Goal: Task Accomplishment & Management: Manage account settings

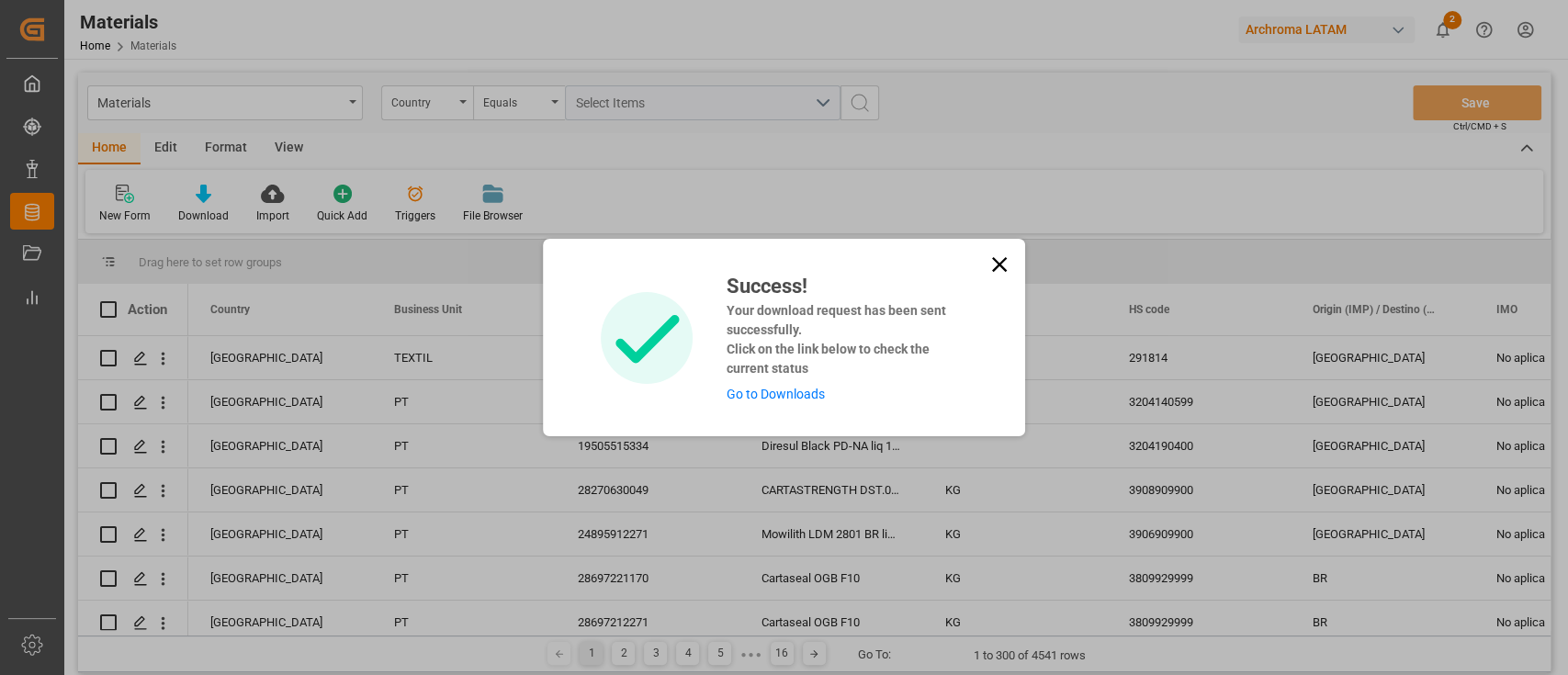
click at [994, 268] on icon at bounding box center [999, 265] width 15 height 15
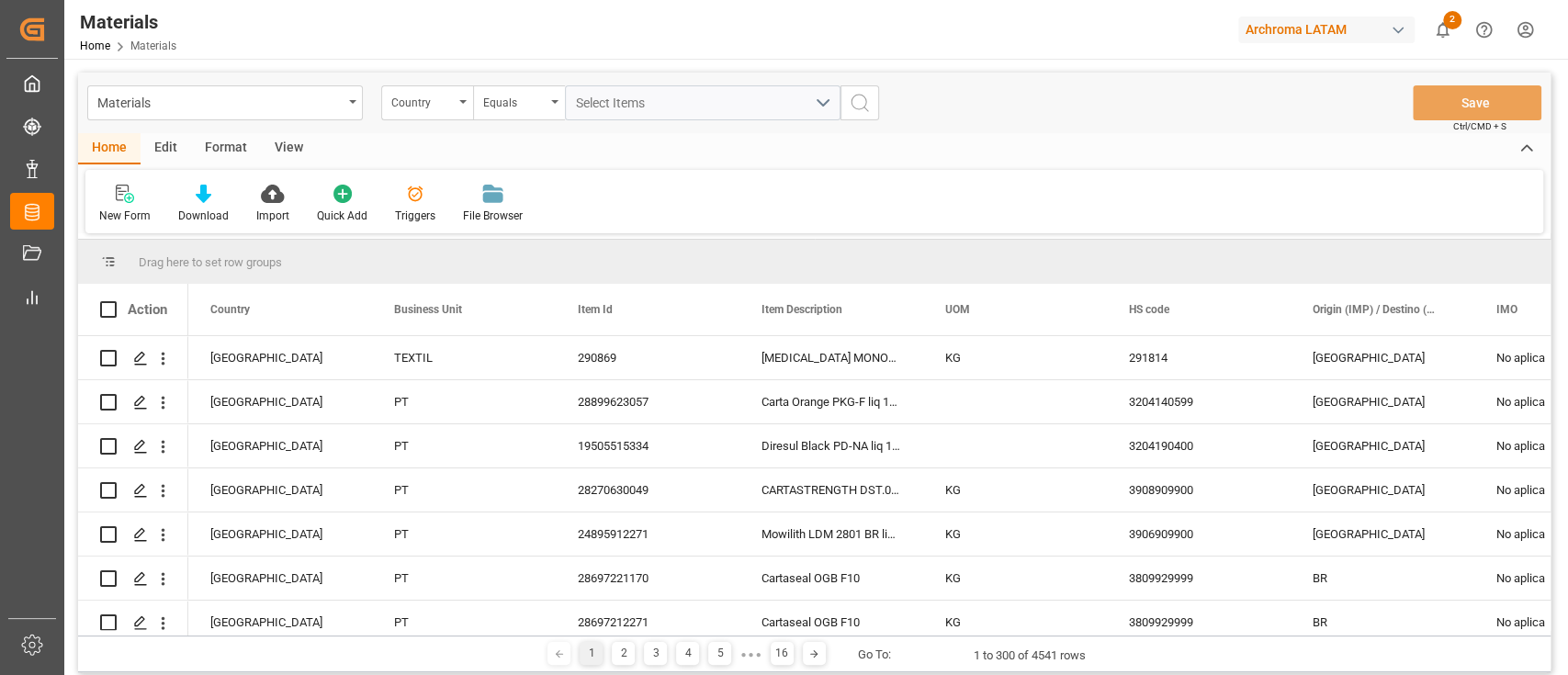
click at [1271, 31] on div "Archroma LATAM" at bounding box center [1326, 29] width 176 height 27
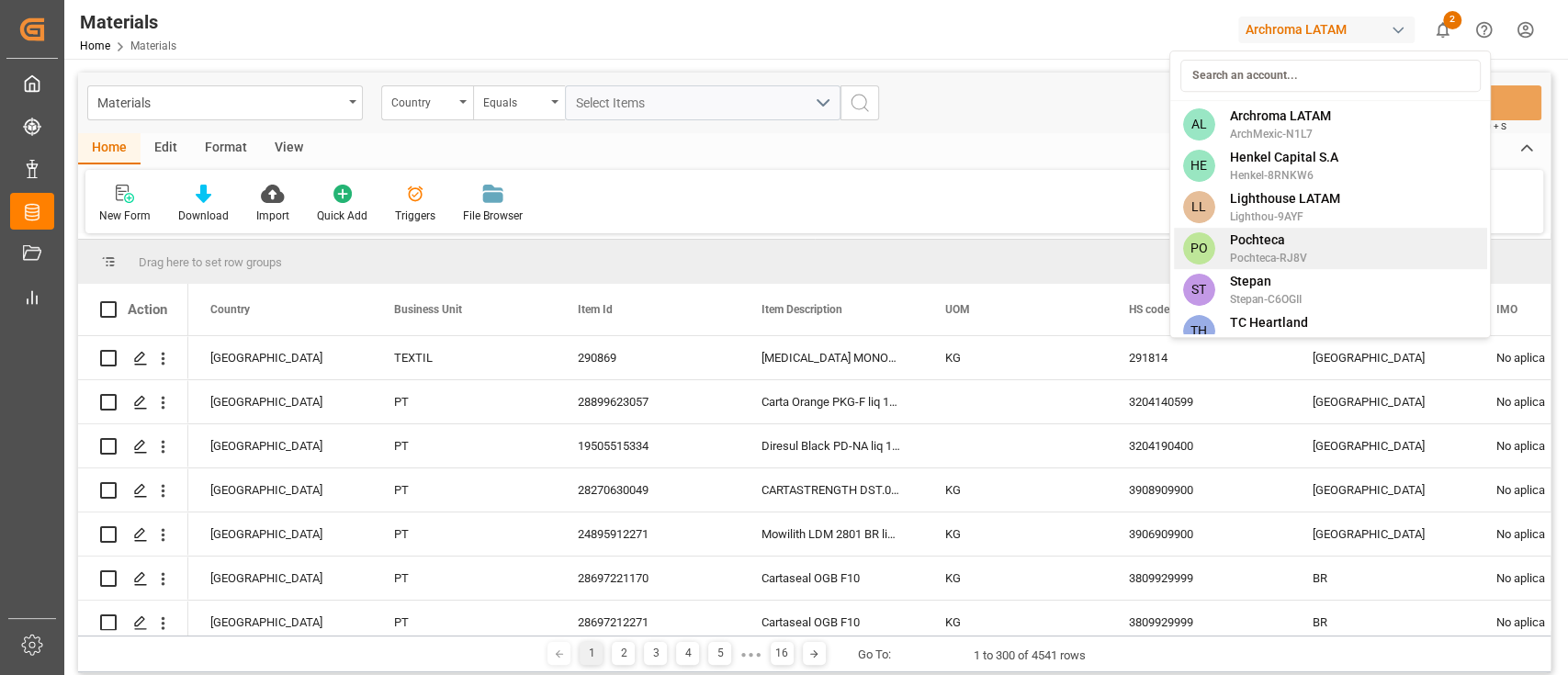
click at [1293, 245] on span "Pochteca" at bounding box center [1267, 240] width 77 height 19
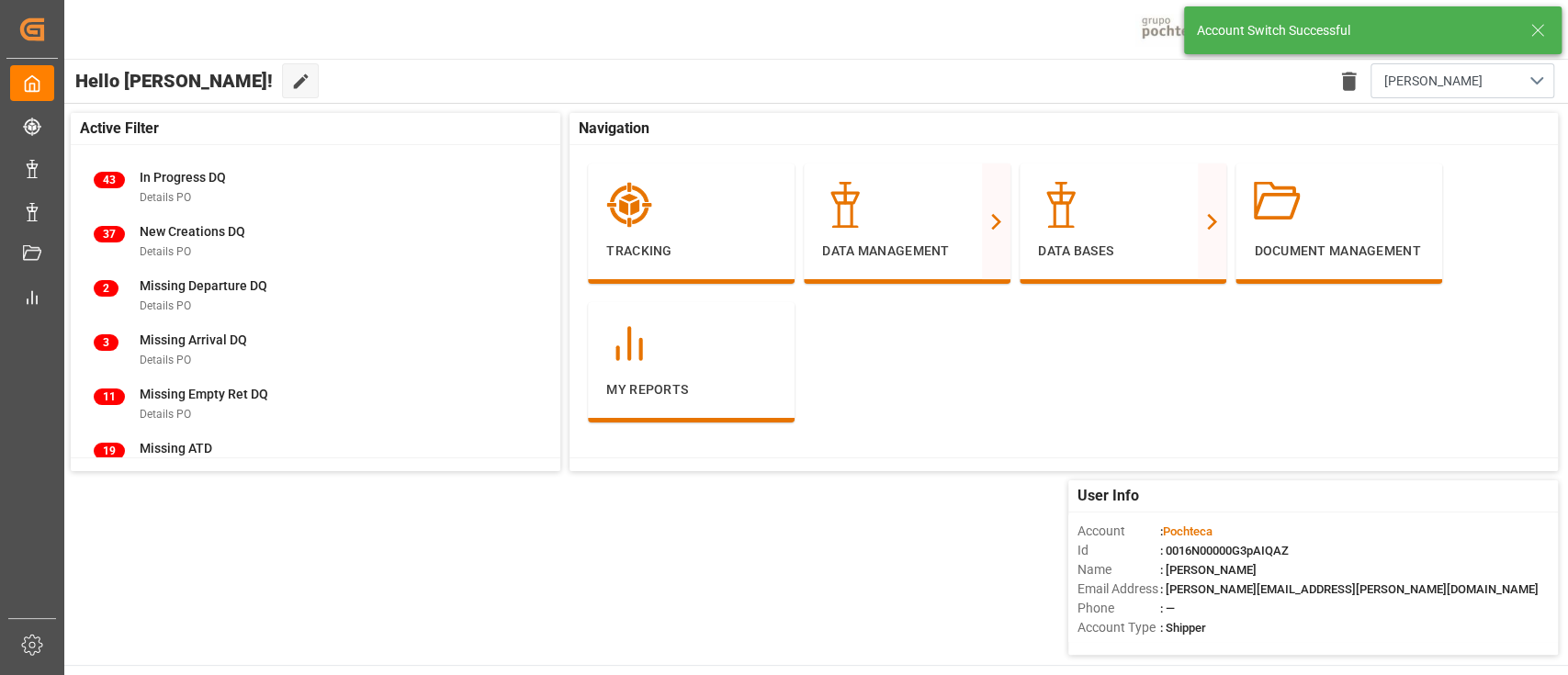
click at [1541, 28] on icon at bounding box center [1537, 29] width 22 height 22
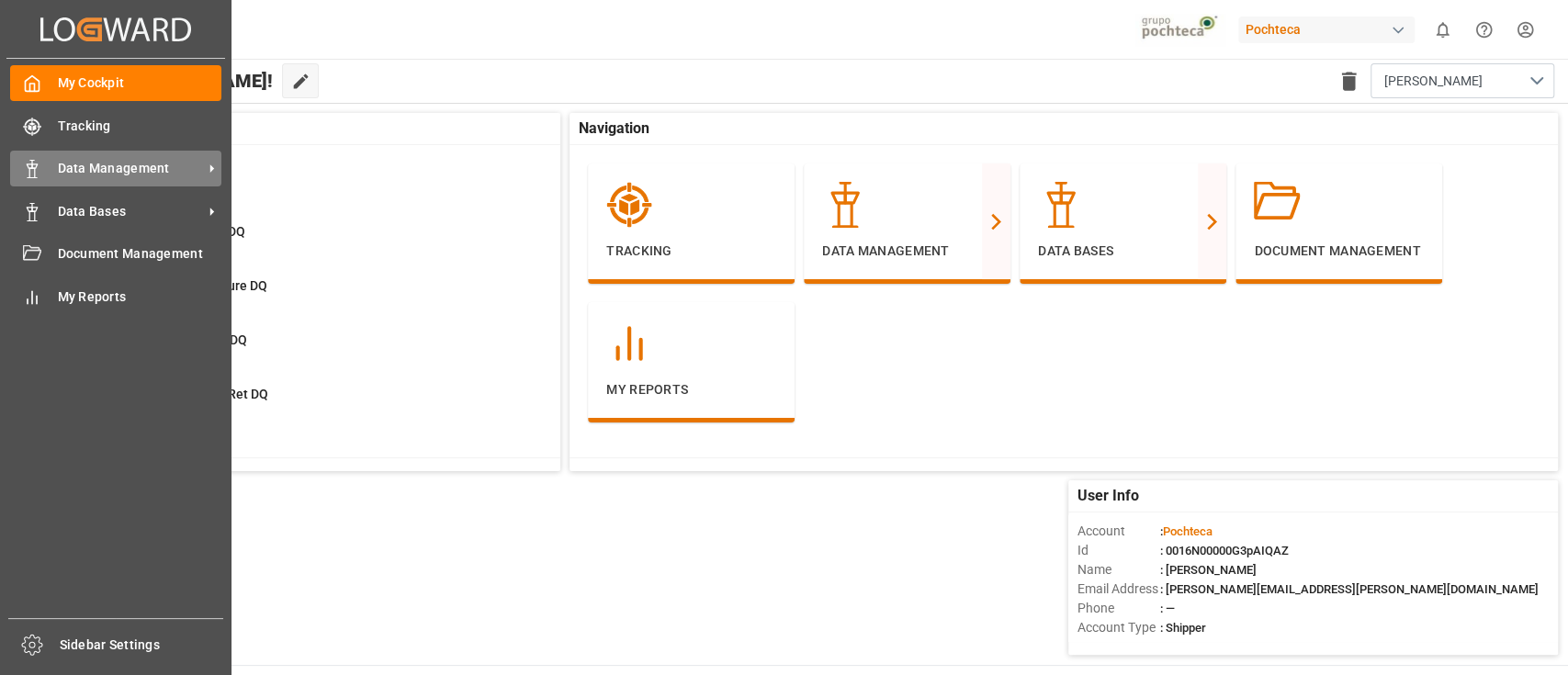
click at [122, 182] on div "Data Management Data Management" at bounding box center [116, 169] width 211 height 36
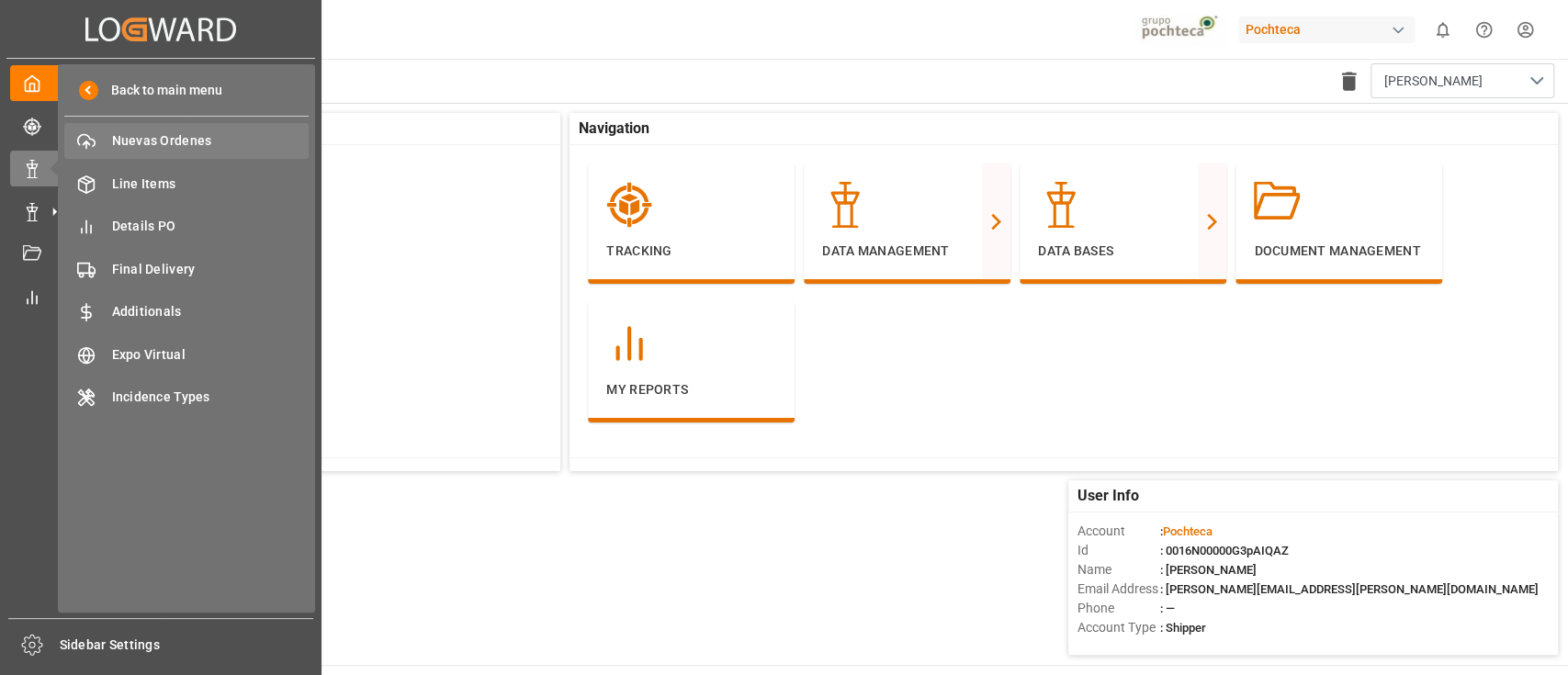
click at [210, 151] on span "Nuevas Ordenes" at bounding box center [210, 141] width 197 height 19
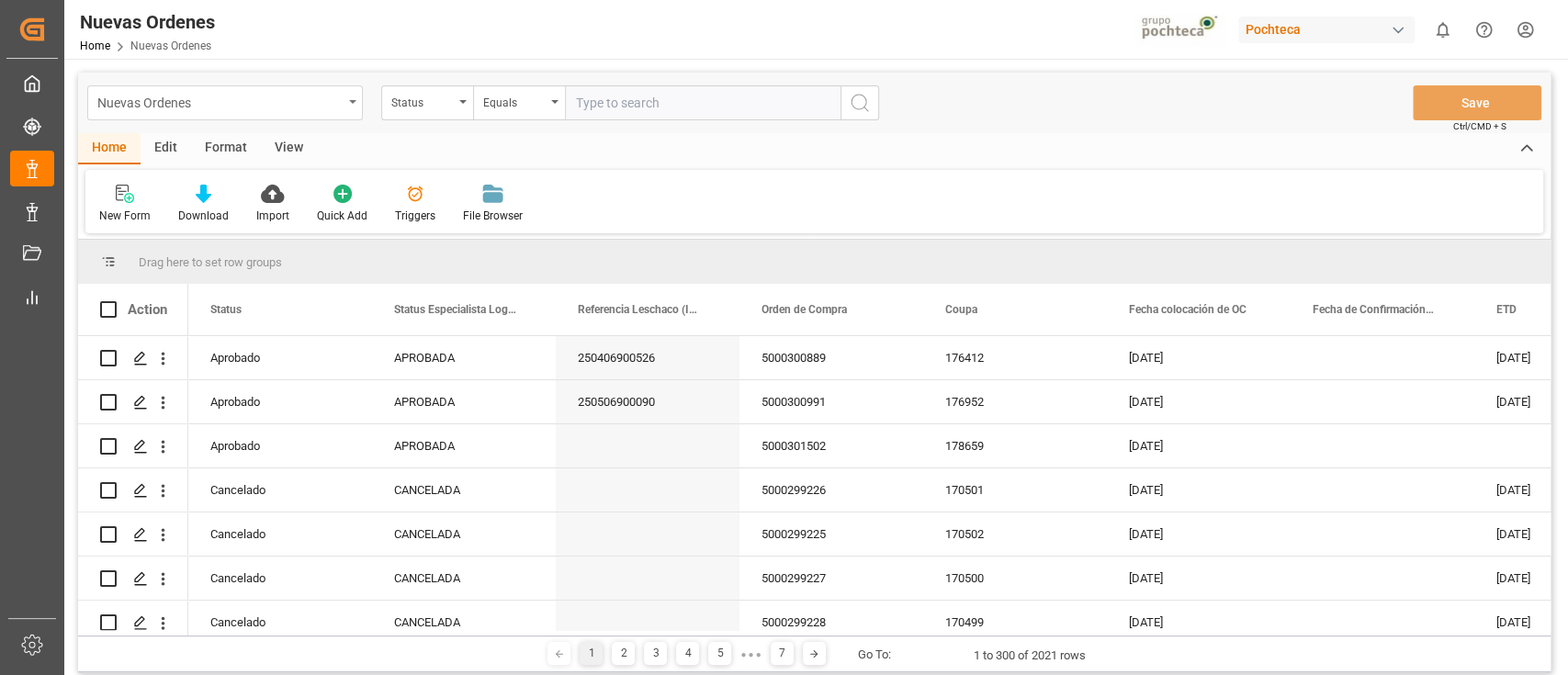
click at [343, 94] on div "Nuevas Ordenes" at bounding box center [225, 102] width 276 height 35
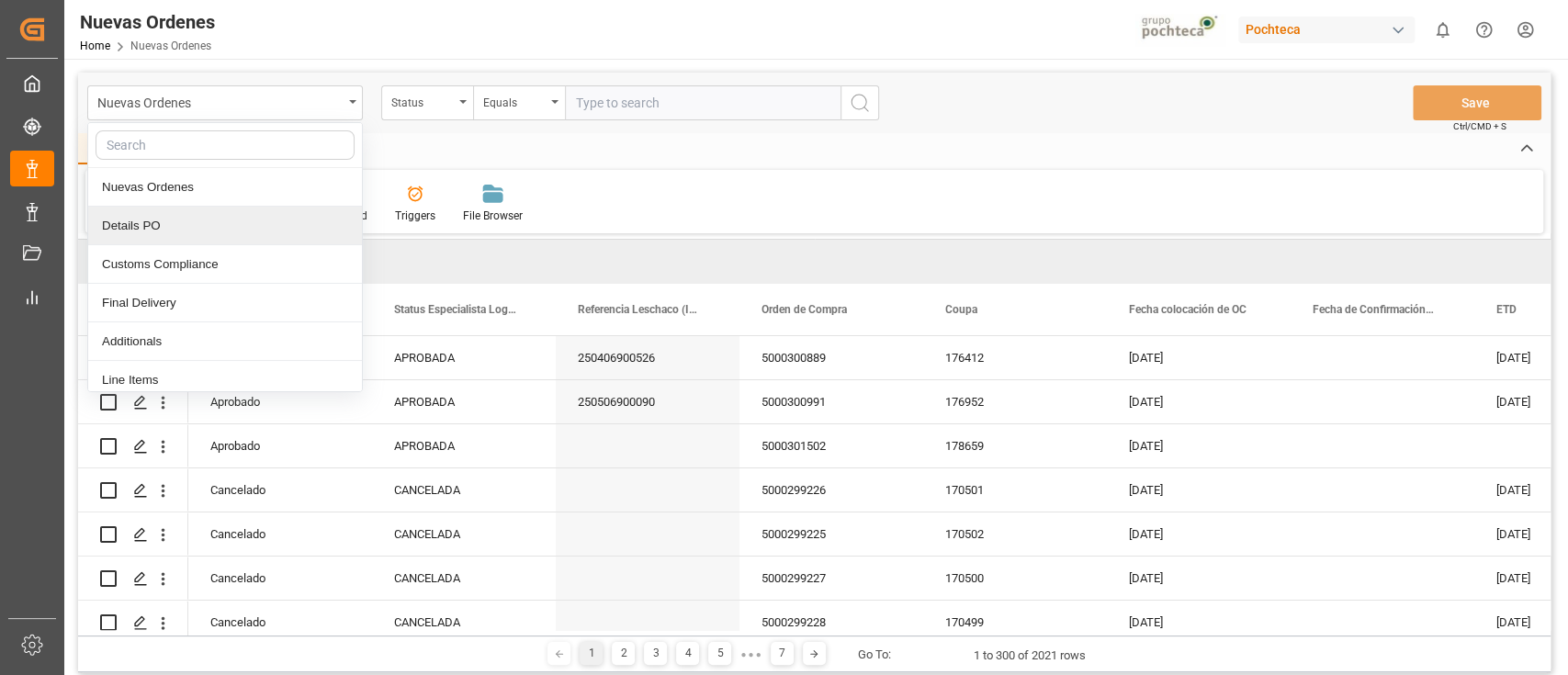
click at [206, 225] on div "Details PO" at bounding box center [225, 226] width 274 height 39
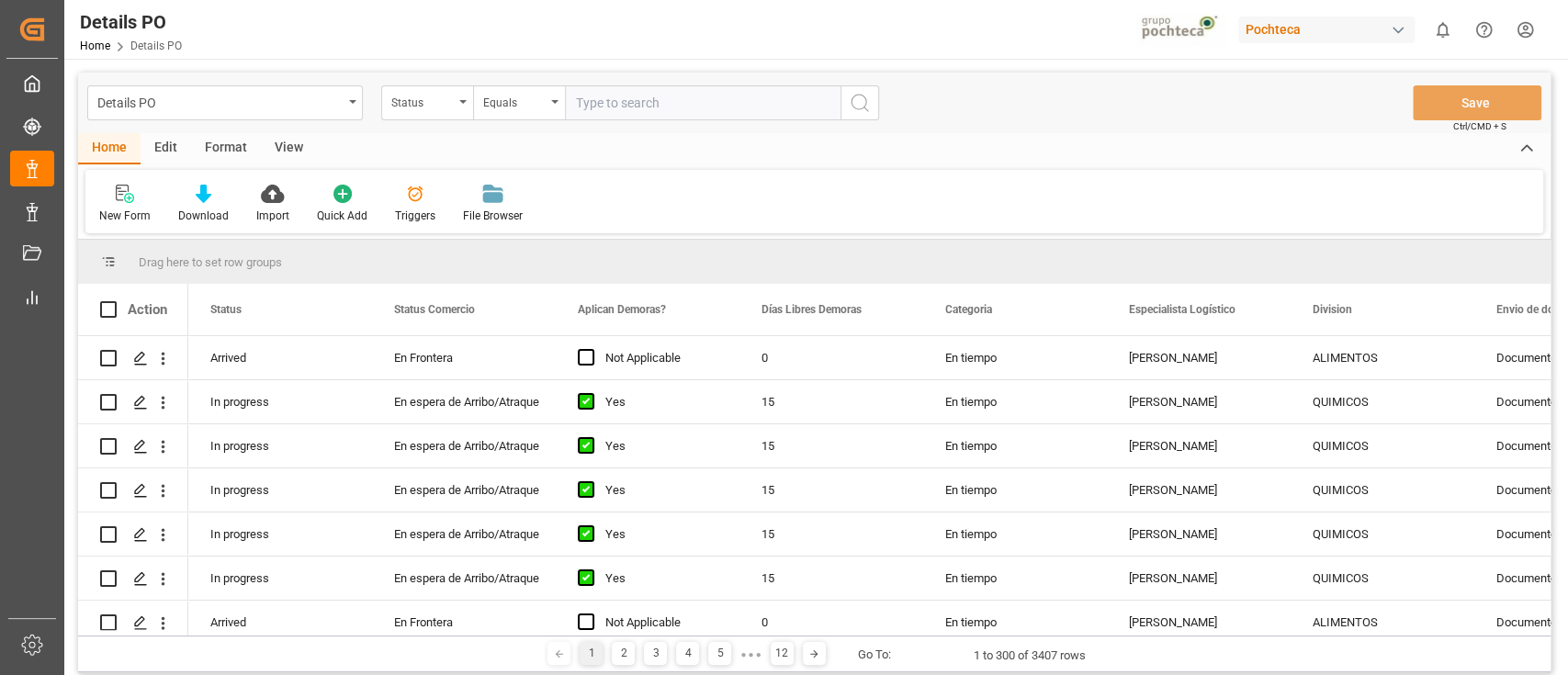
click at [419, 212] on div "Triggers" at bounding box center [415, 215] width 41 height 16
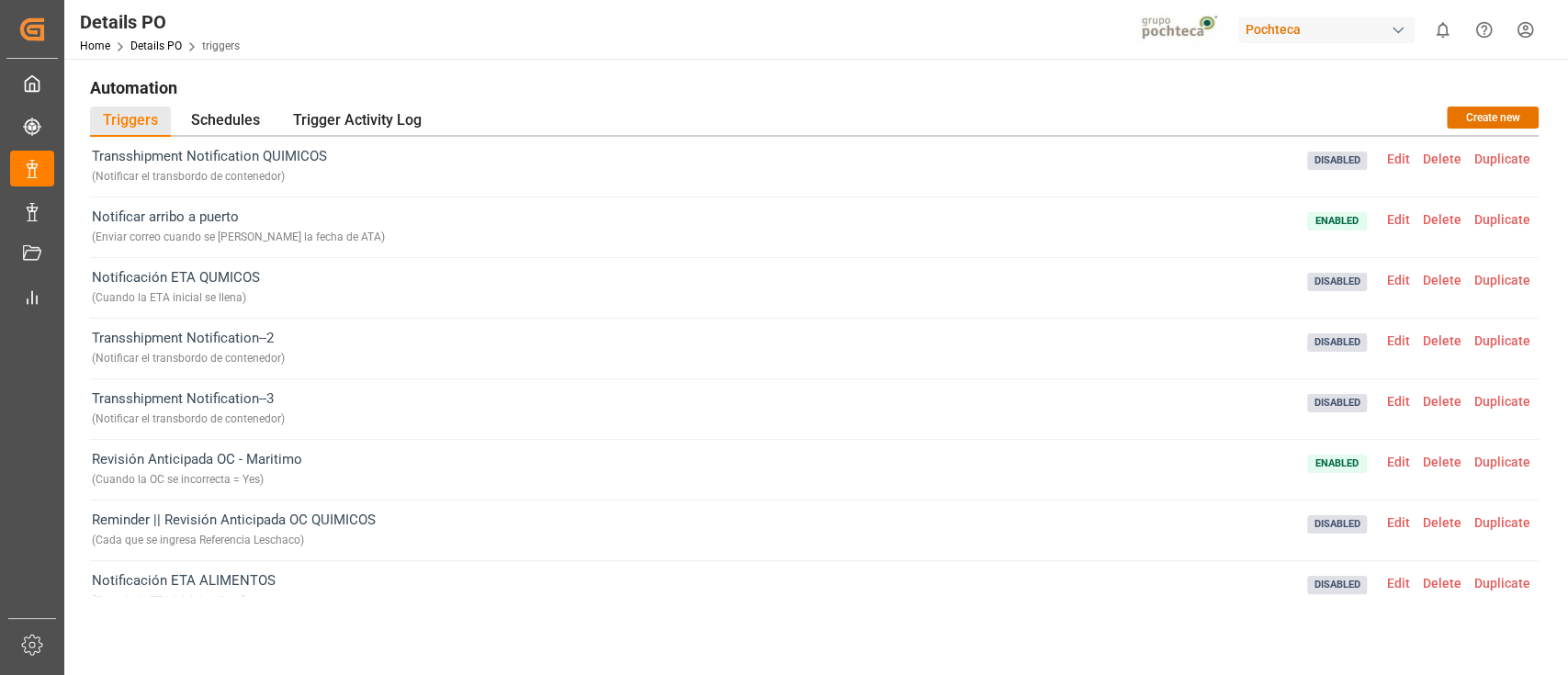
click at [986, 45] on div "Details PO Home Details PO triggers Pochteca 0 Notifications Only show unread A…" at bounding box center [810, 29] width 1517 height 59
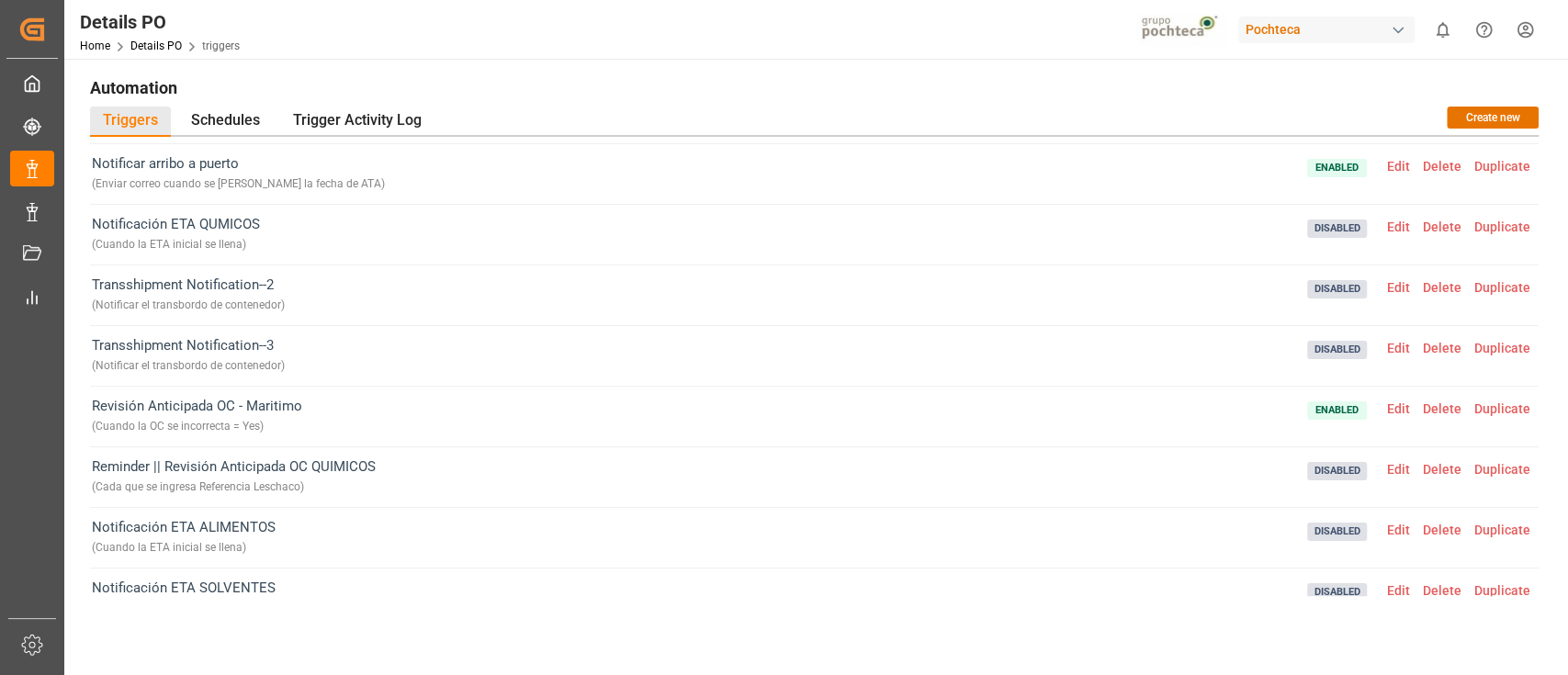
scroll to position [56, 0]
click at [1395, 163] on span "Edit" at bounding box center [1398, 164] width 36 height 15
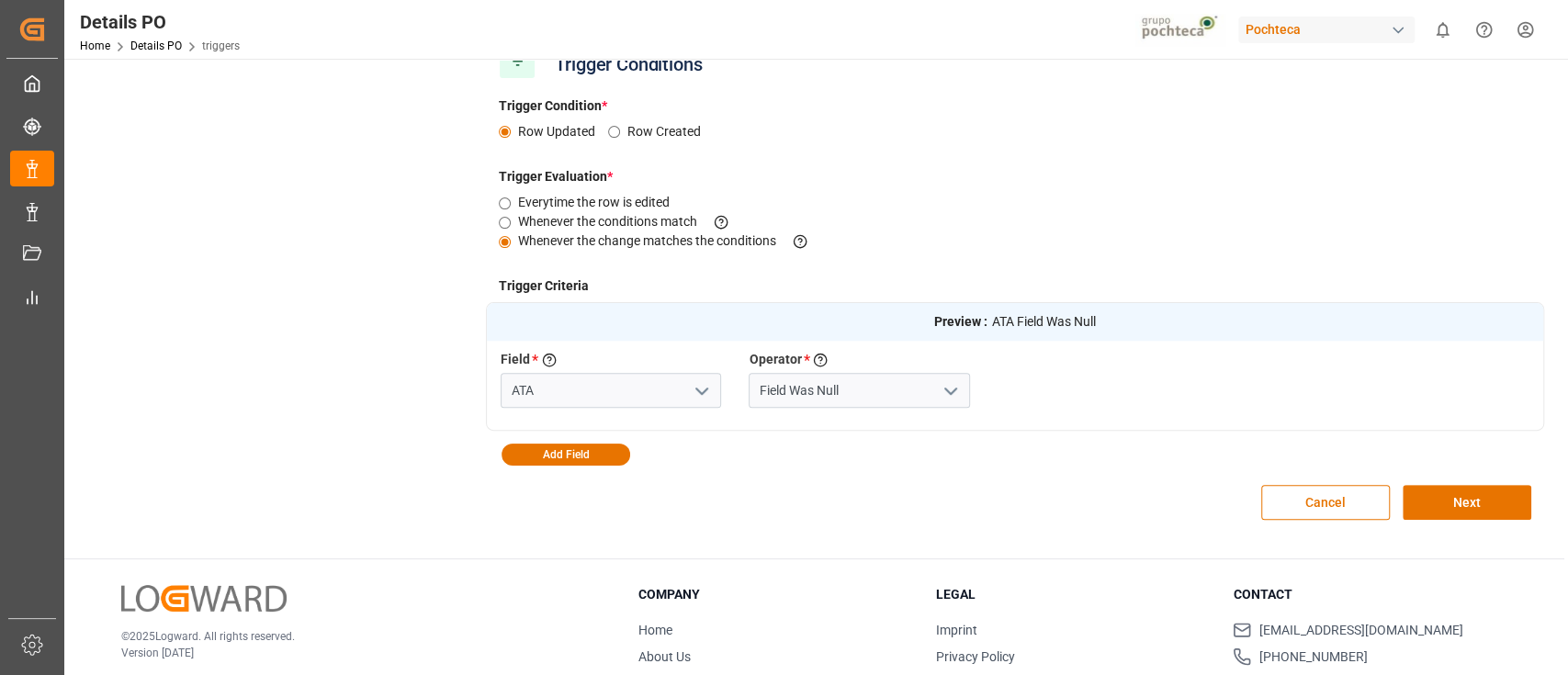
scroll to position [434, 0]
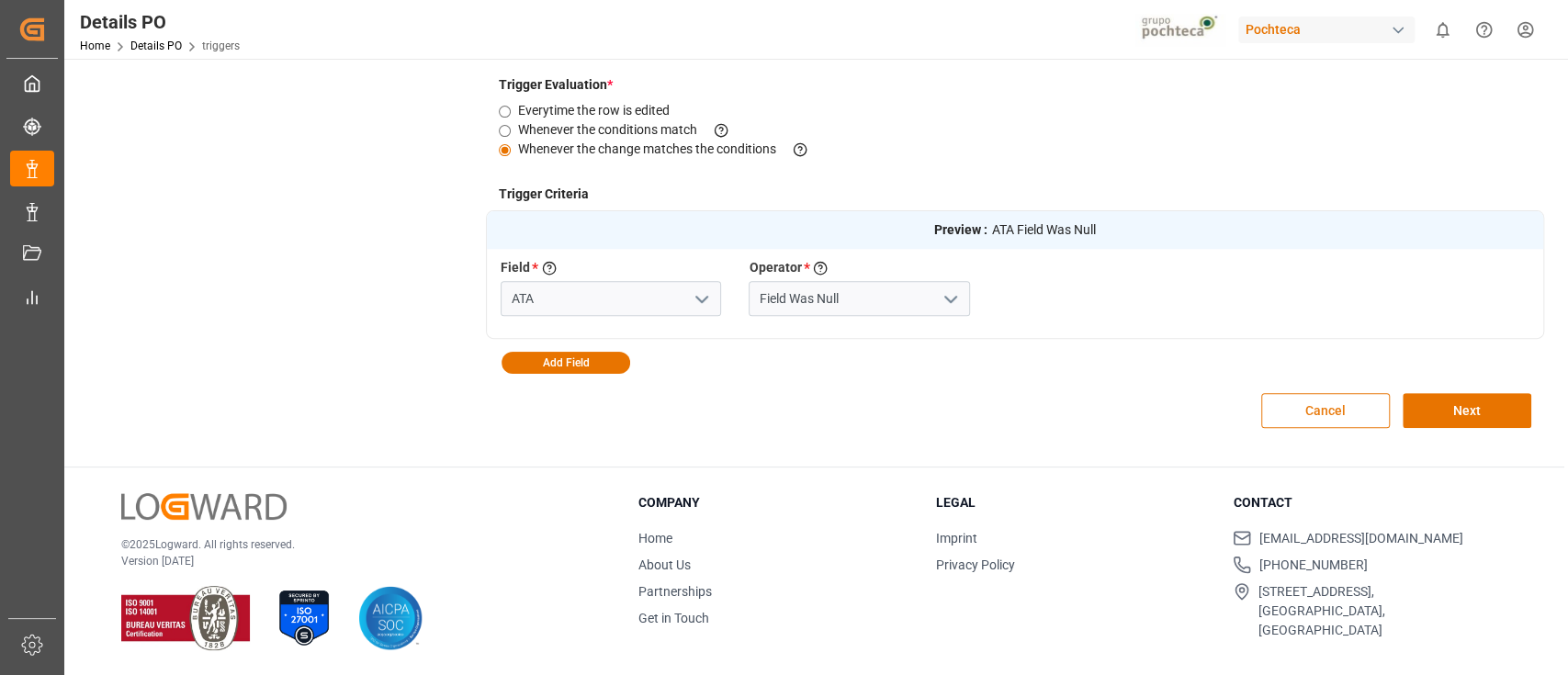
click at [1292, 414] on button "Cancel" at bounding box center [1325, 410] width 129 height 35
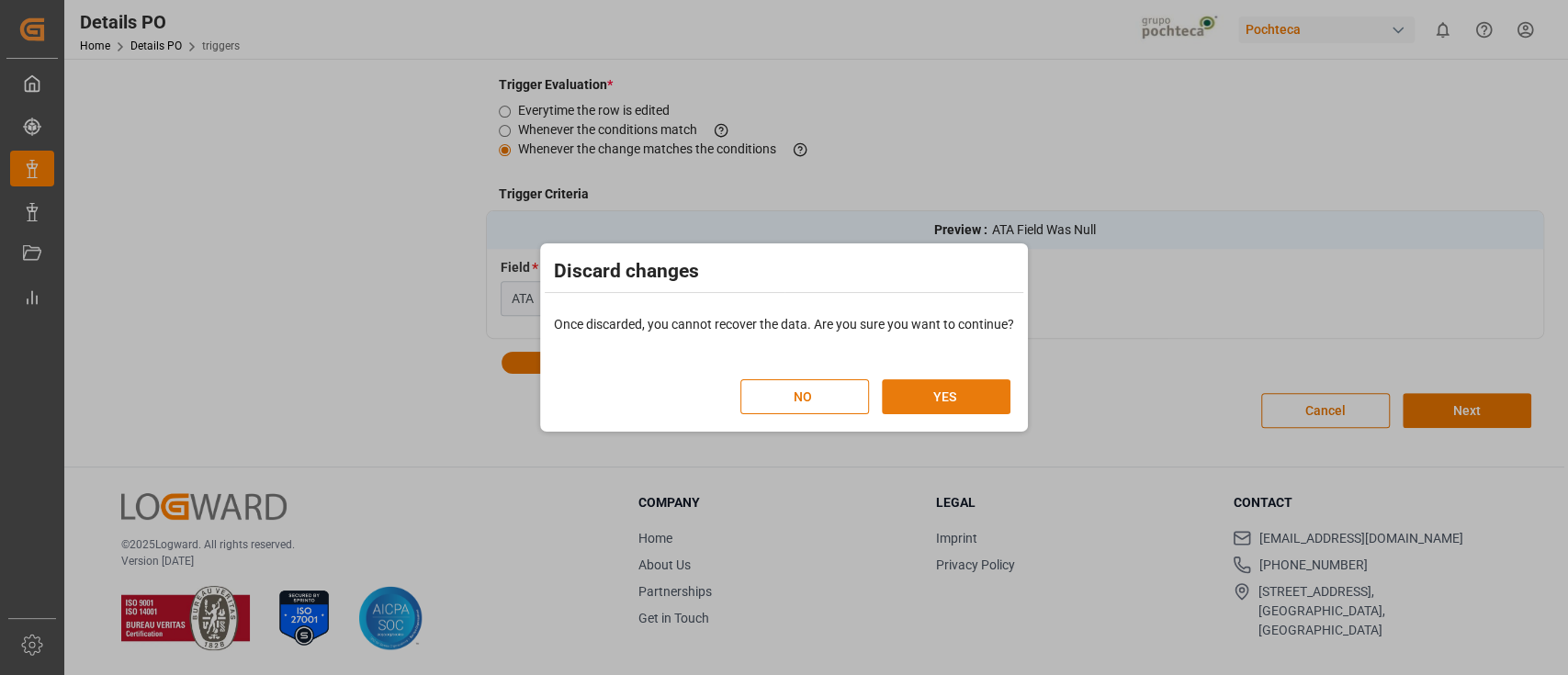
click at [977, 408] on button "YES" at bounding box center [946, 396] width 129 height 35
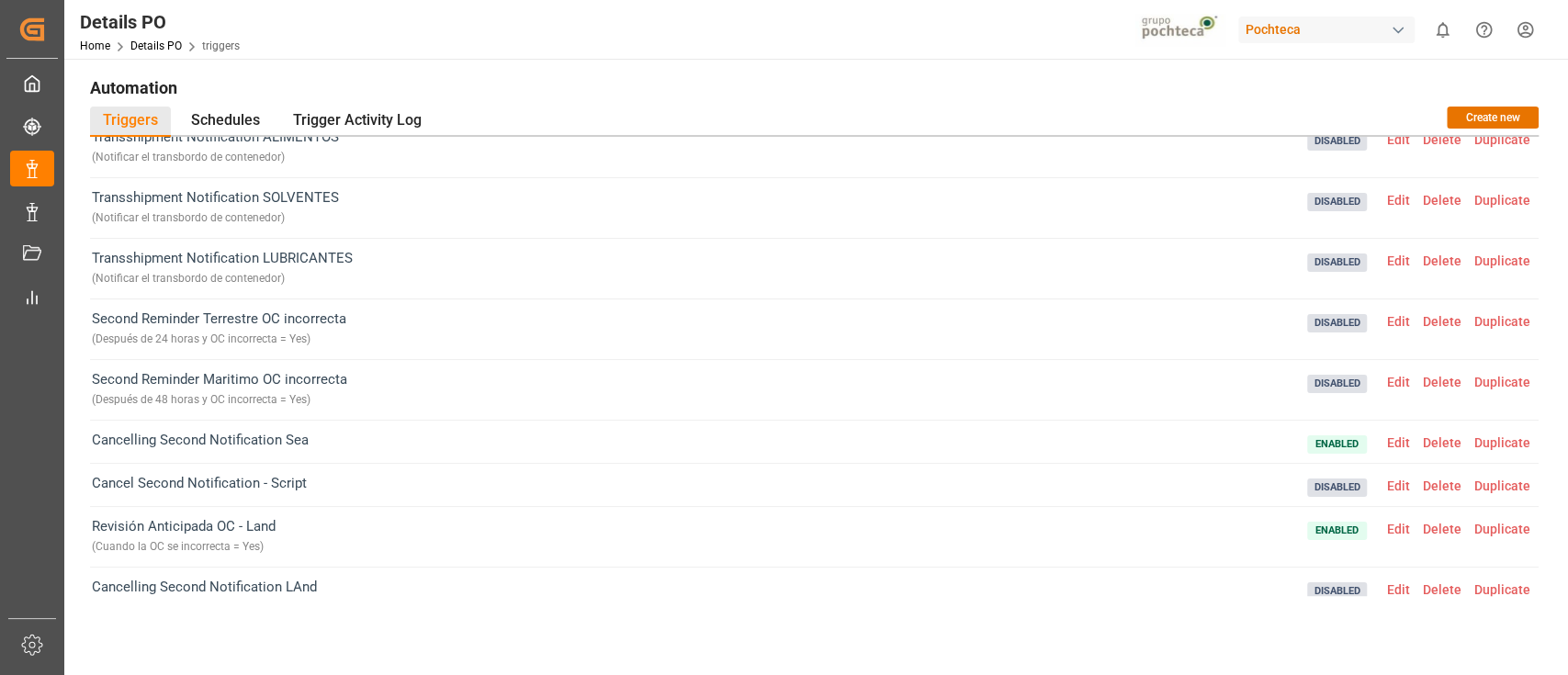
scroll to position [862, 0]
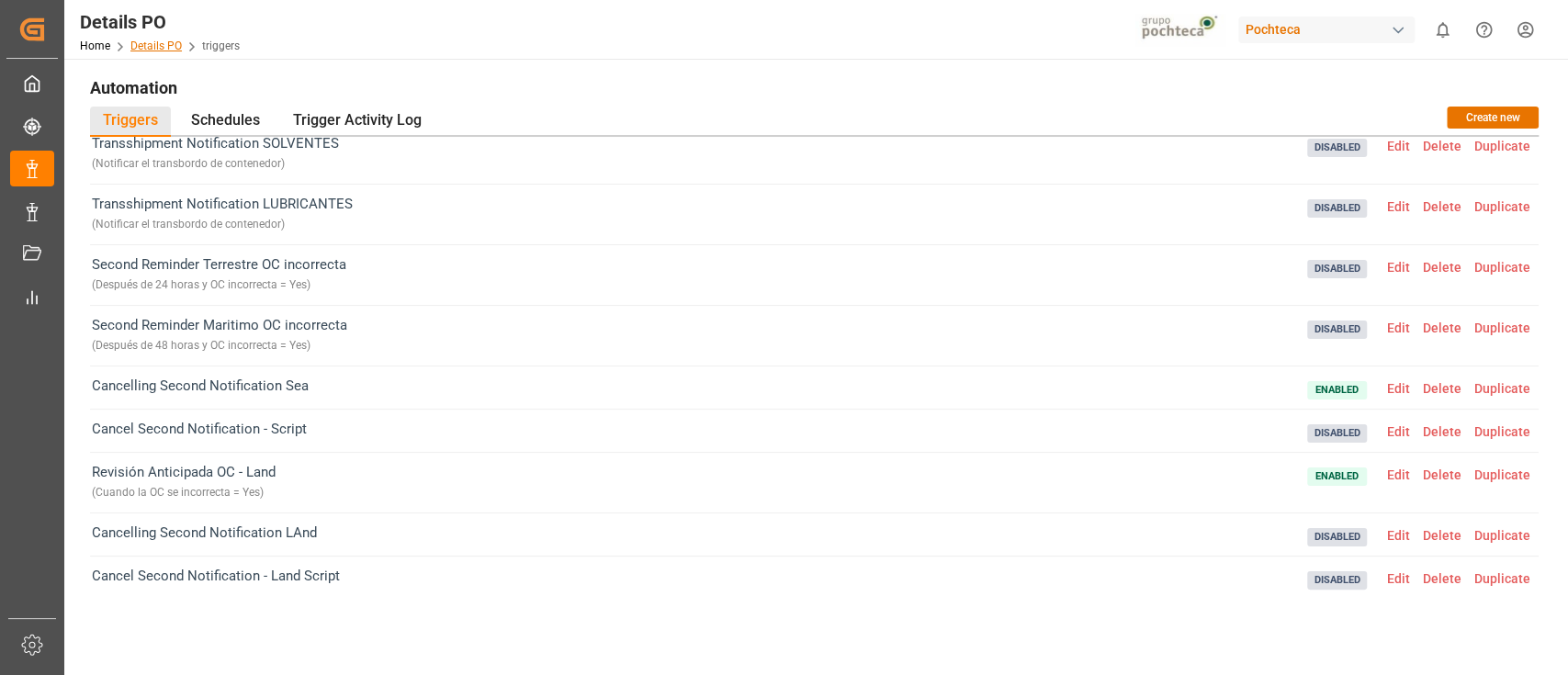
click at [170, 47] on link "Details PO" at bounding box center [156, 46] width 51 height 13
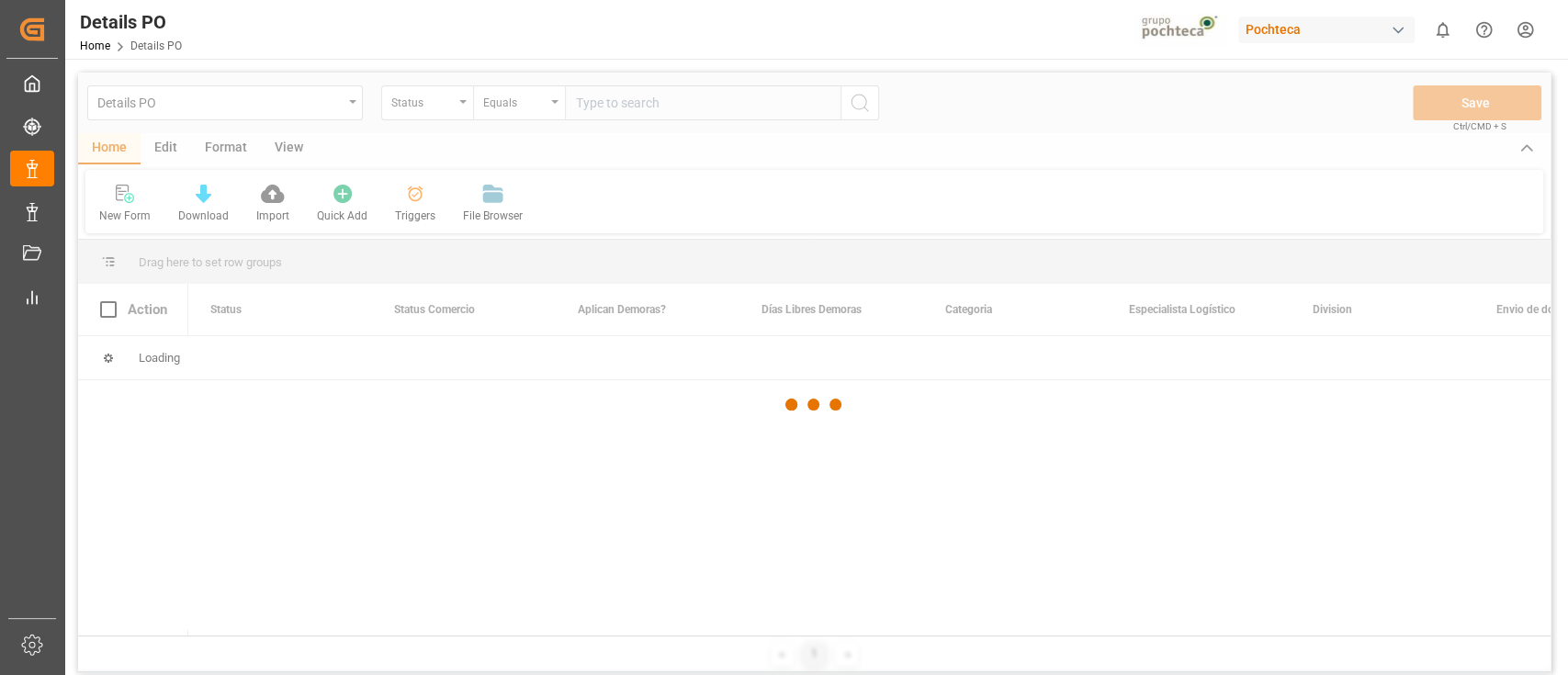
drag, startPoint x: 170, startPoint y: 47, endPoint x: 632, endPoint y: -123, distance: 492.3
click at [632, 0] on html "Created by potrace 1.15, written by Peter Selinger 2001-2017 Created by potrace…" at bounding box center [784, 338] width 1568 height 675
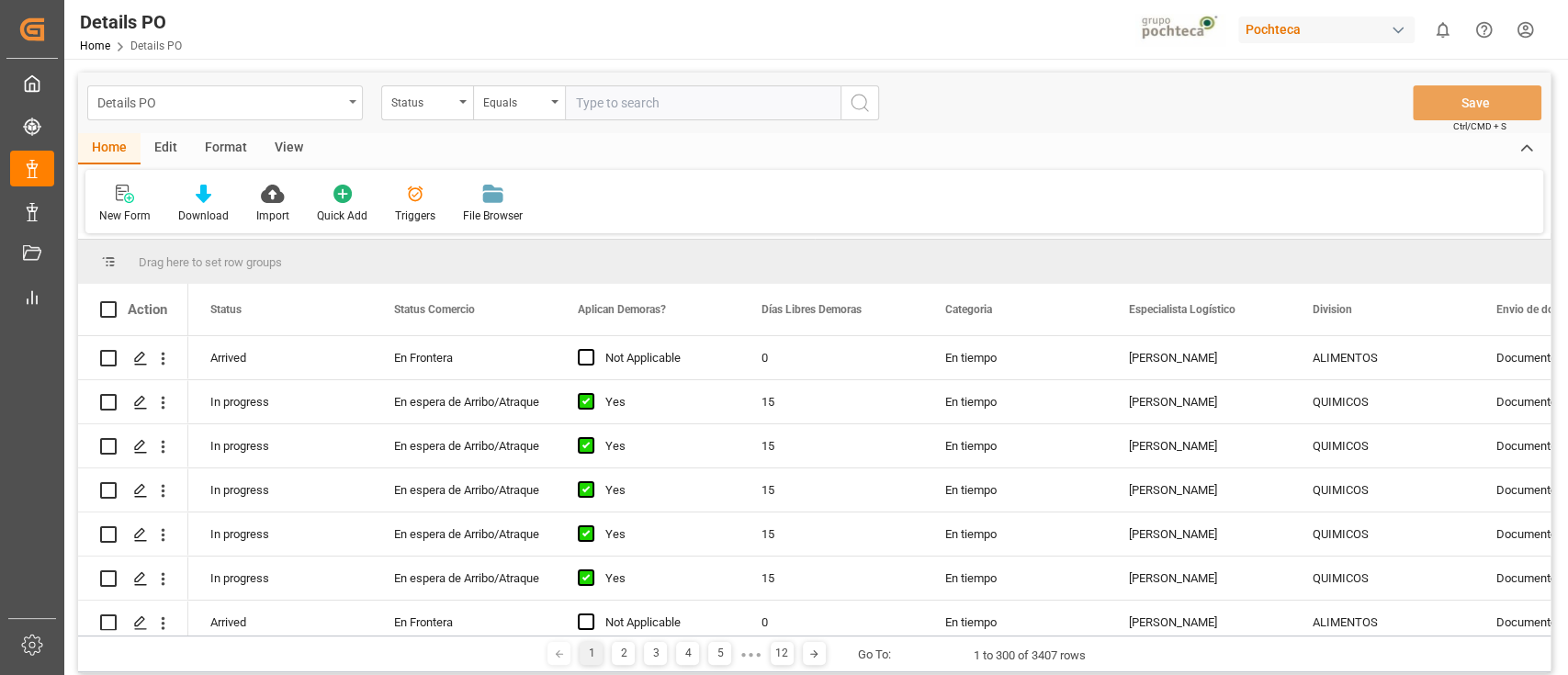
click at [337, 112] on div "Details PO" at bounding box center [220, 101] width 246 height 23
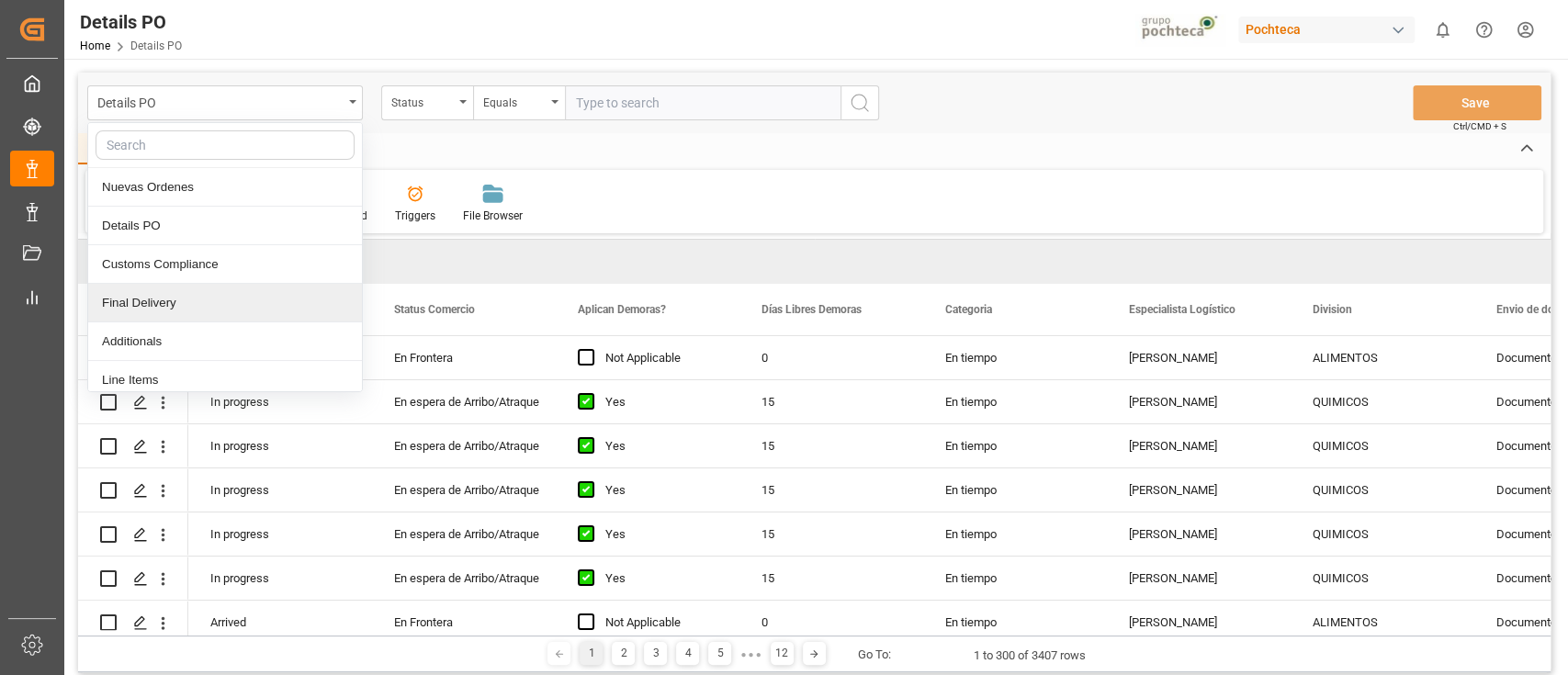
click at [206, 307] on div "Final Delivery" at bounding box center [225, 302] width 274 height 39
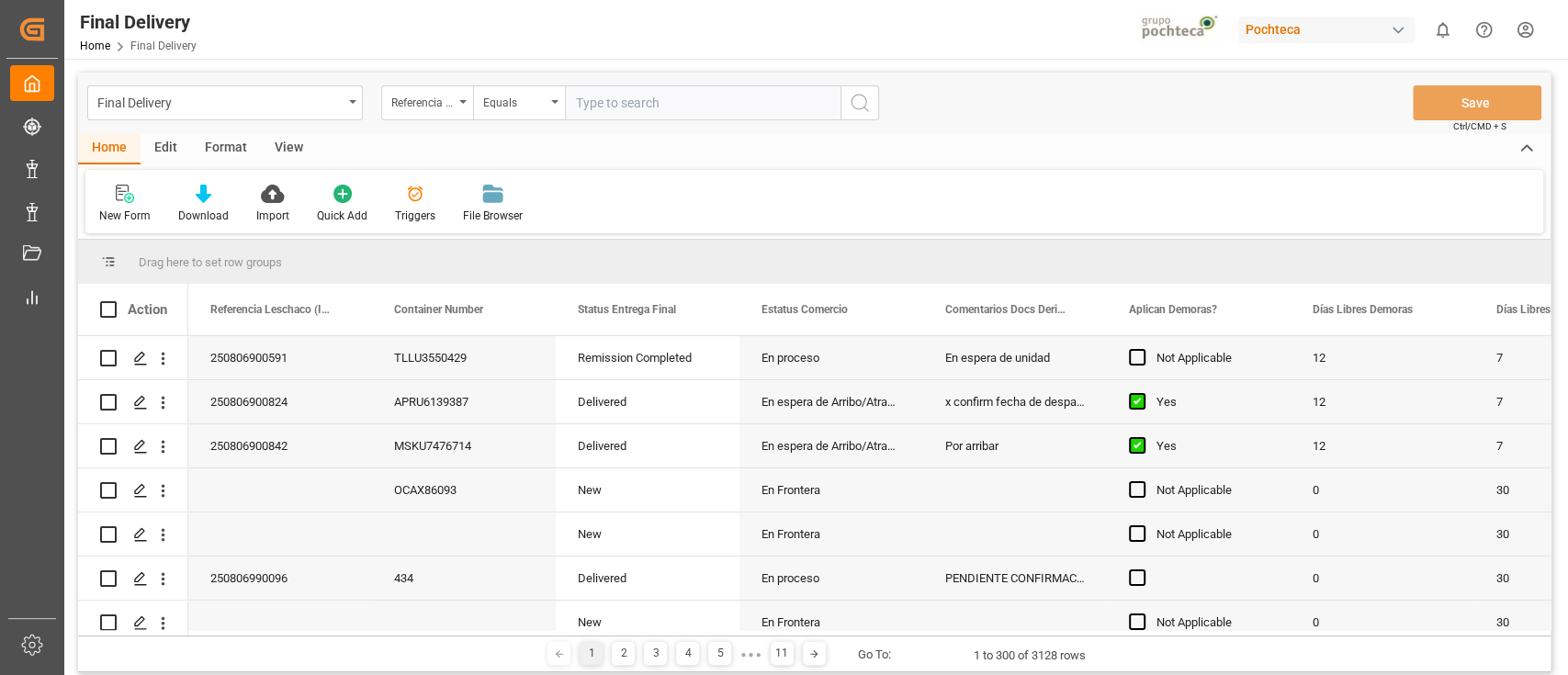
click at [410, 210] on div "Triggers" at bounding box center [415, 215] width 41 height 16
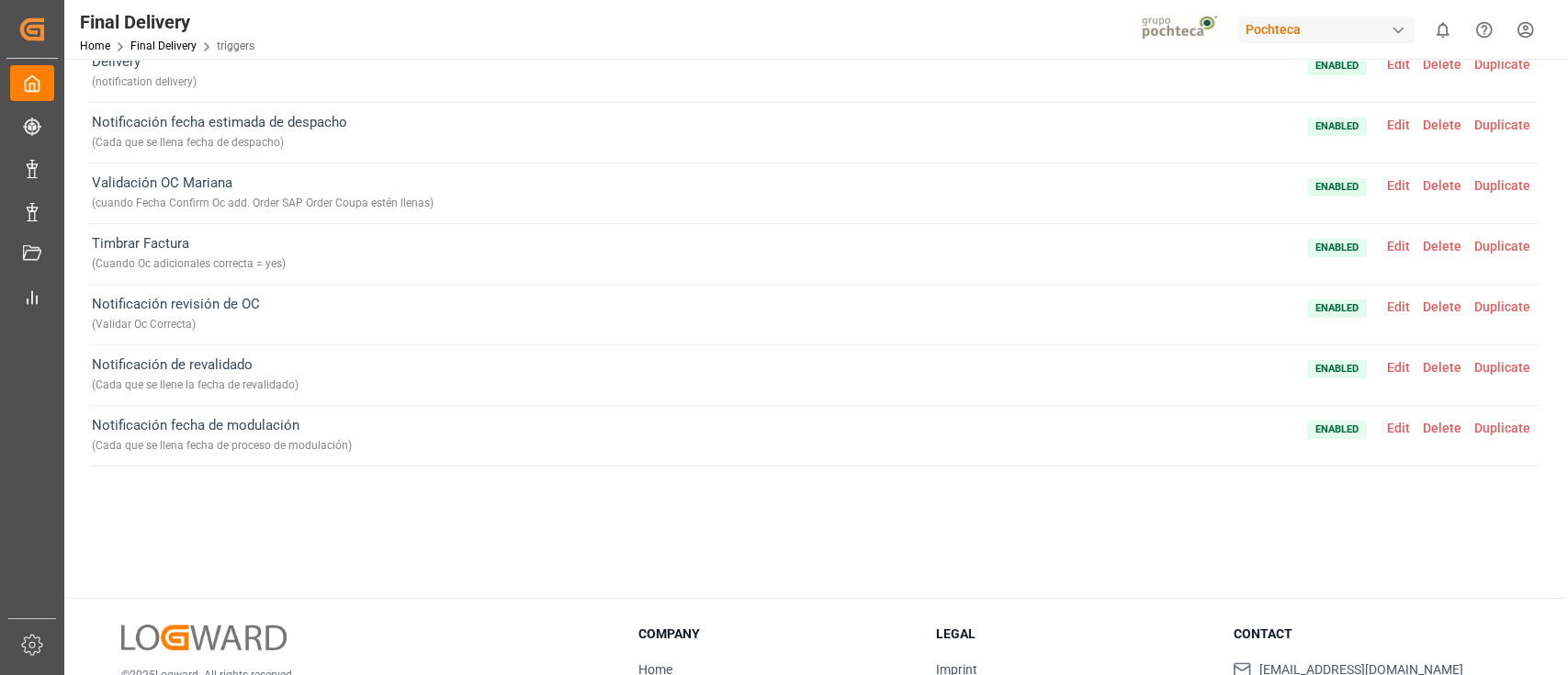
scroll to position [226, 0]
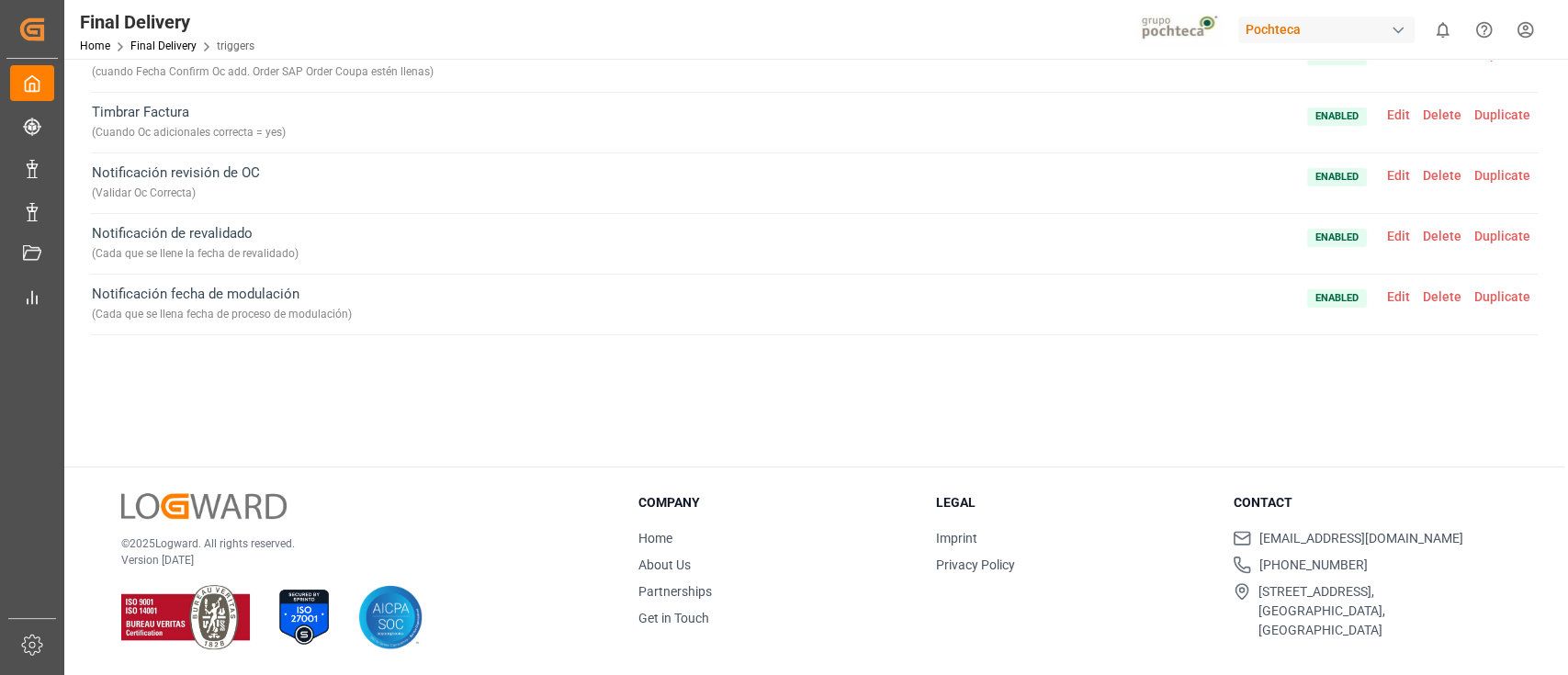
click at [1402, 231] on span "Edit" at bounding box center [1398, 236] width 36 height 15
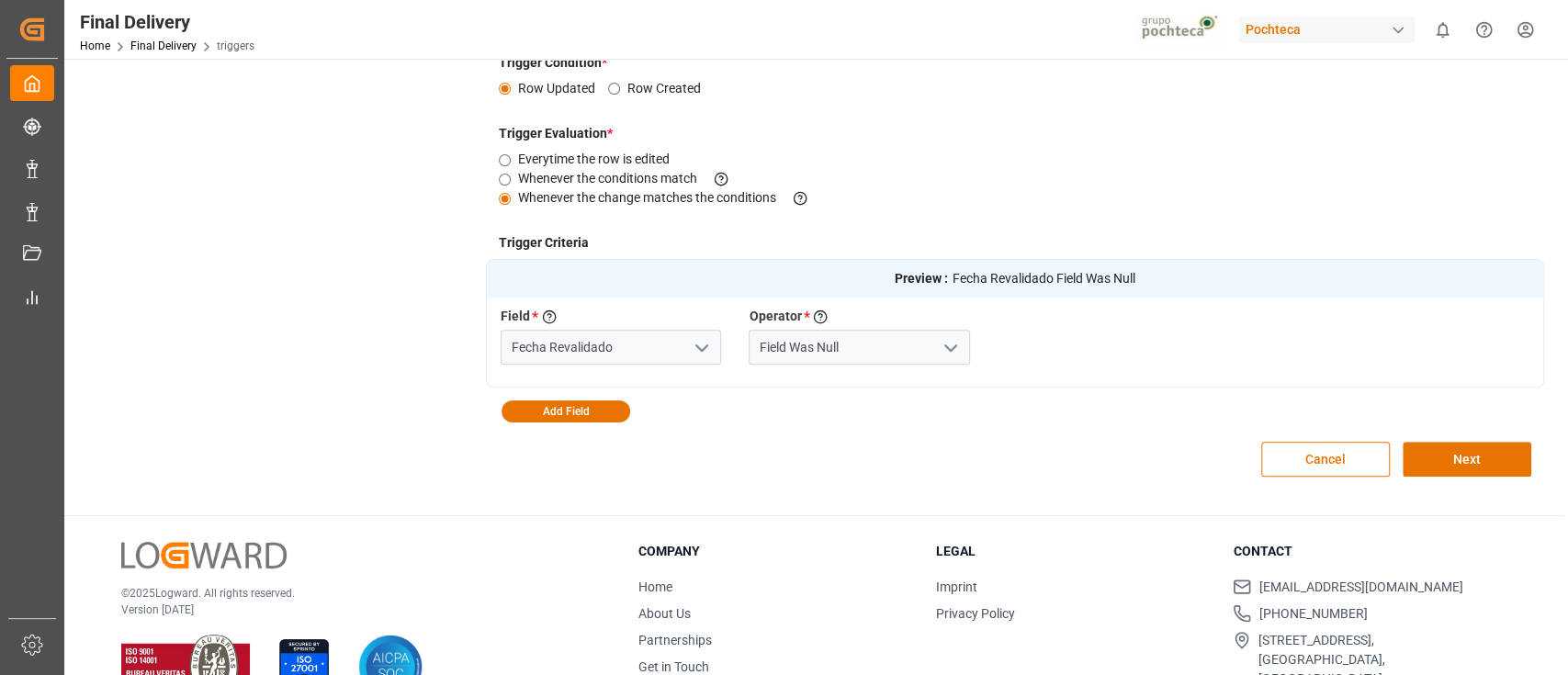
scroll to position [397, 0]
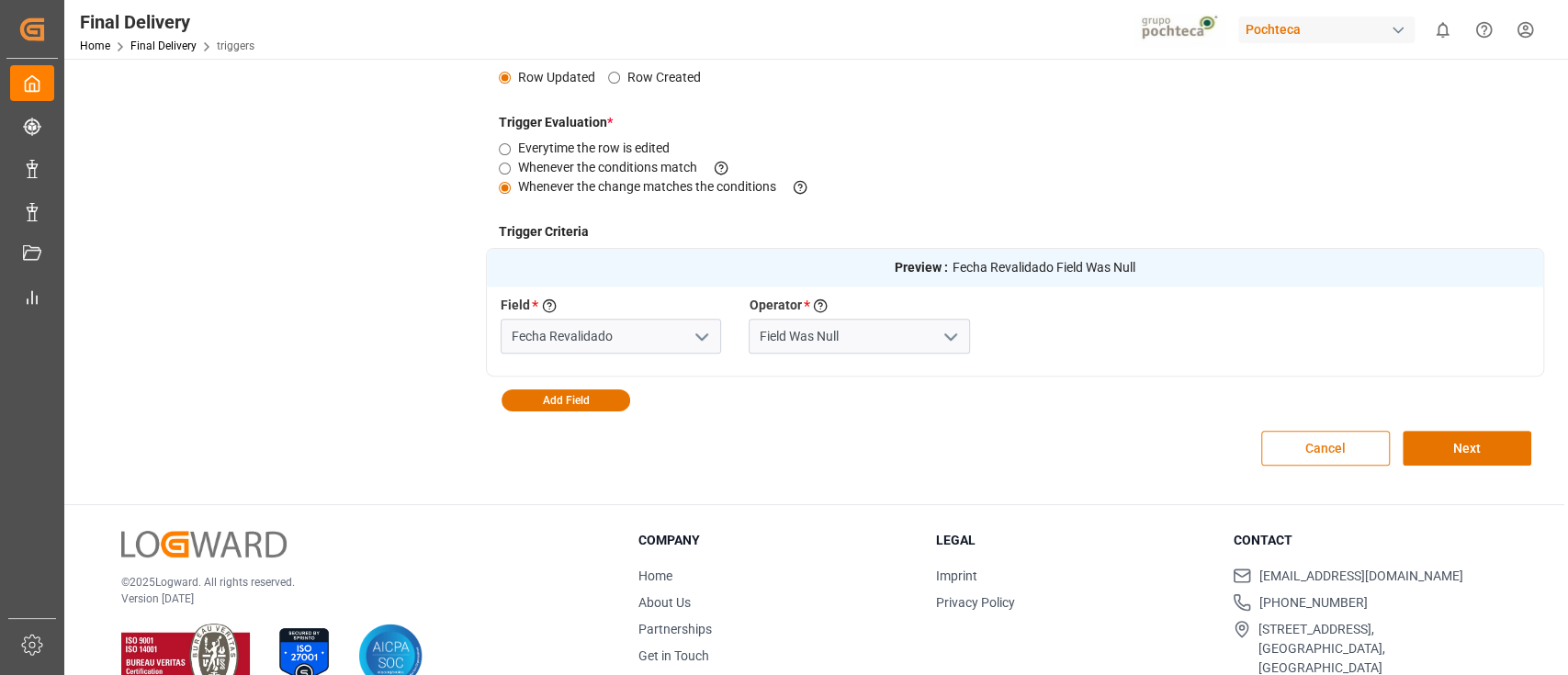
click at [1304, 452] on button "Cancel" at bounding box center [1325, 447] width 129 height 35
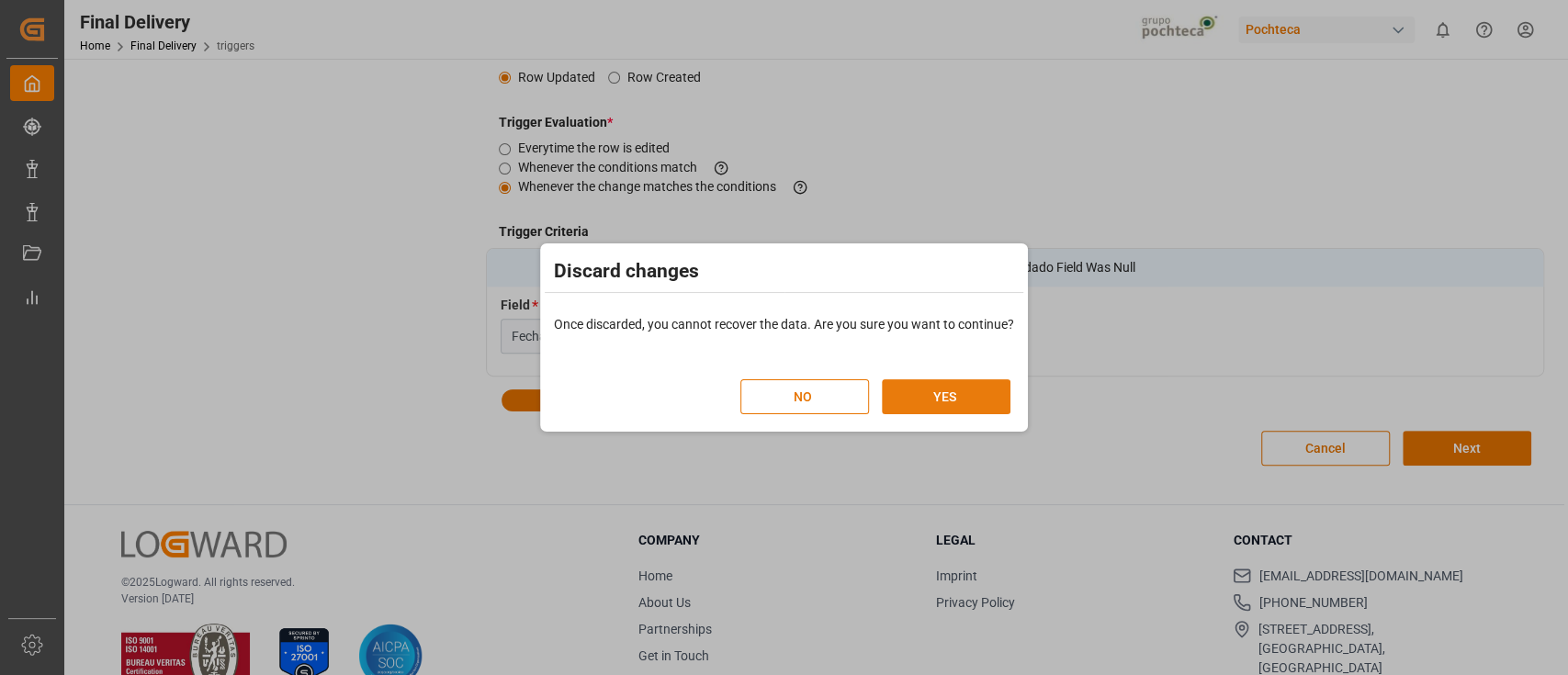
click at [930, 387] on button "YES" at bounding box center [946, 396] width 129 height 35
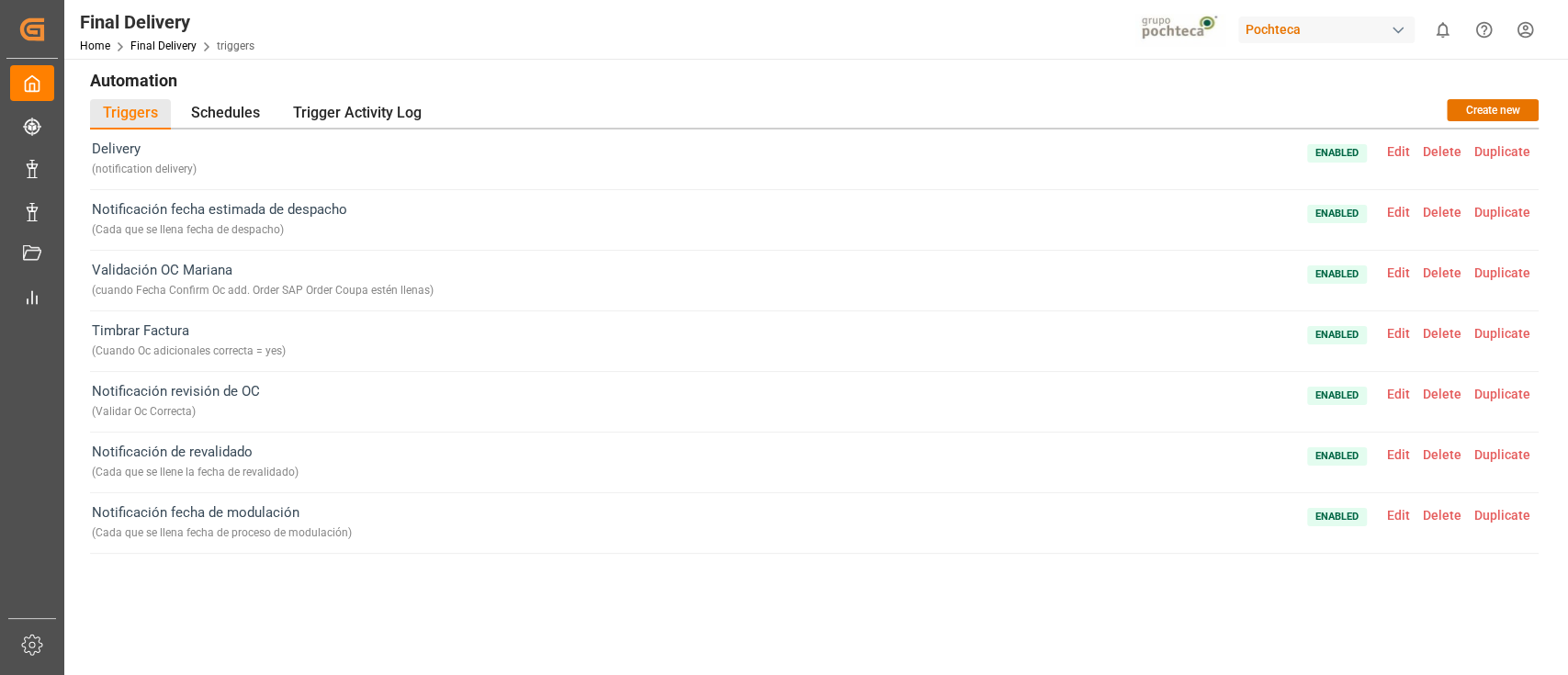
scroll to position [0, 0]
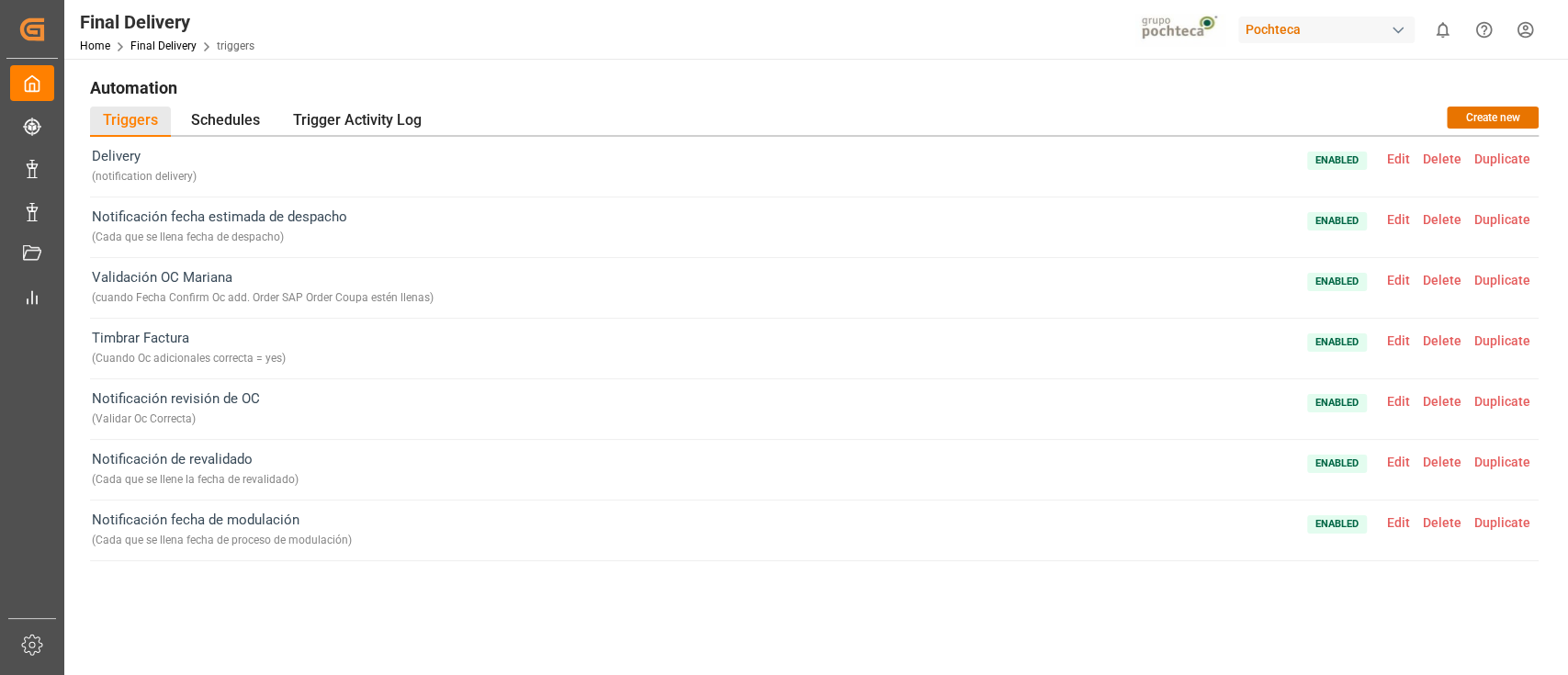
click at [1396, 217] on span "Edit" at bounding box center [1398, 220] width 36 height 15
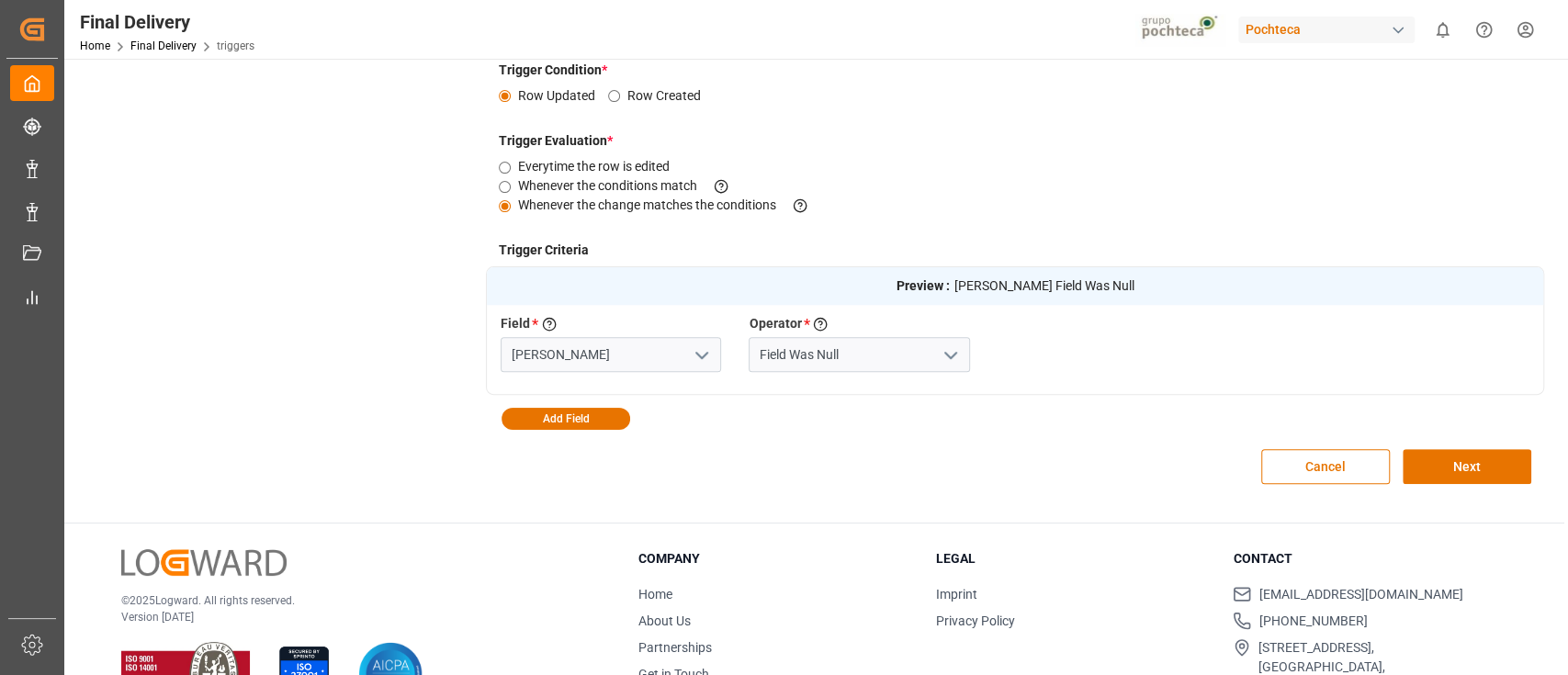
scroll to position [393, 0]
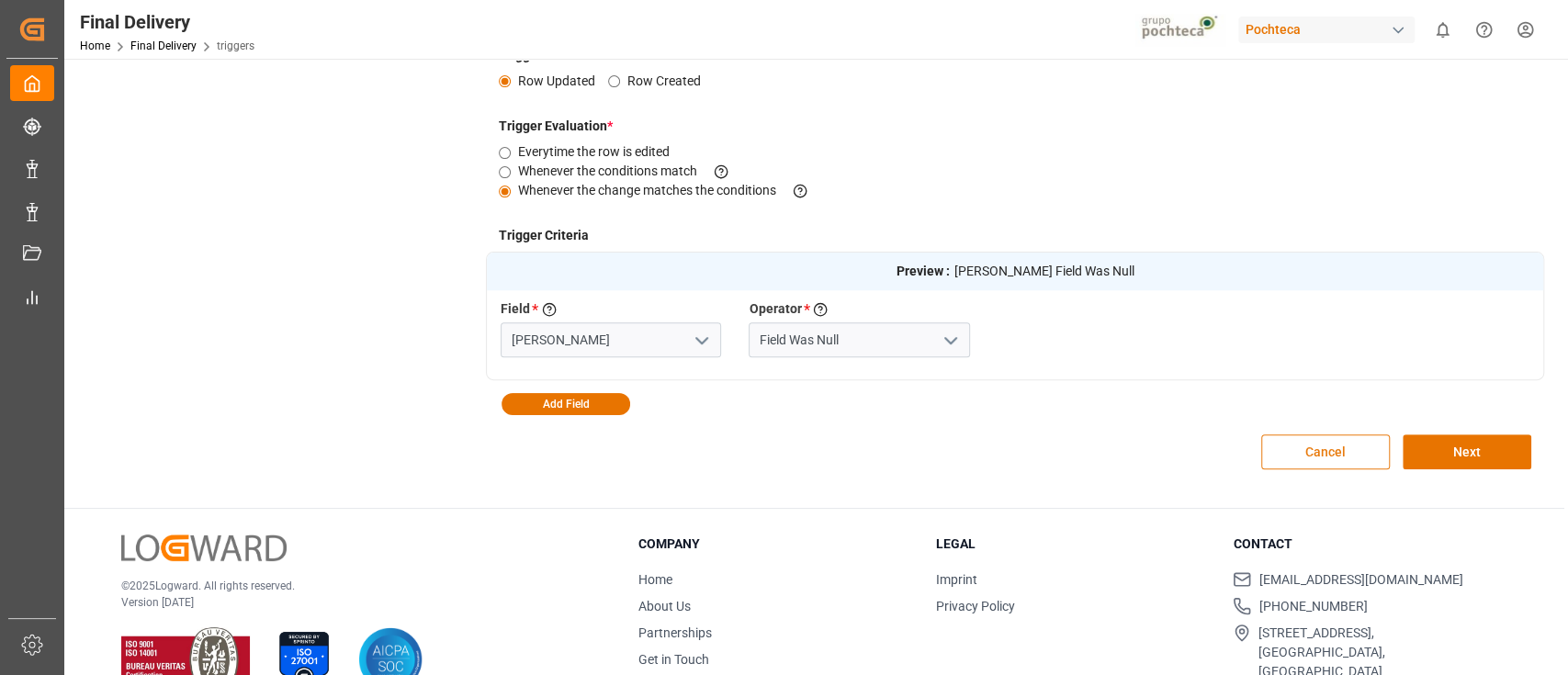
click at [1304, 460] on button "Cancel" at bounding box center [1325, 451] width 129 height 35
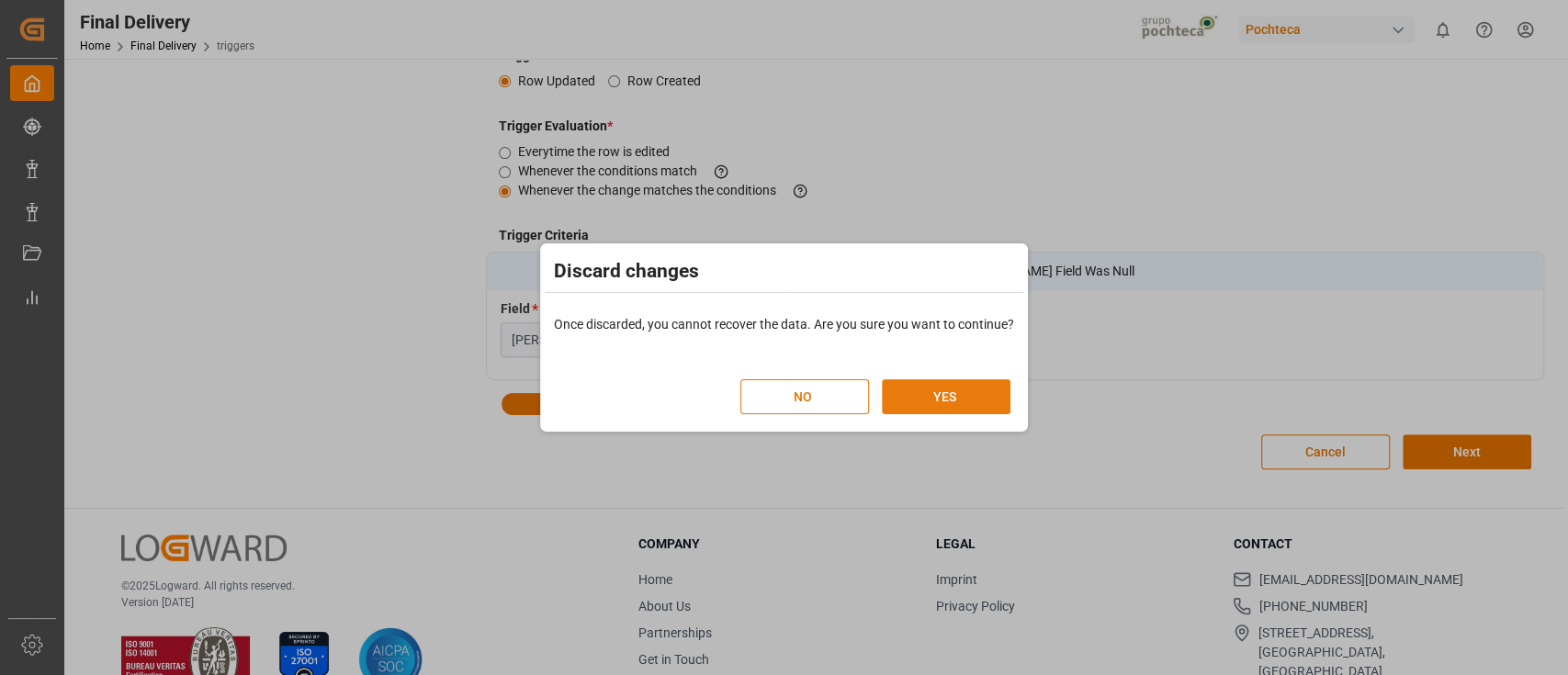
click at [979, 399] on button "YES" at bounding box center [946, 396] width 129 height 35
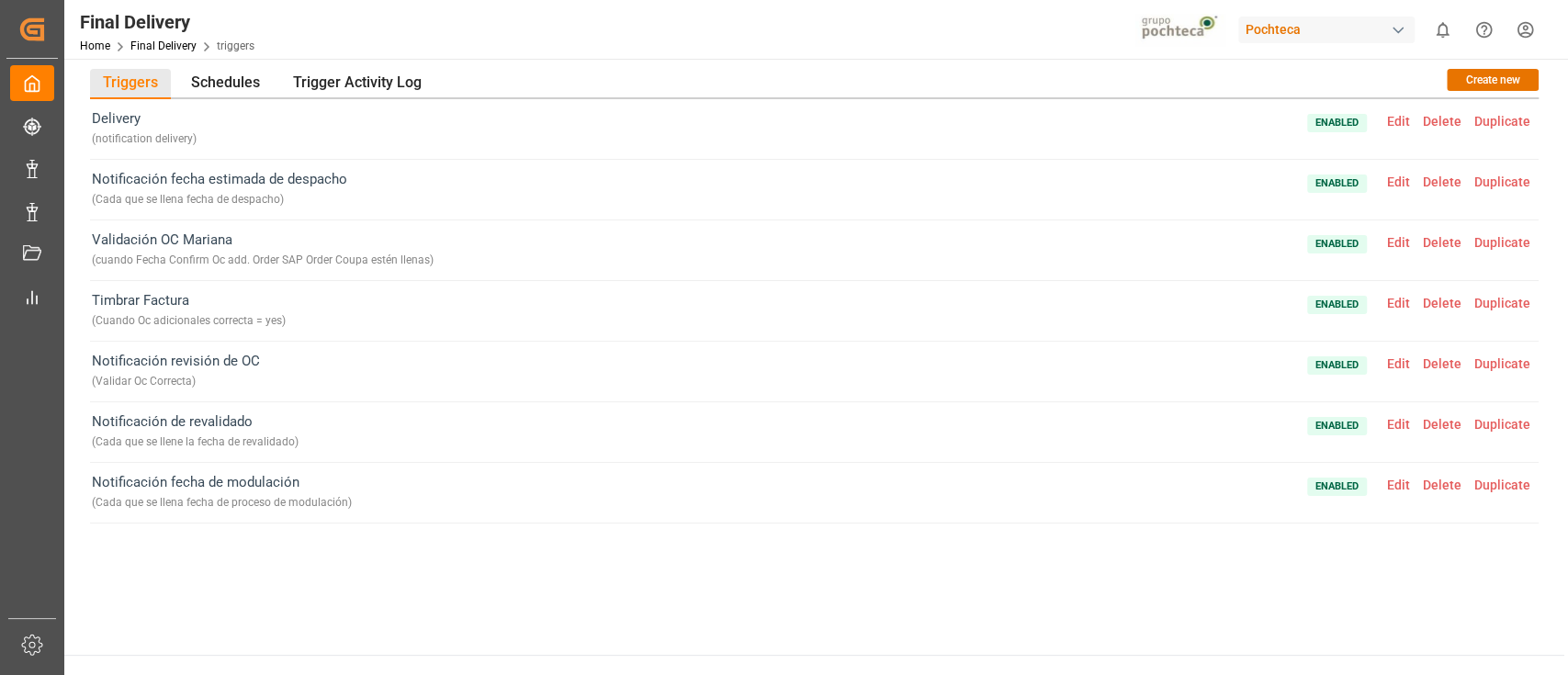
scroll to position [0, 0]
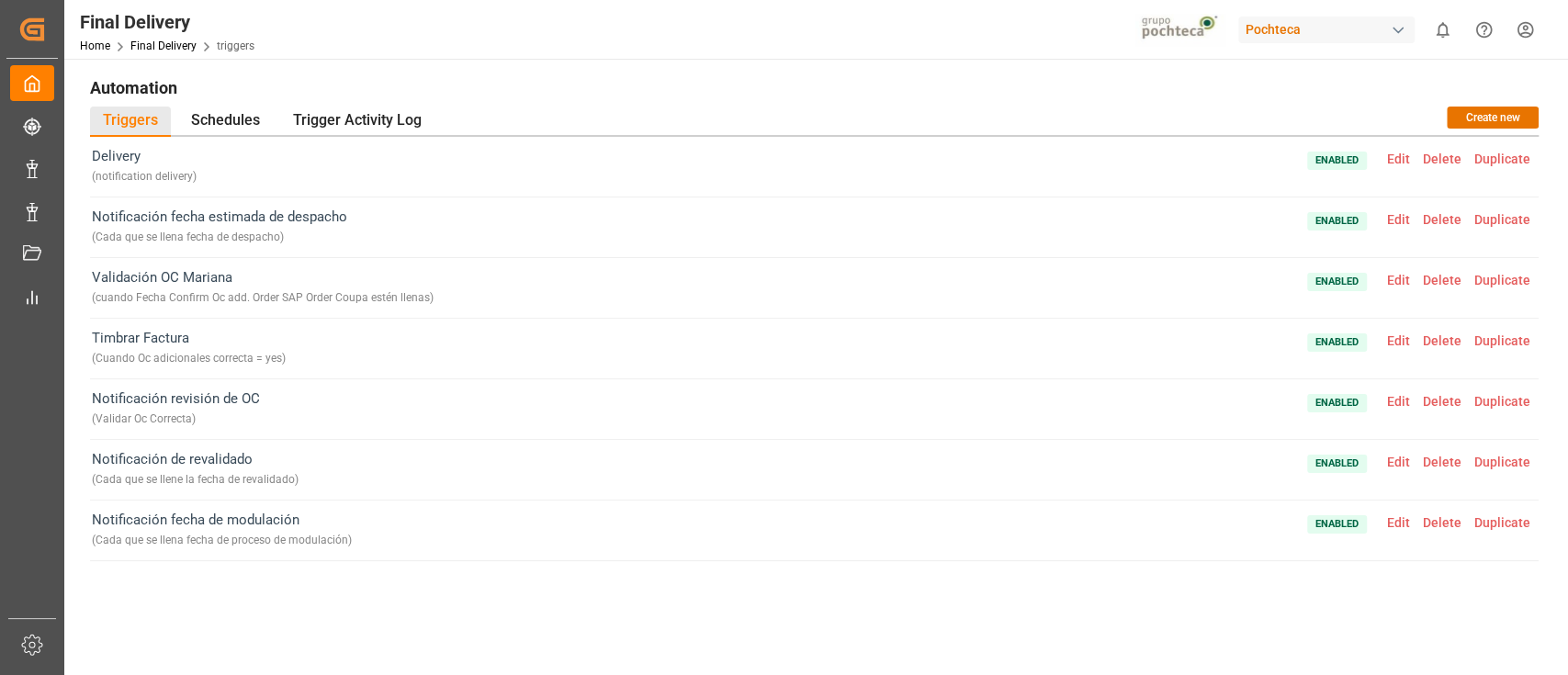
click at [1396, 518] on span "Edit" at bounding box center [1398, 523] width 36 height 15
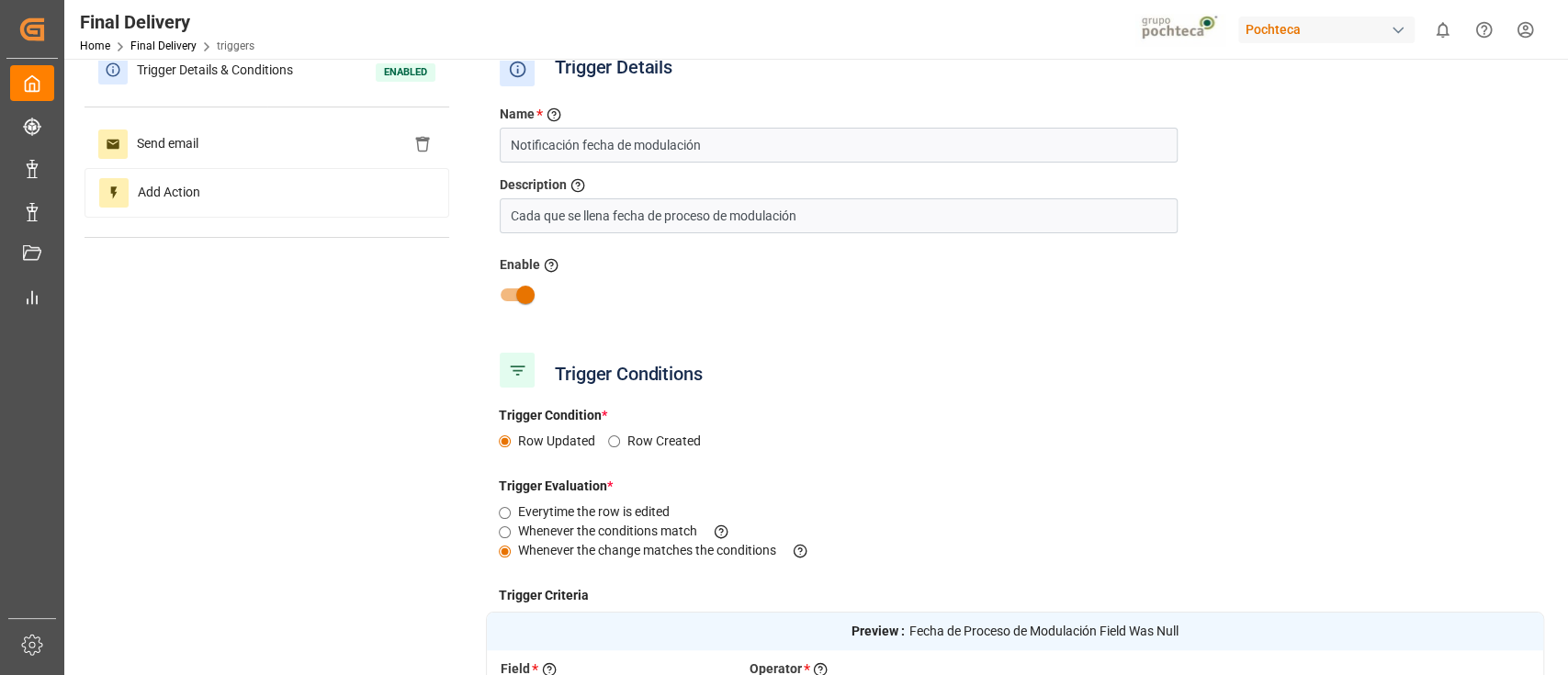
scroll to position [34, 0]
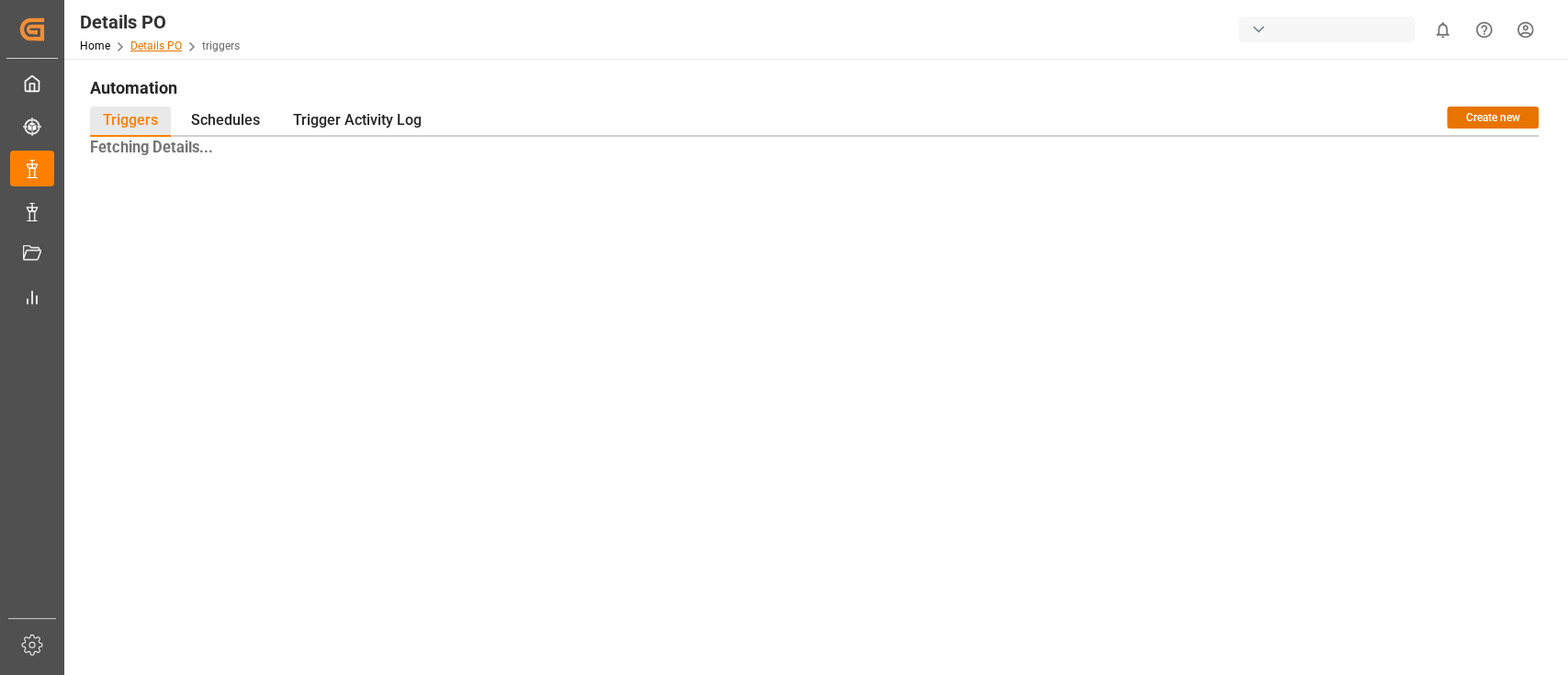
click at [156, 45] on link "Details PO" at bounding box center [156, 46] width 51 height 13
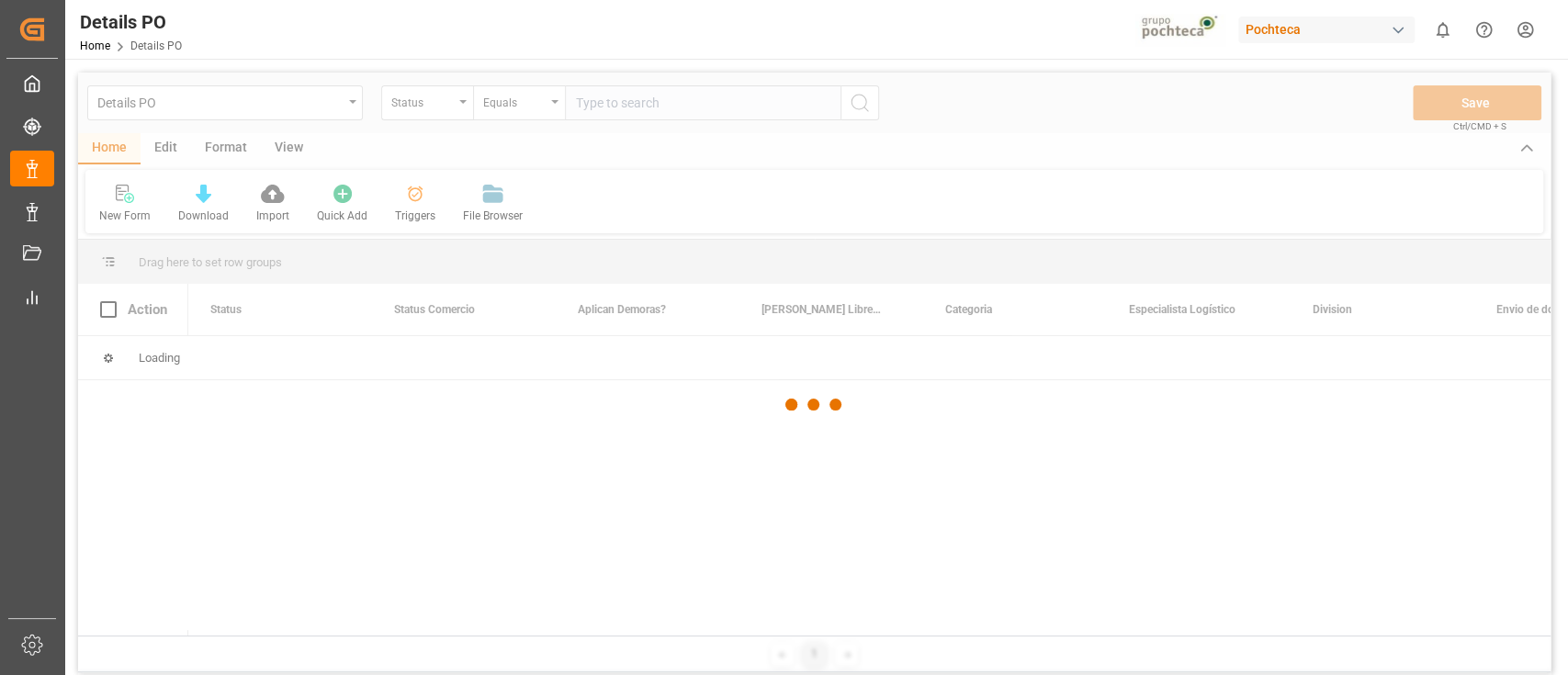
click at [177, 155] on div at bounding box center [813, 405] width 1472 height 665
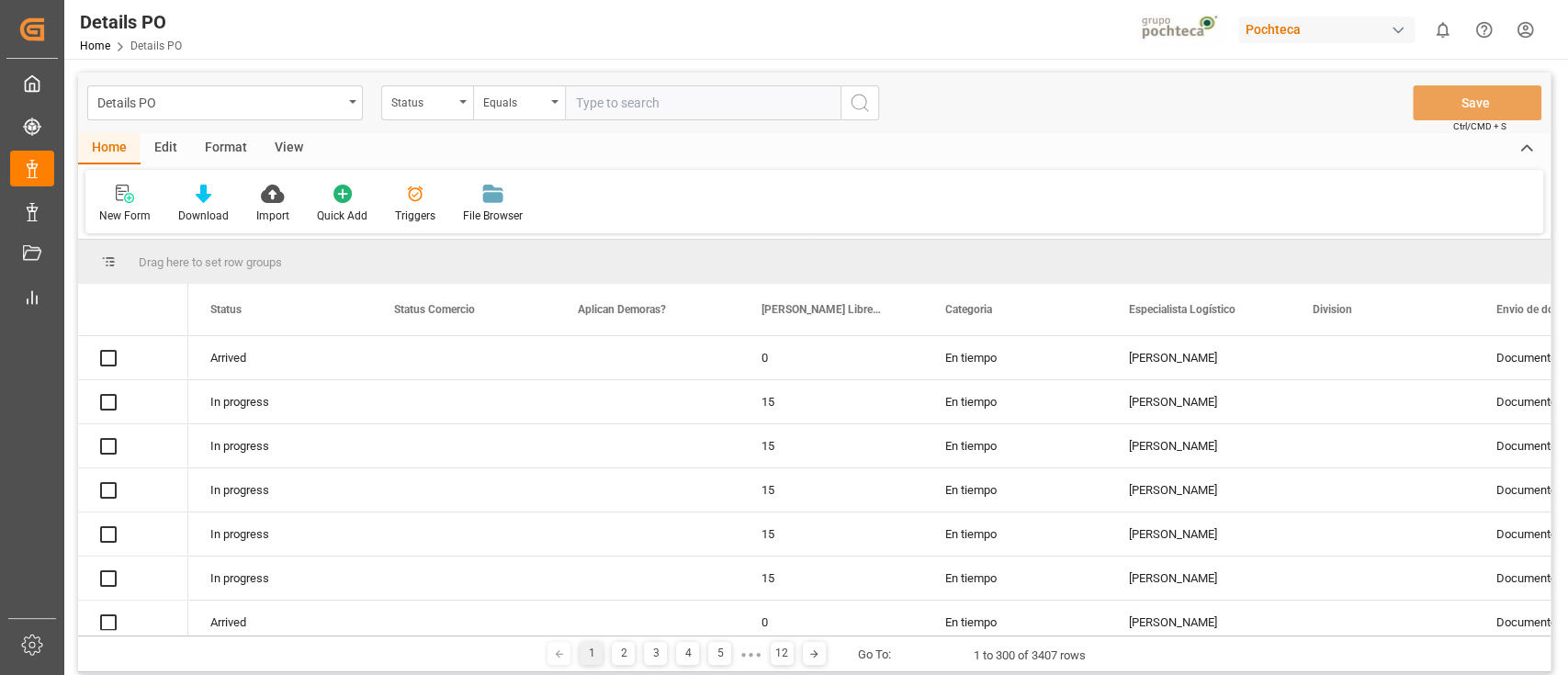
click at [174, 153] on div "Edit" at bounding box center [165, 148] width 50 height 31
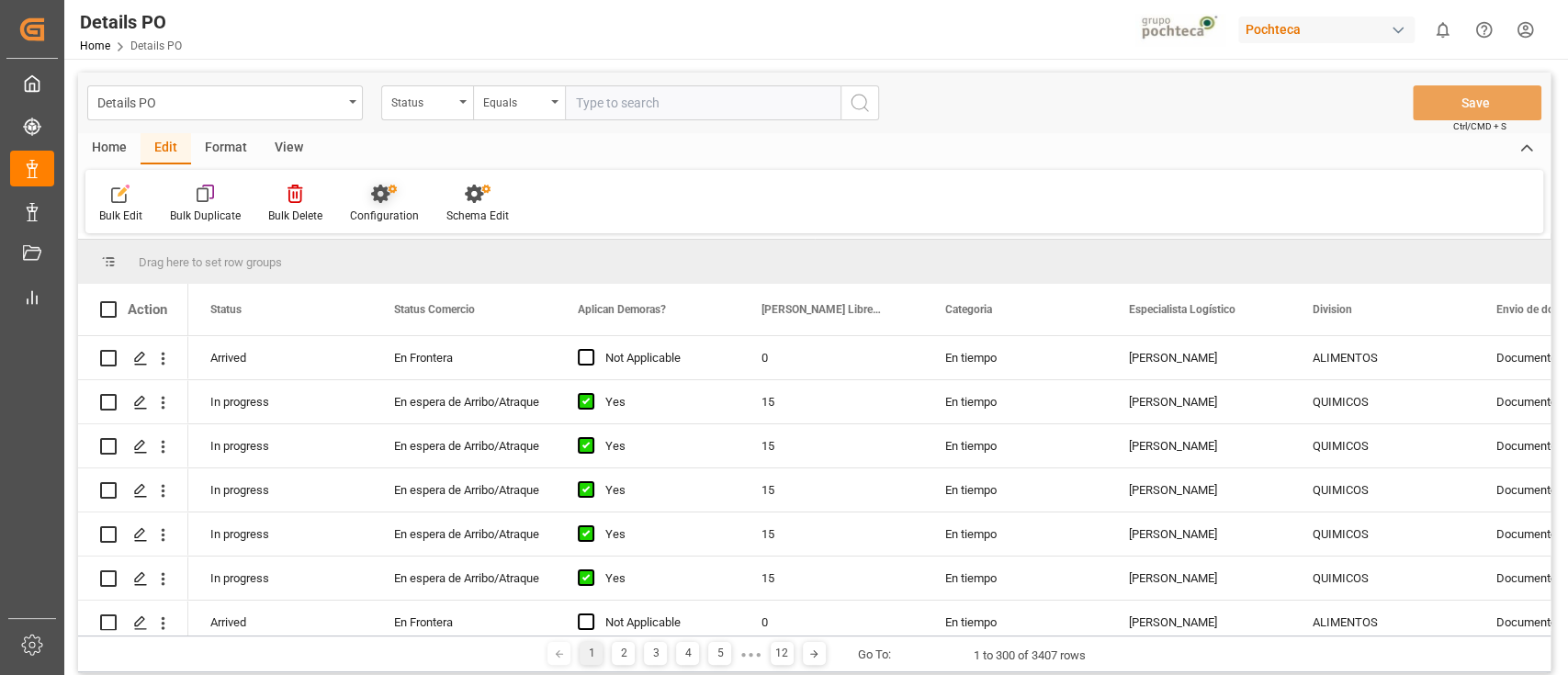
click at [398, 210] on div "Configuration" at bounding box center [384, 215] width 69 height 16
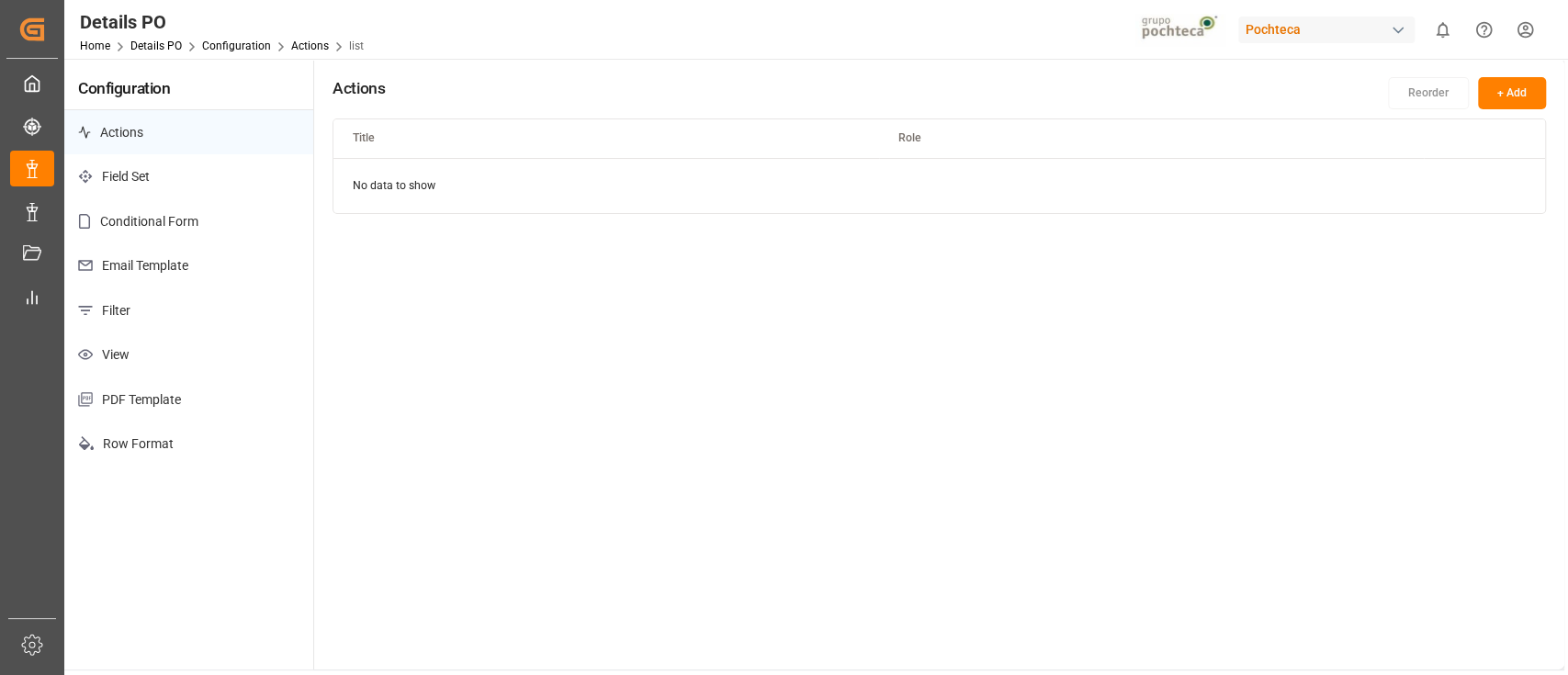
click at [226, 269] on p "Email Template" at bounding box center [189, 265] width 249 height 45
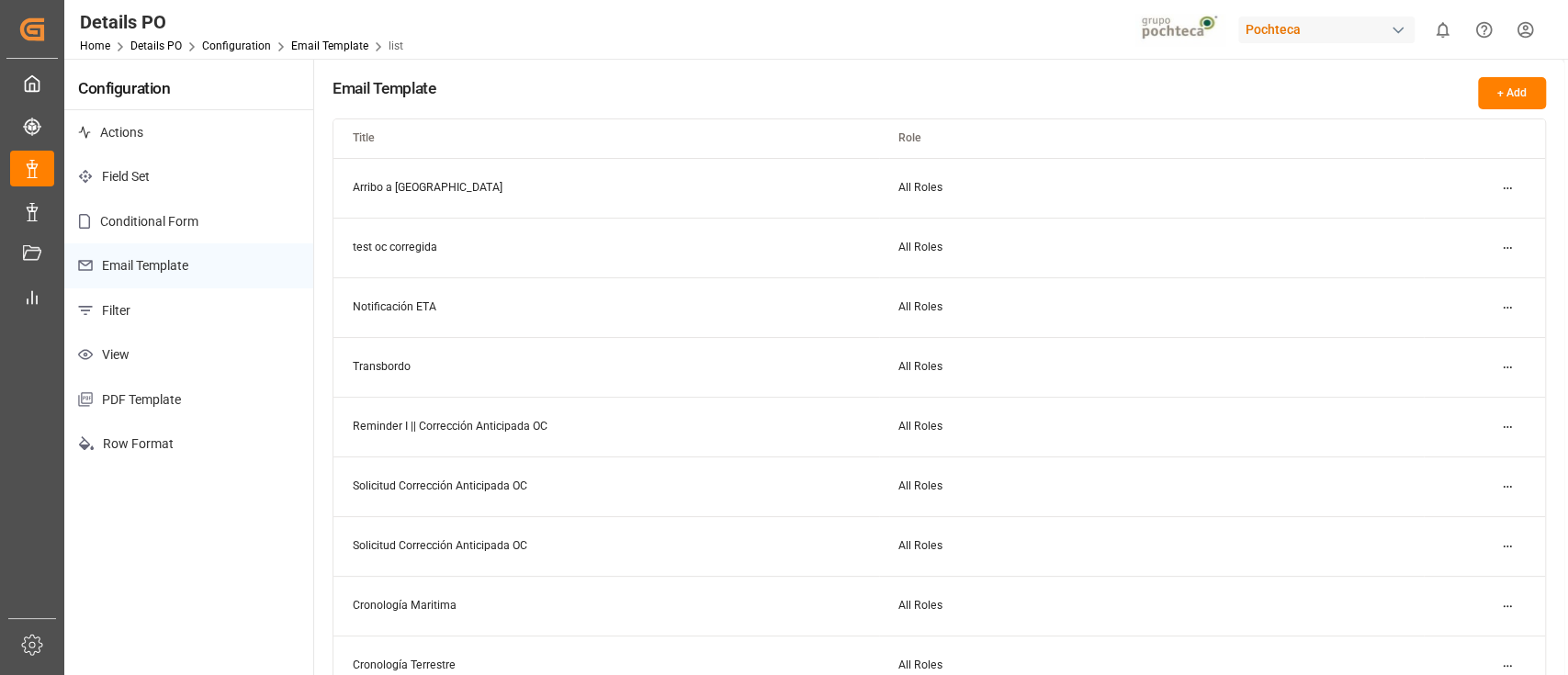
click at [1505, 195] on html "Created by potrace 1.15, written by Peter Selinger 2001-2017 Created by potrace…" at bounding box center [784, 338] width 1568 height 675
click at [1475, 220] on div "Edit" at bounding box center [1474, 224] width 95 height 26
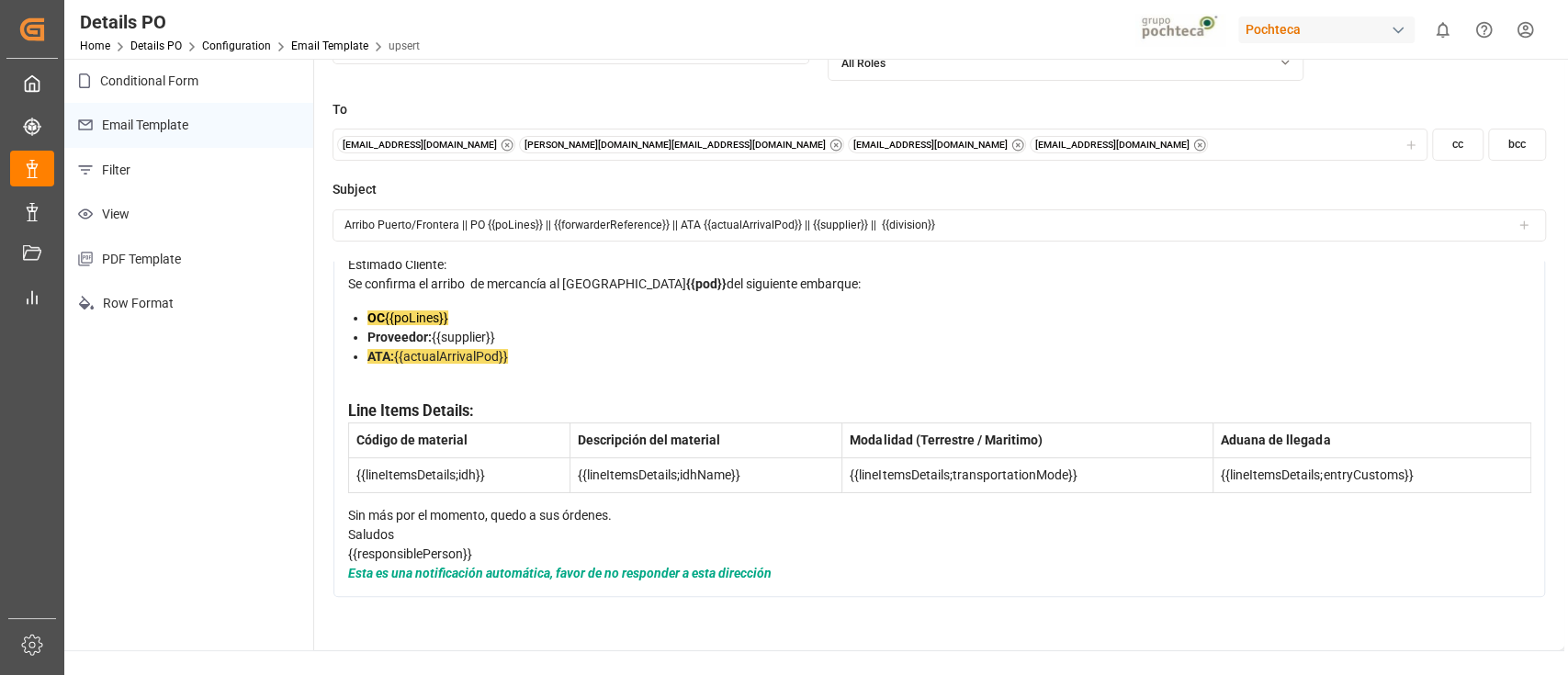
scroll to position [233, 0]
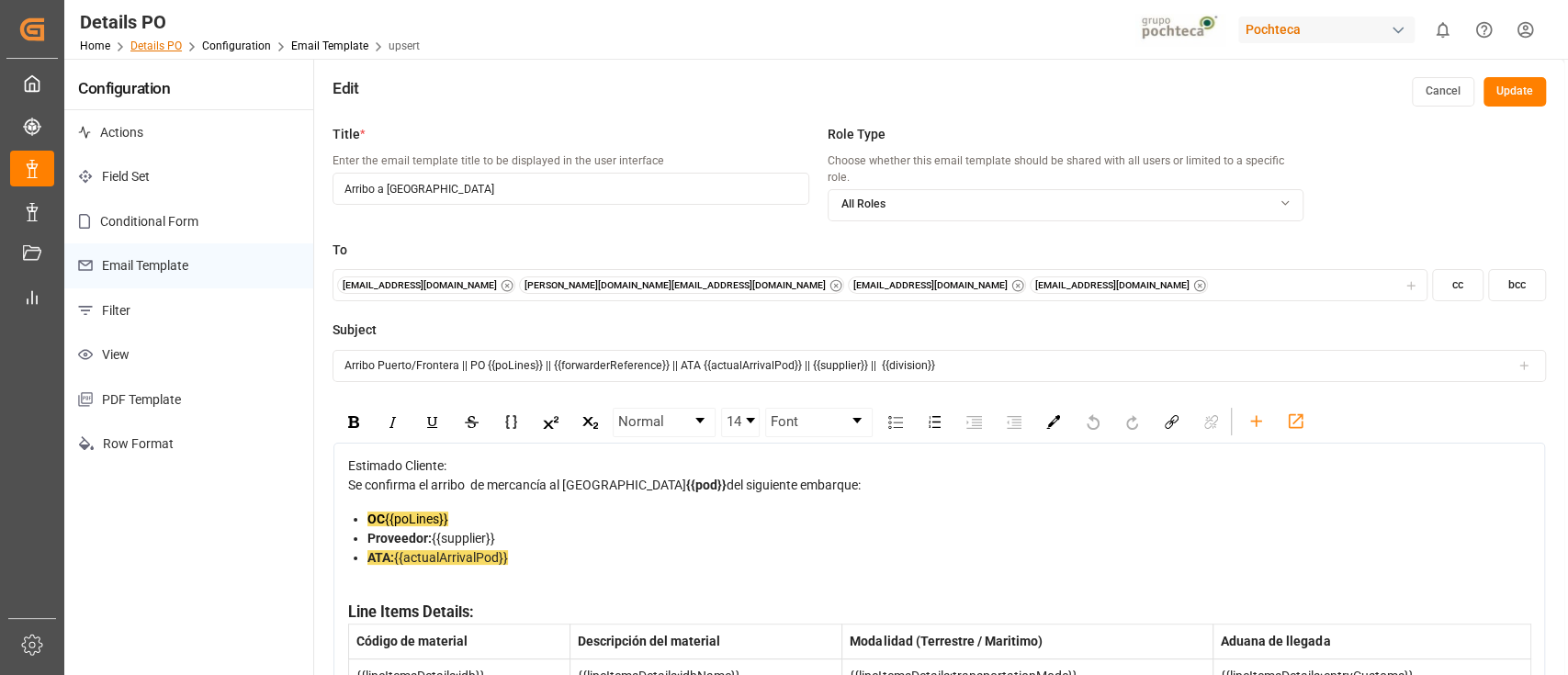
click at [167, 45] on link "Details PO" at bounding box center [156, 46] width 51 height 13
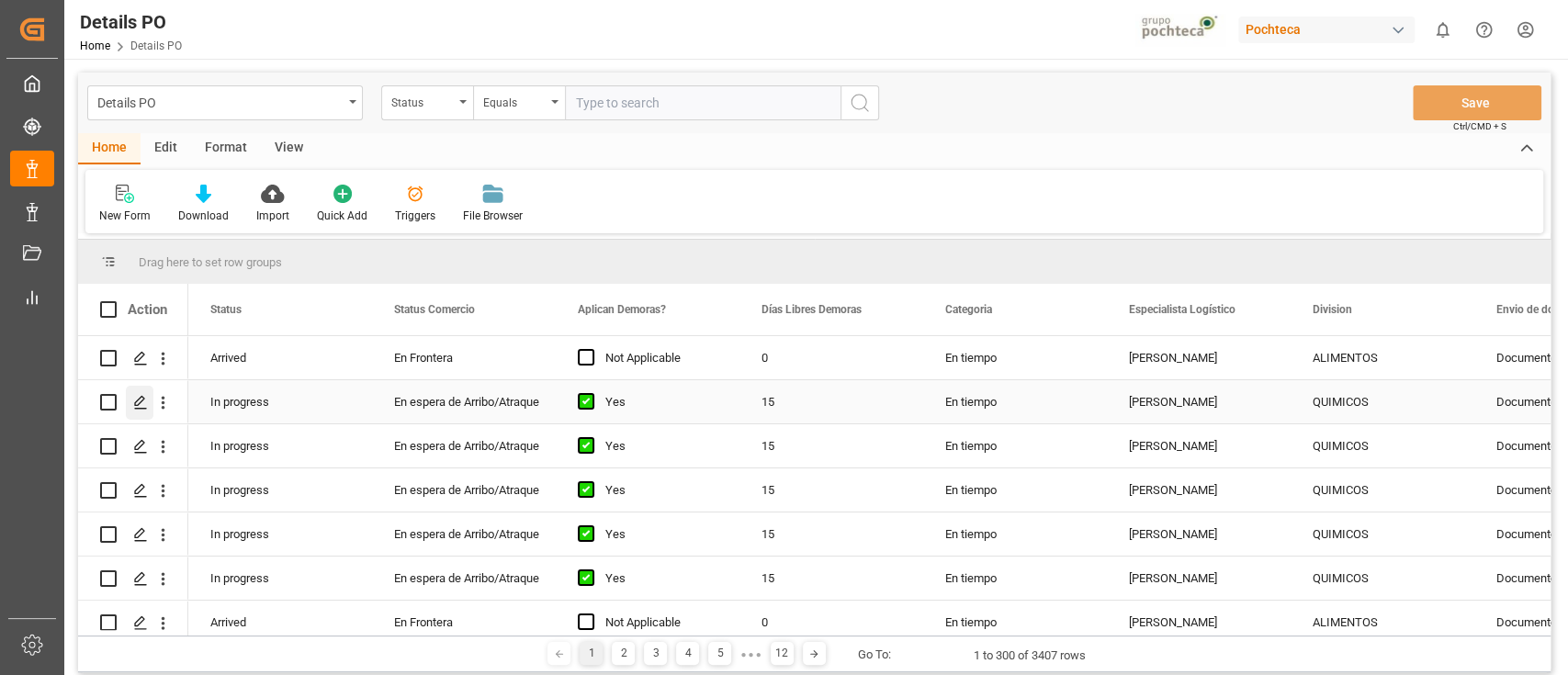
click at [139, 407] on icon "Press SPACE to select this row." at bounding box center [140, 403] width 15 height 15
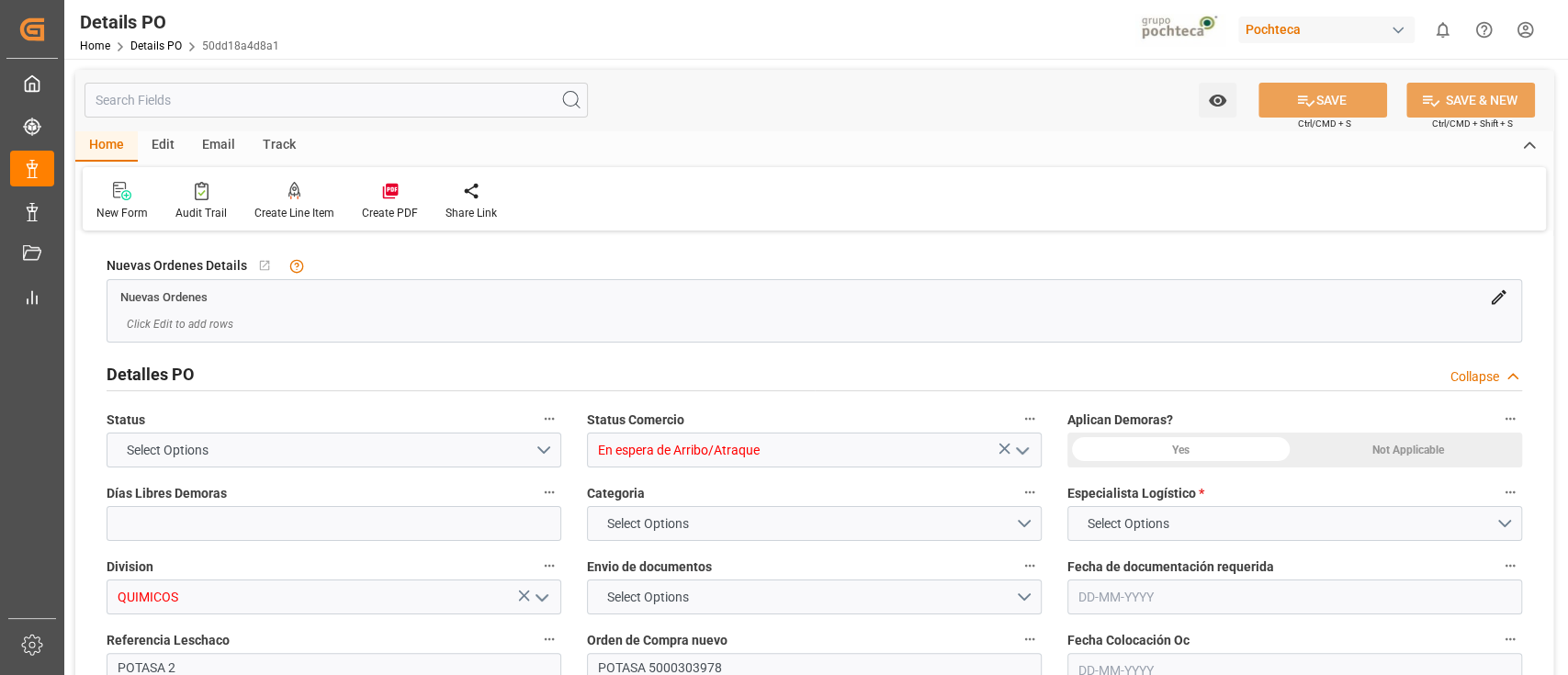
type input "15"
type input "2"
type input "BRRIO"
type input "MXVER"
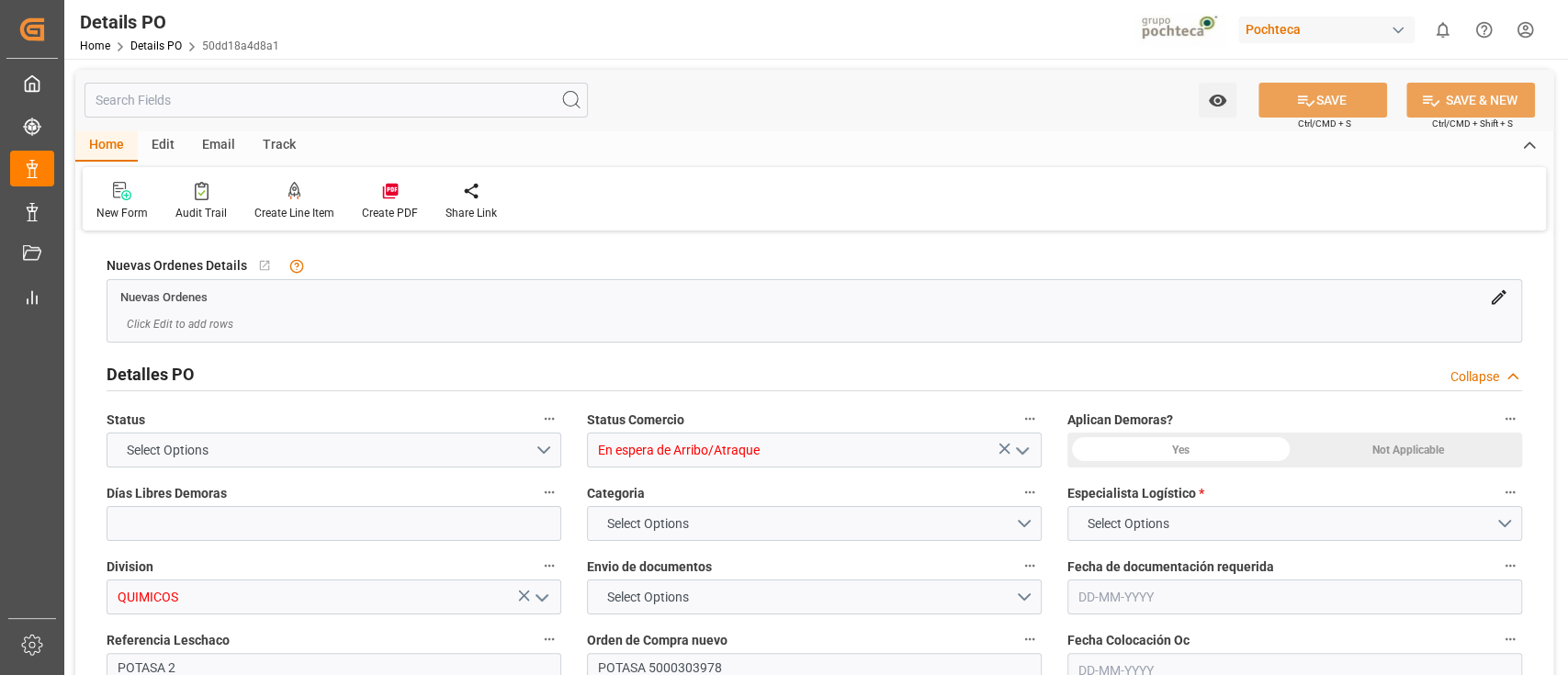
type input "ZIM"
type input "ZIM Integrated Shipping Services Ltd."
type input "9314935"
type input "9395953"
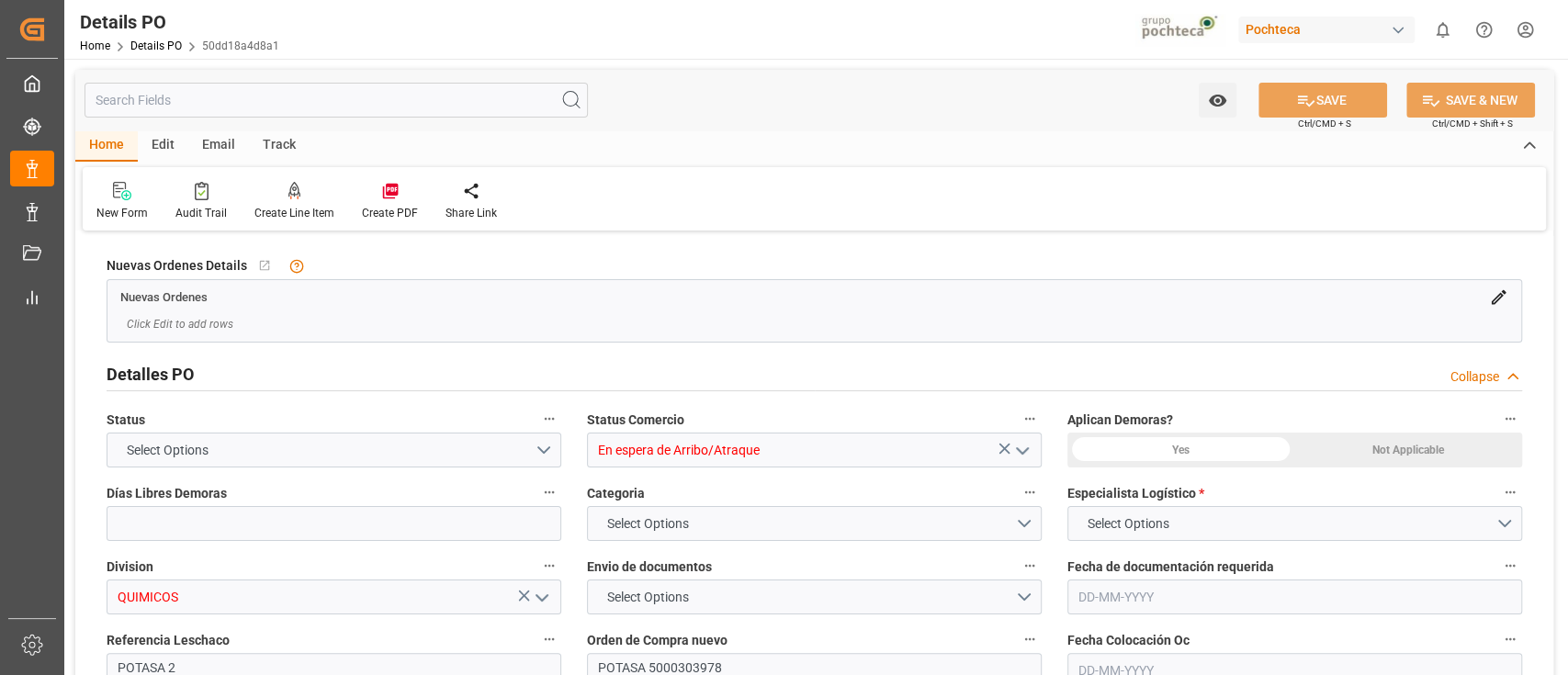
type input "36"
type input "12-08-2025"
type input "16-08-2025 13:00"
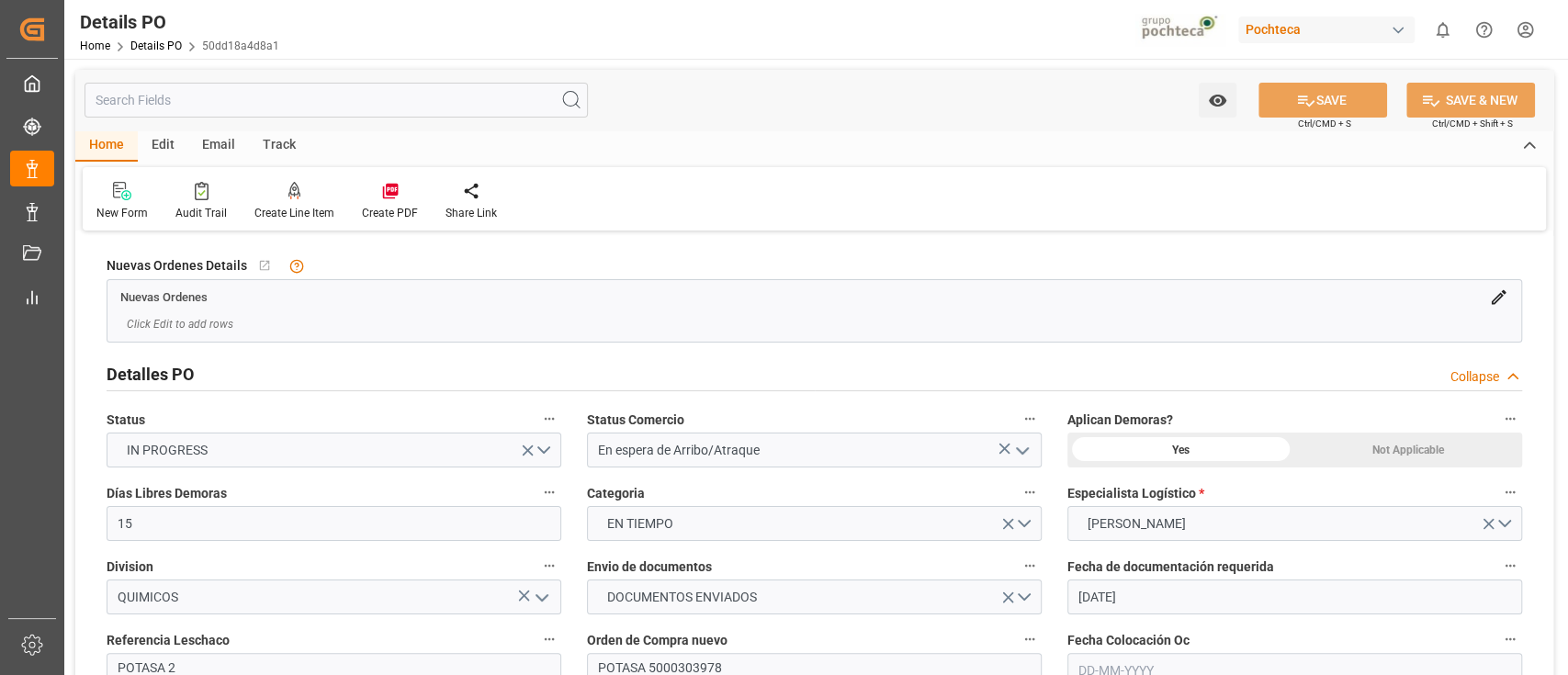
type input "08-05-2025 00:00"
type input "15-08-2025 21:44"
type input "03-09-2025 07:00"
type input "05-08-2025 00:00"
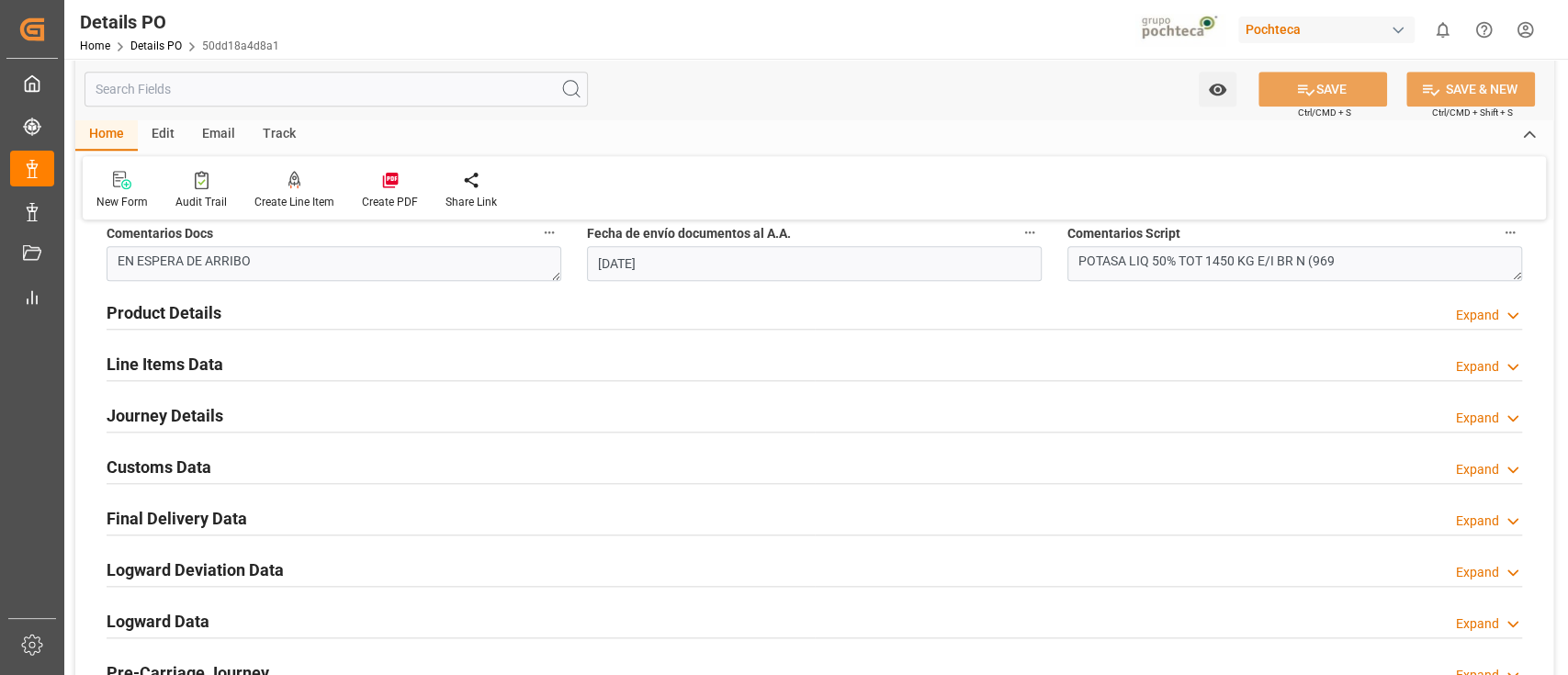
scroll to position [1116, 0]
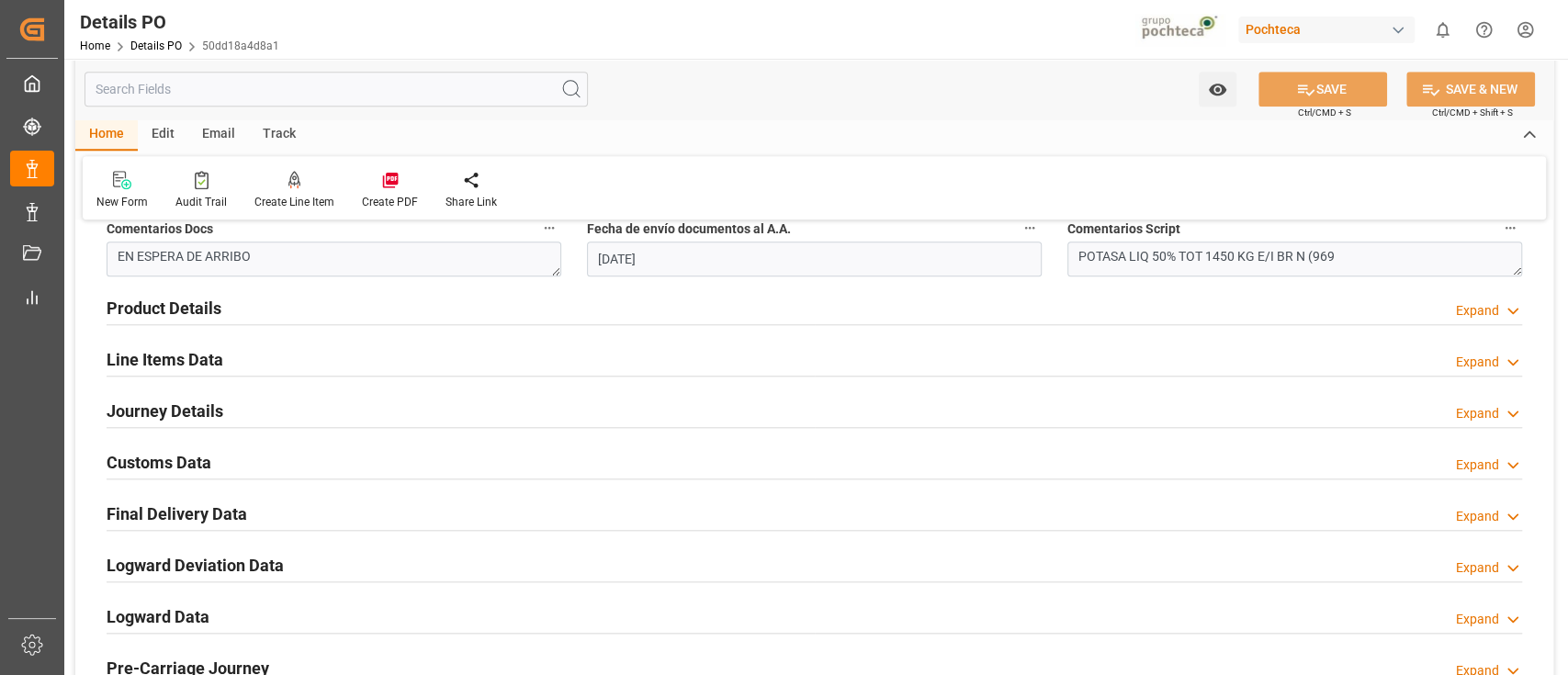
click at [994, 353] on div "Line Items Data Expand" at bounding box center [813, 357] width 1415 height 35
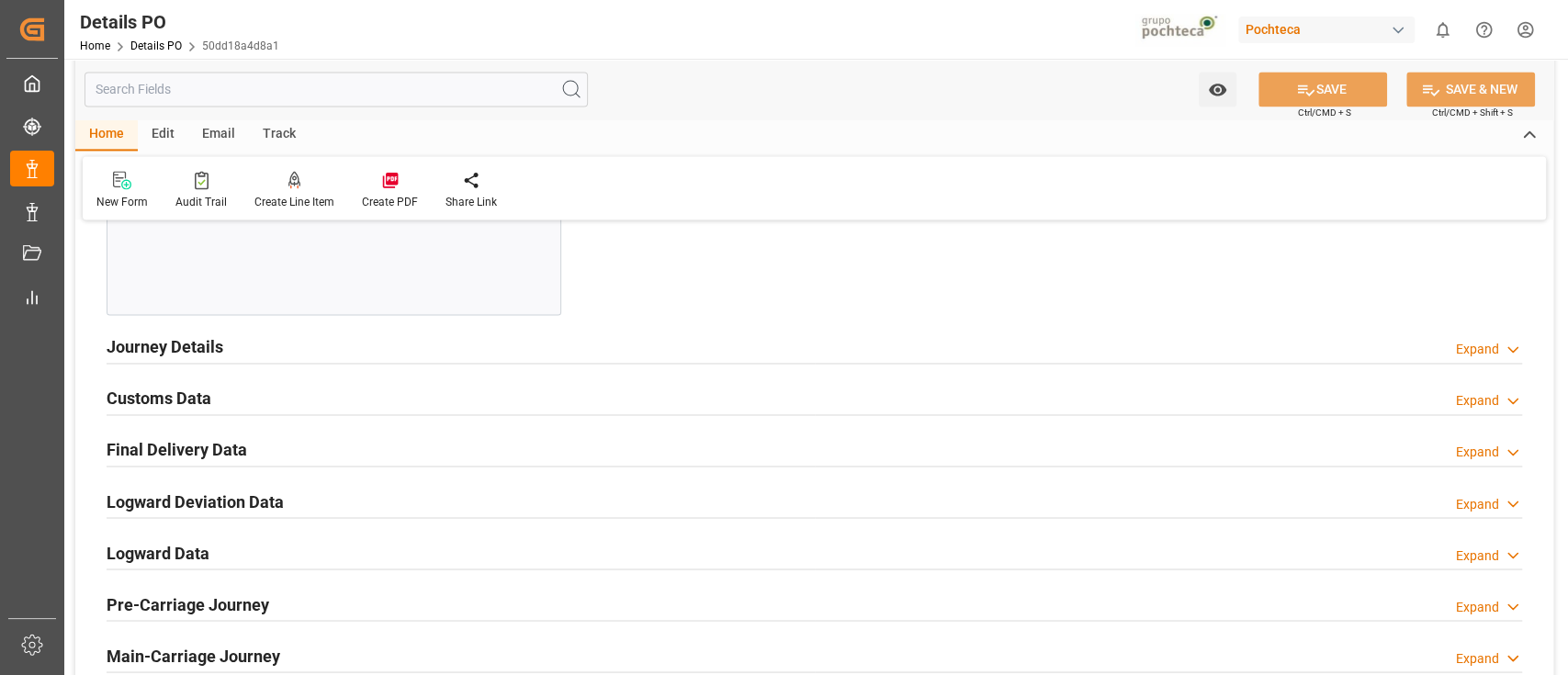
scroll to position [1941, 0]
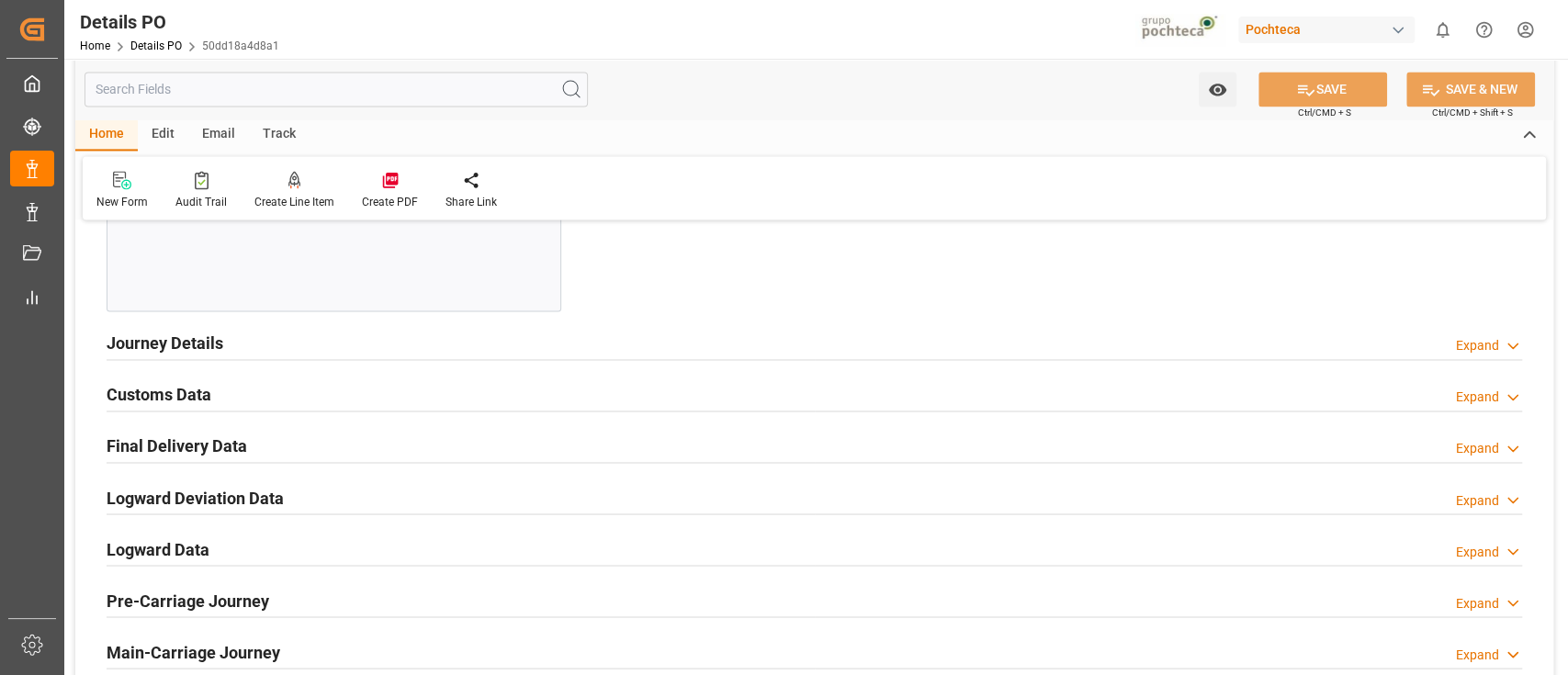
click at [983, 342] on div "Journey Details Expand" at bounding box center [813, 341] width 1415 height 35
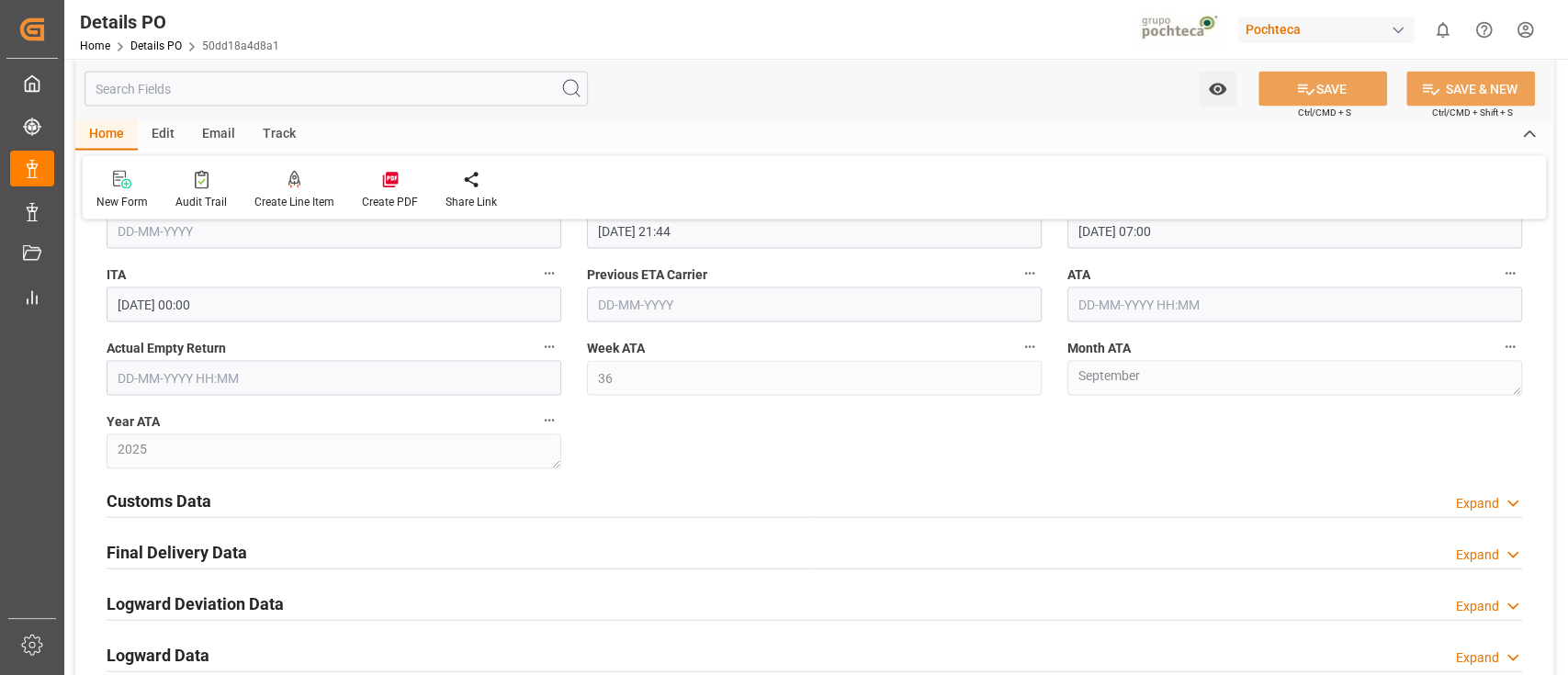
scroll to position [2513, 0]
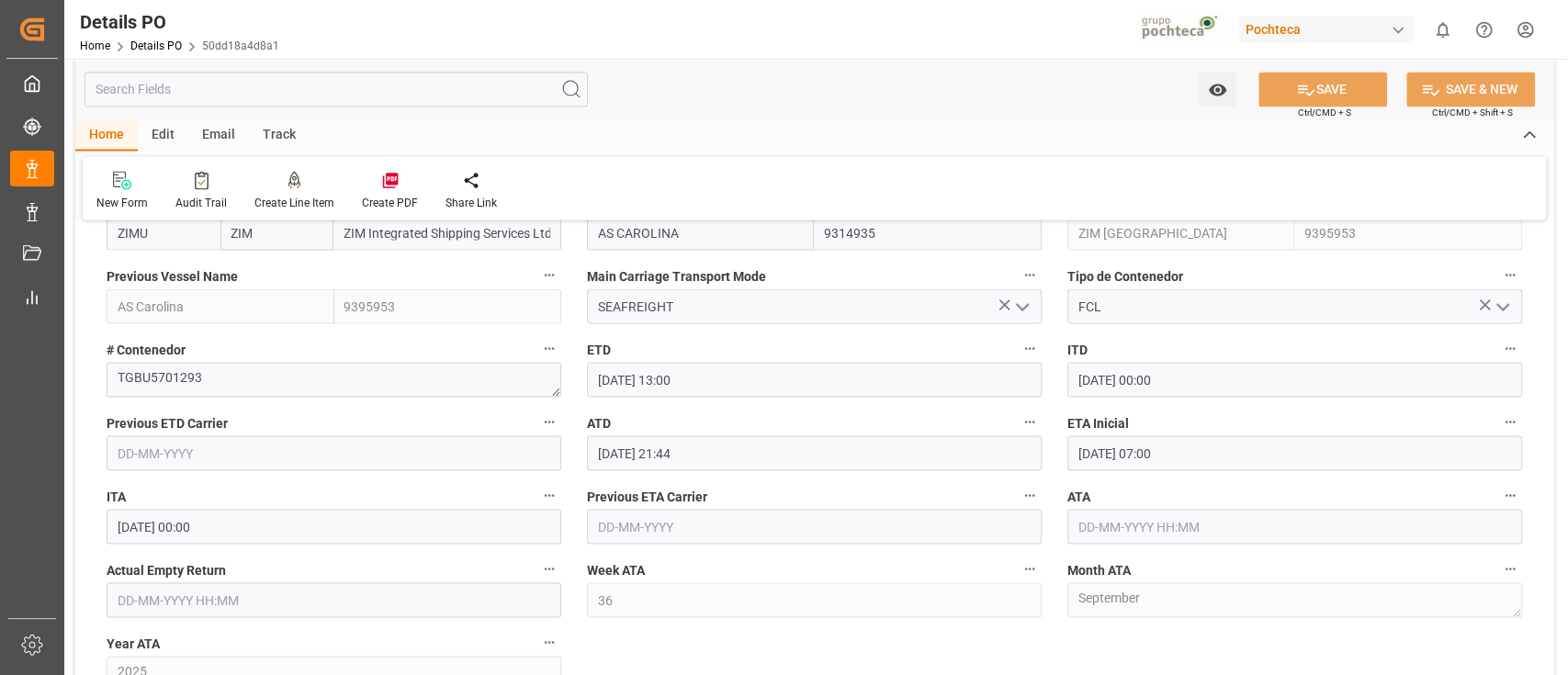
scroll to position [2240, 0]
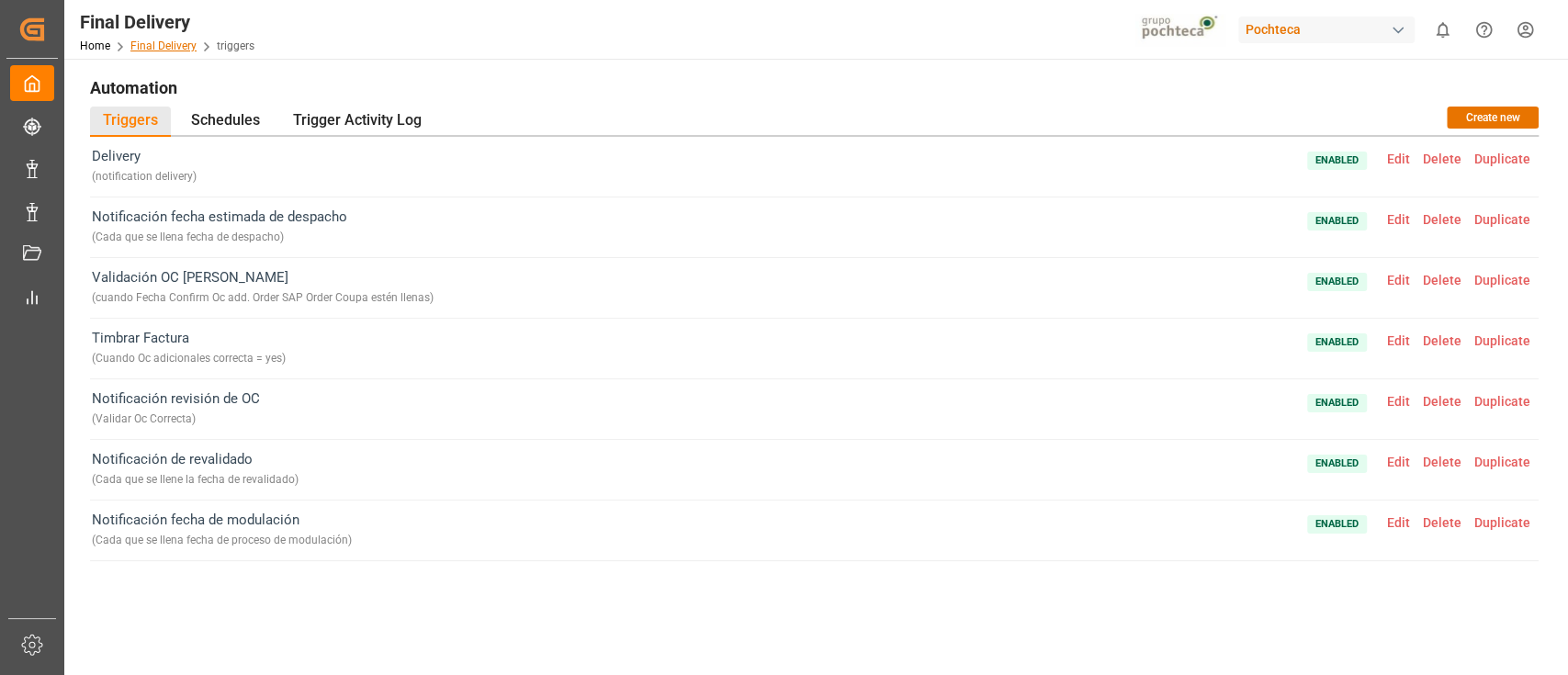
click at [162, 45] on link "Final Delivery" at bounding box center [164, 46] width 66 height 13
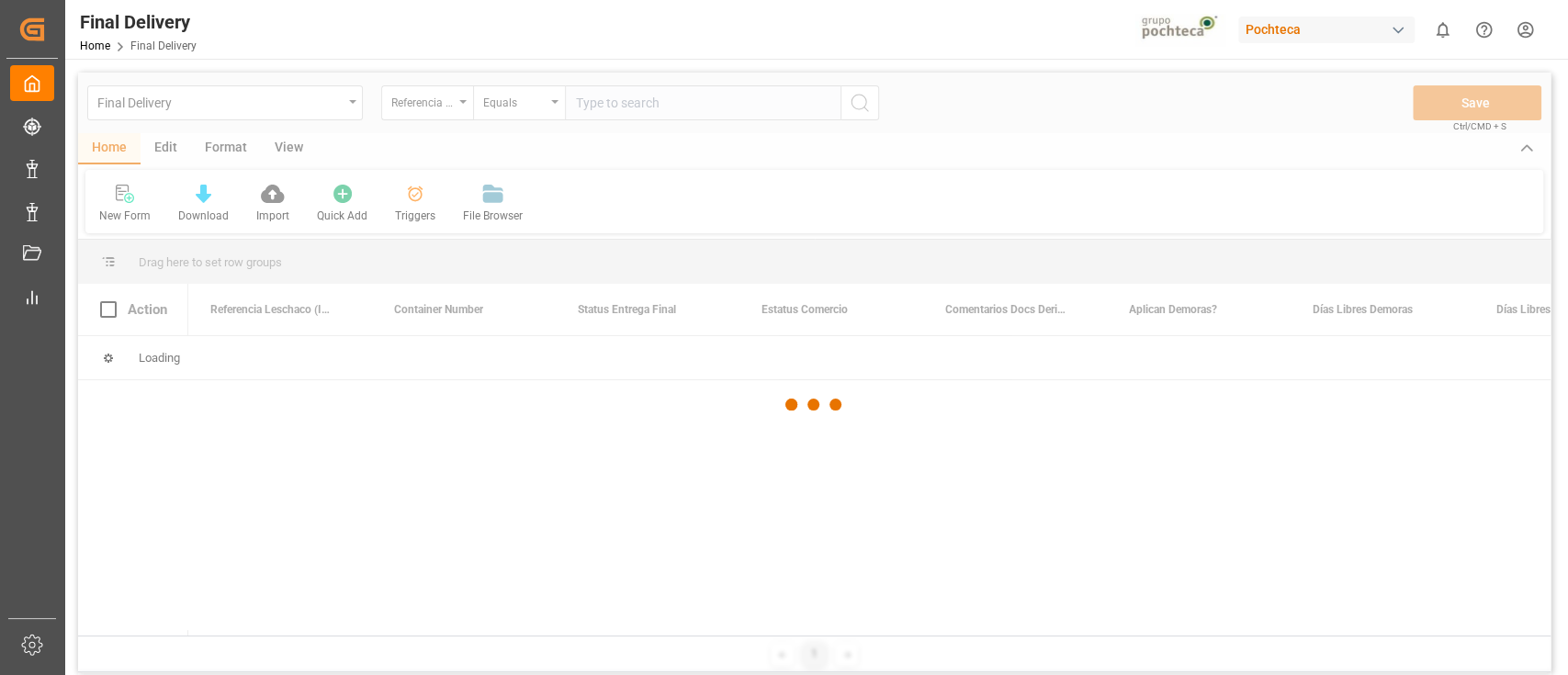
click at [169, 150] on div at bounding box center [813, 405] width 1472 height 665
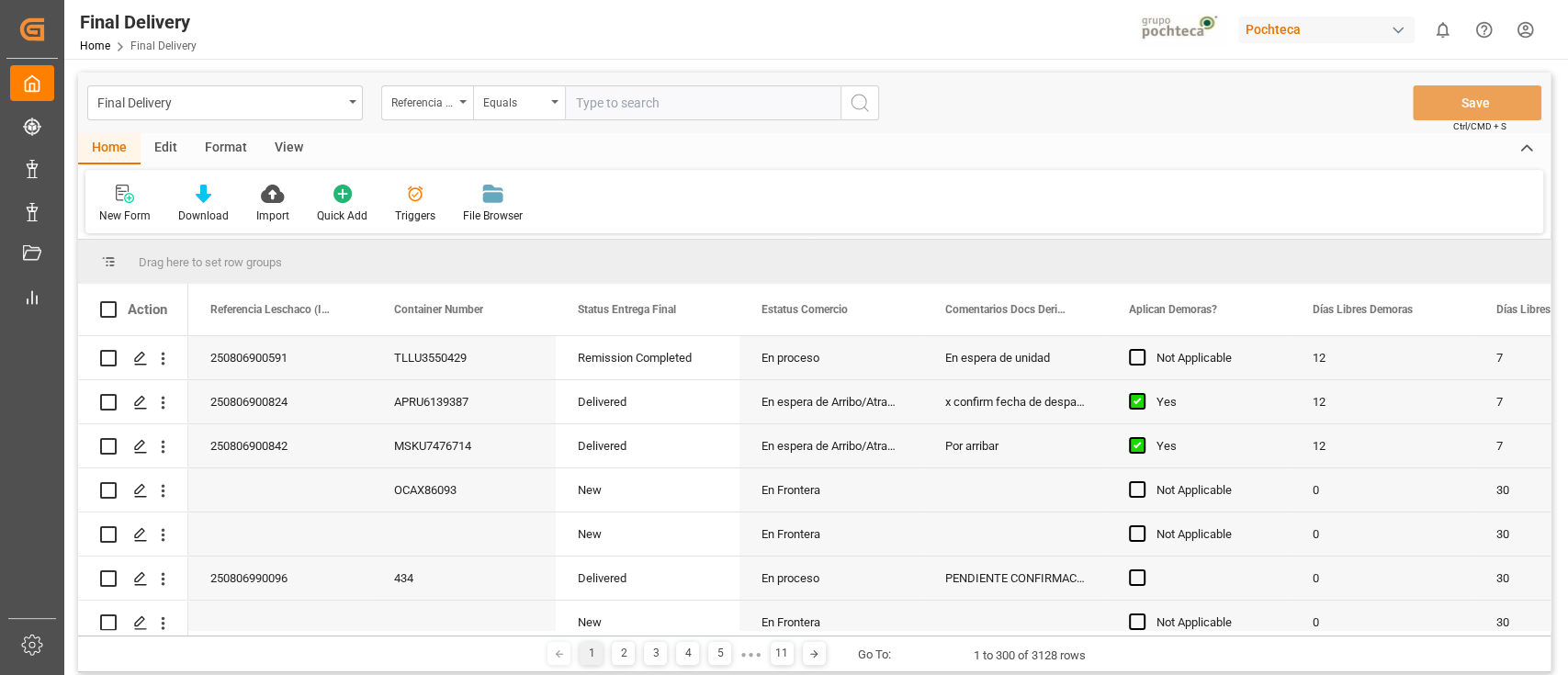
click at [166, 151] on div "Edit" at bounding box center [165, 148] width 50 height 31
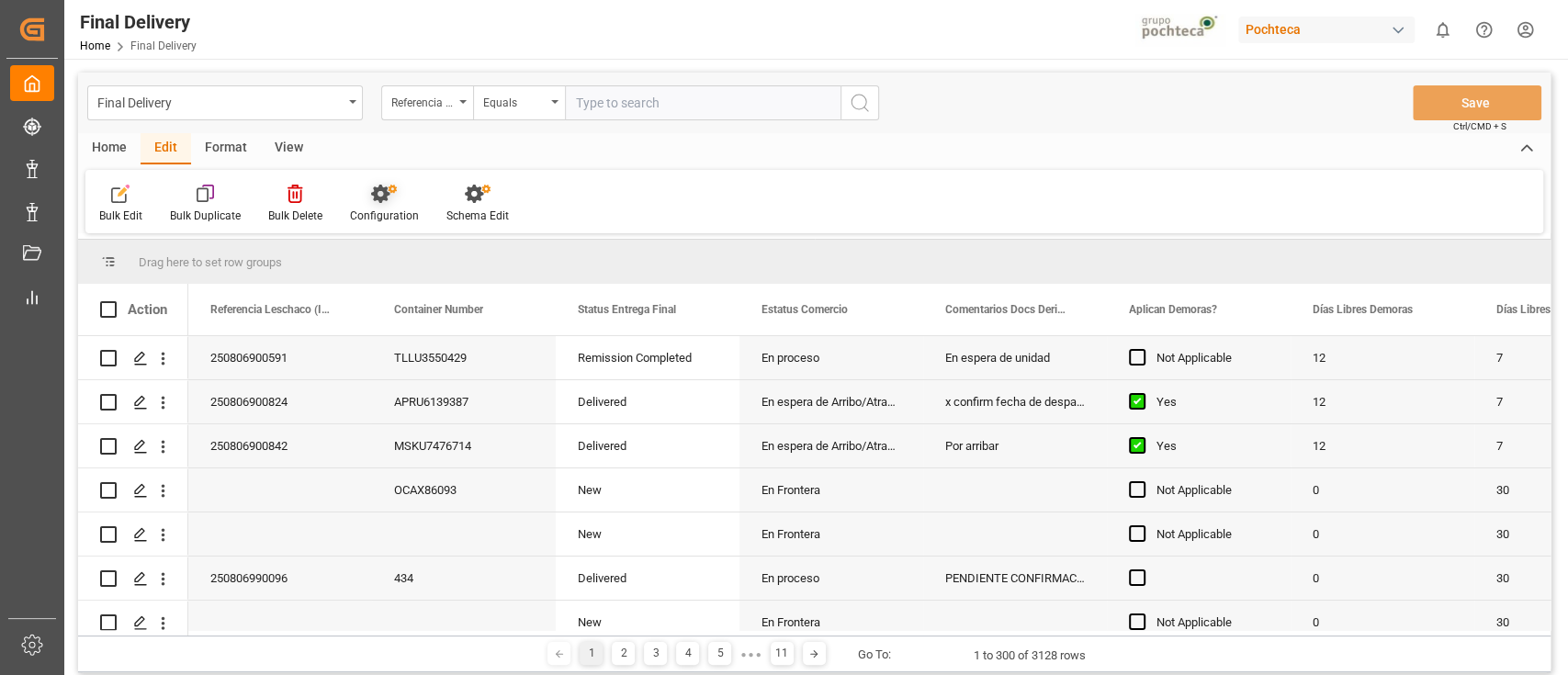
click at [382, 200] on icon at bounding box center [379, 193] width 18 height 18
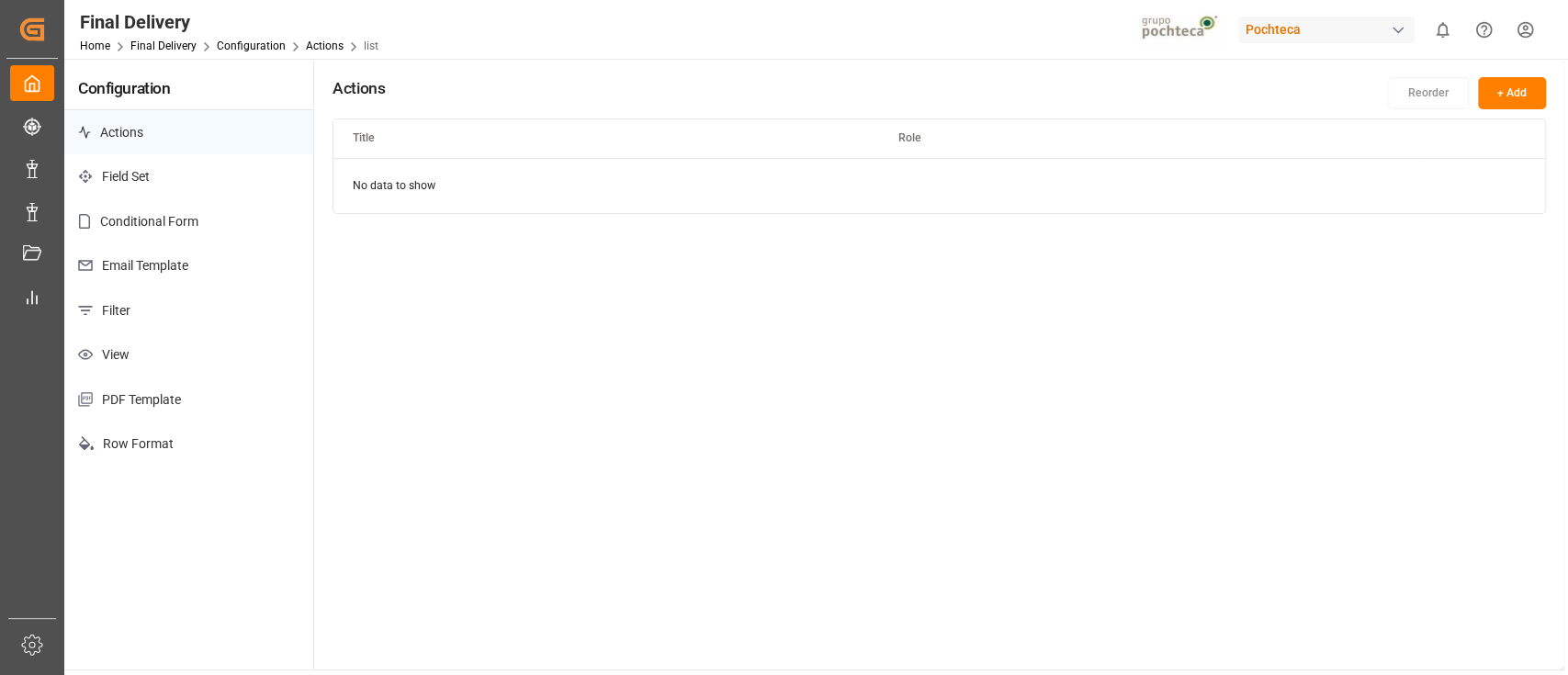
click at [195, 271] on p "Email Template" at bounding box center [189, 265] width 249 height 45
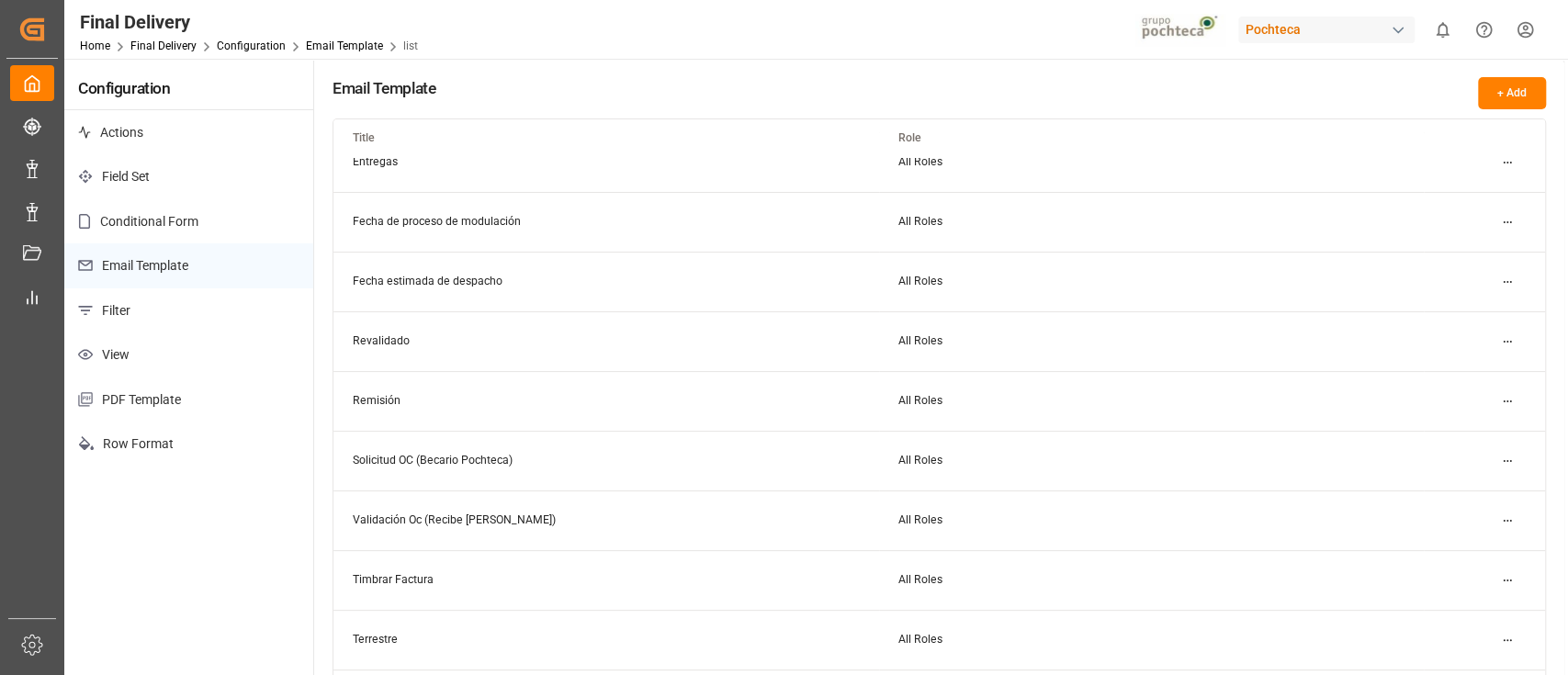
scroll to position [140, 0]
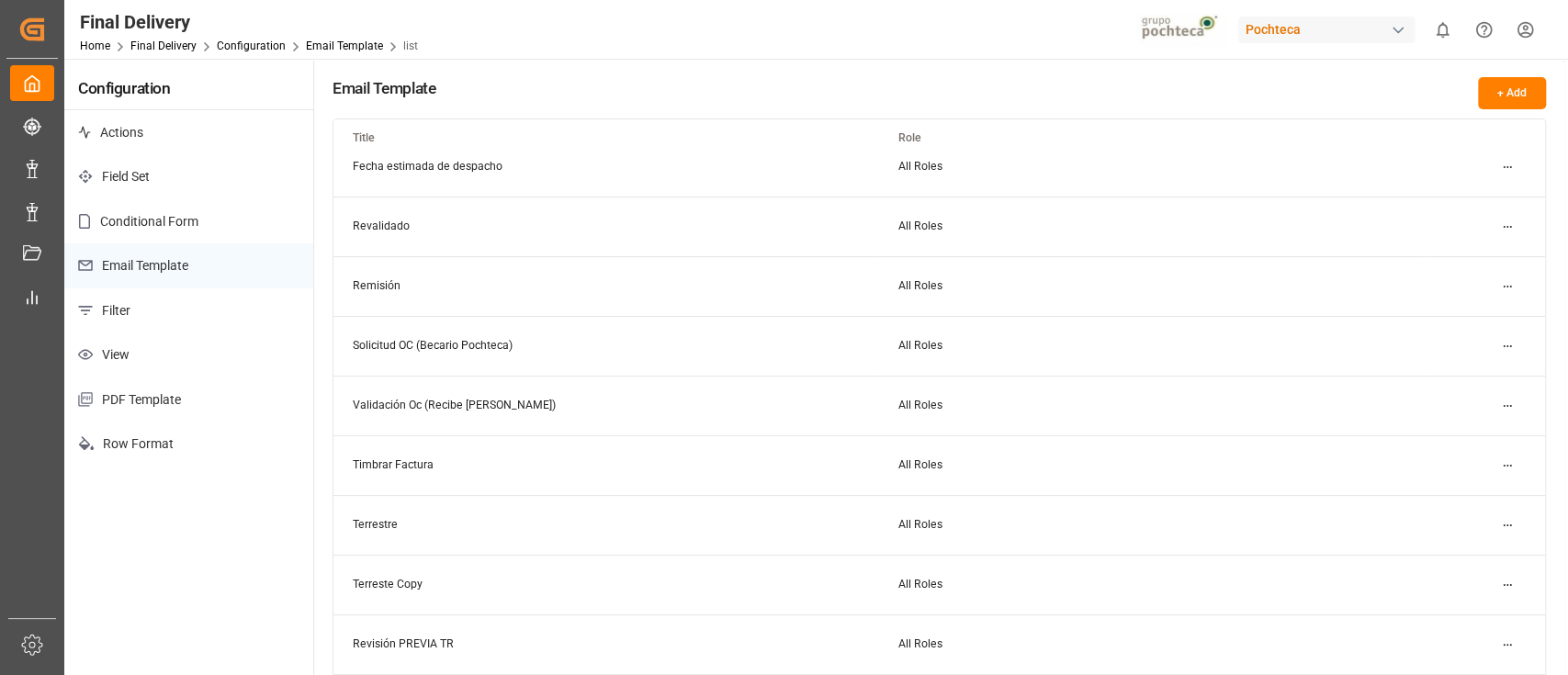
click at [1505, 231] on html "Created by potrace 1.15, written by Peter Selinger 2001-2017 Created by potrace…" at bounding box center [784, 338] width 1568 height 675
click at [1454, 258] on div "Edit" at bounding box center [1474, 263] width 95 height 26
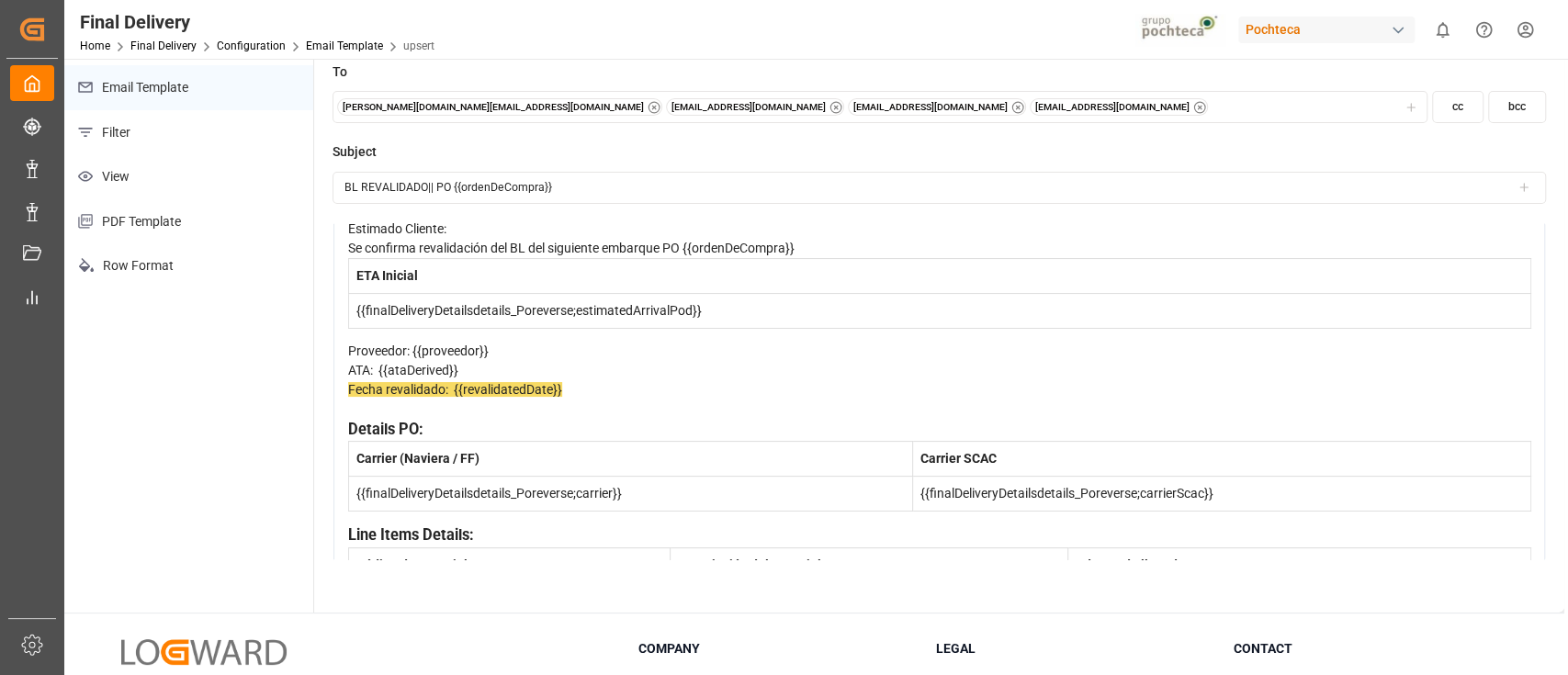
scroll to position [53, 0]
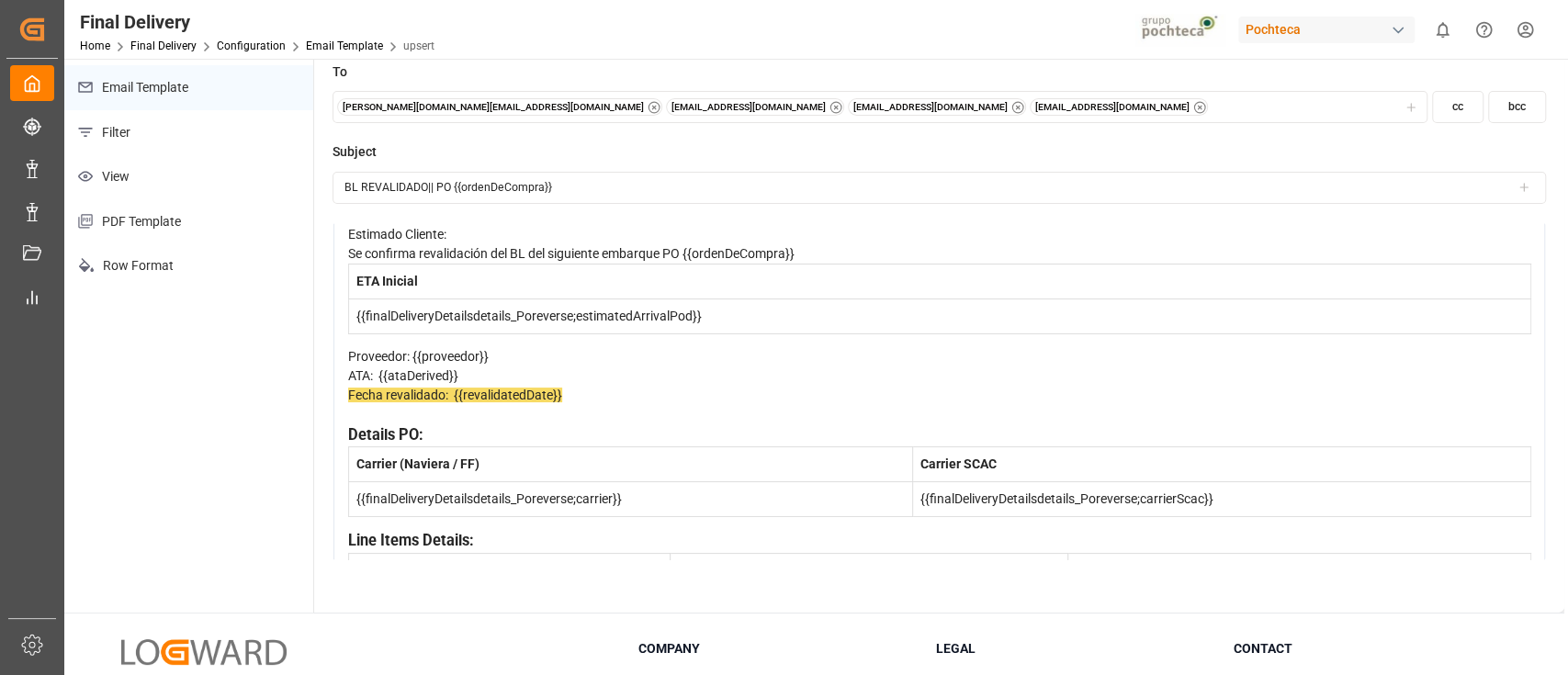
click at [684, 425] on div "Fecha revalidado: {{revalidatedDate}}" at bounding box center [939, 405] width 1183 height 39
click at [588, 386] on div "ATA: {{ataDerived}}" at bounding box center [939, 376] width 1183 height 19
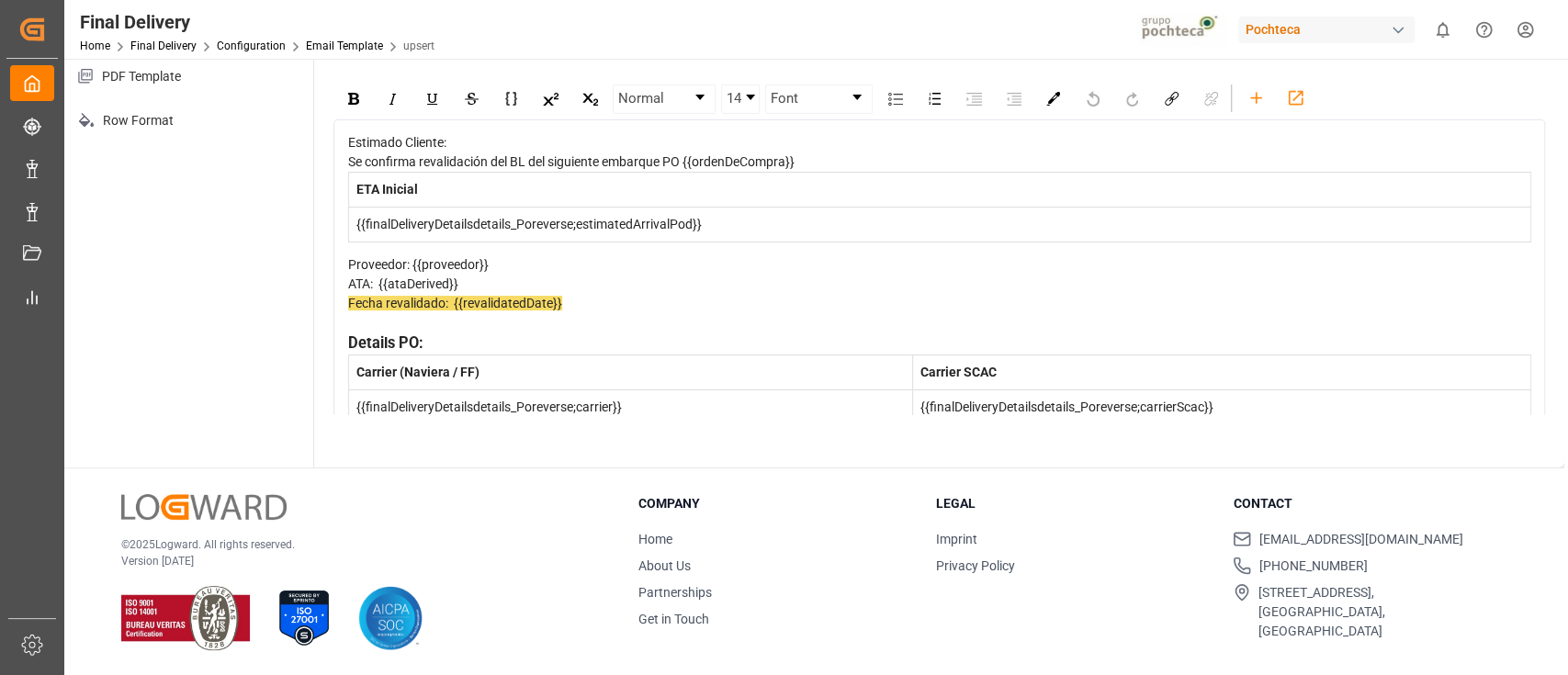
scroll to position [0, 0]
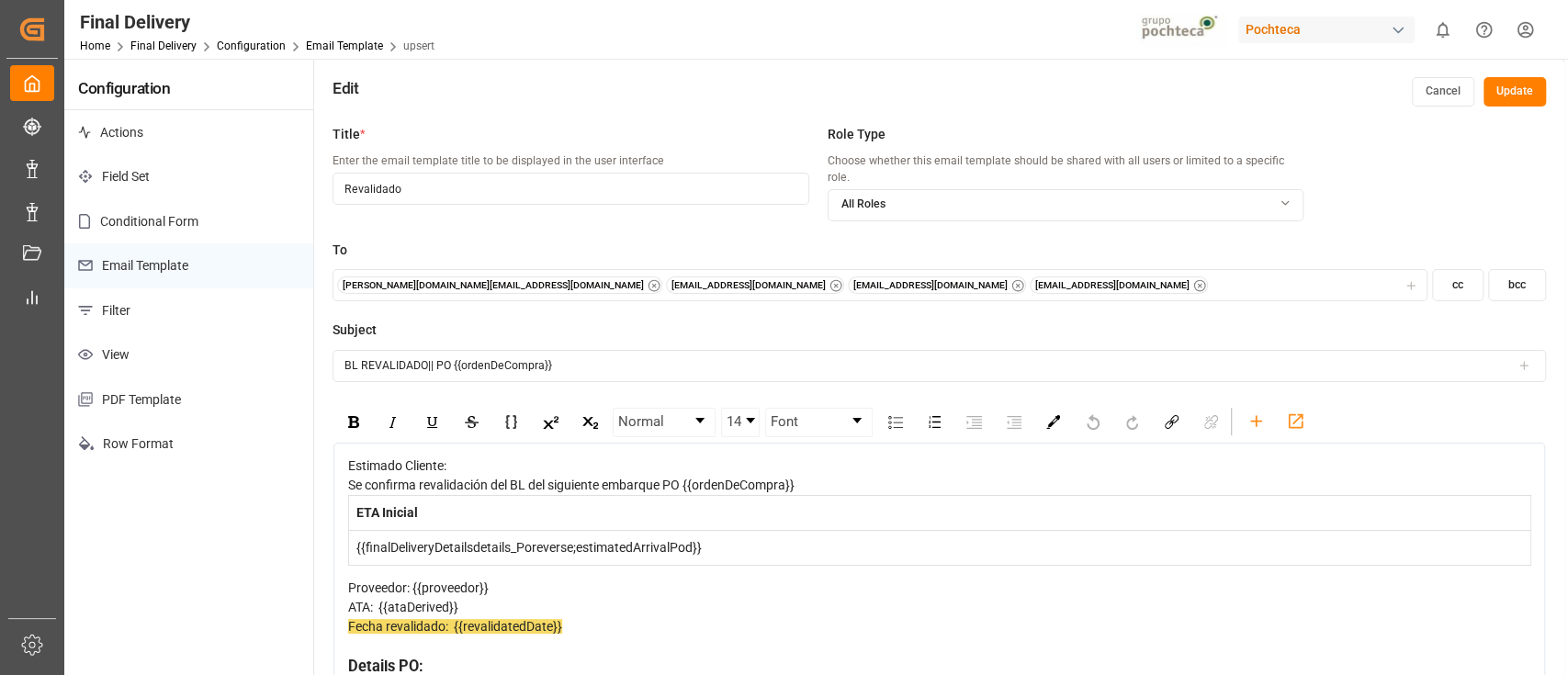
click at [1435, 91] on button "Cancel" at bounding box center [1443, 91] width 63 height 29
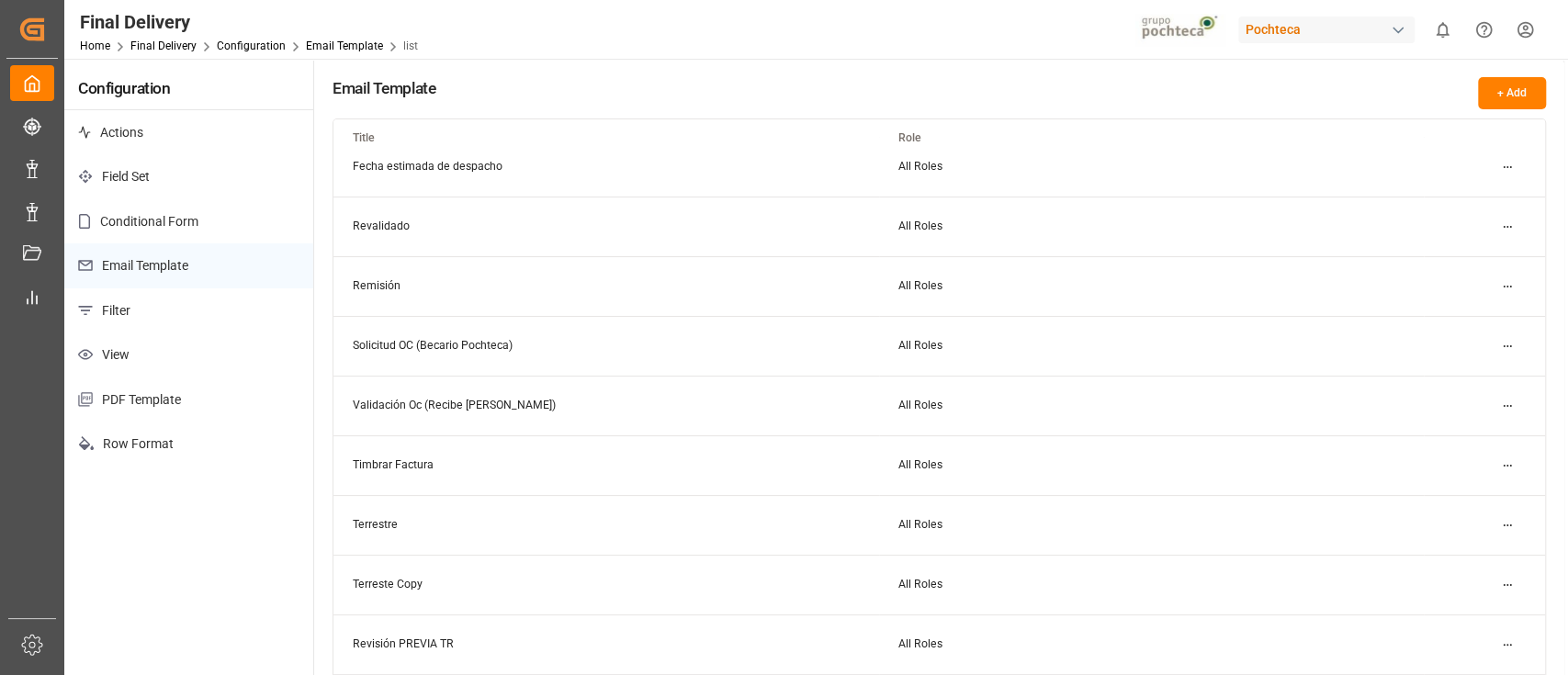
scroll to position [139, 0]
click at [1506, 163] on html "Created by potrace 1.15, written by Peter Selinger 2001-2017 Created by potrace…" at bounding box center [784, 338] width 1568 height 675
click at [1460, 203] on div "Edit" at bounding box center [1474, 203] width 95 height 26
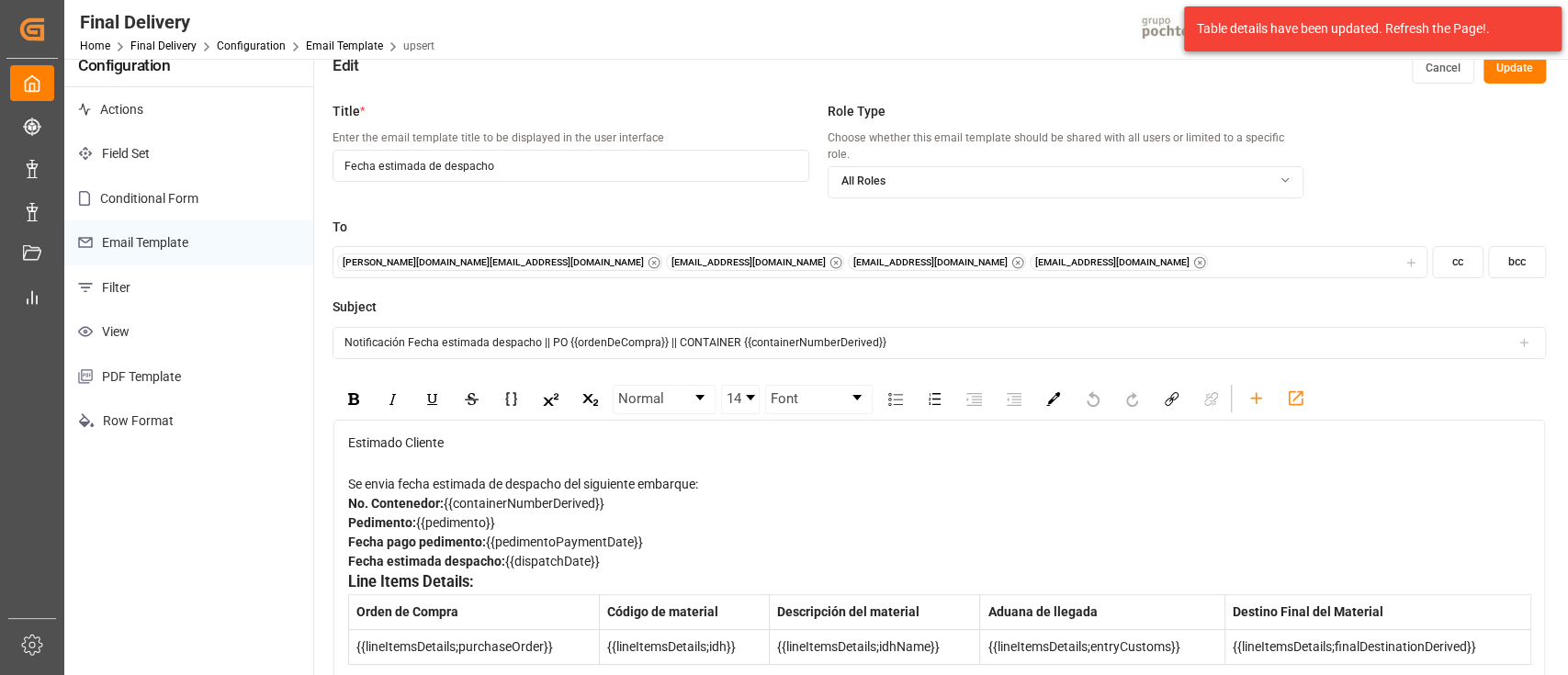
scroll to position [24, 0]
click at [1439, 75] on button "Cancel" at bounding box center [1443, 67] width 63 height 29
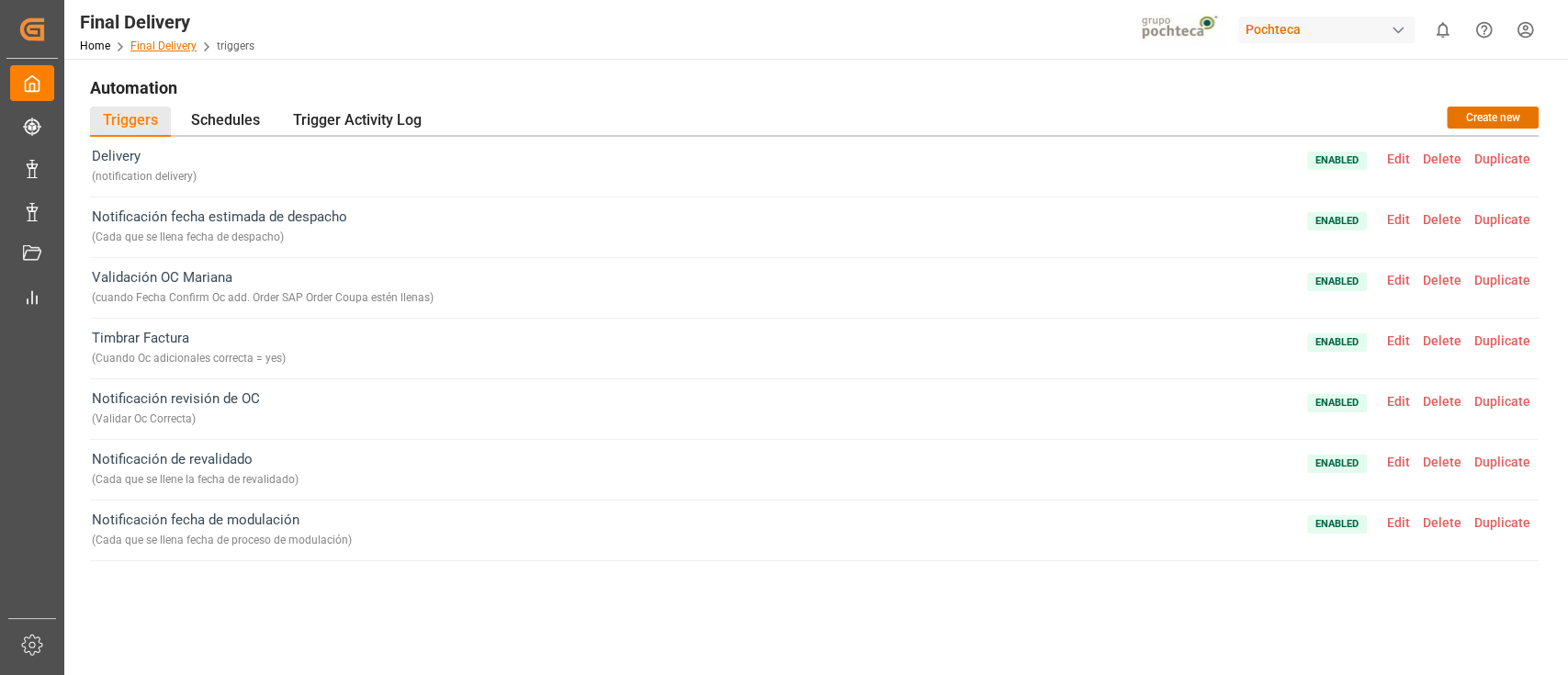
click at [169, 40] on link "Final Delivery" at bounding box center [164, 46] width 66 height 13
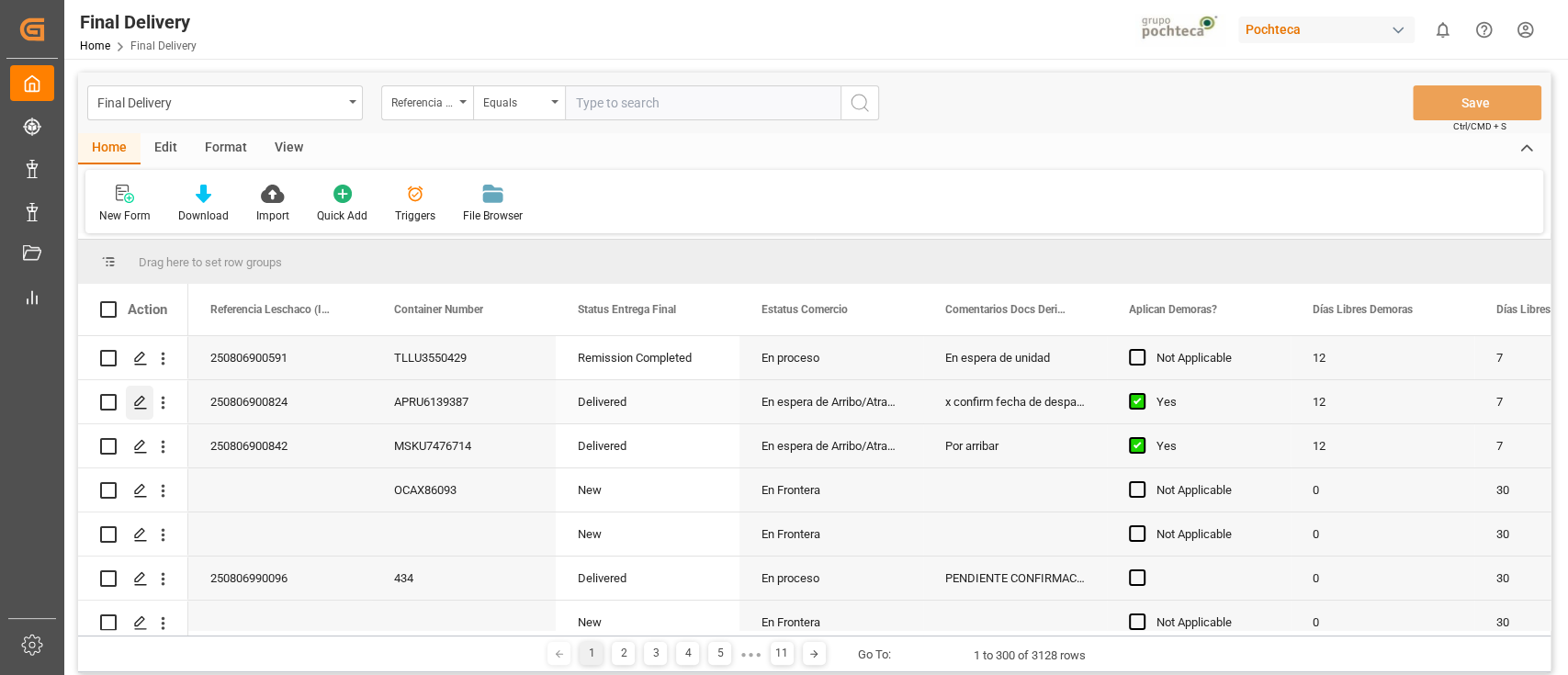
click at [139, 401] on icon "Press SPACE to select this row." at bounding box center [140, 403] width 15 height 15
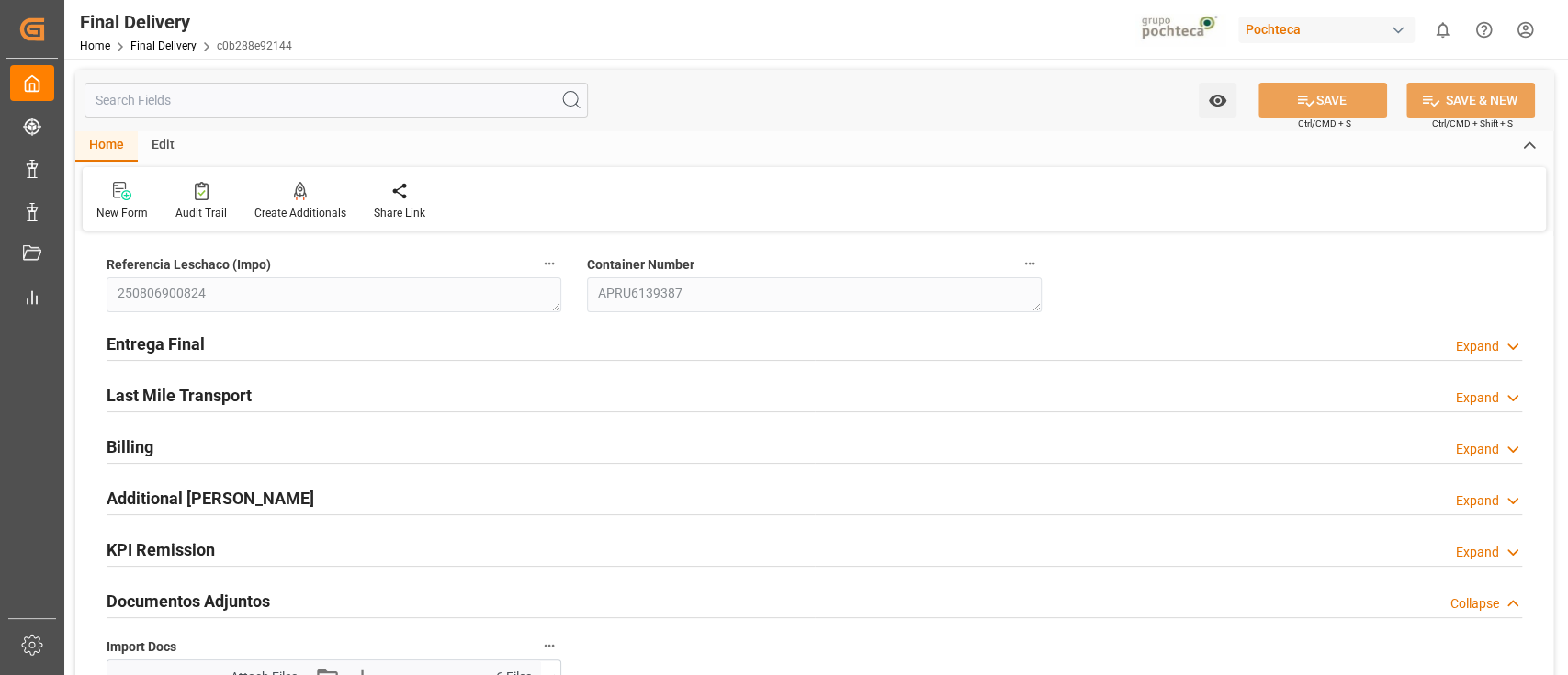
type input "12"
type input "7"
type input "136337"
type input "[DATE]"
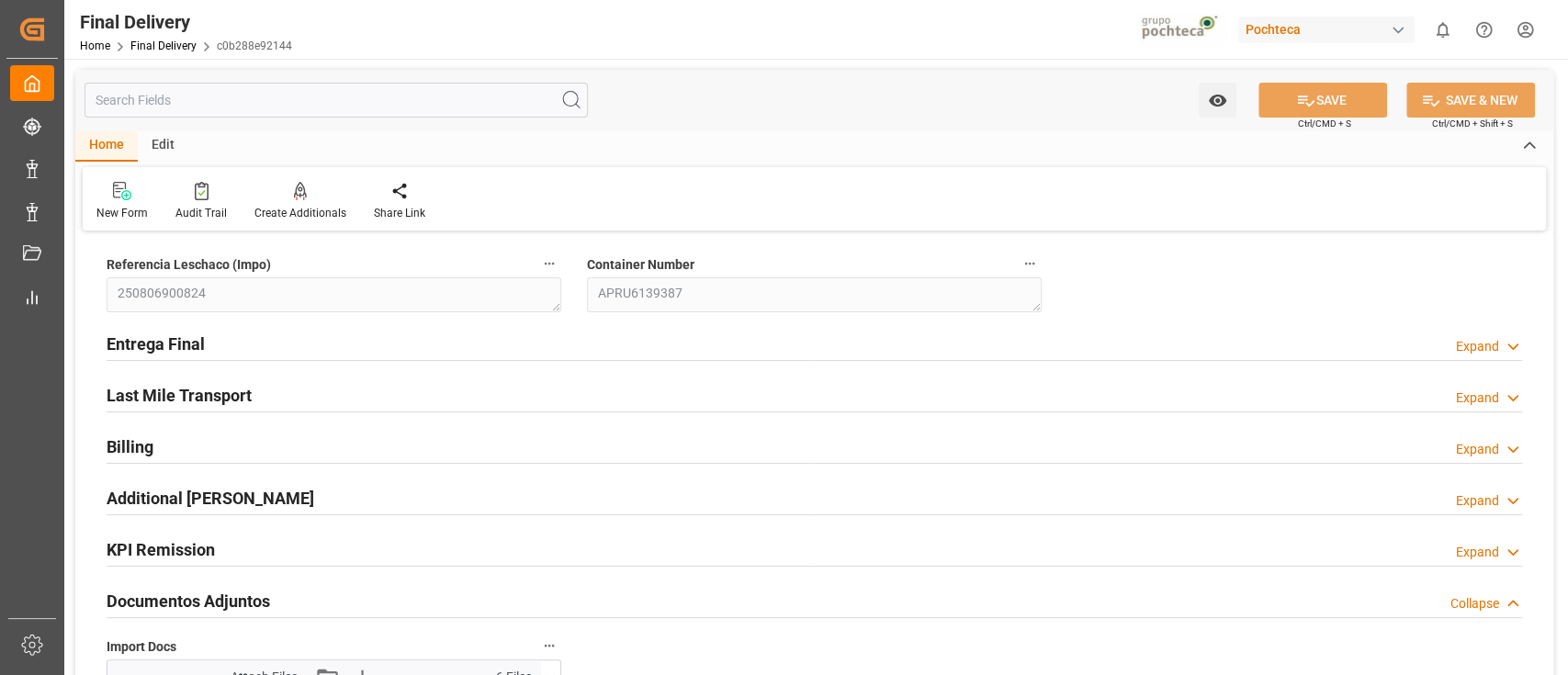
type input "[DATE] 00:00"
type input "[DATE]"
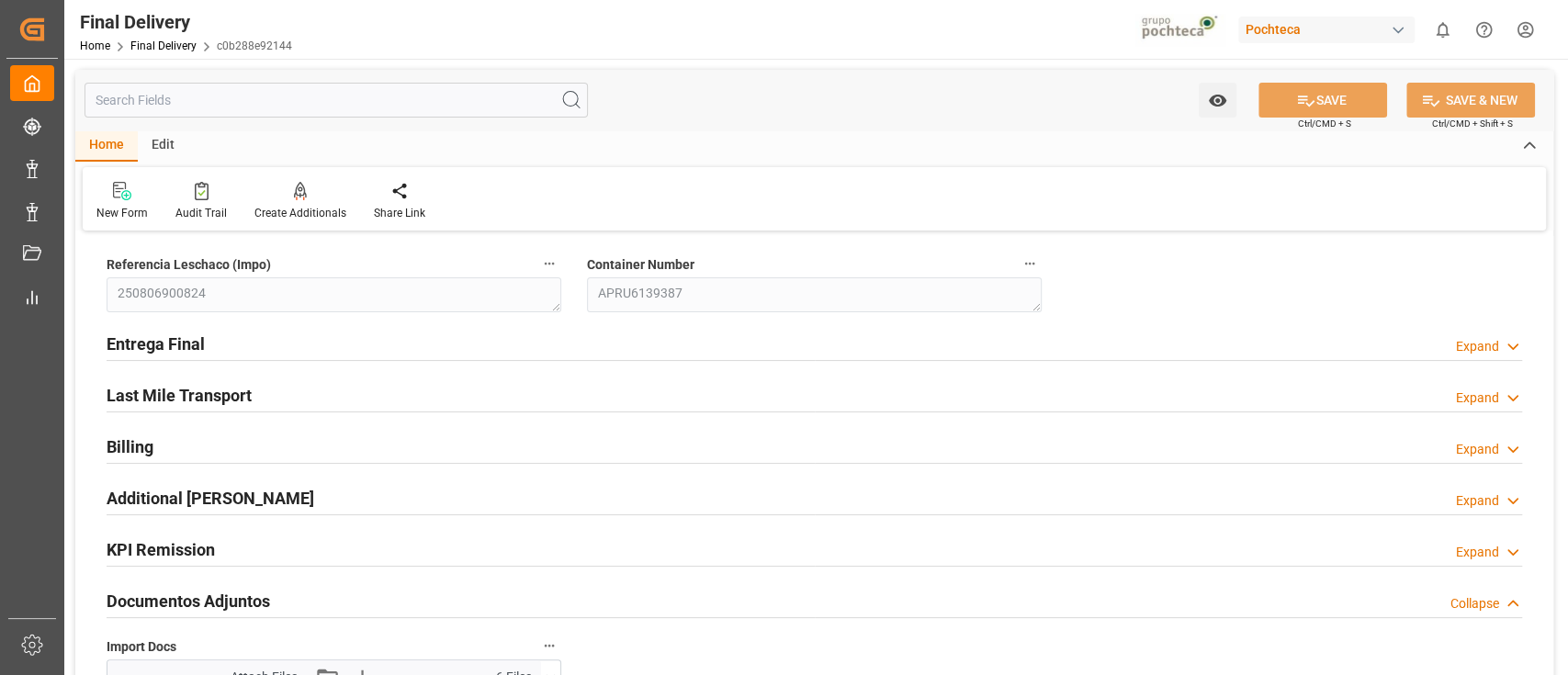
type input "25-08-2025"
click at [379, 356] on div "Entrega Final Expand" at bounding box center [813, 342] width 1415 height 35
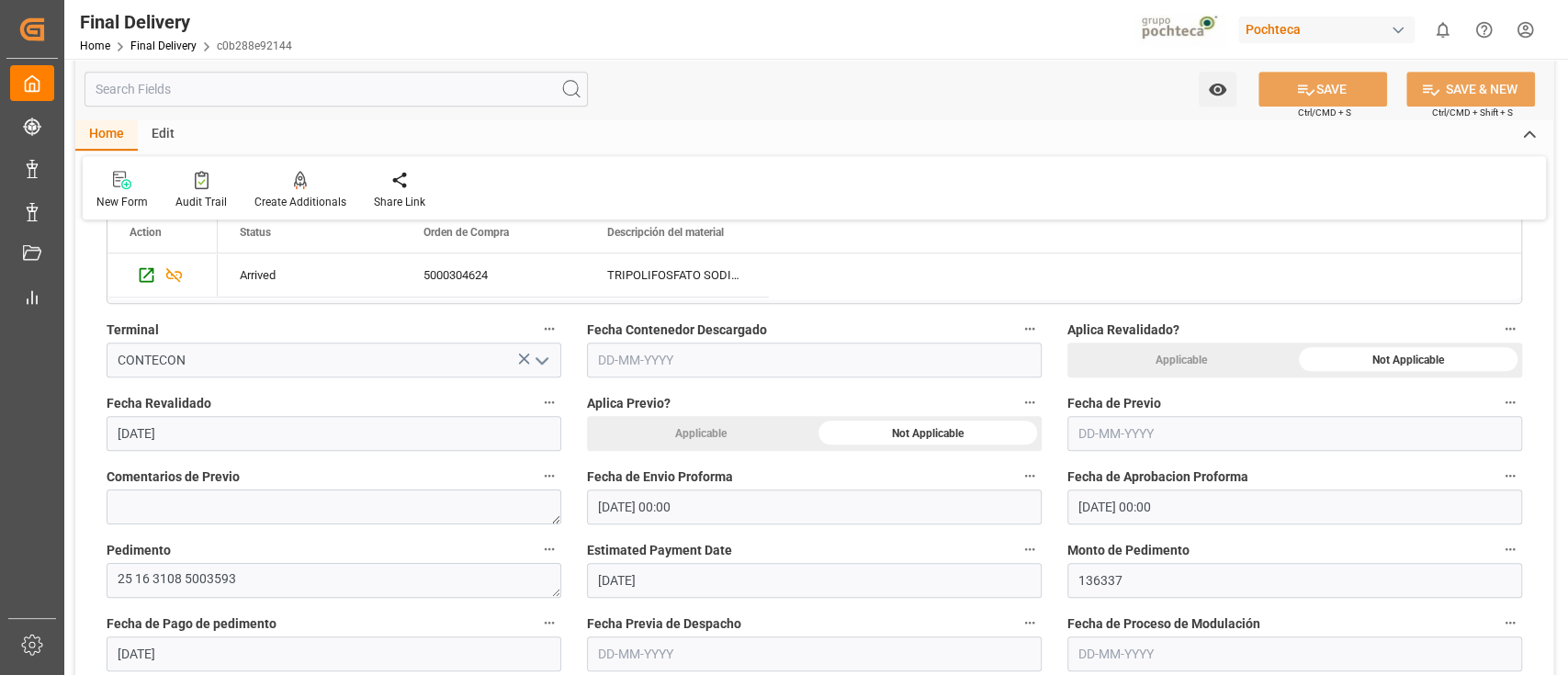
scroll to position [663, 0]
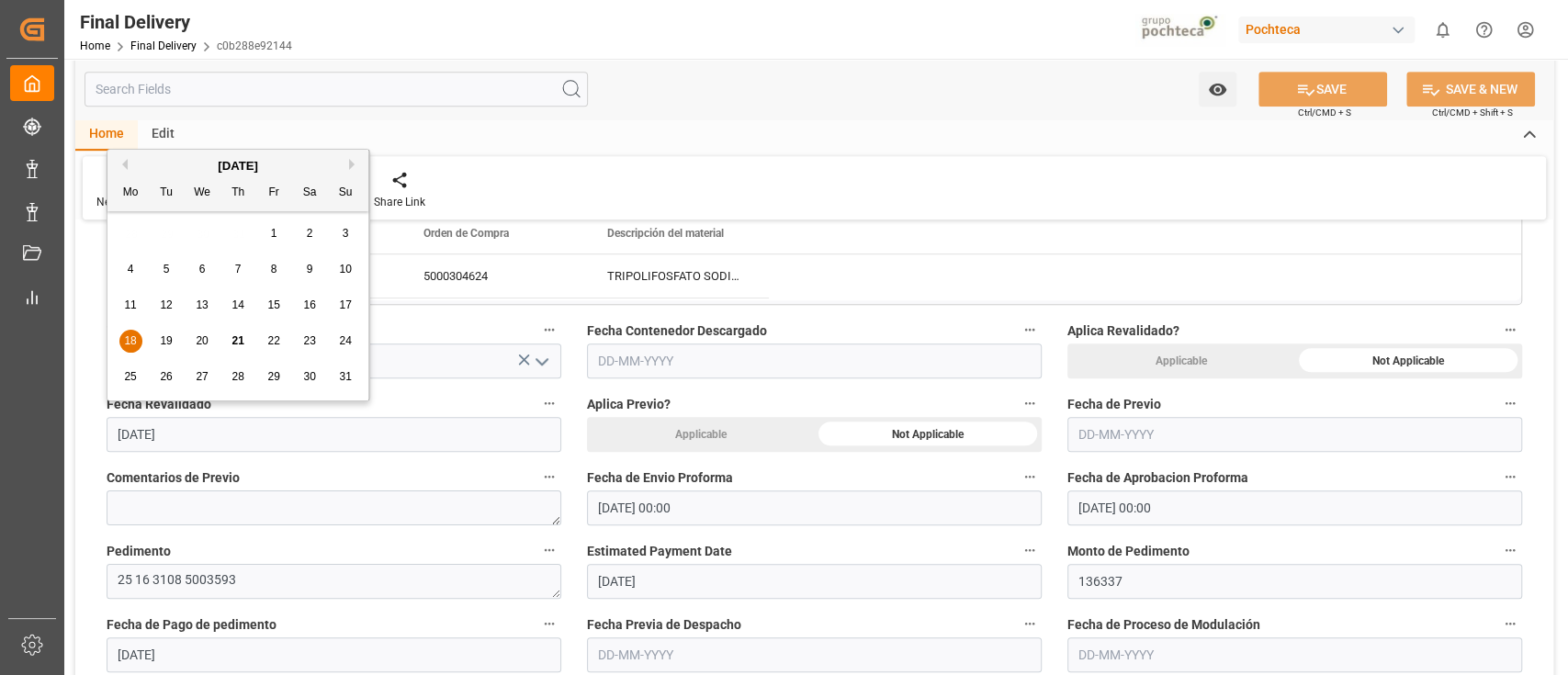
click at [464, 435] on input "18-08-2025" at bounding box center [334, 434] width 455 height 35
click at [560, 429] on input "18-08-2025" at bounding box center [334, 434] width 455 height 35
click at [578, 429] on div "Aplica Previo? Applicable Not Applicable" at bounding box center [814, 422] width 481 height 74
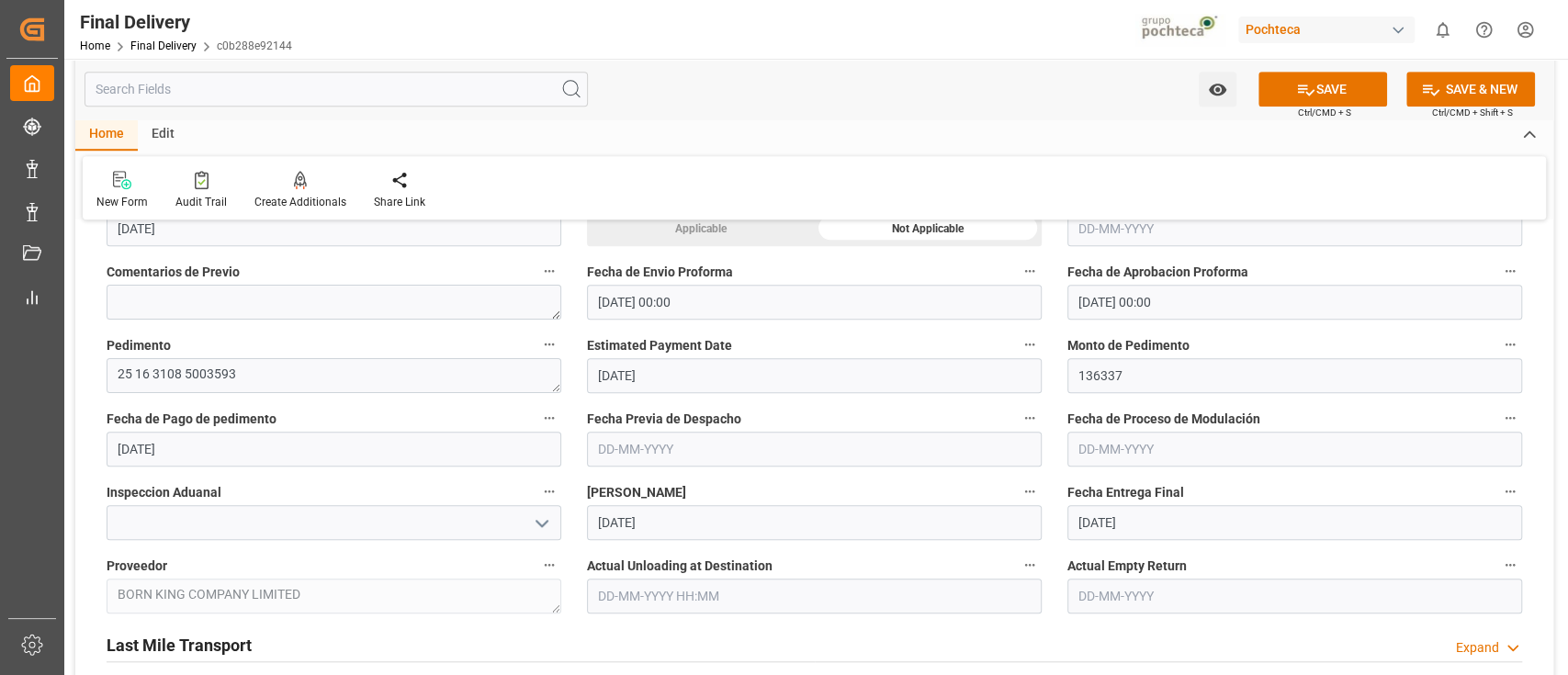
scroll to position [874, 0]
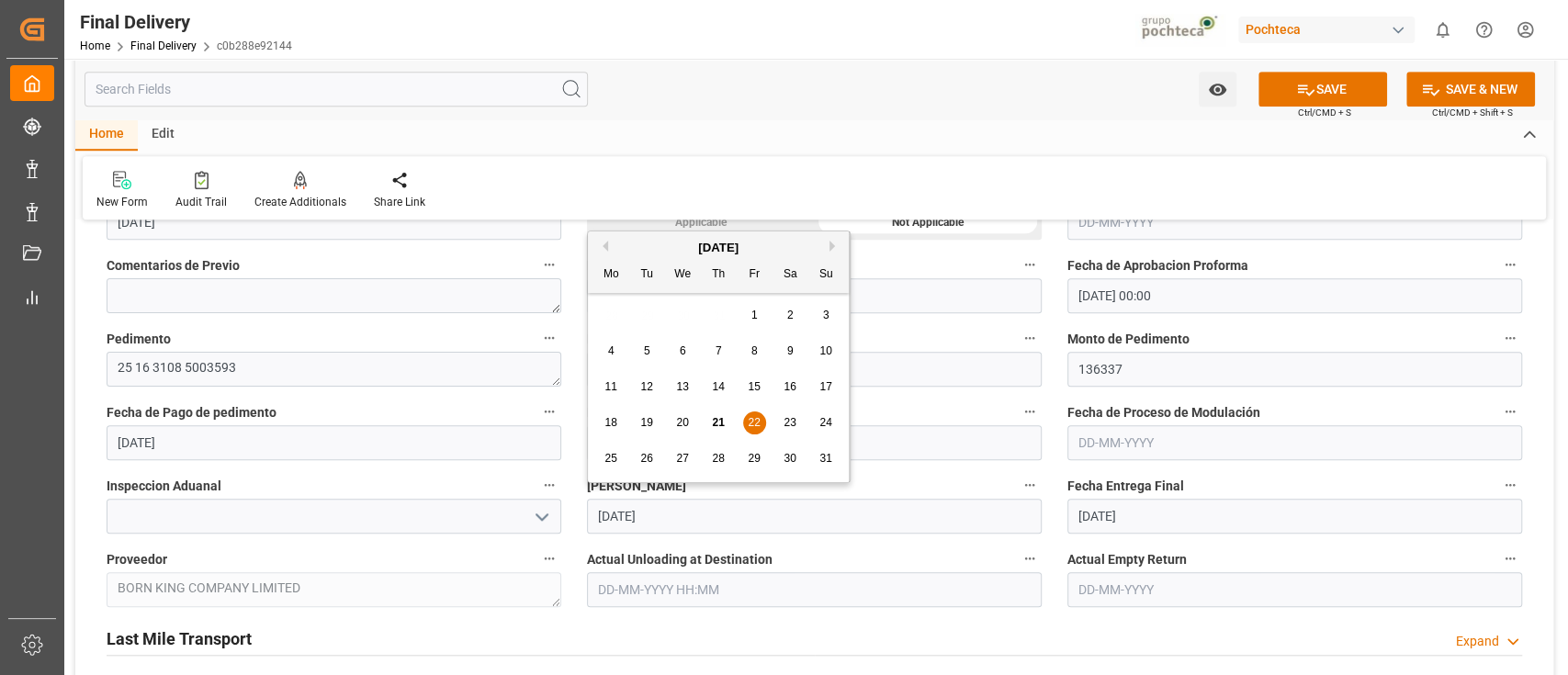
drag, startPoint x: 778, startPoint y: 521, endPoint x: 588, endPoint y: 517, distance: 190.0
click at [588, 517] on input "22-08-2025" at bounding box center [814, 516] width 455 height 35
click at [1054, 516] on div "Fecha Entrega Final 25-08-2025" at bounding box center [1294, 503] width 481 height 74
click at [702, 511] on input "22-08-2025" at bounding box center [814, 516] width 455 height 35
click at [1023, 437] on input "text" at bounding box center [814, 443] width 455 height 35
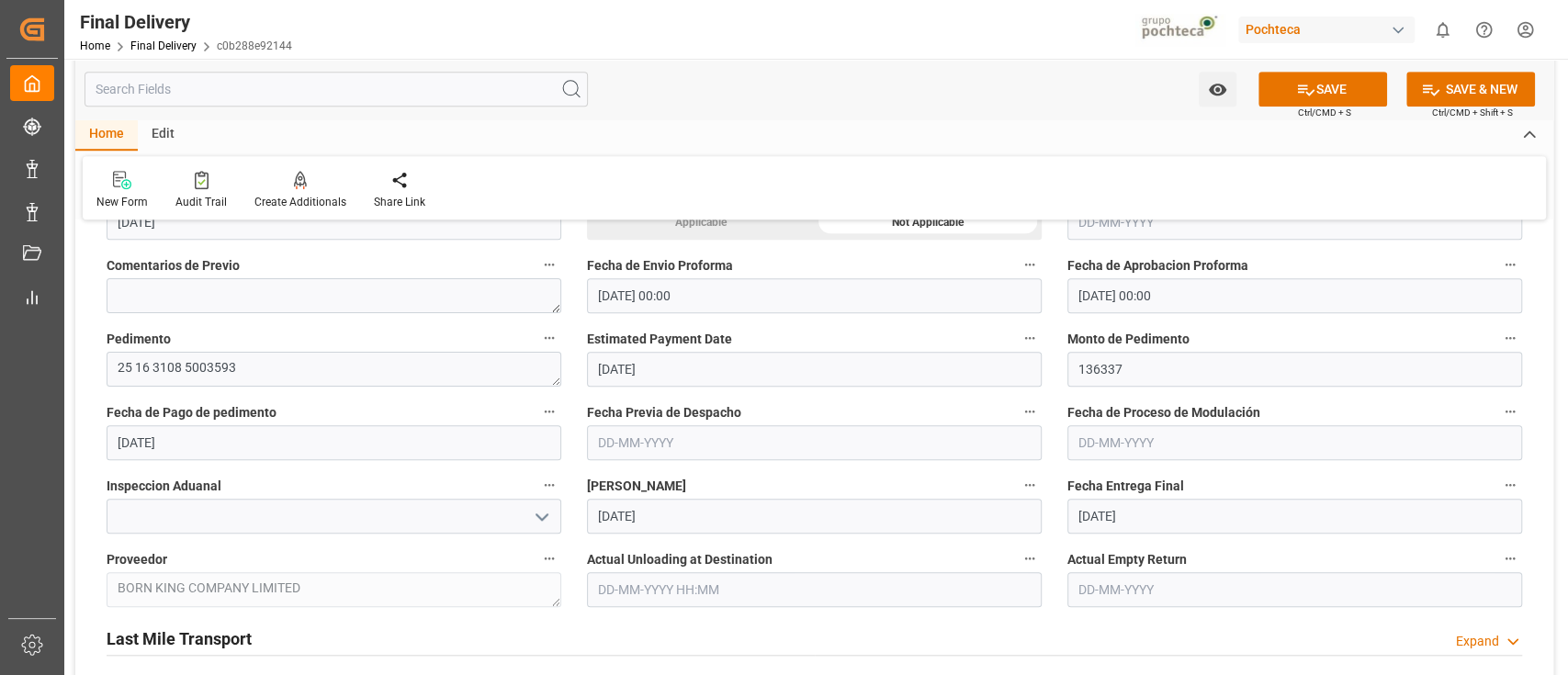
click at [1055, 452] on div "Fecha de Proceso de Modulación" at bounding box center [1294, 430] width 481 height 74
drag, startPoint x: 1064, startPoint y: 409, endPoint x: 1274, endPoint y: 411, distance: 210.0
click at [1274, 411] on div "Fecha de Proceso de Modulación" at bounding box center [1294, 430] width 481 height 74
click at [1267, 413] on label "Fecha de Proceso de Modulación" at bounding box center [1295, 411] width 455 height 26
click at [1498, 413] on button "Fecha de Proceso de Modulación" at bounding box center [1509, 410] width 24 height 24
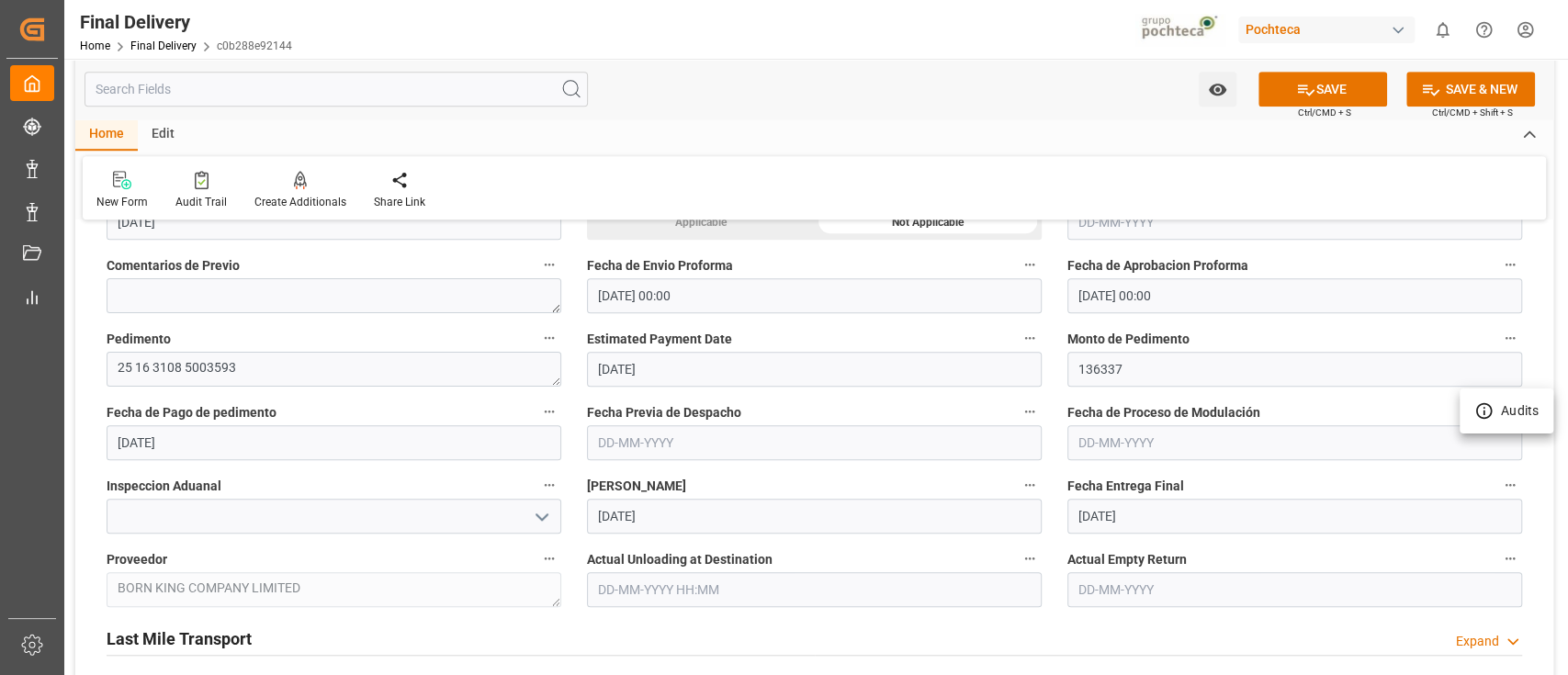
click at [1050, 445] on div at bounding box center [784, 338] width 1568 height 675
drag, startPoint x: 693, startPoint y: 485, endPoint x: 574, endPoint y: 481, distance: 119.1
click at [574, 481] on div "Fecha Despacho 22-08-2025" at bounding box center [814, 503] width 481 height 74
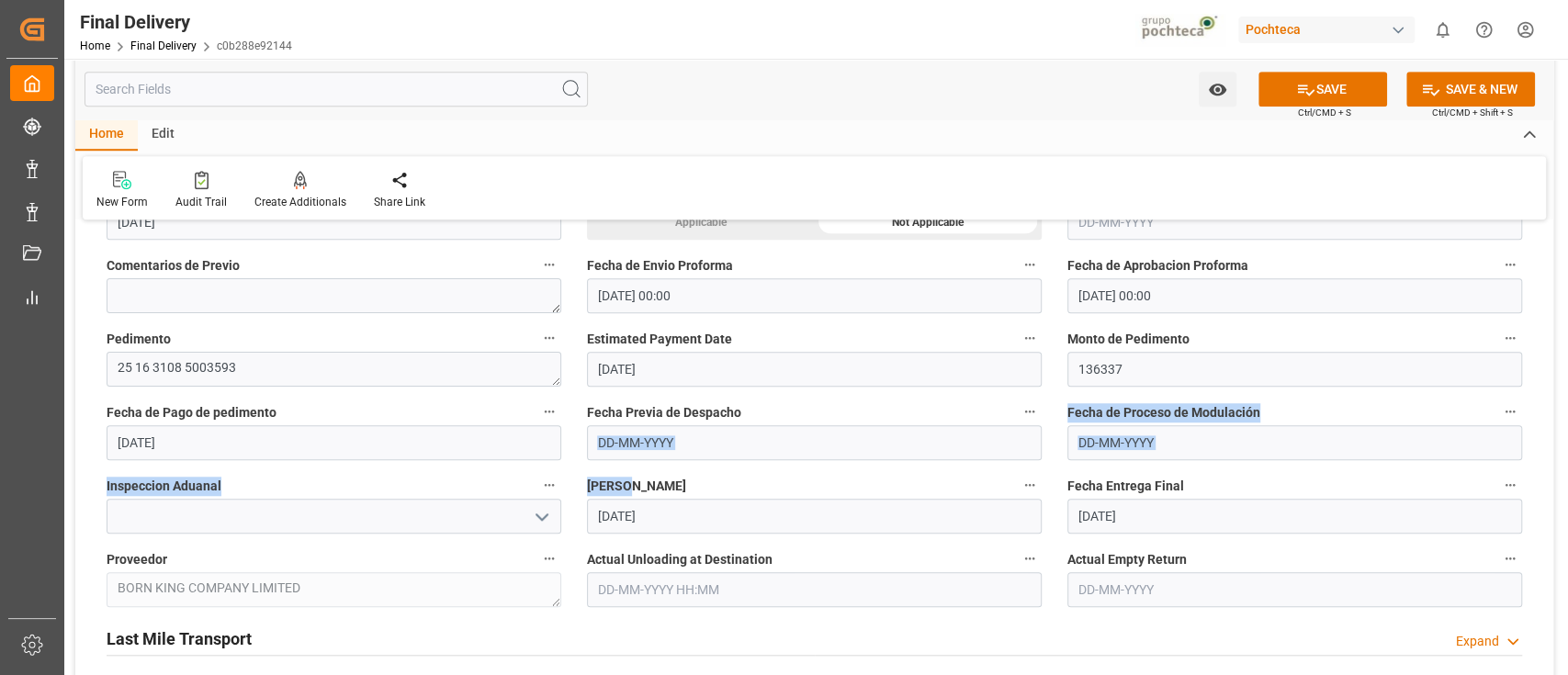
drag, startPoint x: 625, startPoint y: 467, endPoint x: 617, endPoint y: 446, distance: 22.5
click at [694, 450] on input "text" at bounding box center [814, 443] width 455 height 35
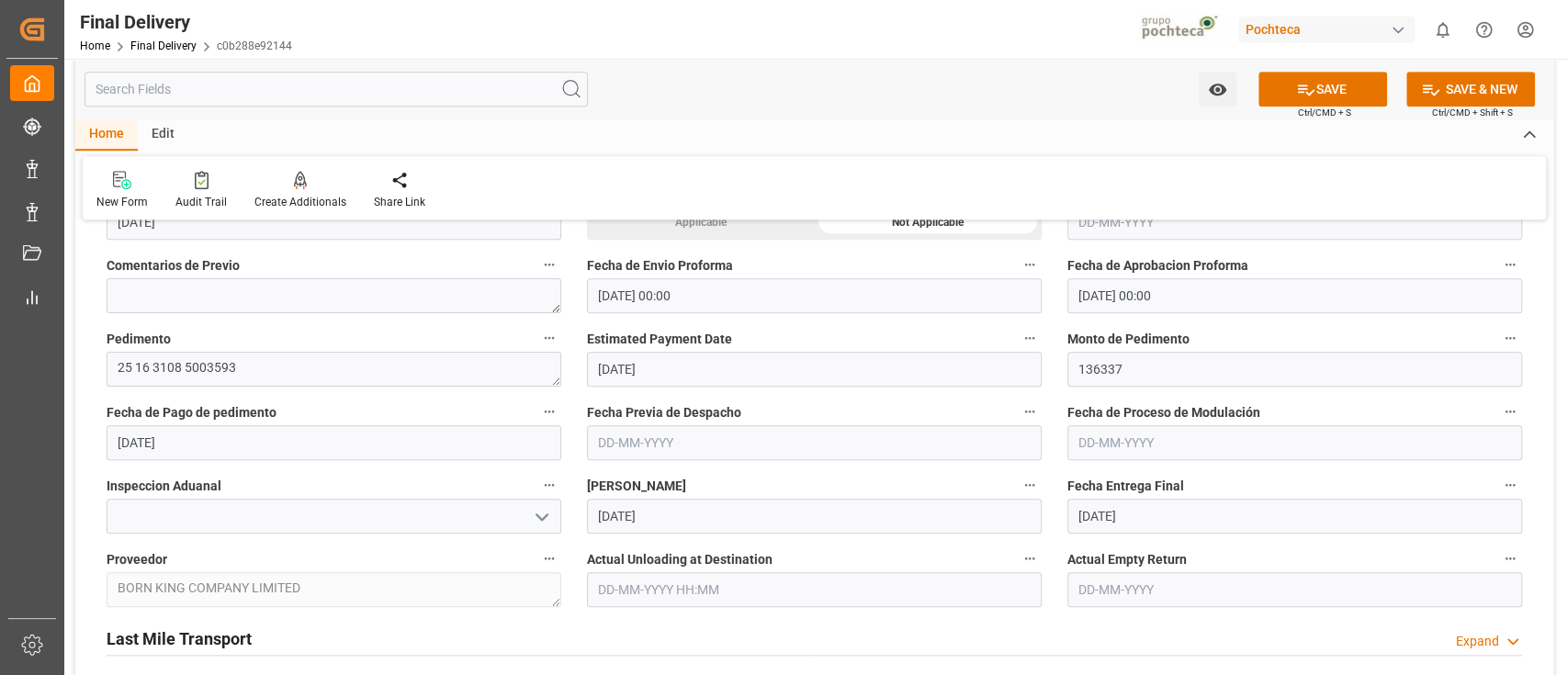
click at [1061, 478] on div "Fecha Entrega Final 25-08-2025" at bounding box center [1294, 503] width 481 height 74
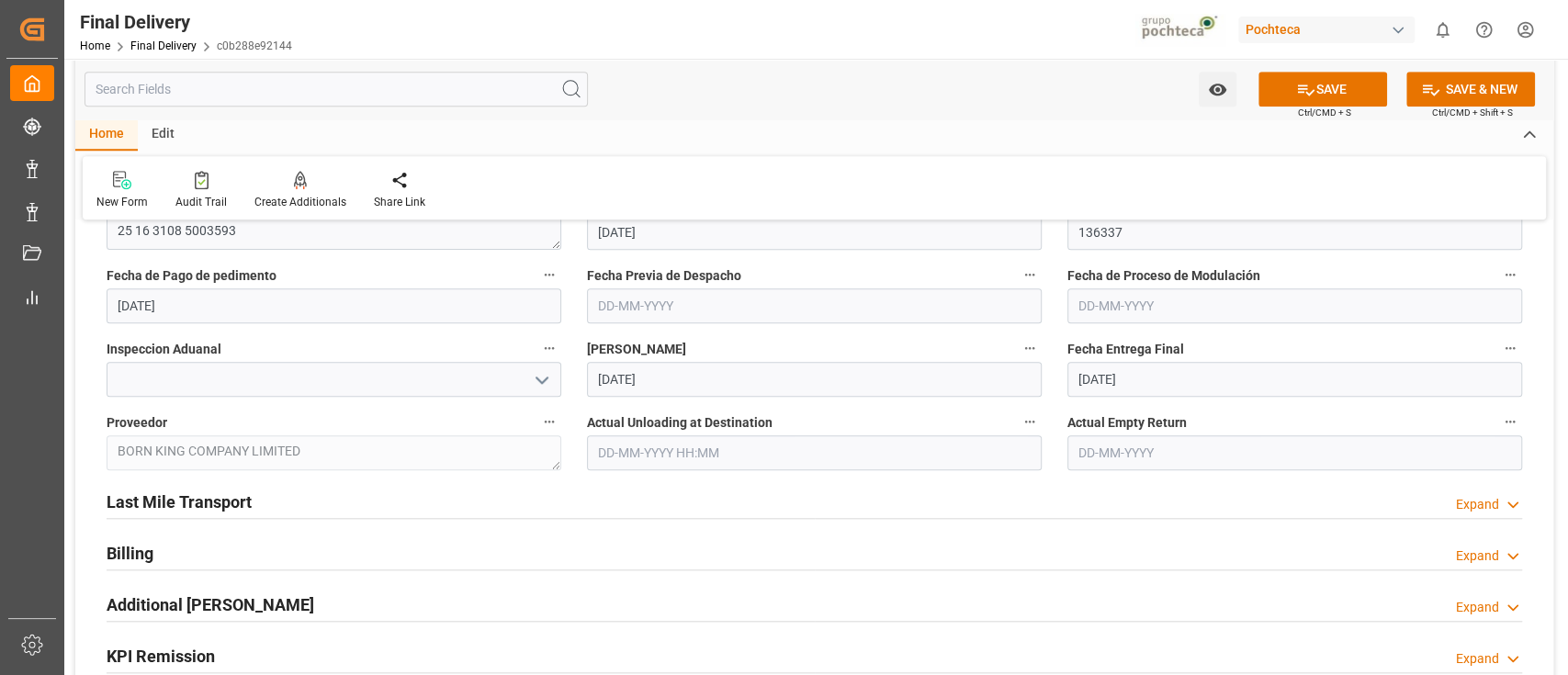
scroll to position [1014, 0]
click at [1009, 510] on div "Last Mile Transport Expand" at bounding box center [813, 498] width 1415 height 35
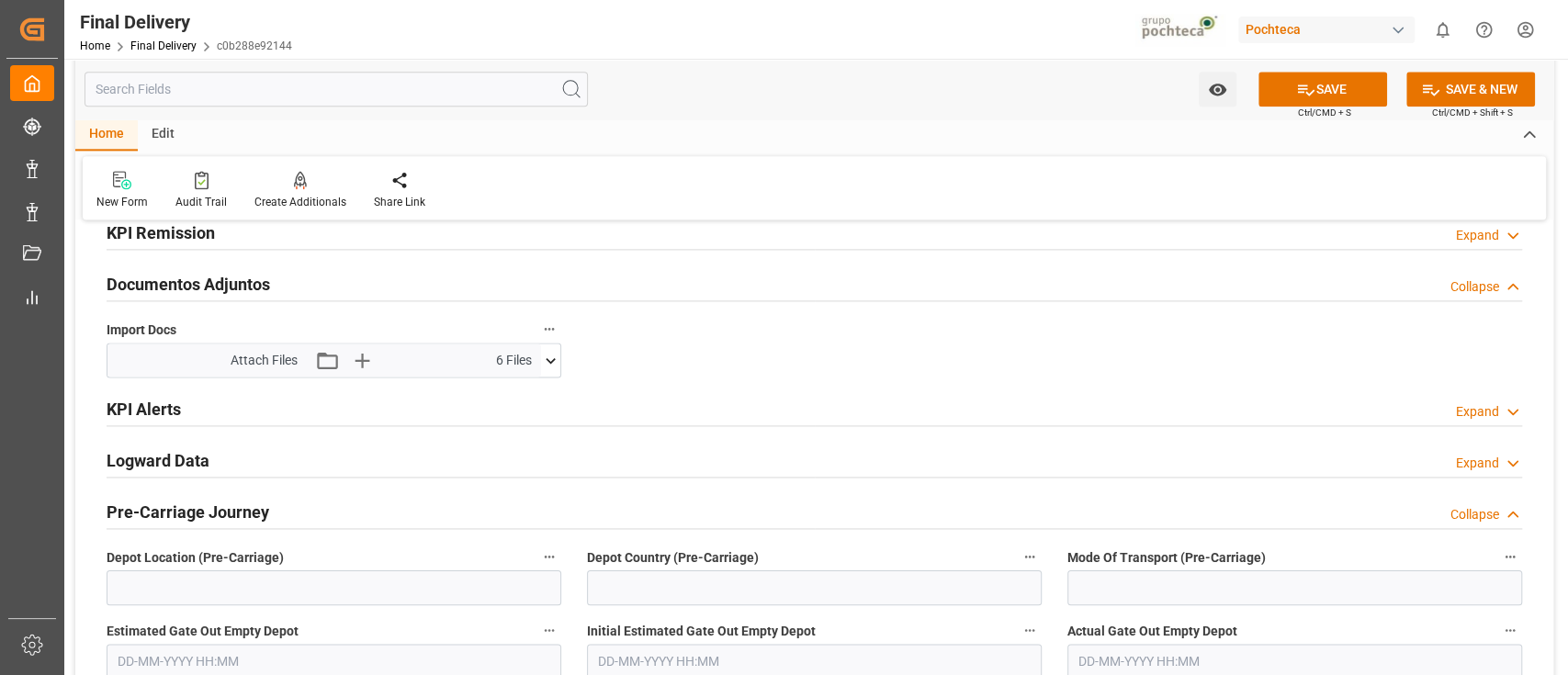
scroll to position [1636, 0]
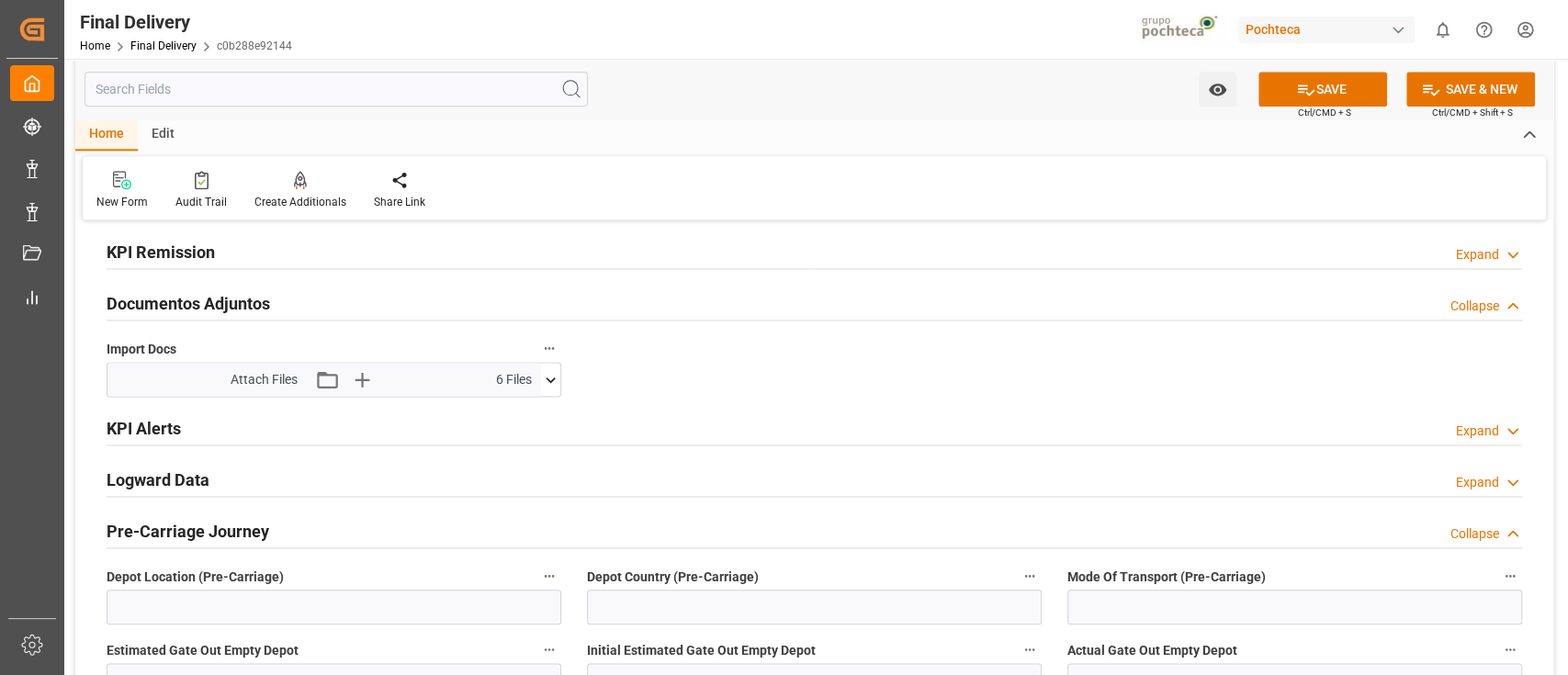
click at [618, 420] on div "KPI Alerts Expand" at bounding box center [813, 427] width 1415 height 35
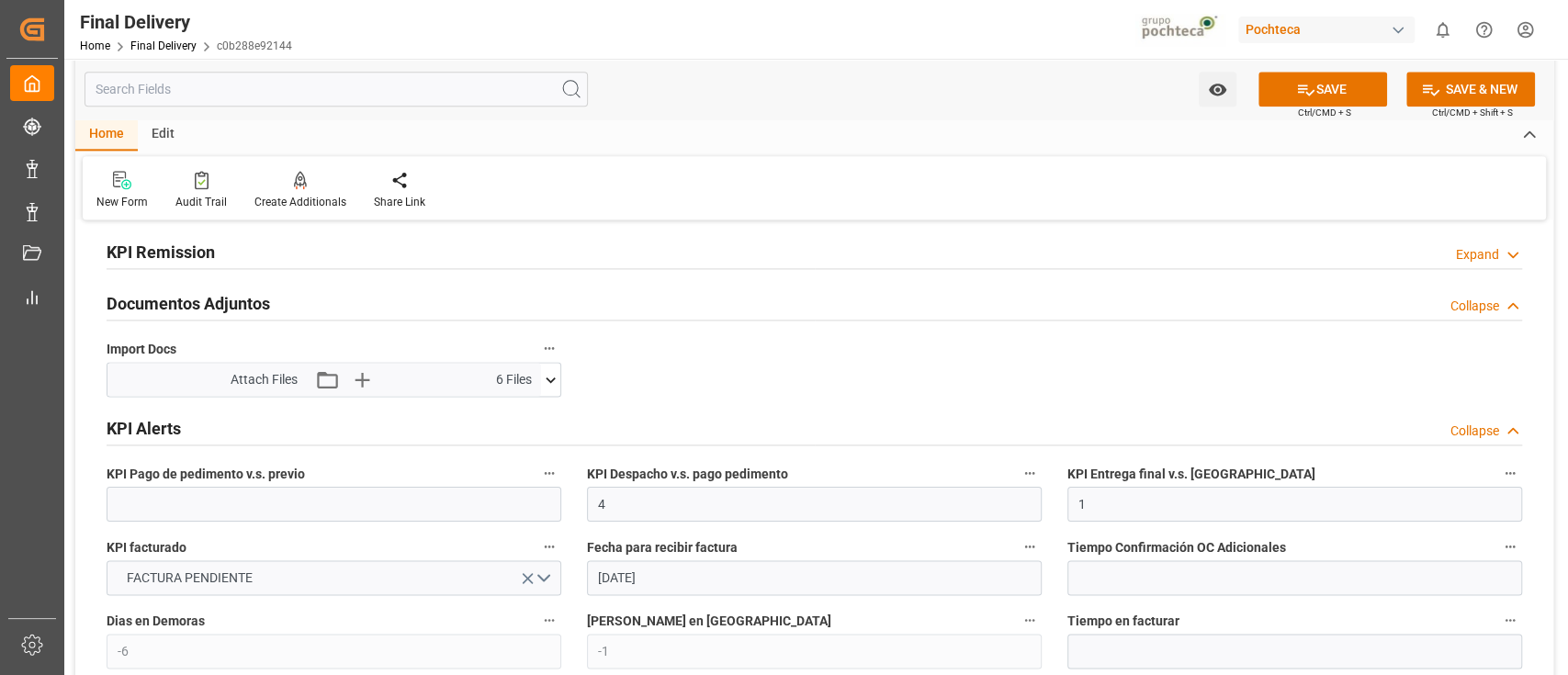
click at [618, 420] on div "KPI Alerts Collapse" at bounding box center [813, 427] width 1415 height 35
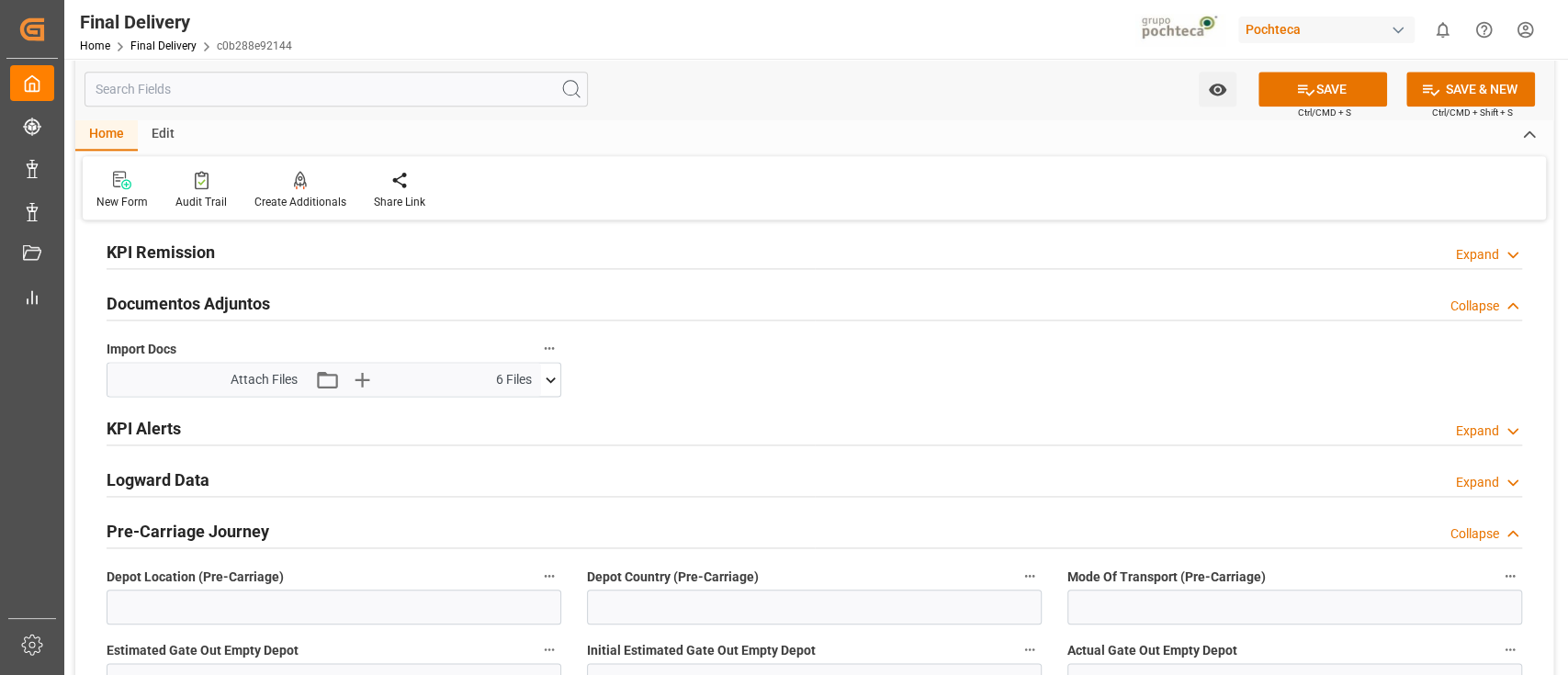
click at [488, 534] on div "Pre-Carriage Journey Collapse" at bounding box center [813, 530] width 1415 height 35
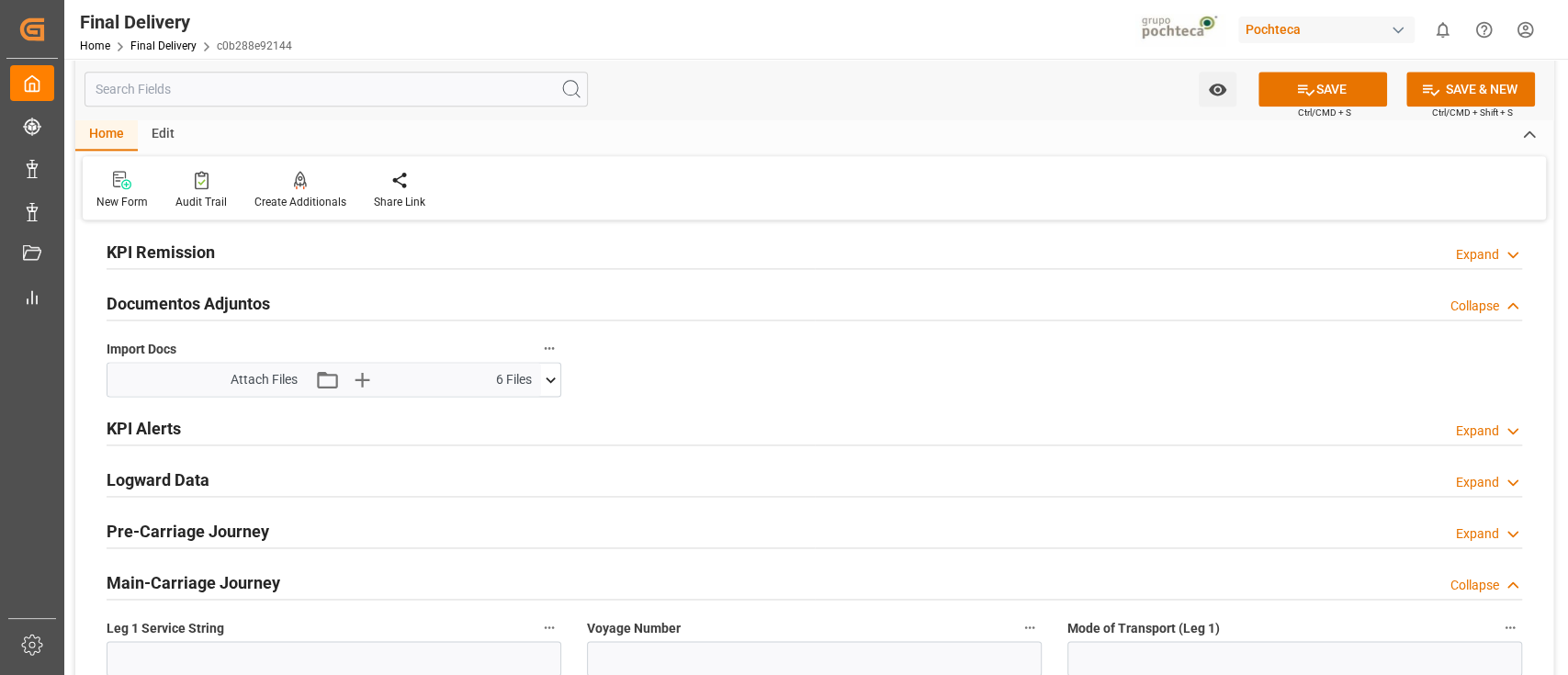
click at [492, 565] on div "Main-Carriage Journey Collapse" at bounding box center [813, 581] width 1415 height 35
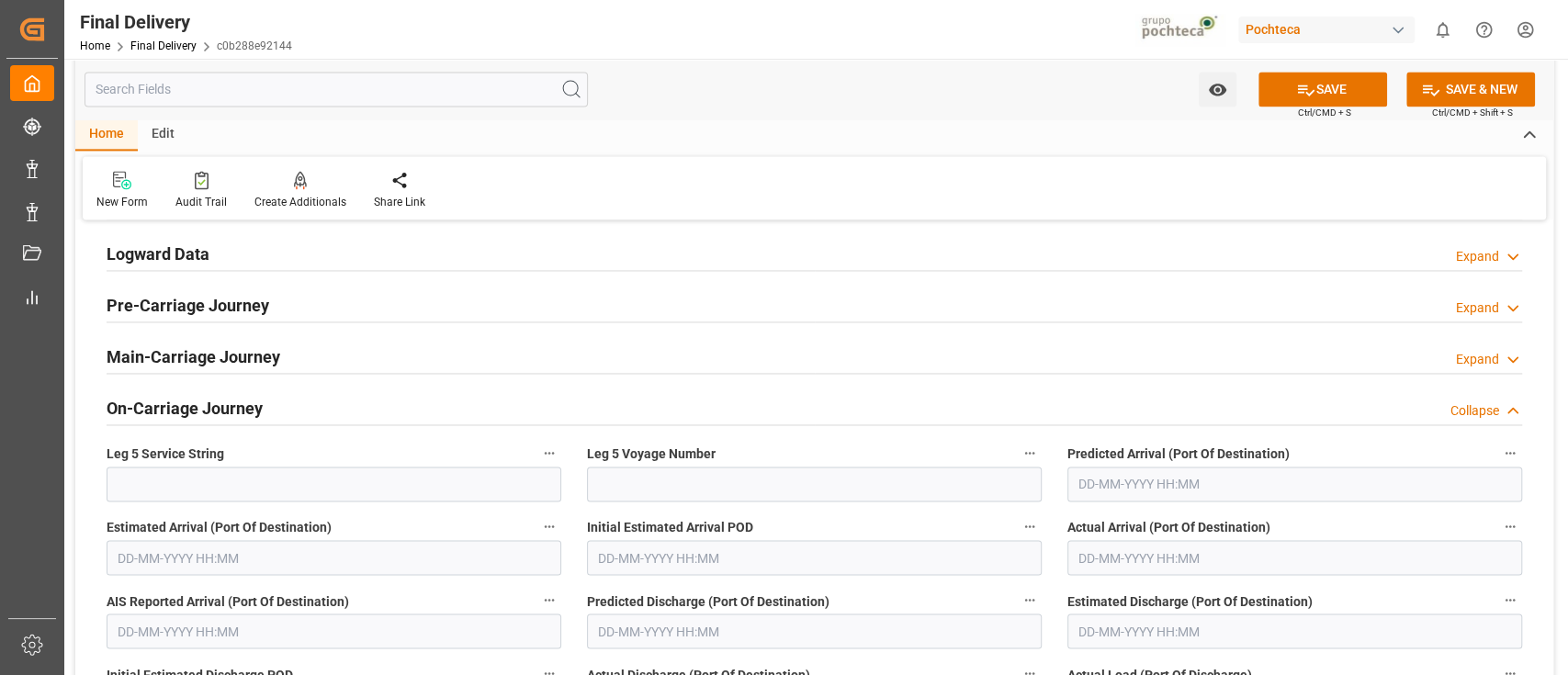
scroll to position [1864, 0]
click at [738, 388] on div "On-Carriage Journey Collapse" at bounding box center [813, 405] width 1415 height 35
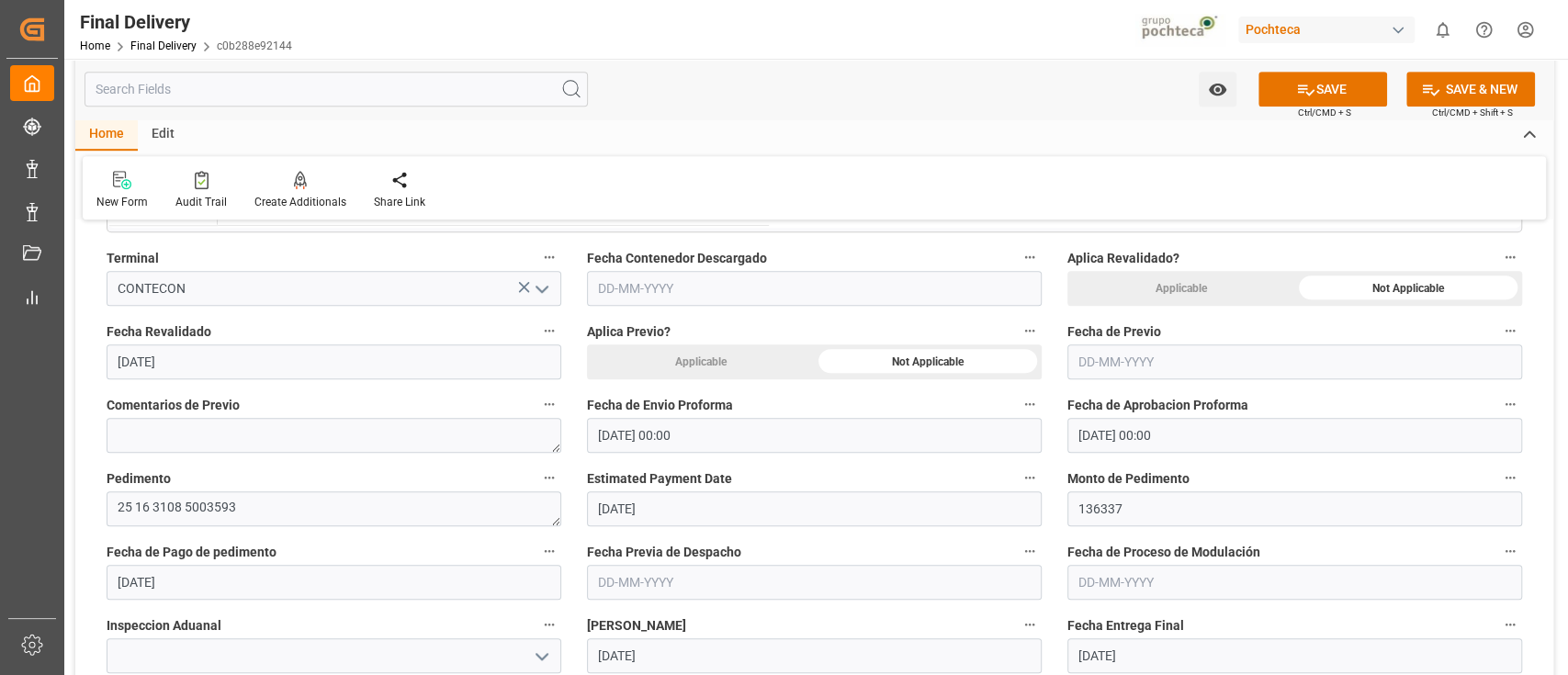
scroll to position [732, 0]
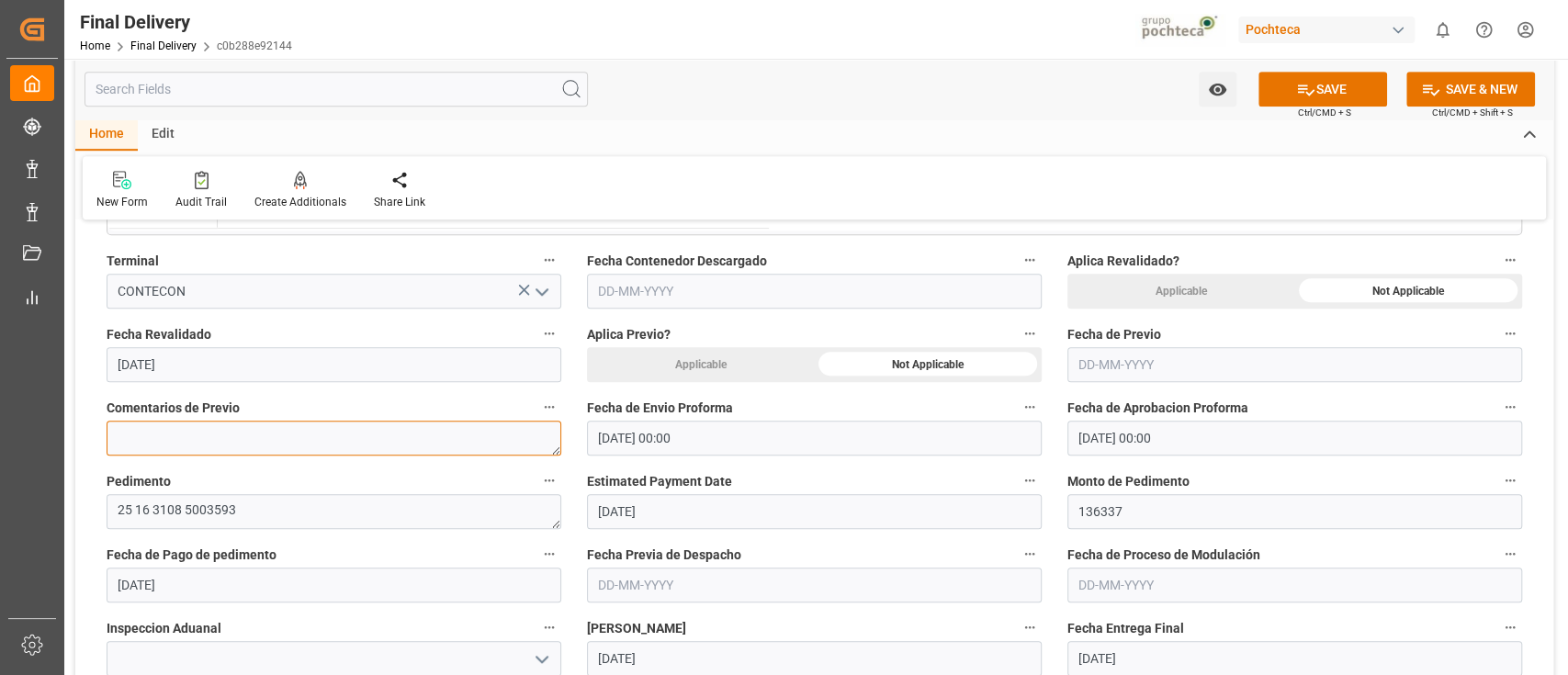
click at [524, 431] on textarea at bounding box center [334, 438] width 455 height 35
click at [164, 133] on div "Edit" at bounding box center [162, 135] width 50 height 31
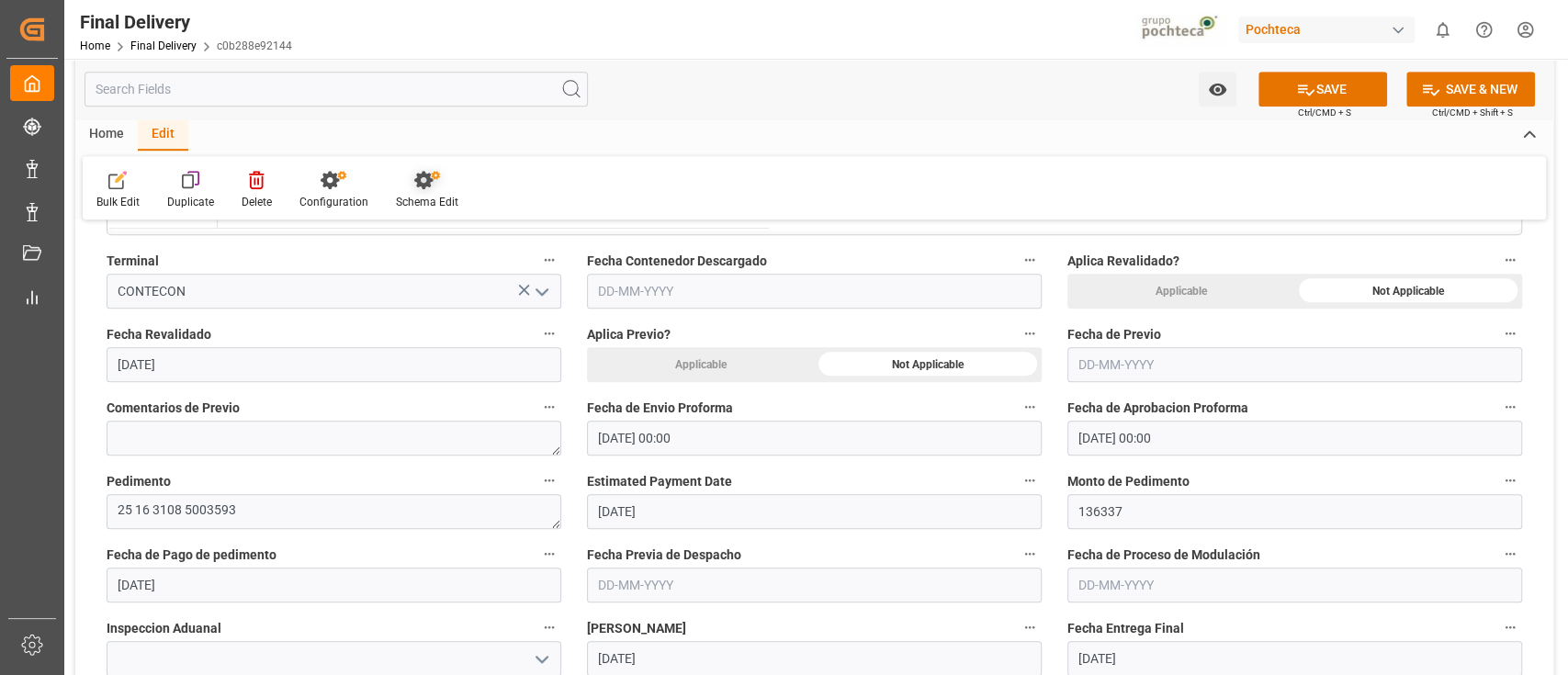
click at [433, 206] on div "Schema Edit" at bounding box center [428, 201] width 63 height 16
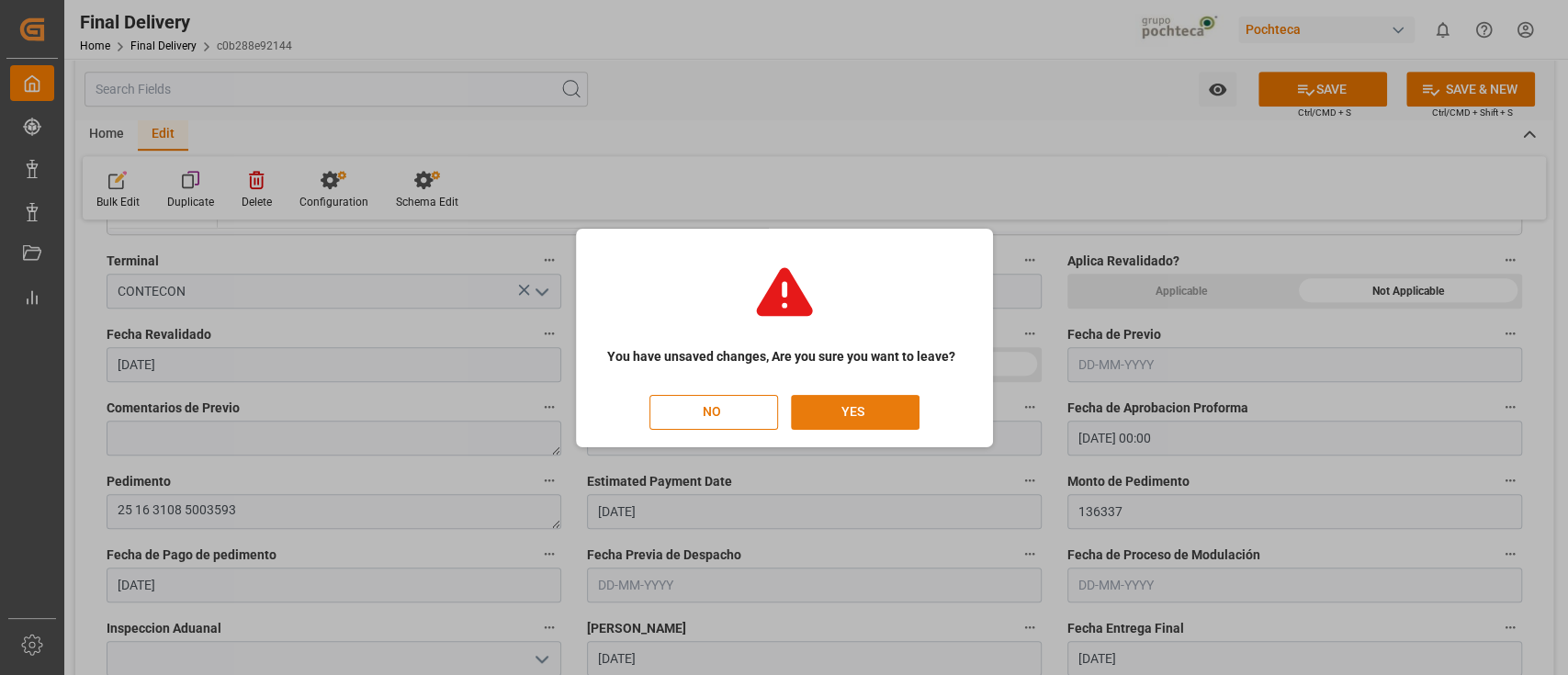
click at [847, 412] on button "YES" at bounding box center [855, 412] width 129 height 35
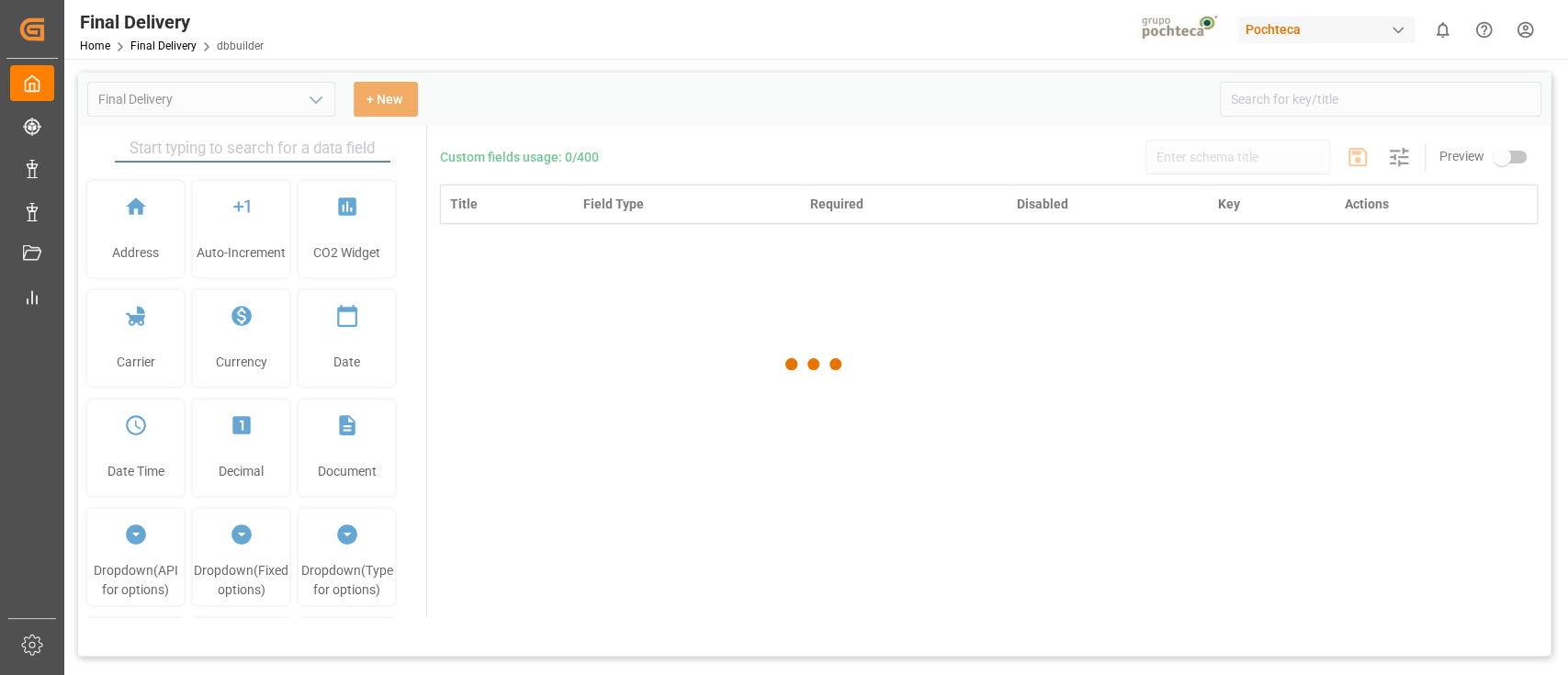
type input "Final Delivery"
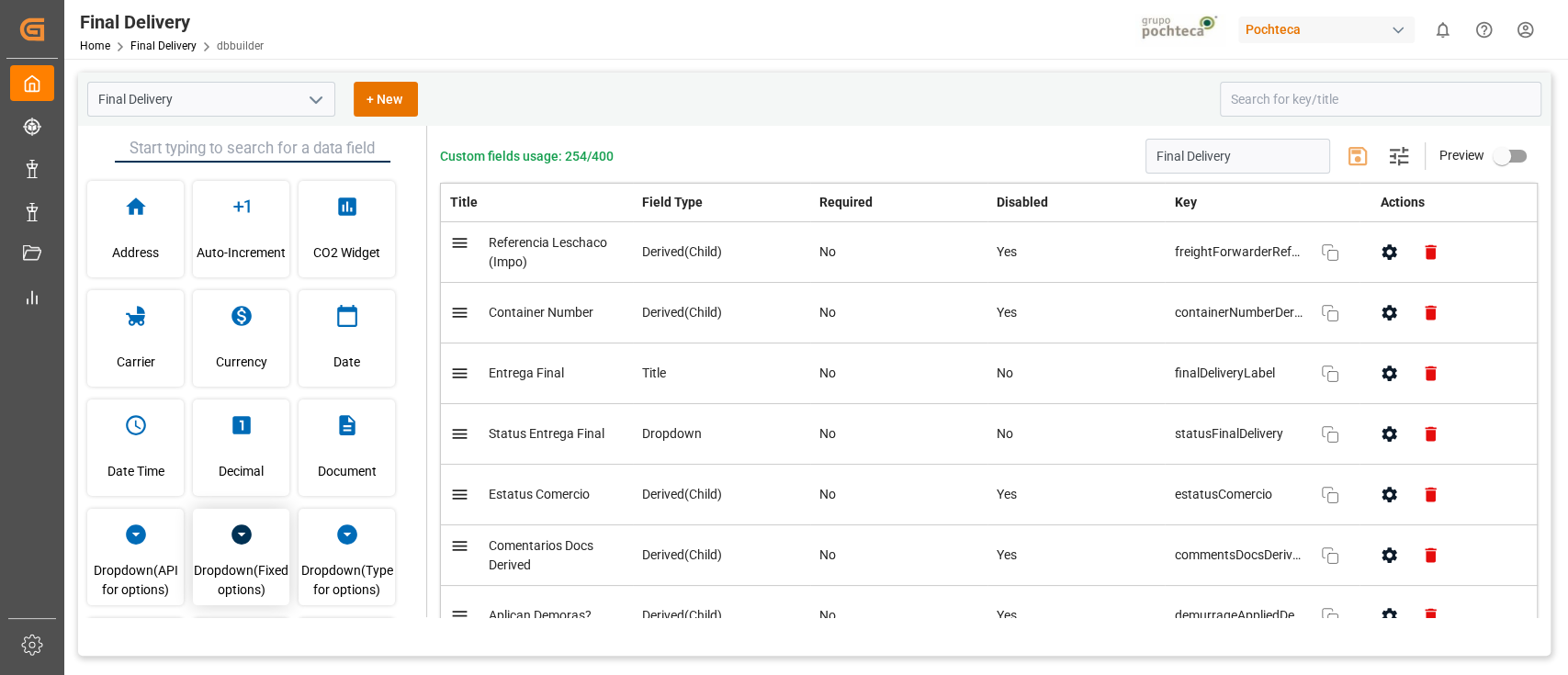
click at [254, 561] on span "Dropdown(Fixed options)" at bounding box center [241, 580] width 97 height 49
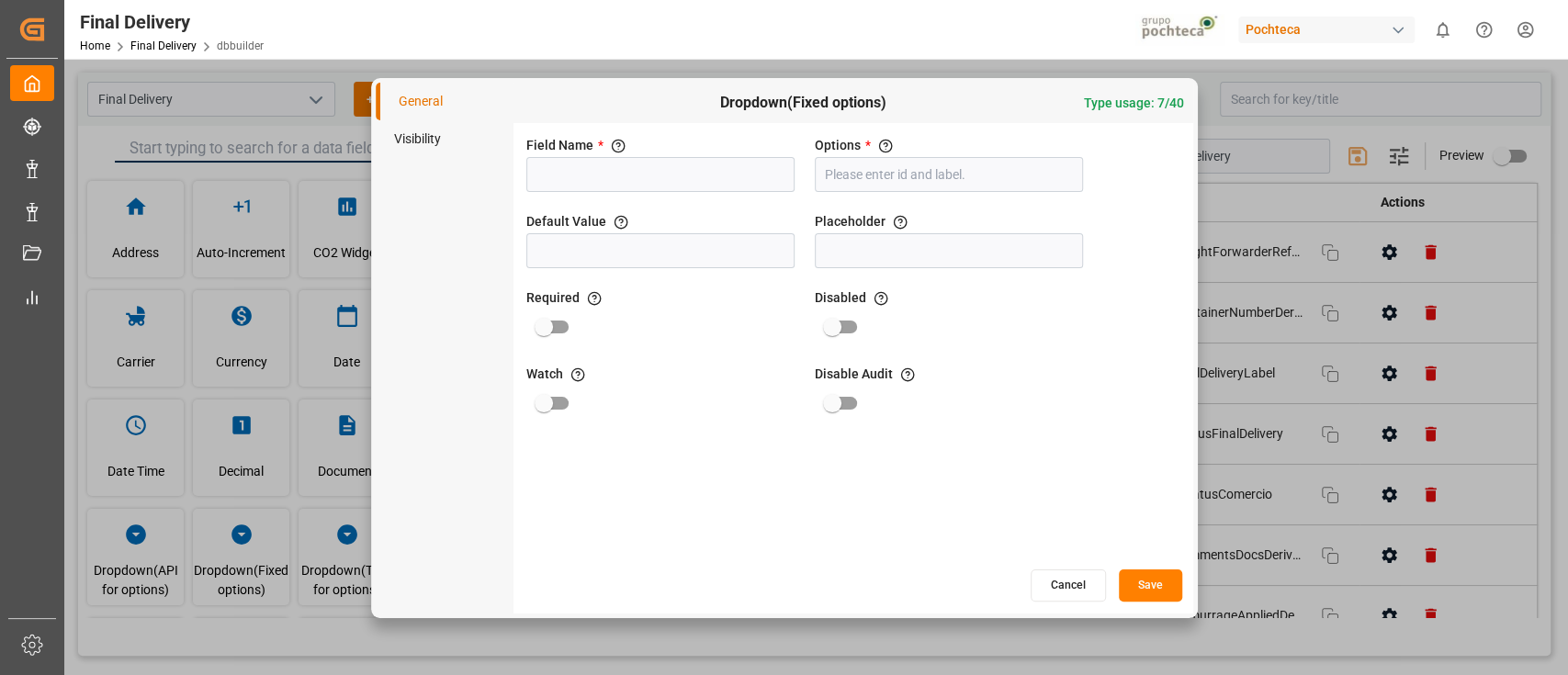
click at [691, 185] on input at bounding box center [660, 174] width 268 height 35
click at [629, 177] on input at bounding box center [660, 174] width 268 height 35
type input "Motivo de cambio despacho"
click at [878, 171] on input "text" at bounding box center [948, 174] width 268 height 35
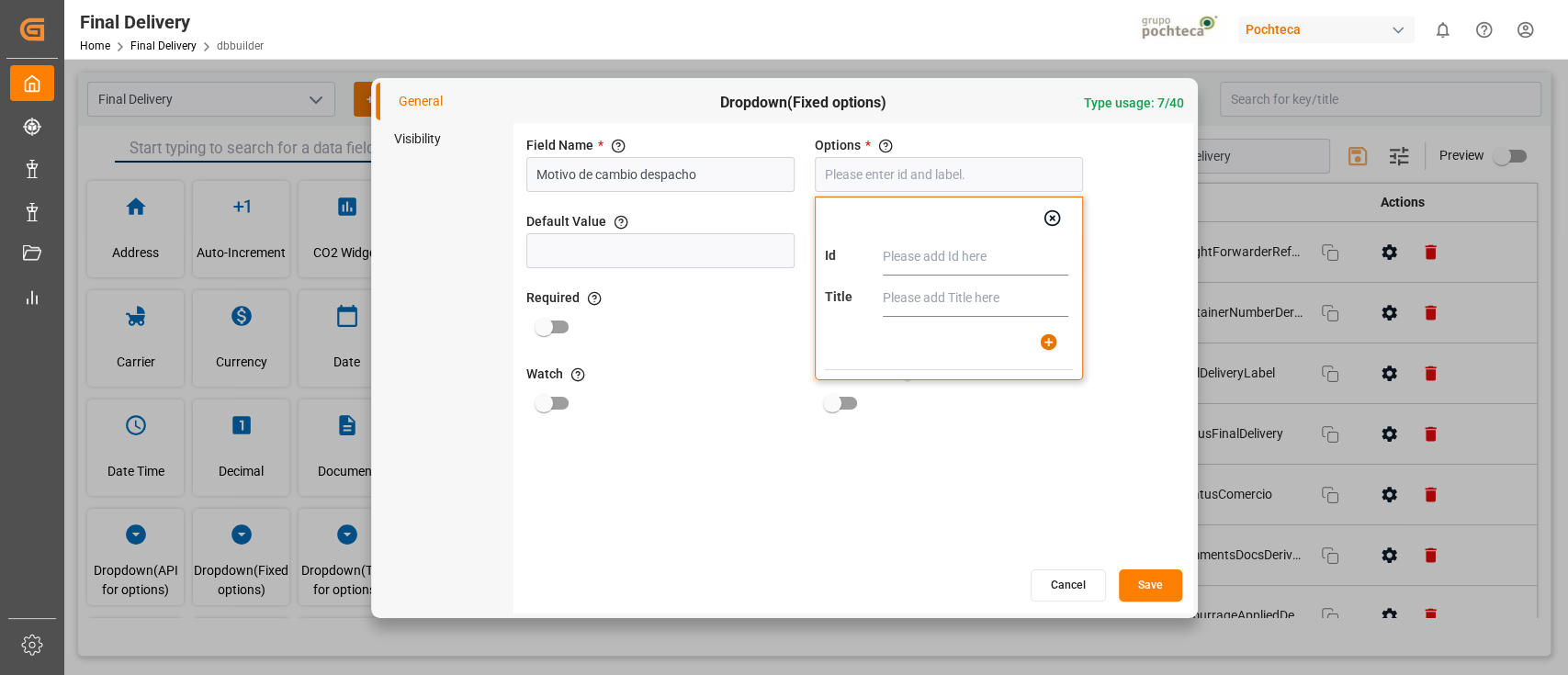
click at [961, 261] on input "text" at bounding box center [975, 257] width 186 height 37
paste input "Arribos en días de asueto"
type input "Arribos en días de asueto"
click at [960, 301] on input "text" at bounding box center [975, 299] width 186 height 37
paste input "Arribos en días de asueto"
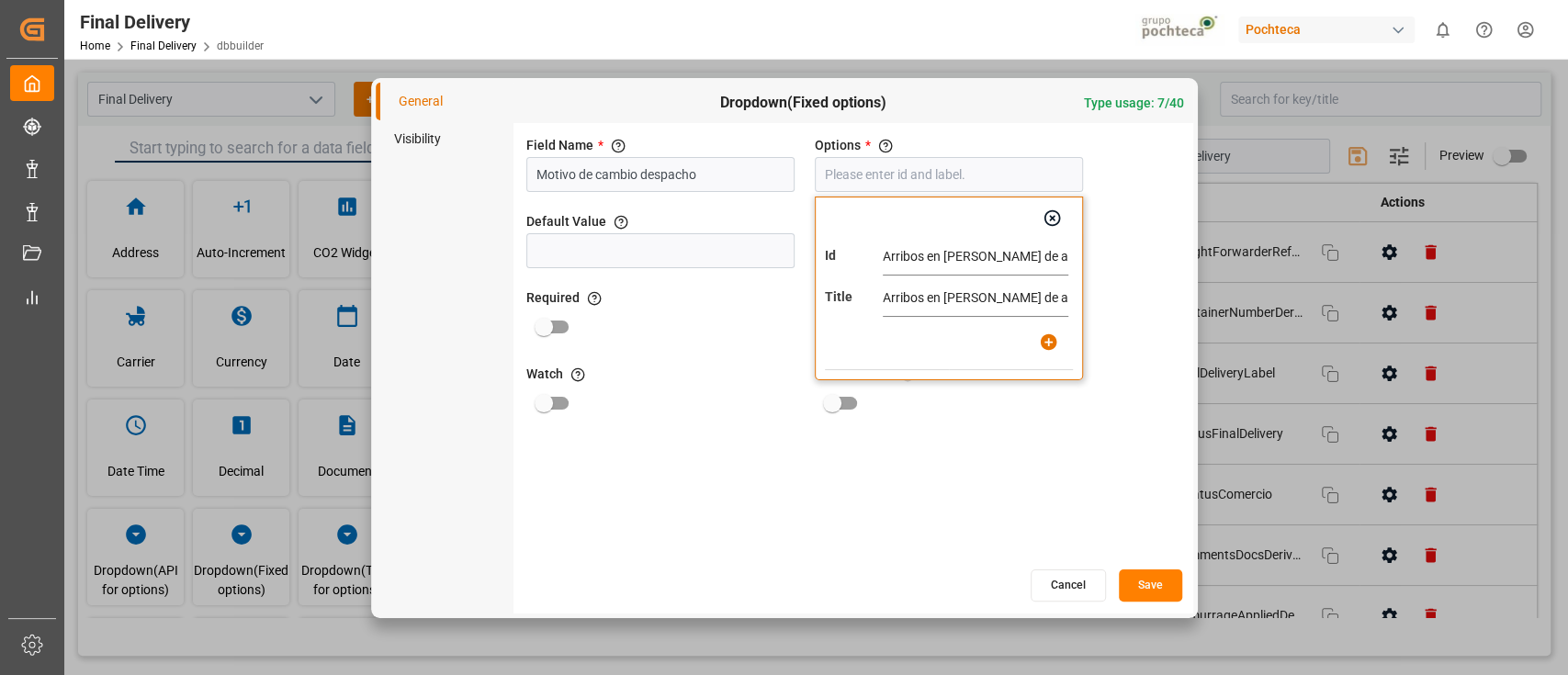
type input "Arribos en días de asueto"
click at [1043, 349] on icon "button" at bounding box center [1048, 342] width 19 height 19
type input "Arribos en días de asueto"
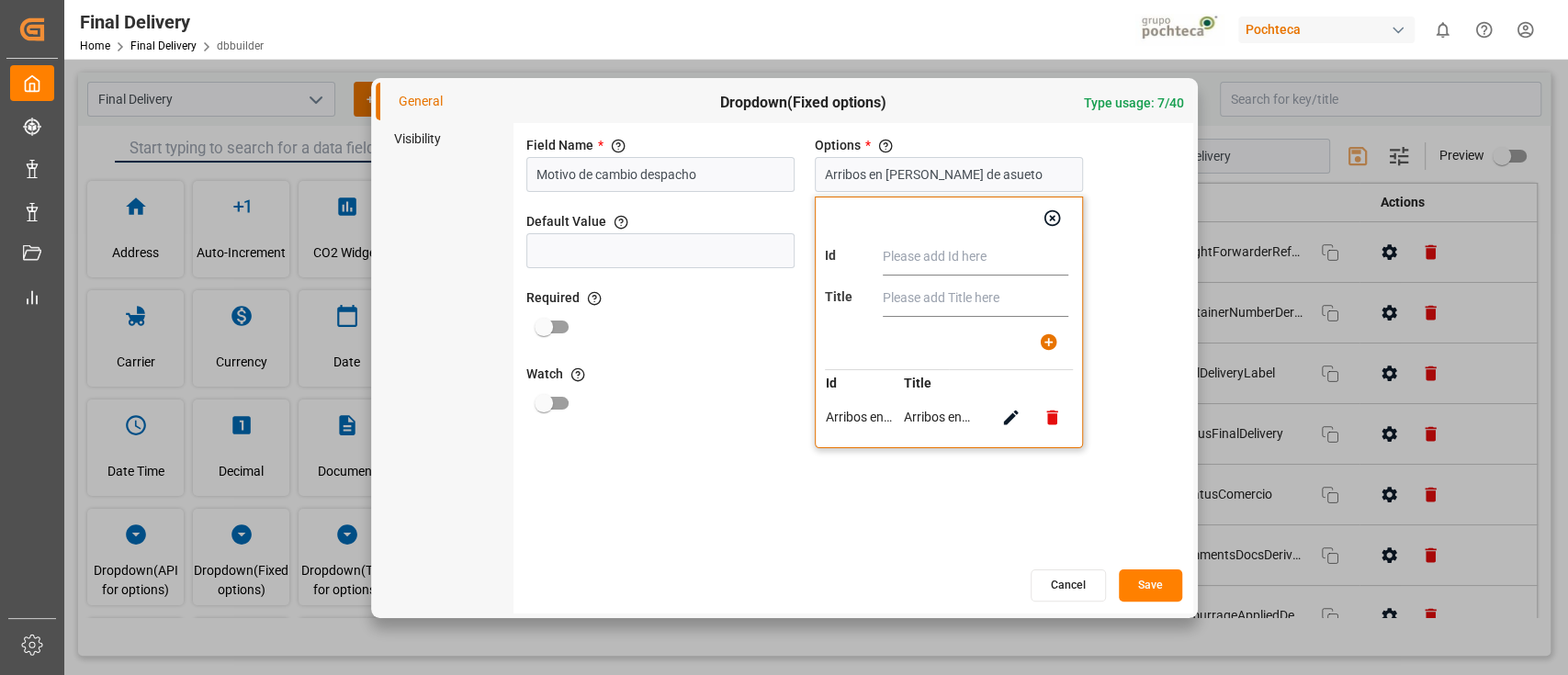
paste input "Arribos en fines de semana"
type input "Arribos en fines de semana"
click at [931, 302] on input "text" at bounding box center [975, 299] width 186 height 37
paste input "Arribos en fines de semana"
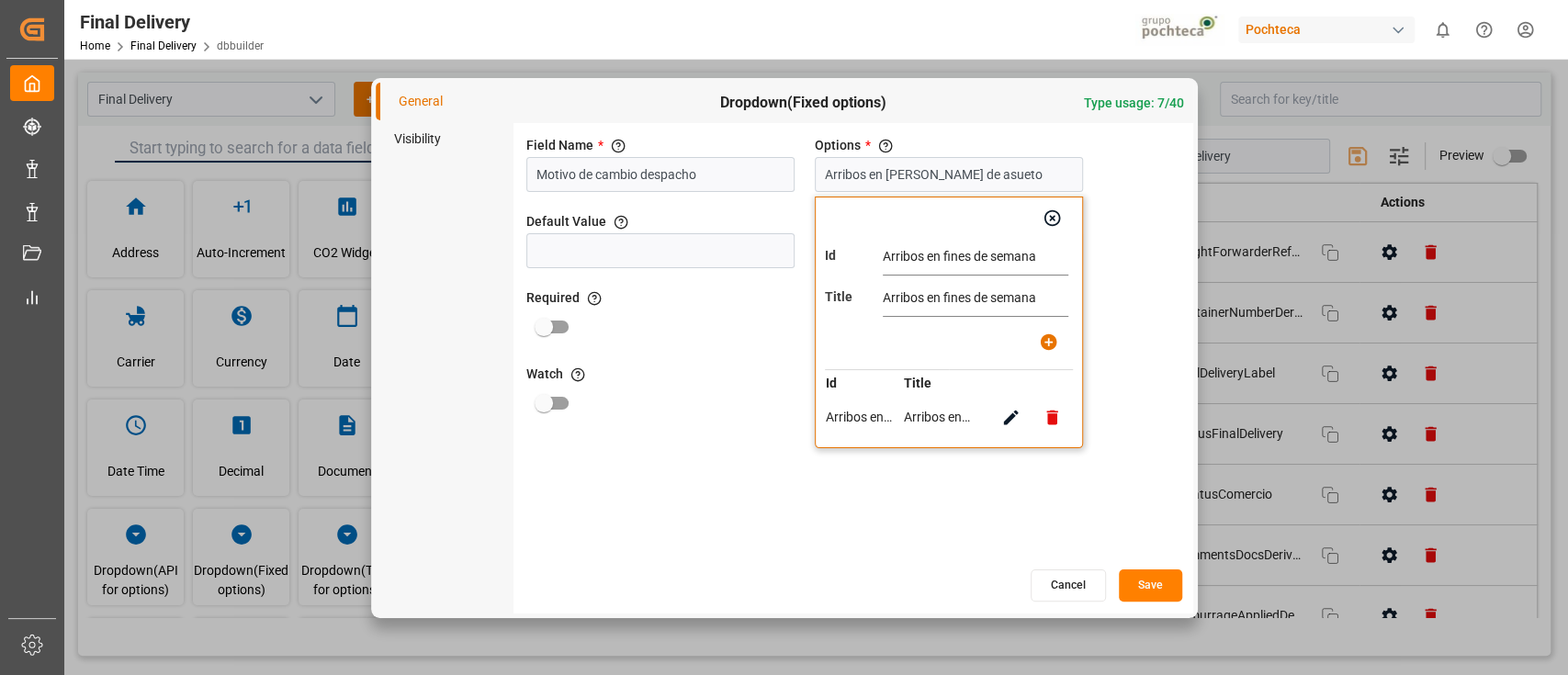
type input "Arribos en fines de semana"
click at [1055, 339] on icon "button" at bounding box center [1048, 342] width 16 height 16
type input "Arribos en días de asueto, Arribos en fines de semana"
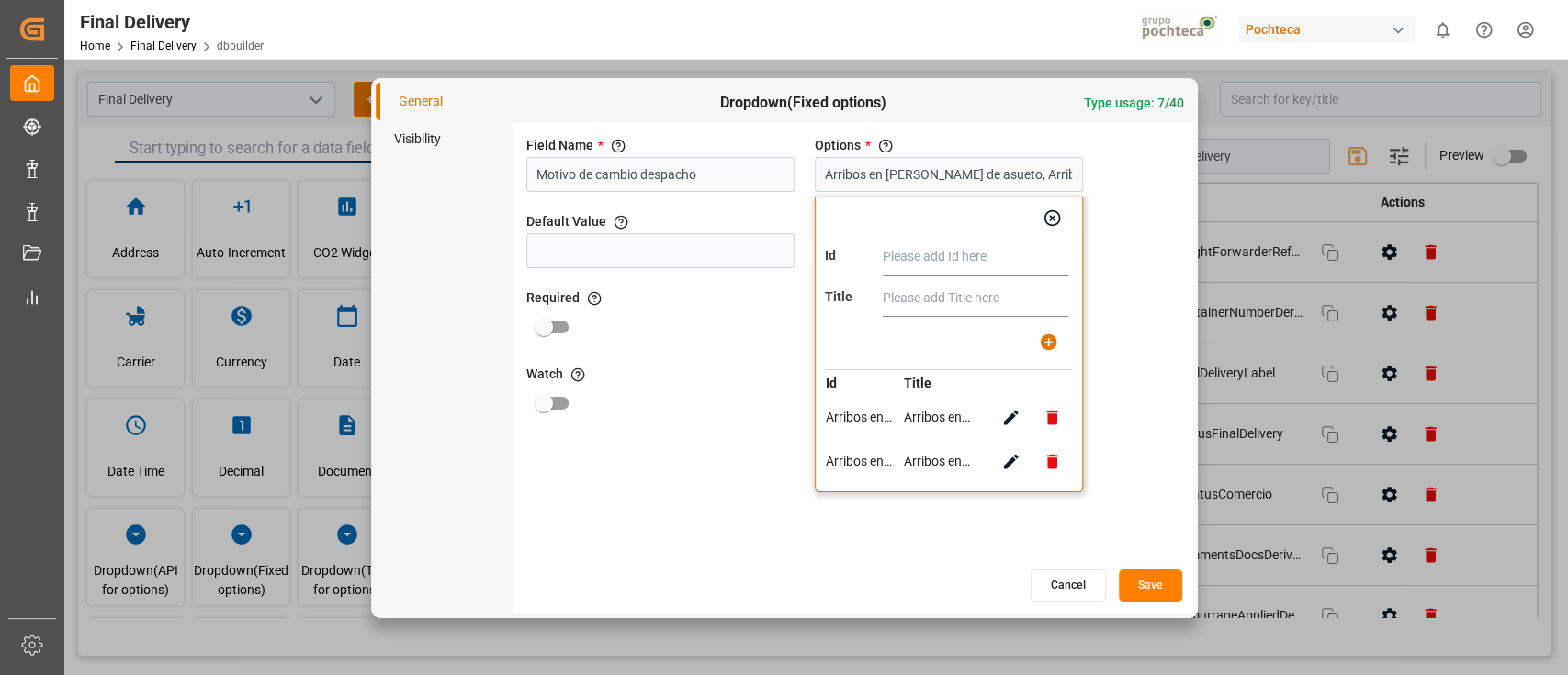
paste input "Lentitud de servicios (mal clima en puertos)"
type input "Lentitud de servicios (mal clima en puertos)"
click at [921, 300] on input "text" at bounding box center [975, 299] width 186 height 37
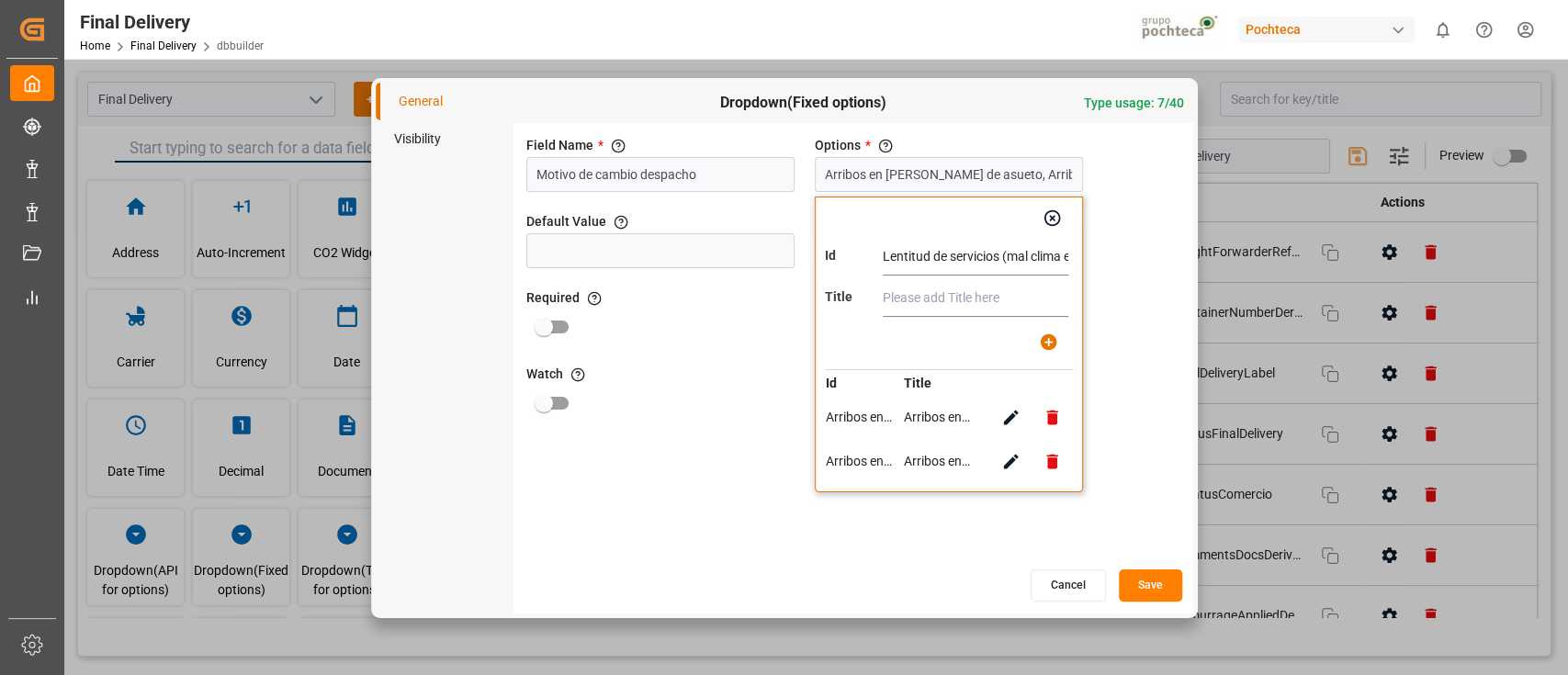
paste input "Lentitud de servicios (mal clima en puertos)"
type input "Lentitud de servicios (mal clima en puertos)"
click at [1041, 337] on icon "button" at bounding box center [1048, 342] width 19 height 19
type input "Arribos en días de asueto, Arribos en fines de semana, Lentitud de servicios (m…"
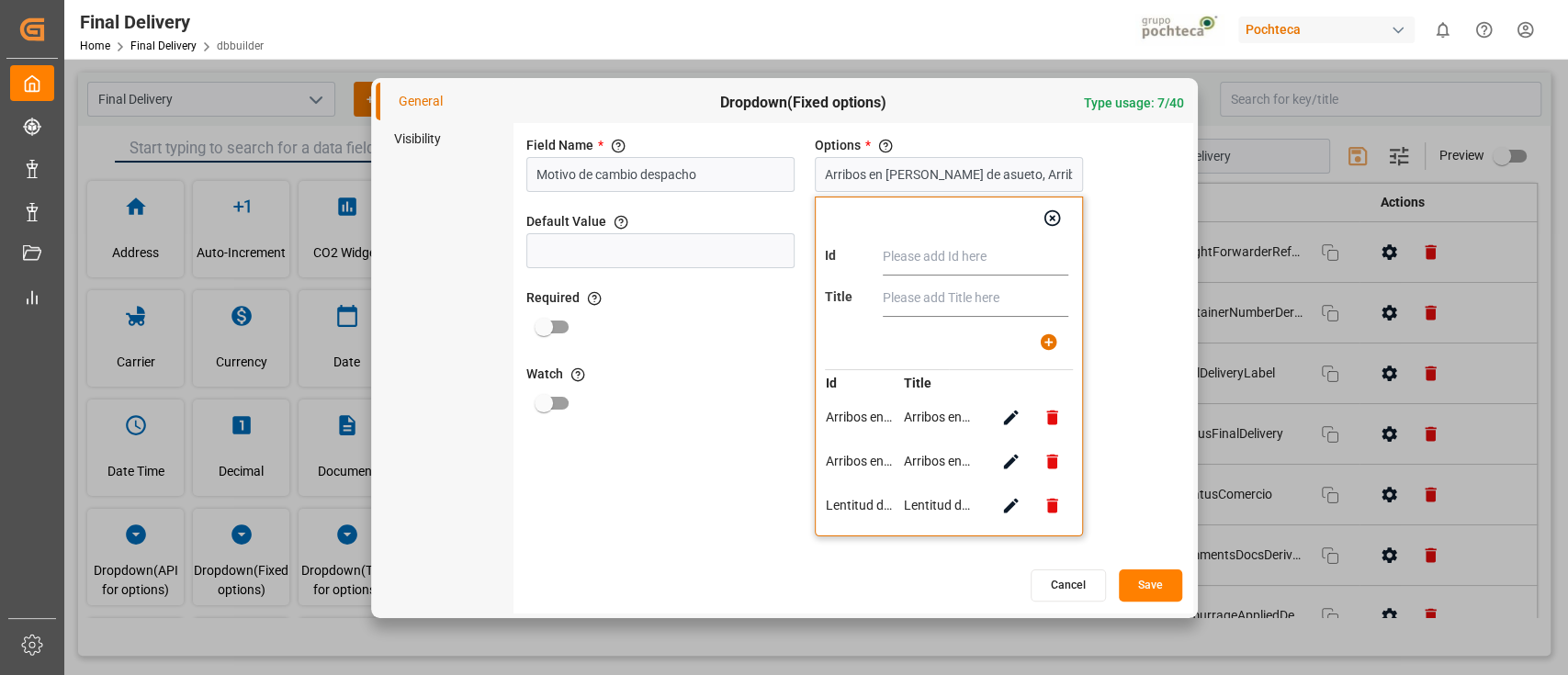
scroll to position [0, 0]
paste input "Cierre de terminales por Norte y/o mal clima"
type input "Cierre de terminales por Norte y/o mal clima"
click at [933, 308] on input "text" at bounding box center [975, 299] width 186 height 37
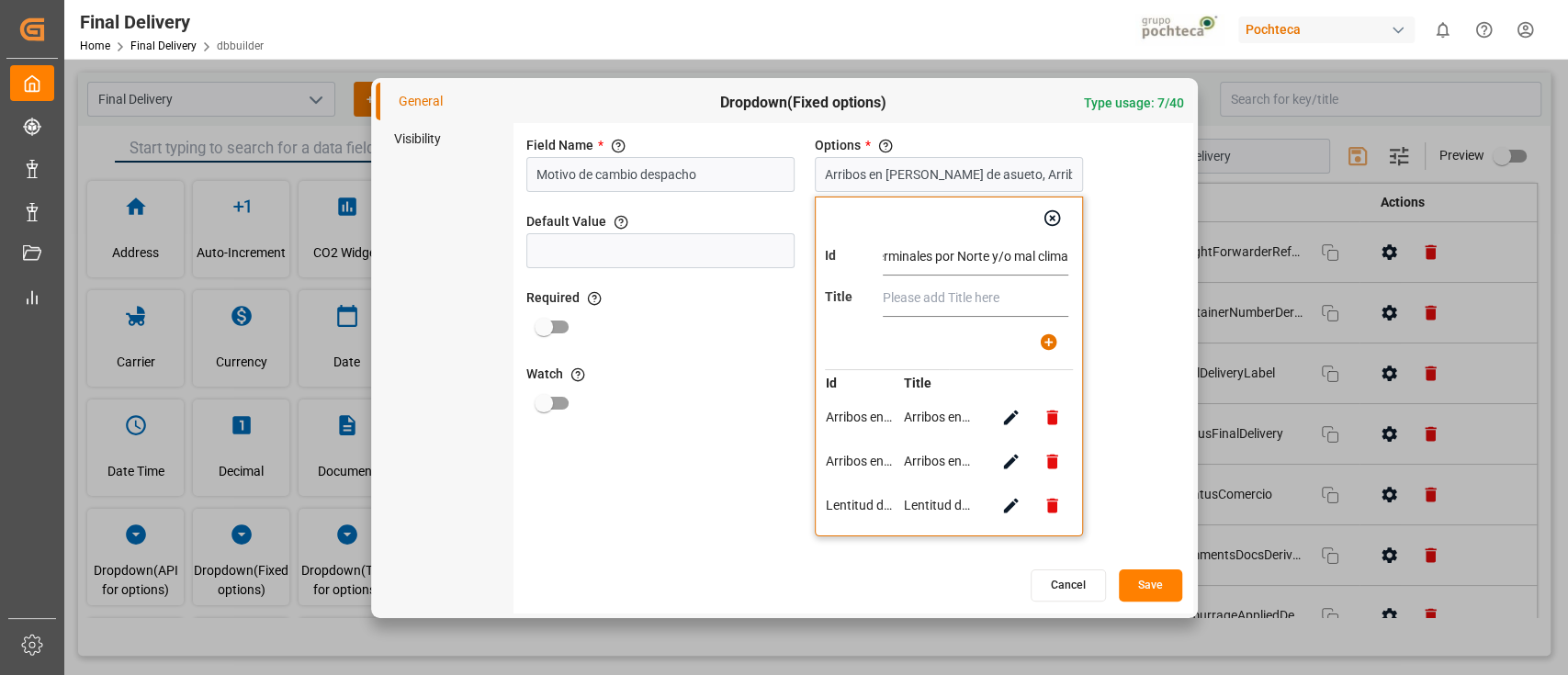
scroll to position [0, 0]
paste input "Cierre de terminales por Norte y/o mal clima"
type input "Cierre de terminales por Norte y/o mal clima"
click at [1048, 338] on icon "button" at bounding box center [1048, 342] width 19 height 19
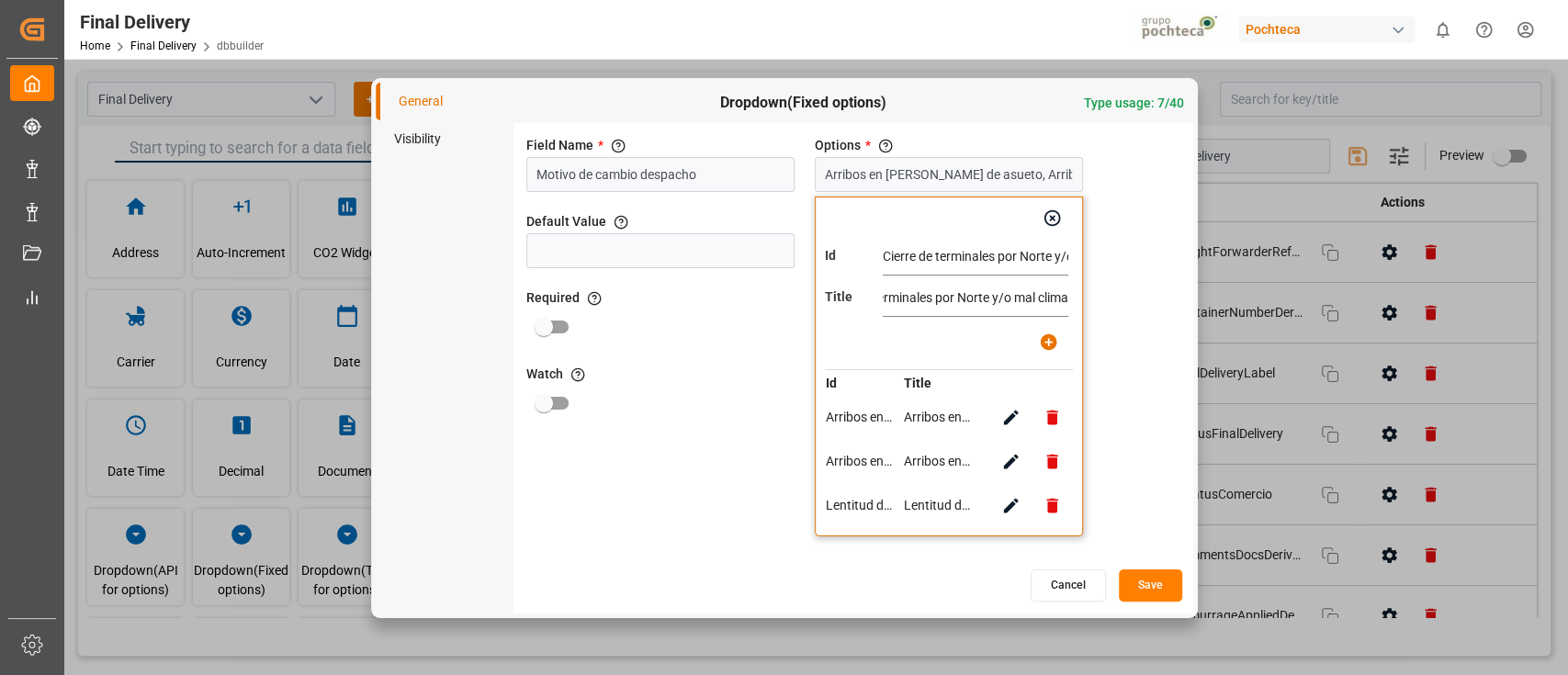
type input "Arribos en días de asueto, Arribos en fines de semana, Lentitud de servicios (m…"
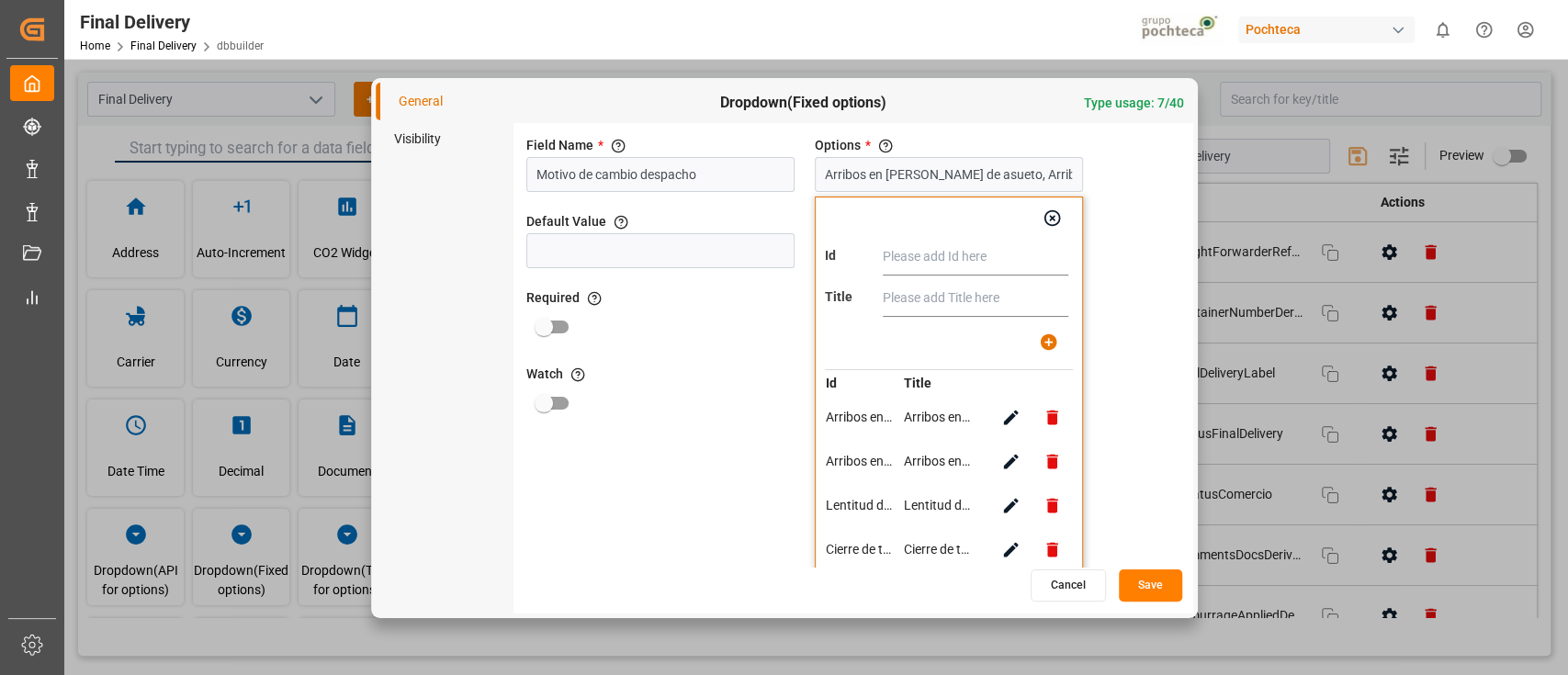
paste input "Saturación en terminales"
type input "Saturación en terminales"
click at [928, 301] on input "text" at bounding box center [975, 299] width 186 height 37
paste input "Saturación en terminales"
type input "Saturación en terminales"
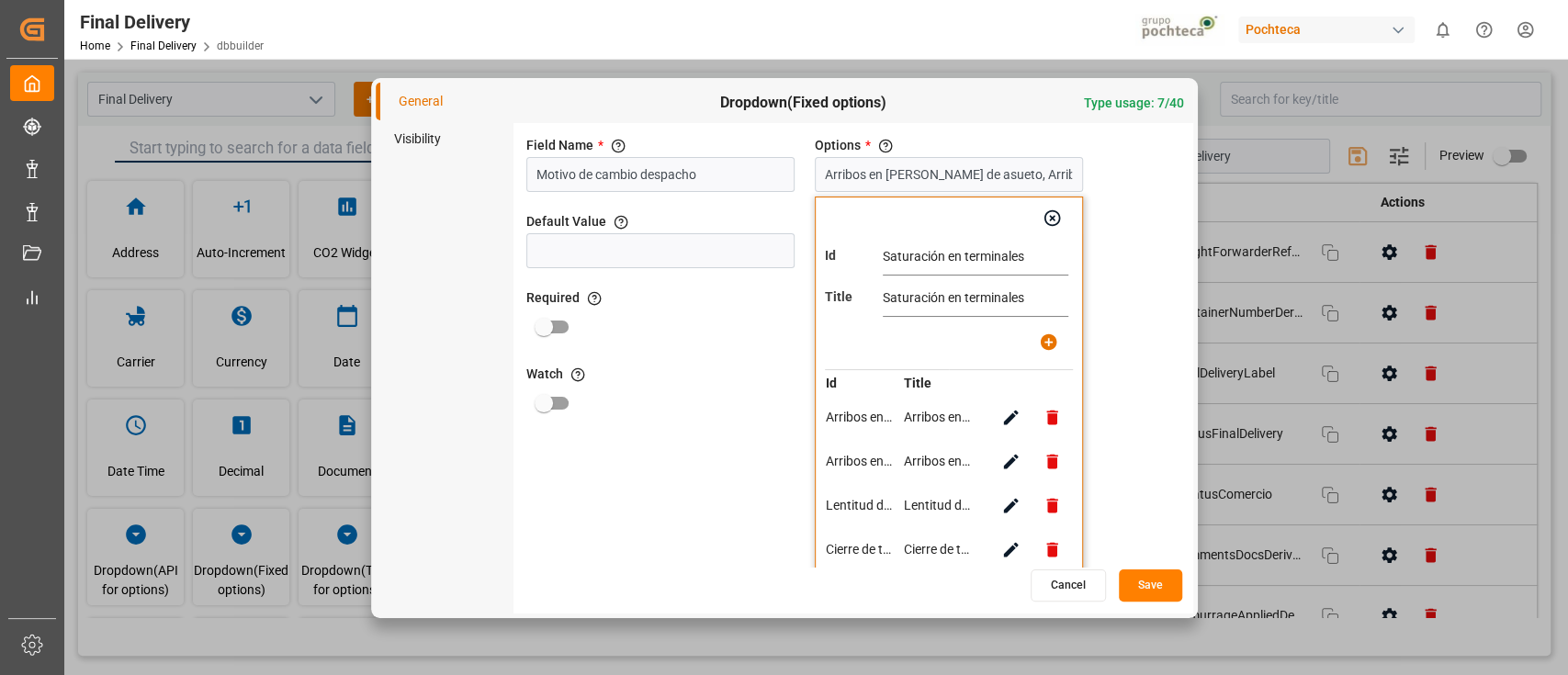
click at [1053, 342] on icon "button" at bounding box center [1048, 342] width 16 height 16
type input "Arribos en días de asueto, Arribos en fines de semana, Lentitud de servicios (m…"
paste input "Saturación en terminales por Norte o mal clima"
type input "Saturación en terminales por Norte o mal clima"
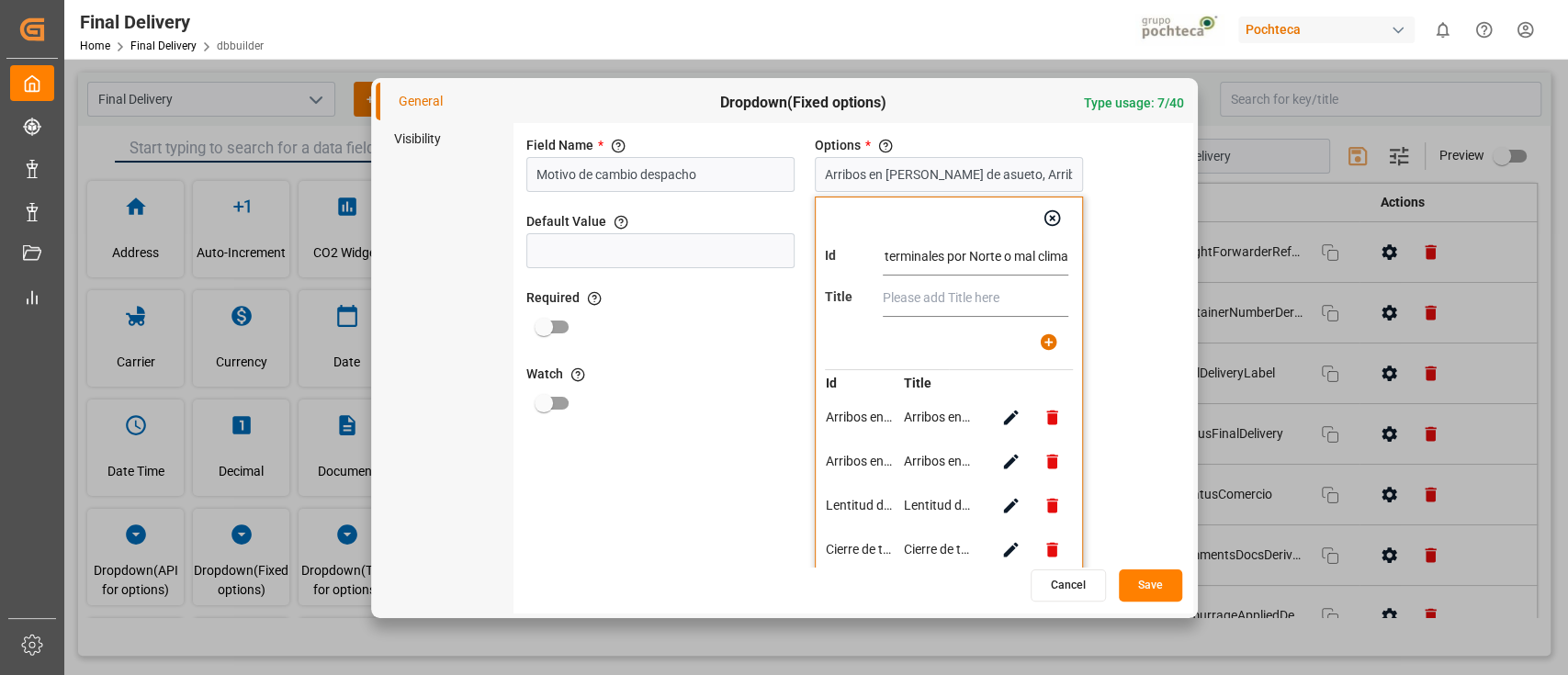
click at [954, 303] on input "text" at bounding box center [975, 299] width 186 height 37
paste input "Saturación en terminales por Norte o mal clima"
type input "Saturación en terminales por Norte o mal clima"
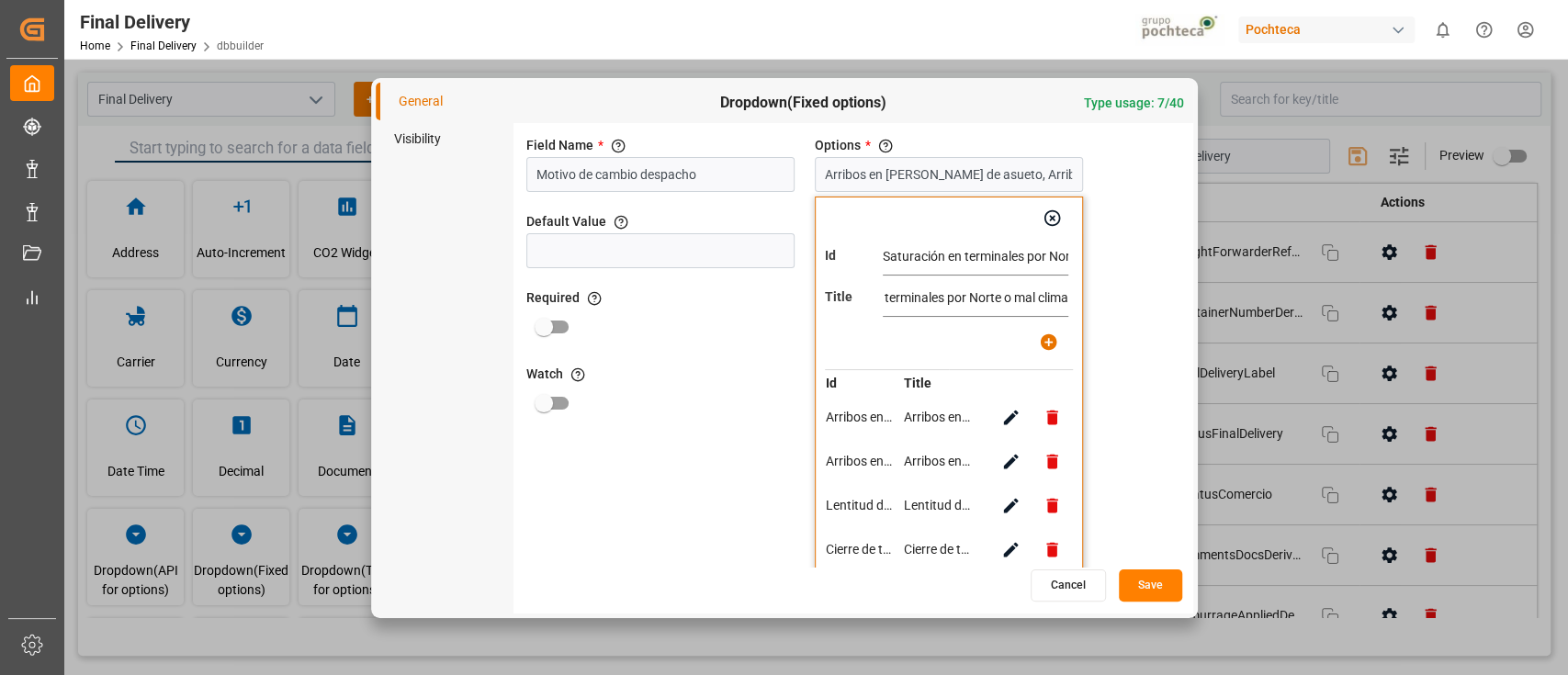
click at [1044, 347] on icon "button" at bounding box center [1048, 342] width 16 height 16
type input "Arribos en días de asueto, Arribos en fines de semana, Lentitud de servicios (m…"
paste input "Arribo de carrotanques a final de semana (jueves,viernes, sábado, domingo)"
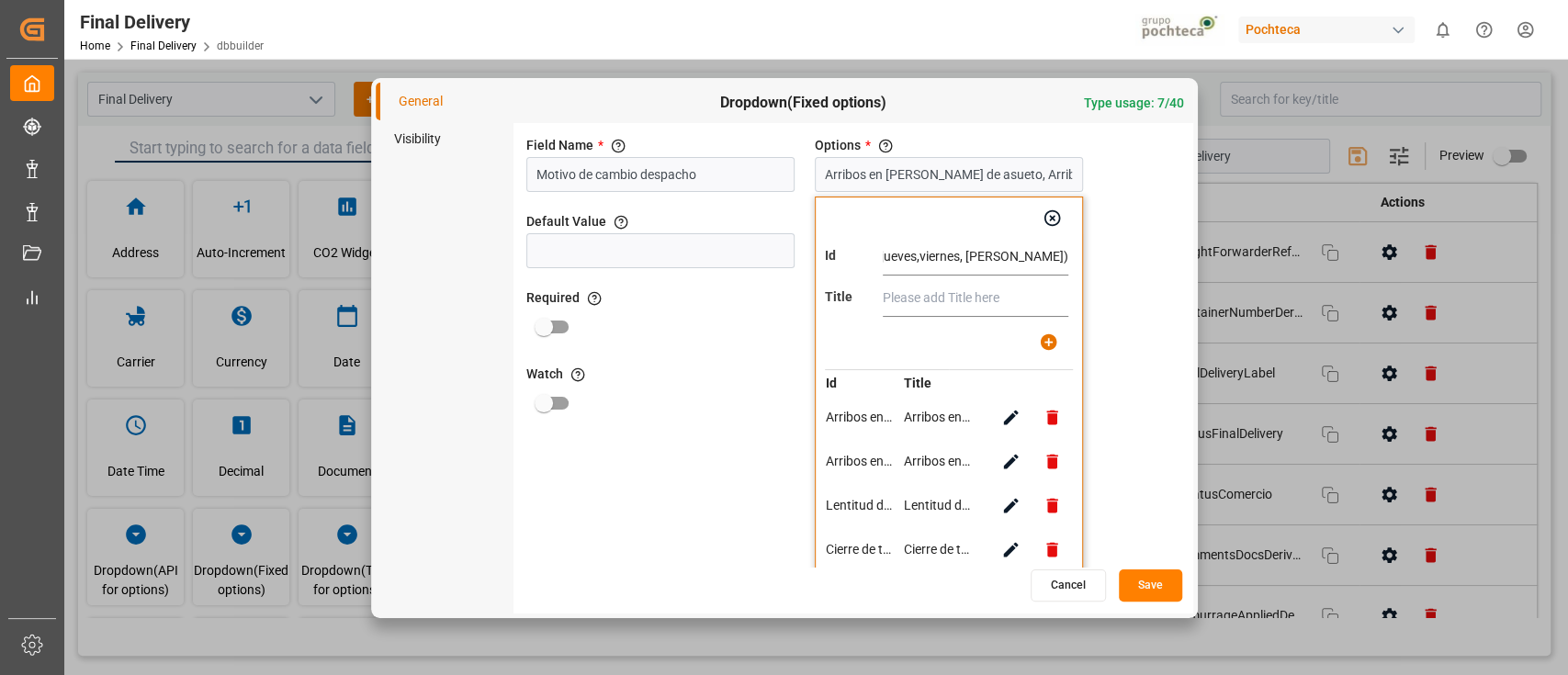
type input "Arribo de carrotanques a final de semana (jueves,viernes, sábado, domingo)"
click at [911, 309] on input "text" at bounding box center [975, 299] width 186 height 37
paste input "Arribo de carrotanques a final de semana (jueves,viernes, sábado, domingo)"
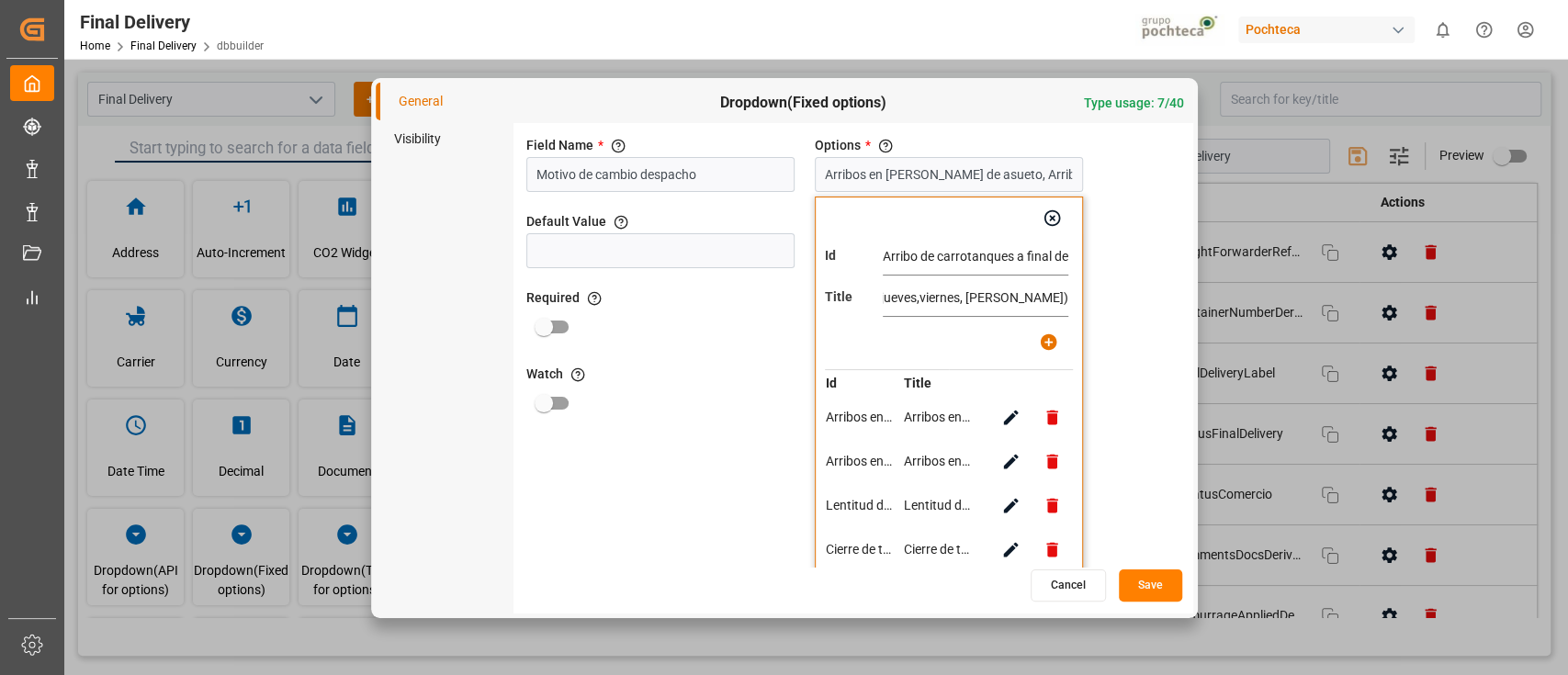
type input "Arribo de carrotanques a final de semana (jueves,viernes, sábado, domingo)"
click at [1039, 344] on icon "button" at bounding box center [1048, 342] width 19 height 19
type input "Arribos en días de asueto, Arribos en fines de semana, Lentitud de servicios (m…"
paste input "Solicitud de revisión de la autoridad"
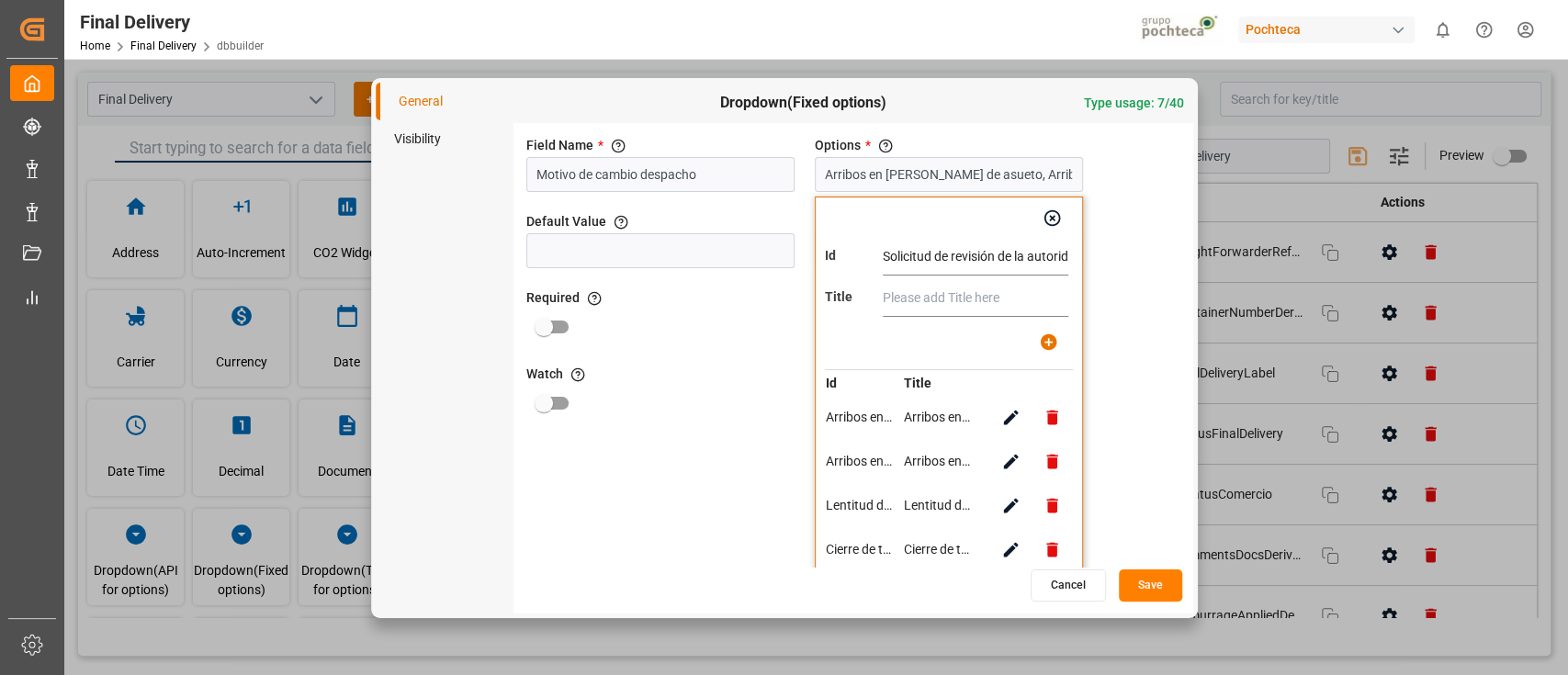
scroll to position [0, 16]
type input "Solicitud de revisión de la autoridad"
click at [913, 298] on input "text" at bounding box center [975, 299] width 186 height 37
paste input "Solicitud de revisión de la autoridad"
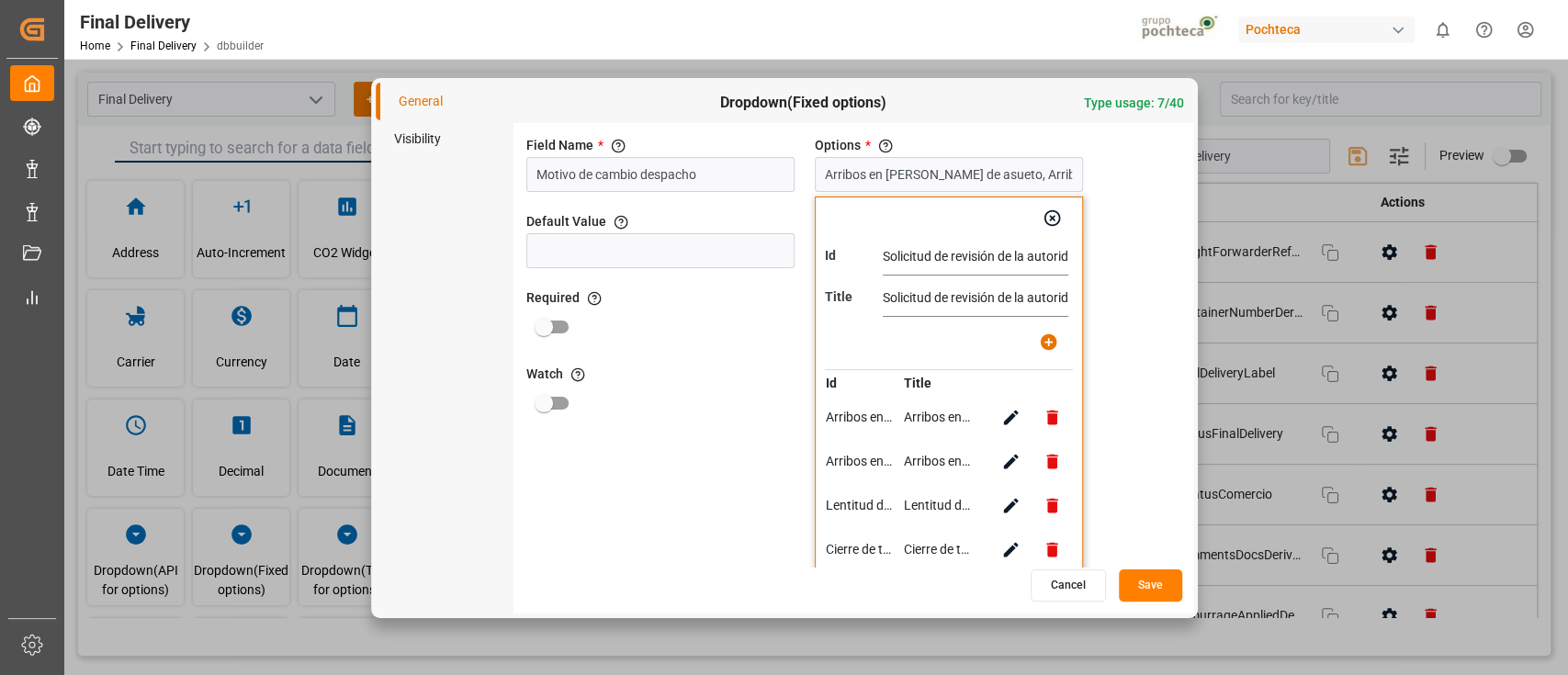
scroll to position [0, 16]
type input "Solicitud de revisión de la autoridad"
click at [1049, 349] on icon "button" at bounding box center [1048, 342] width 16 height 16
type input "Arribos en días de asueto, Arribos en fines de semana, Lentitud de servicios (m…"
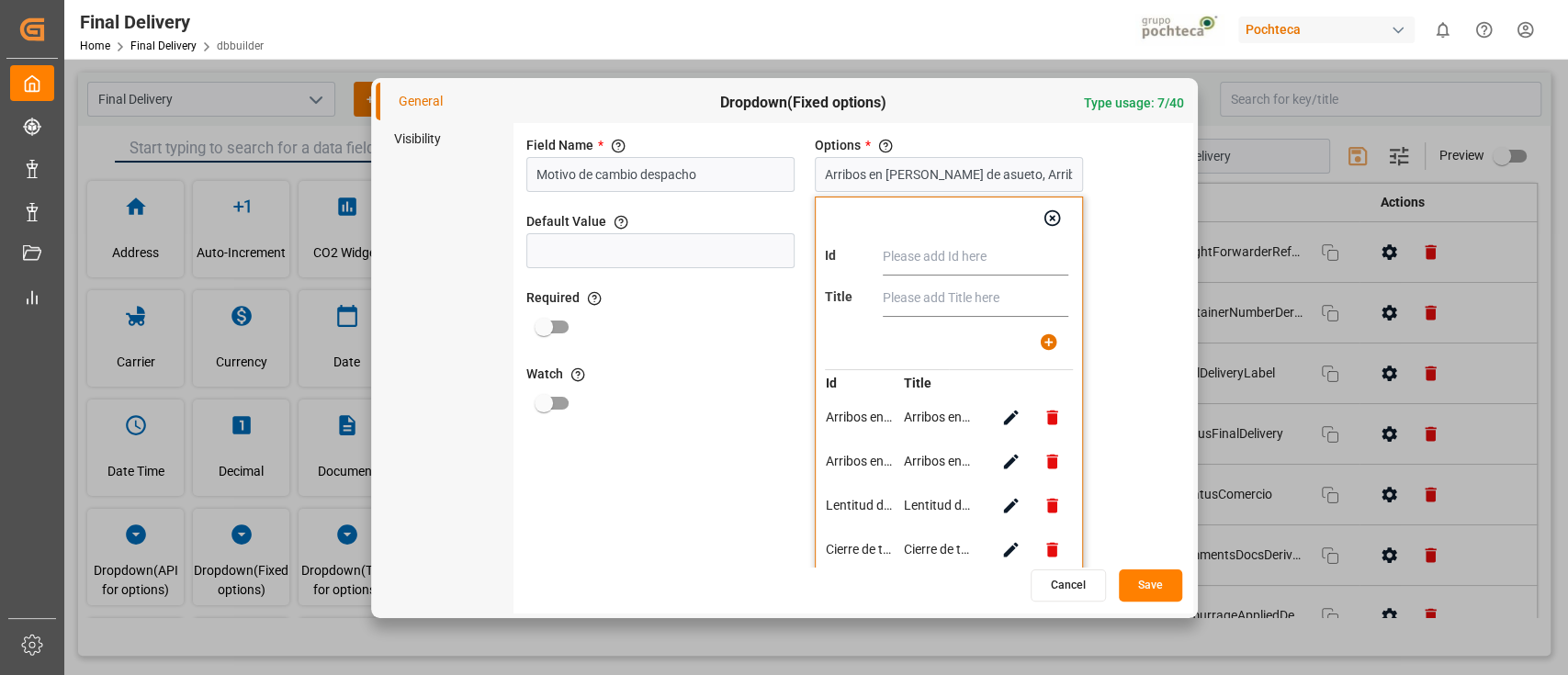
paste input "Bloqueo y/o manifestaciones de terminales/aduanas"
type input "Bloqueo y/o manifestaciones de terminales/aduanas"
click at [988, 303] on input "text" at bounding box center [975, 299] width 186 height 37
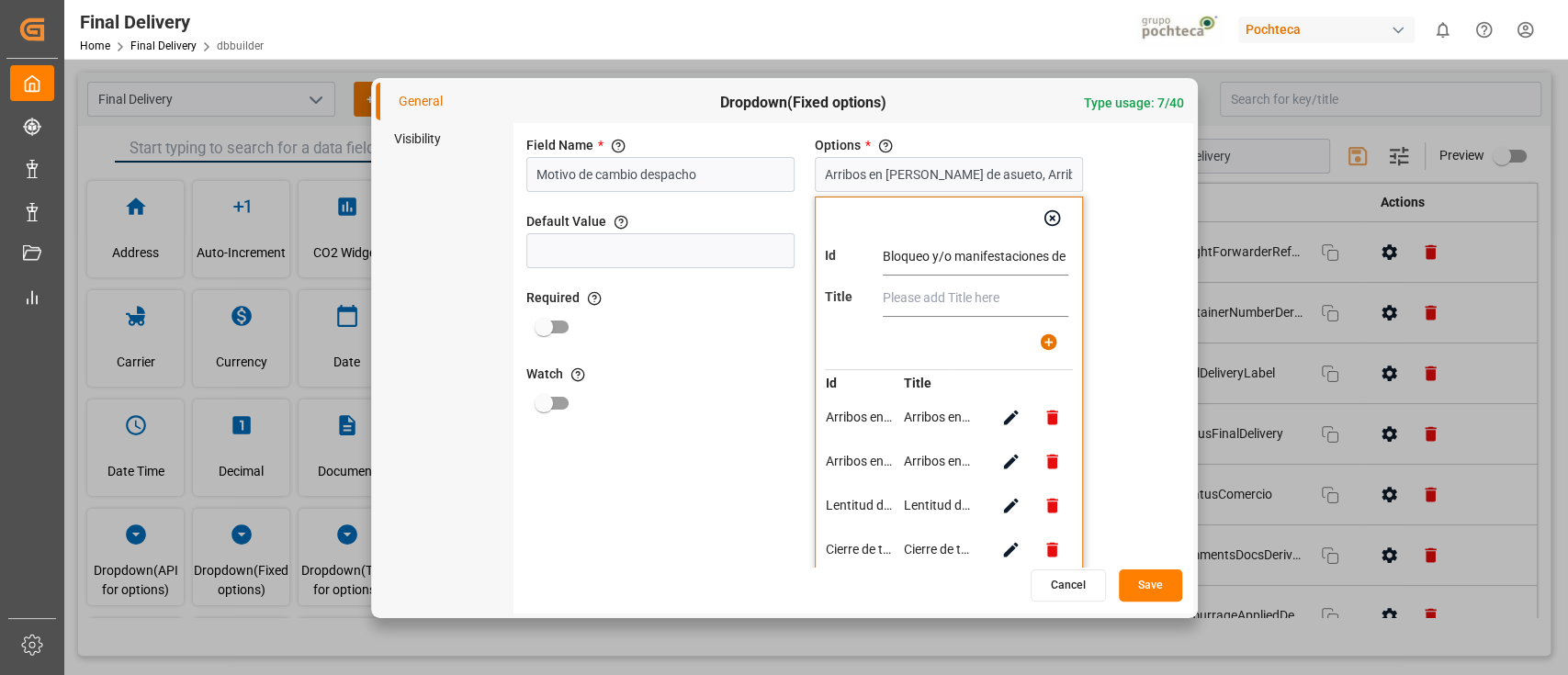
paste input "Bloqueo y/o manifestaciones de terminales/aduanas"
type input "Bloqueo y/o manifestaciones de terminales/aduanas"
click at [1041, 335] on icon "button" at bounding box center [1048, 342] width 19 height 19
type input "Arribos en días de asueto, Arribos en fines de semana, Lentitud de servicios (m…"
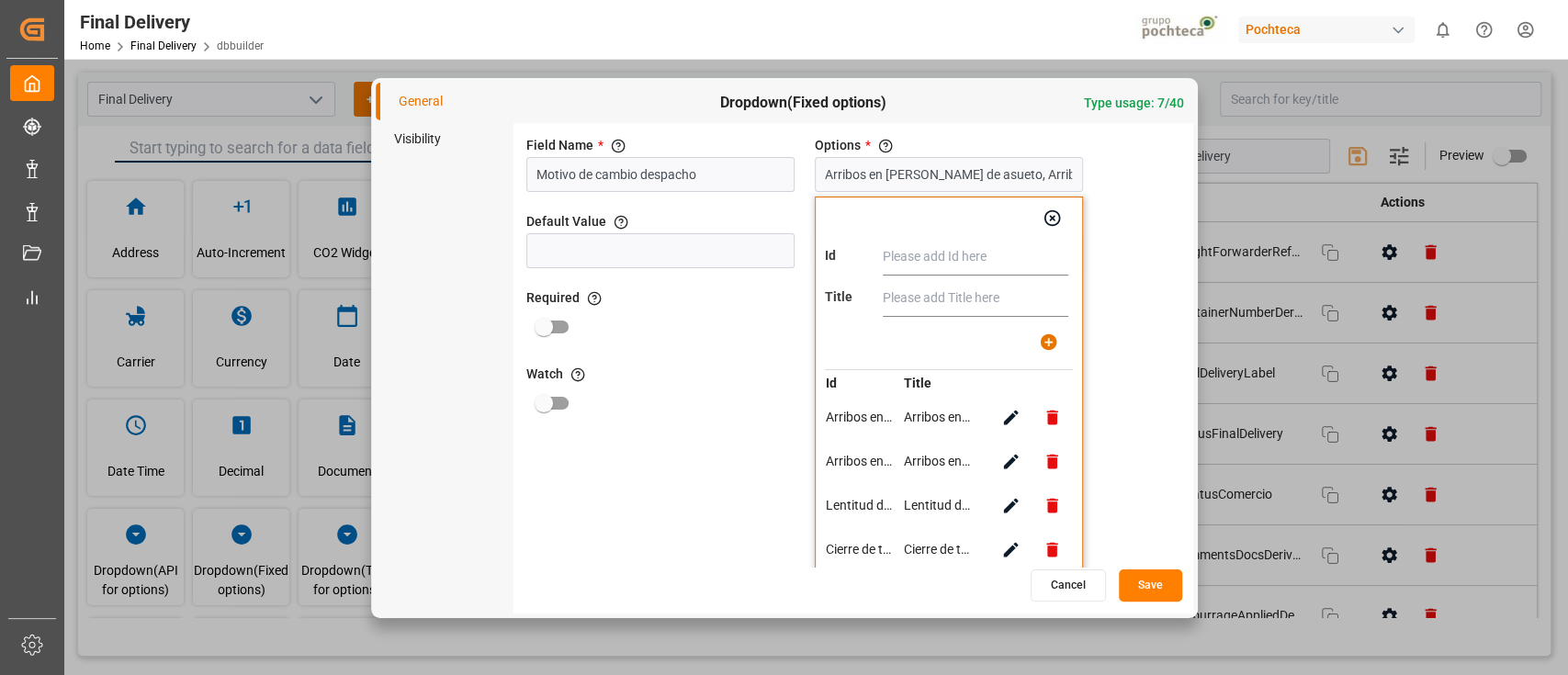
scroll to position [0, 0]
paste input "Fumigación de embarques"
type input "Fumigación de embarques"
click at [955, 289] on input "text" at bounding box center [975, 299] width 186 height 37
paste input "Fumigación de embarques"
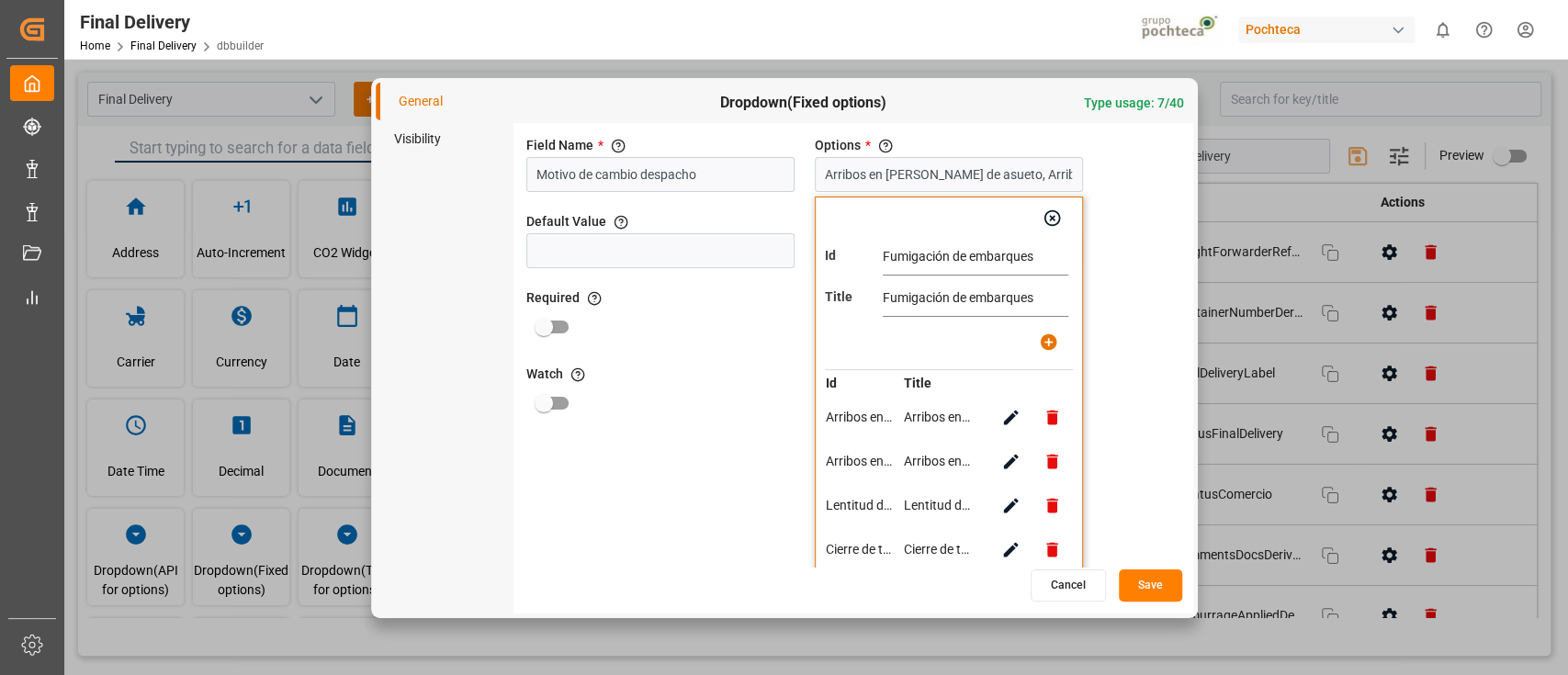
type input "Fumigación de embarques"
click at [1051, 352] on button "button" at bounding box center [1048, 342] width 42 height 42
type input "Arribos en días de asueto, Arribos en fines de semana, Lentitud de servicios (m…"
click at [1055, 232] on button "button" at bounding box center [1052, 218] width 42 height 42
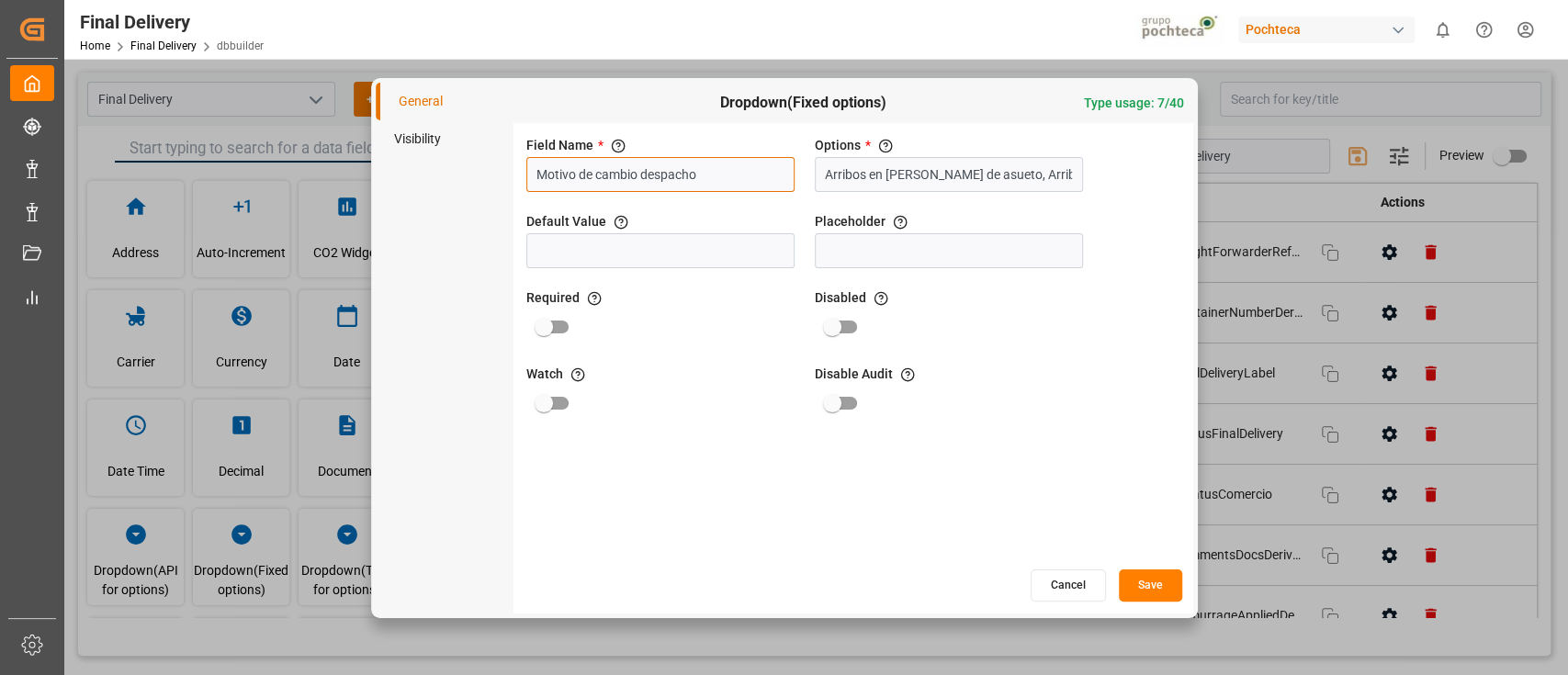
click at [730, 174] on input "Motivo de cambio despacho" at bounding box center [660, 174] width 268 height 35
type input "M"
drag, startPoint x: 715, startPoint y: 181, endPoint x: 497, endPoint y: 146, distance: 220.8
click at [497, 146] on div "General Visibility Dropdown(Fixed options) Type usage: 7/40 Field Name * The ti…" at bounding box center [784, 348] width 817 height 531
paste input "Change of dispatch dat"
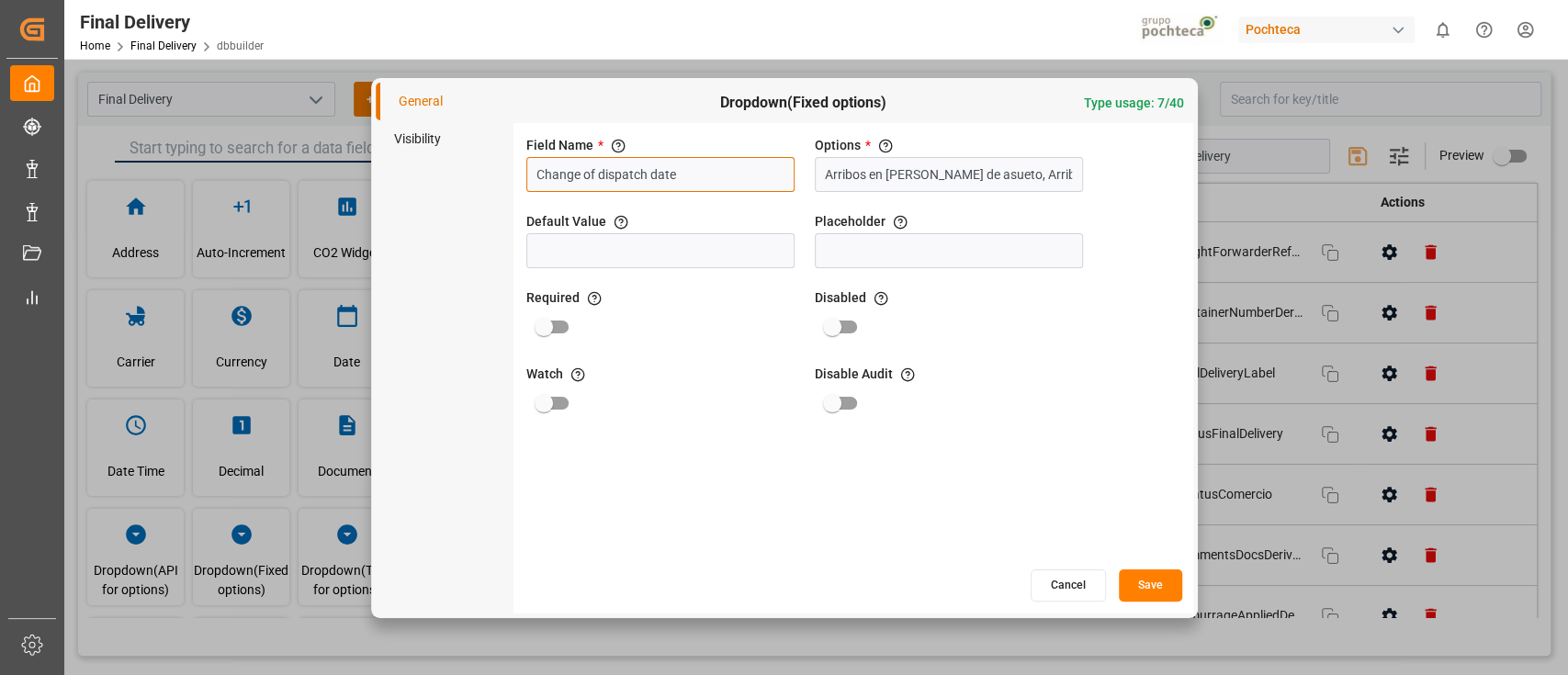
type input "Change of dispatch date"
click at [1144, 584] on button "Save" at bounding box center [1150, 586] width 64 height 32
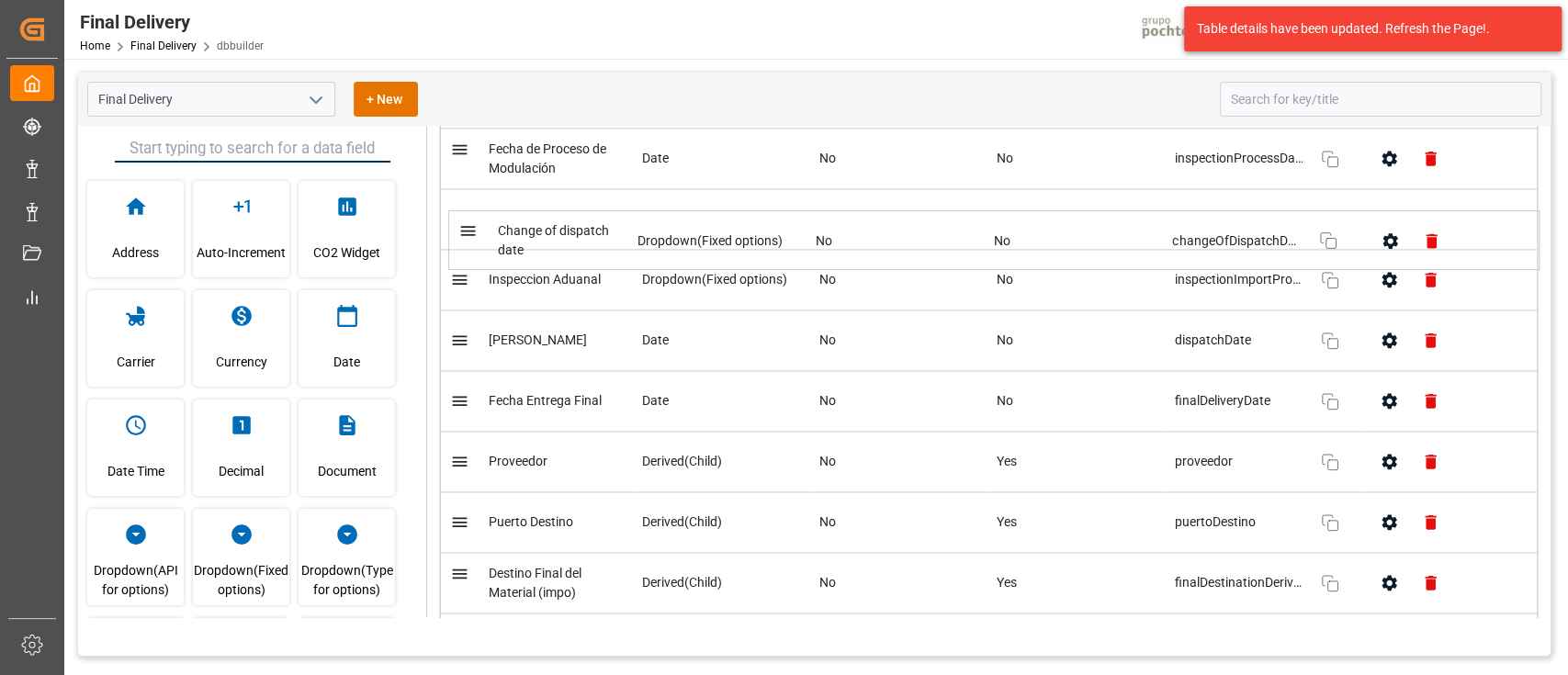
scroll to position [1847, 0]
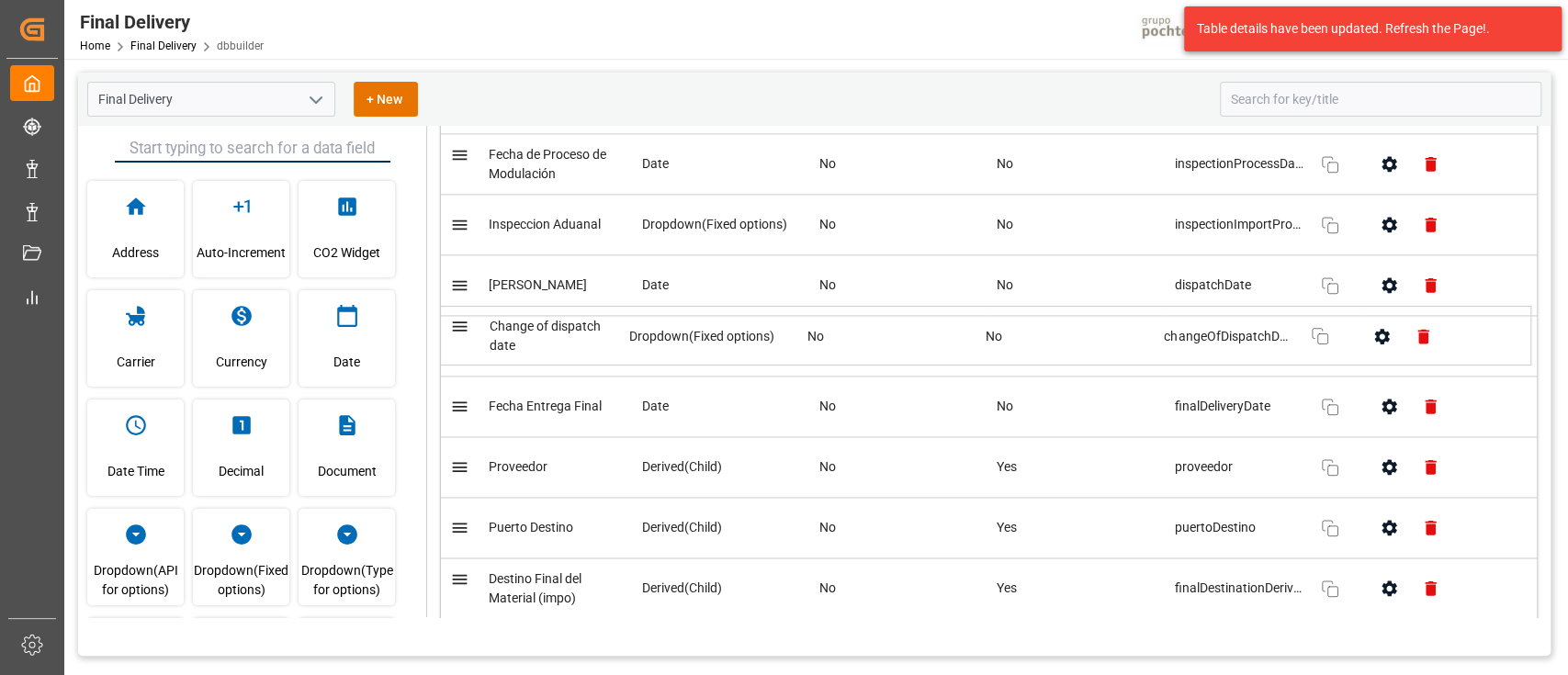
drag, startPoint x: 793, startPoint y: 519, endPoint x: 788, endPoint y: 332, distance: 187.1
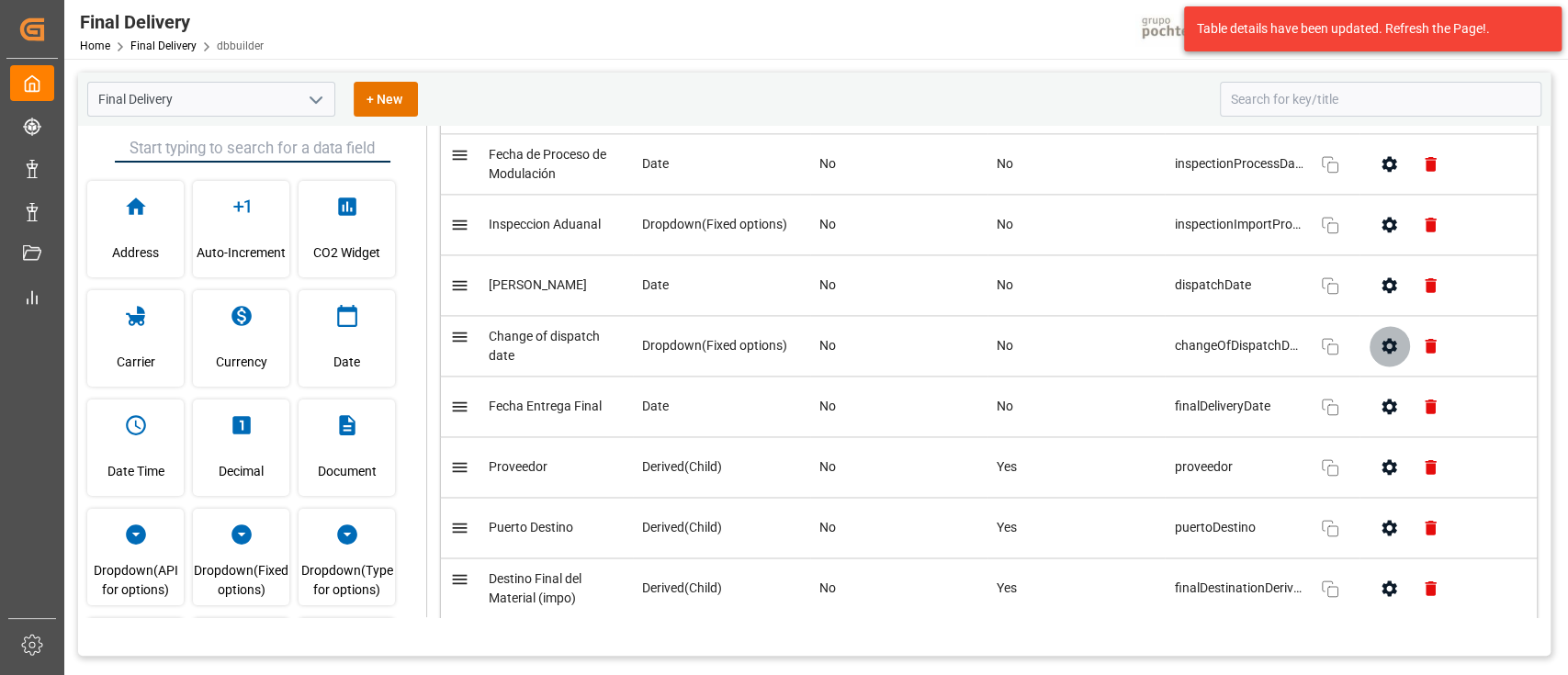
click at [1382, 346] on icon "button" at bounding box center [1390, 346] width 15 height 15
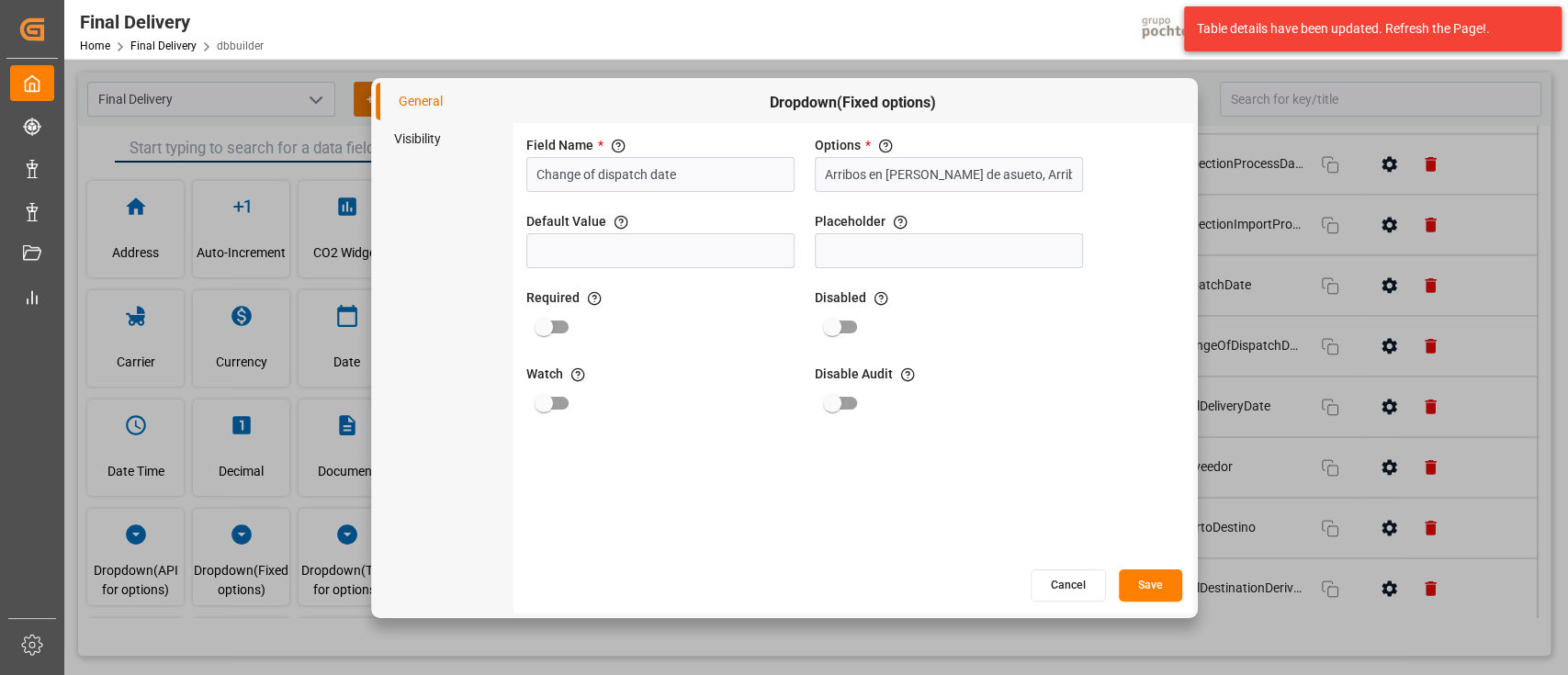
drag, startPoint x: 703, startPoint y: 166, endPoint x: 396, endPoint y: 132, distance: 308.9
click at [396, 132] on div "General Visibility Dropdown(Fixed options) Field Name * The title of the field …" at bounding box center [784, 348] width 817 height 531
type input "Motivo cambio fecha despacho"
click at [1136, 589] on button "Save" at bounding box center [1150, 586] width 64 height 32
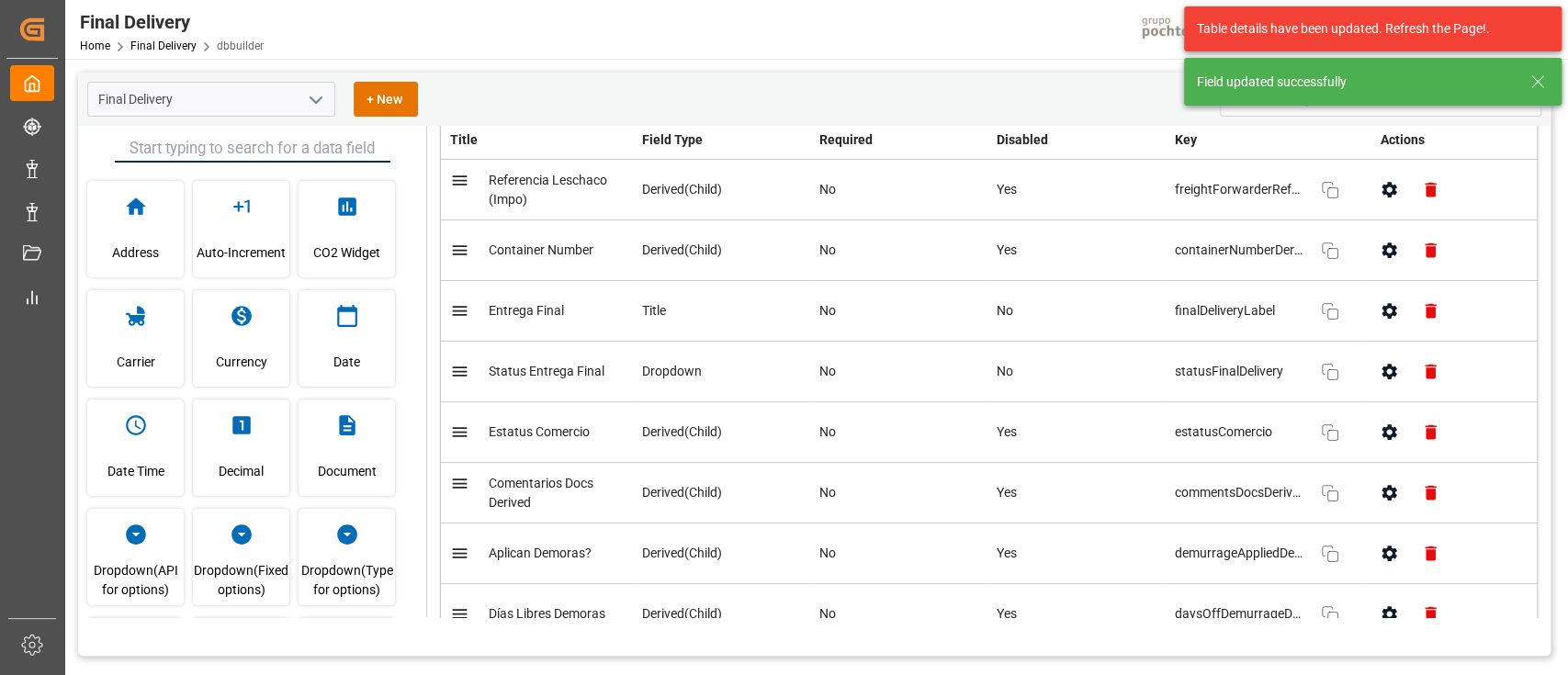
scroll to position [0, 0]
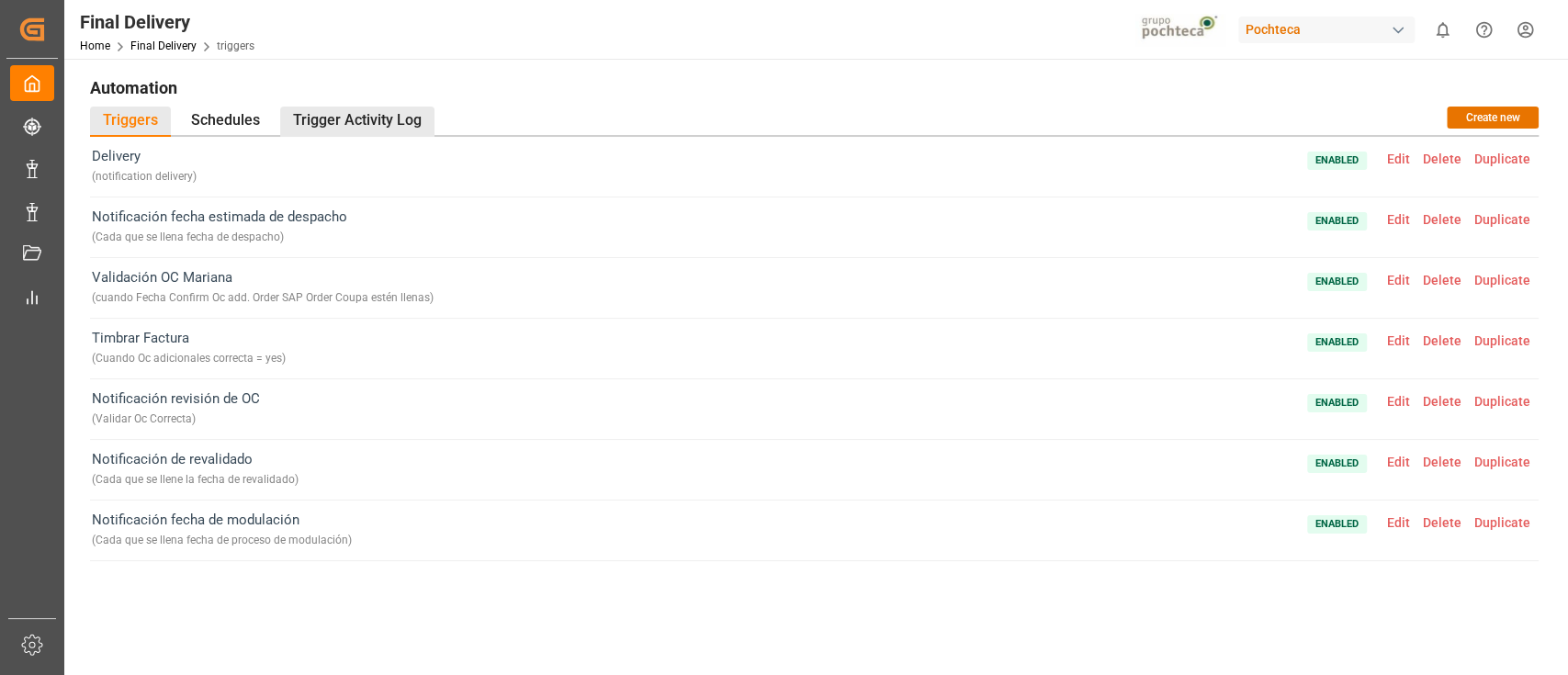
click at [368, 115] on div "Trigger Activity Log" at bounding box center [357, 121] width 155 height 30
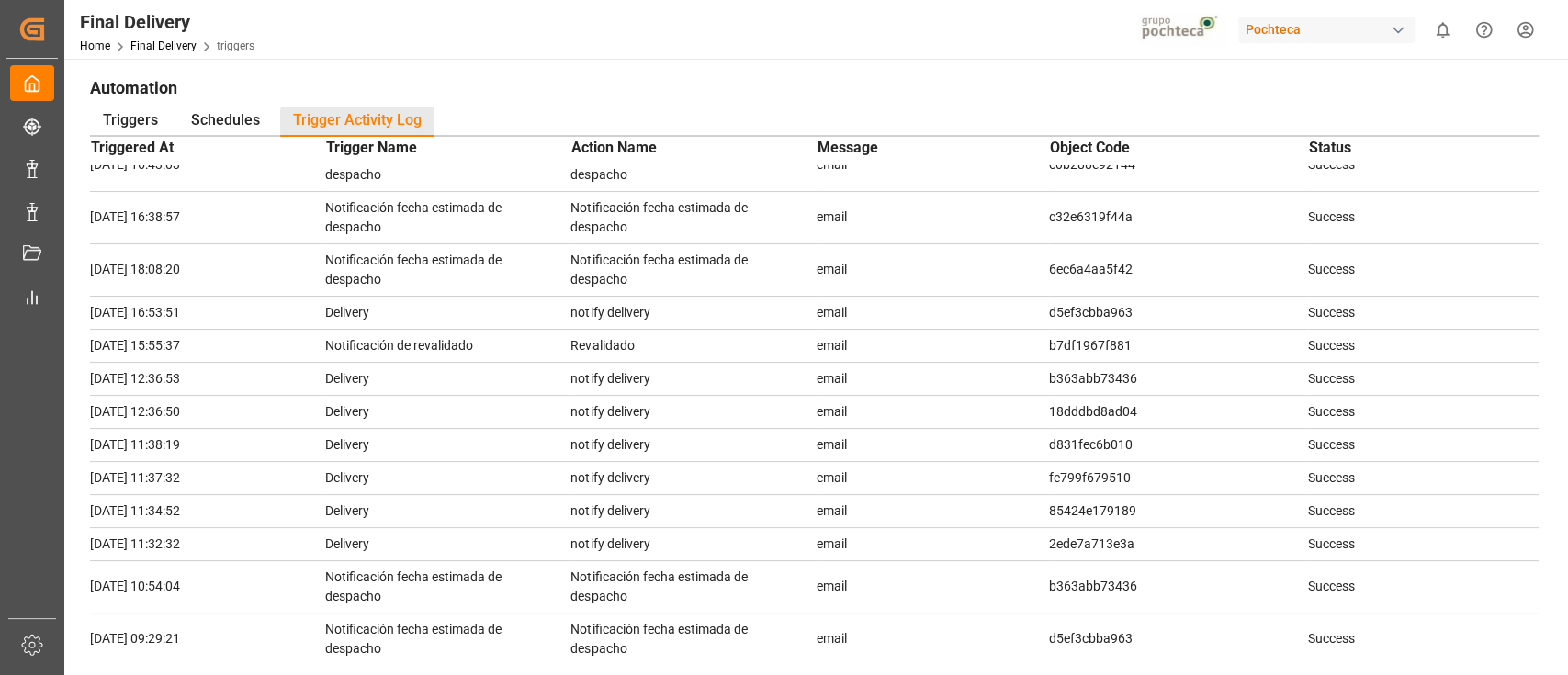
scroll to position [42, 0]
click at [1109, 344] on td "b7df1967f881" at bounding box center [1178, 344] width 259 height 33
copy td "b7df1967f881"
click at [138, 113] on div "Triggers" at bounding box center [130, 121] width 81 height 30
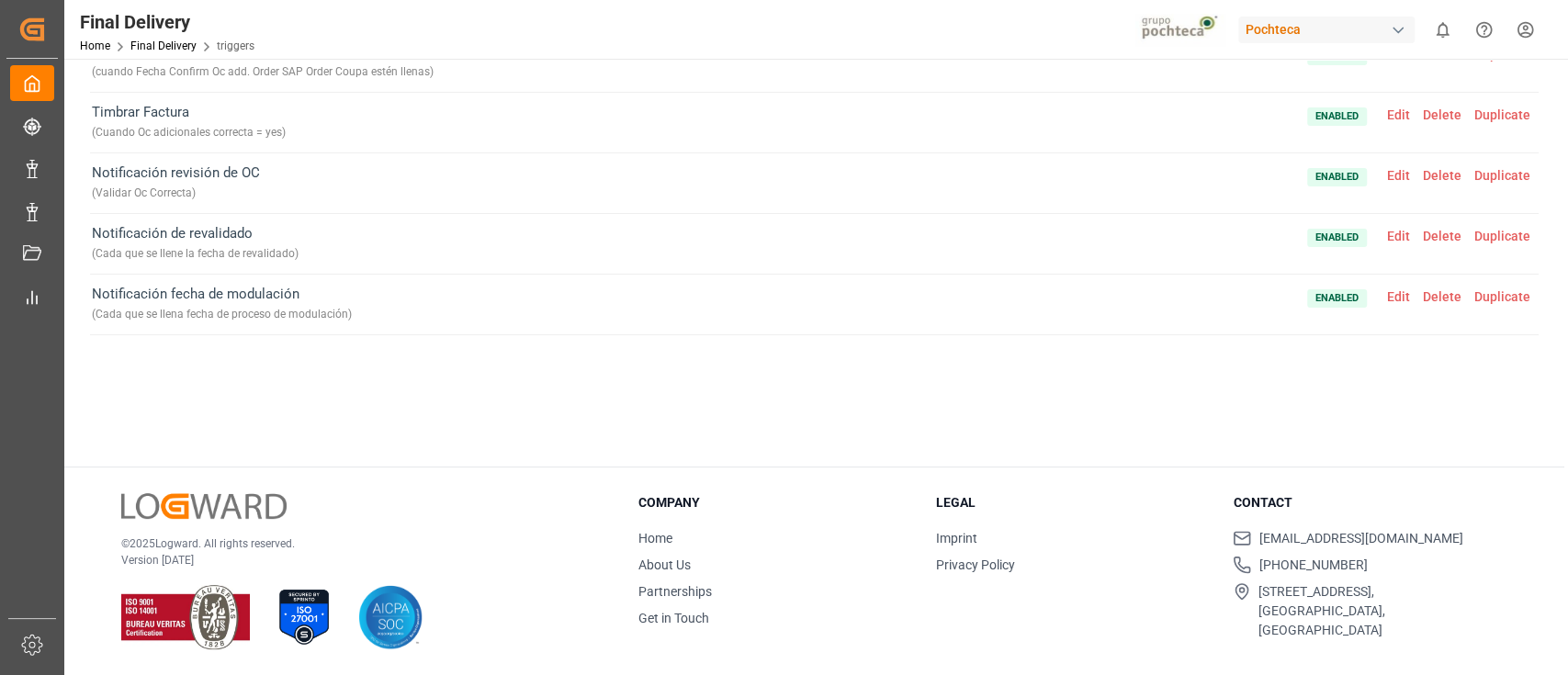
scroll to position [0, 0]
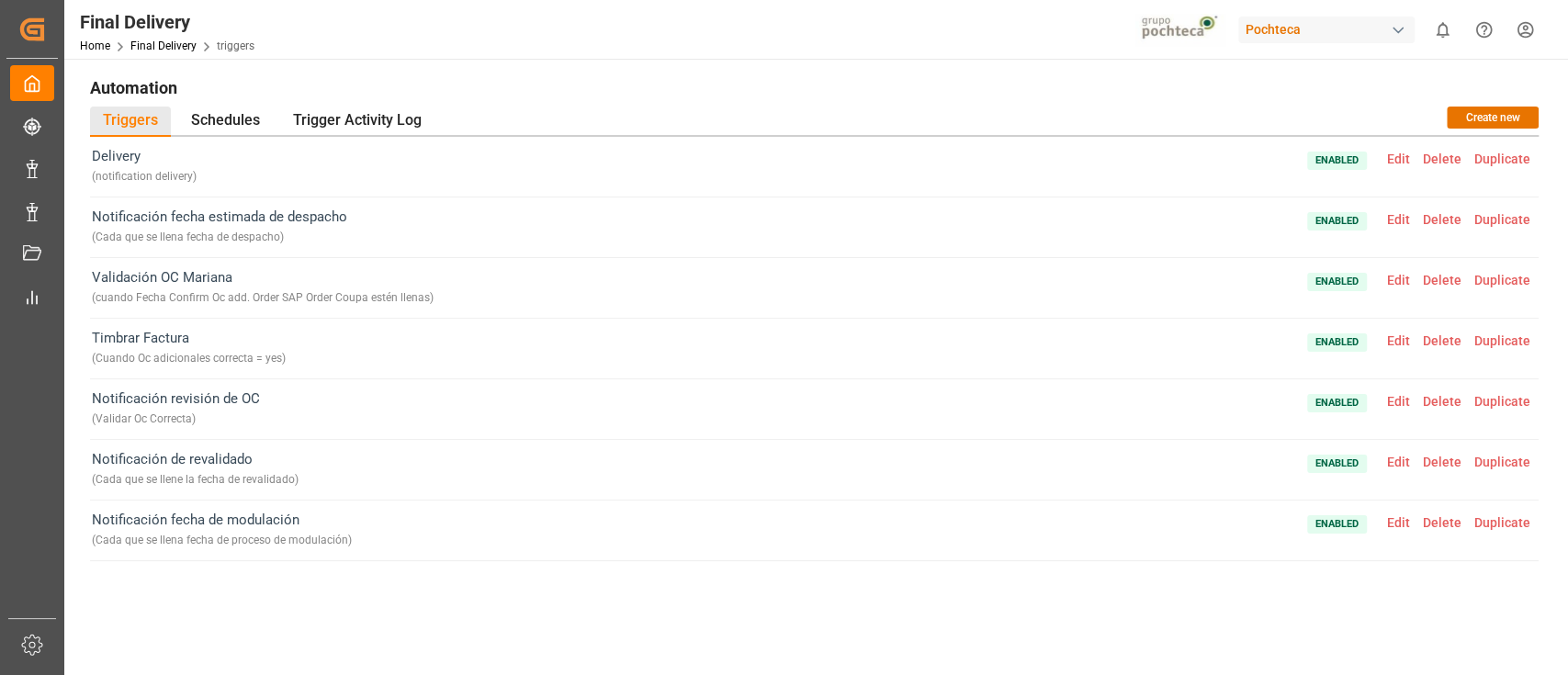
click at [1498, 222] on span "Duplicate" at bounding box center [1502, 220] width 69 height 15
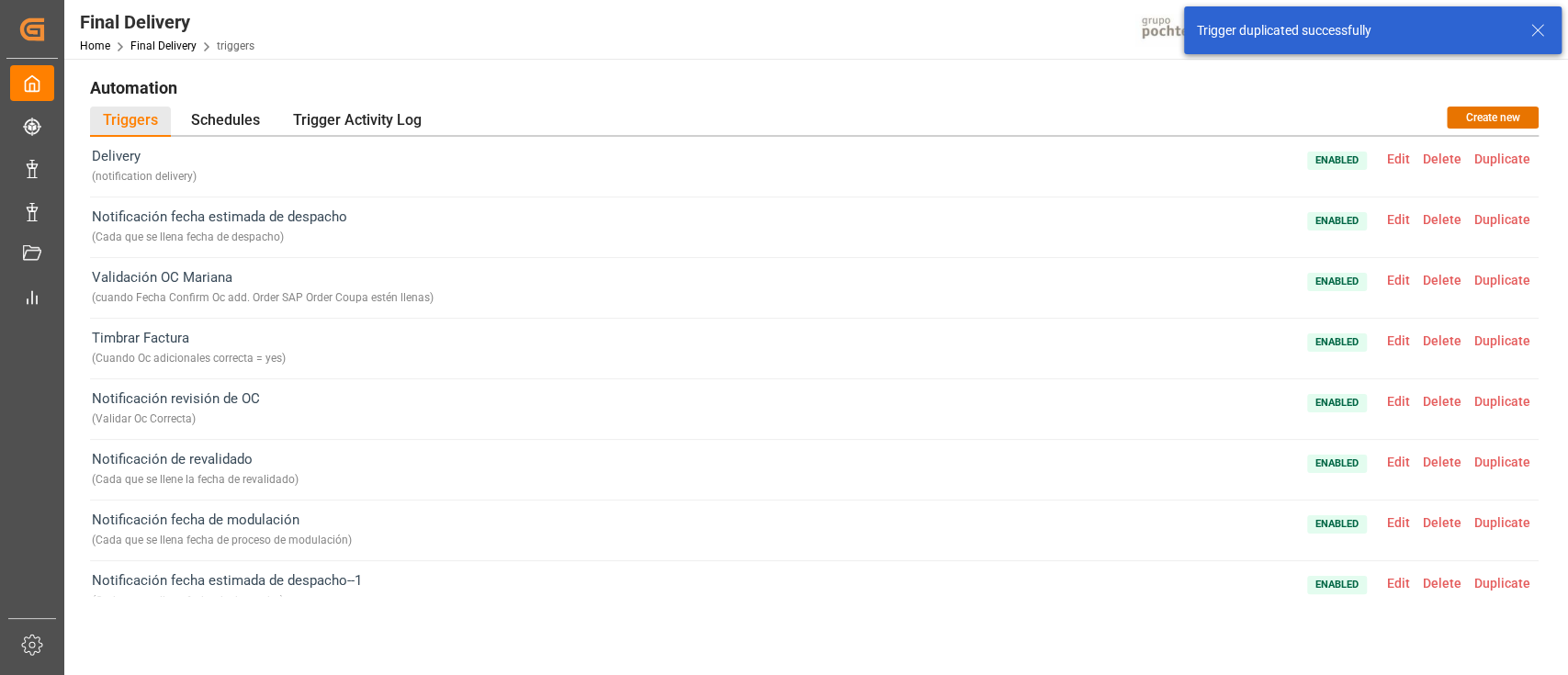
scroll to position [24, 0]
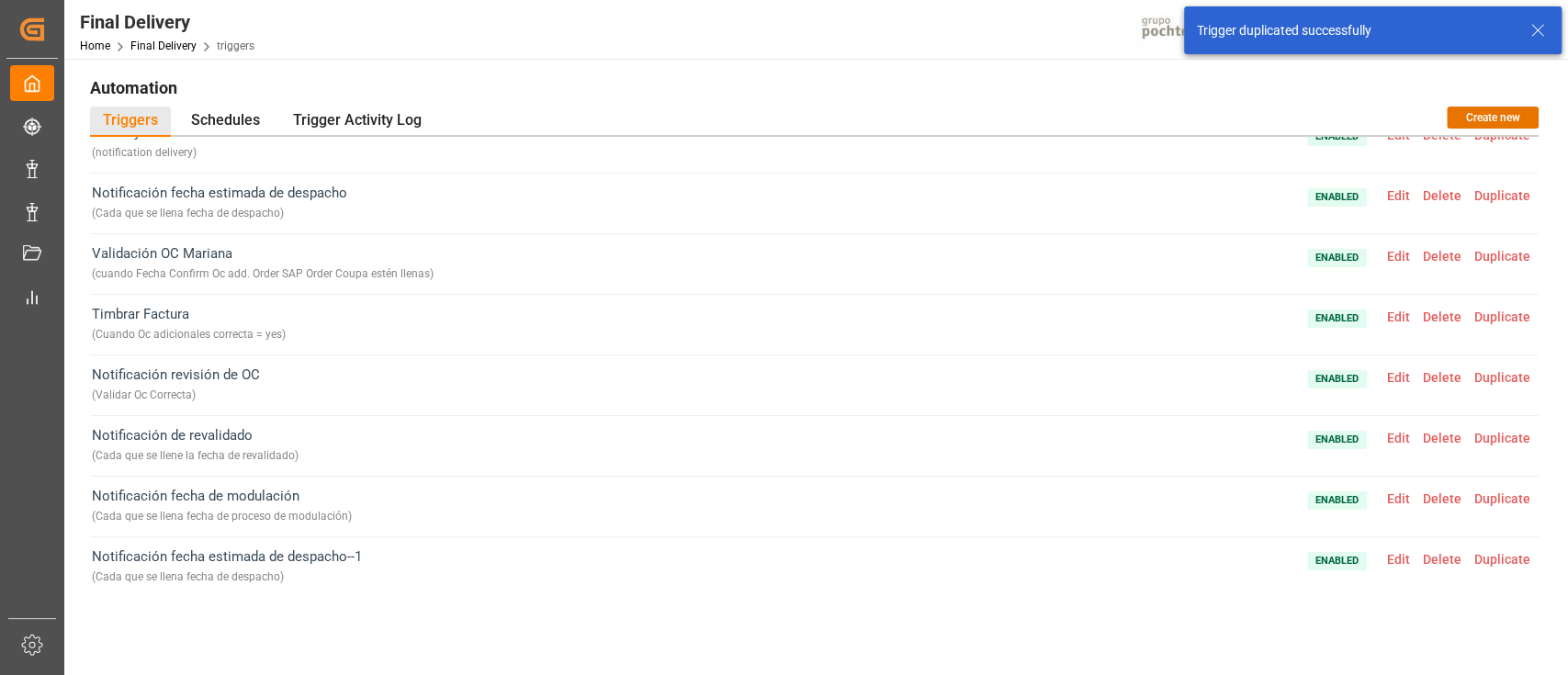
click at [1389, 560] on span "Edit" at bounding box center [1398, 559] width 36 height 15
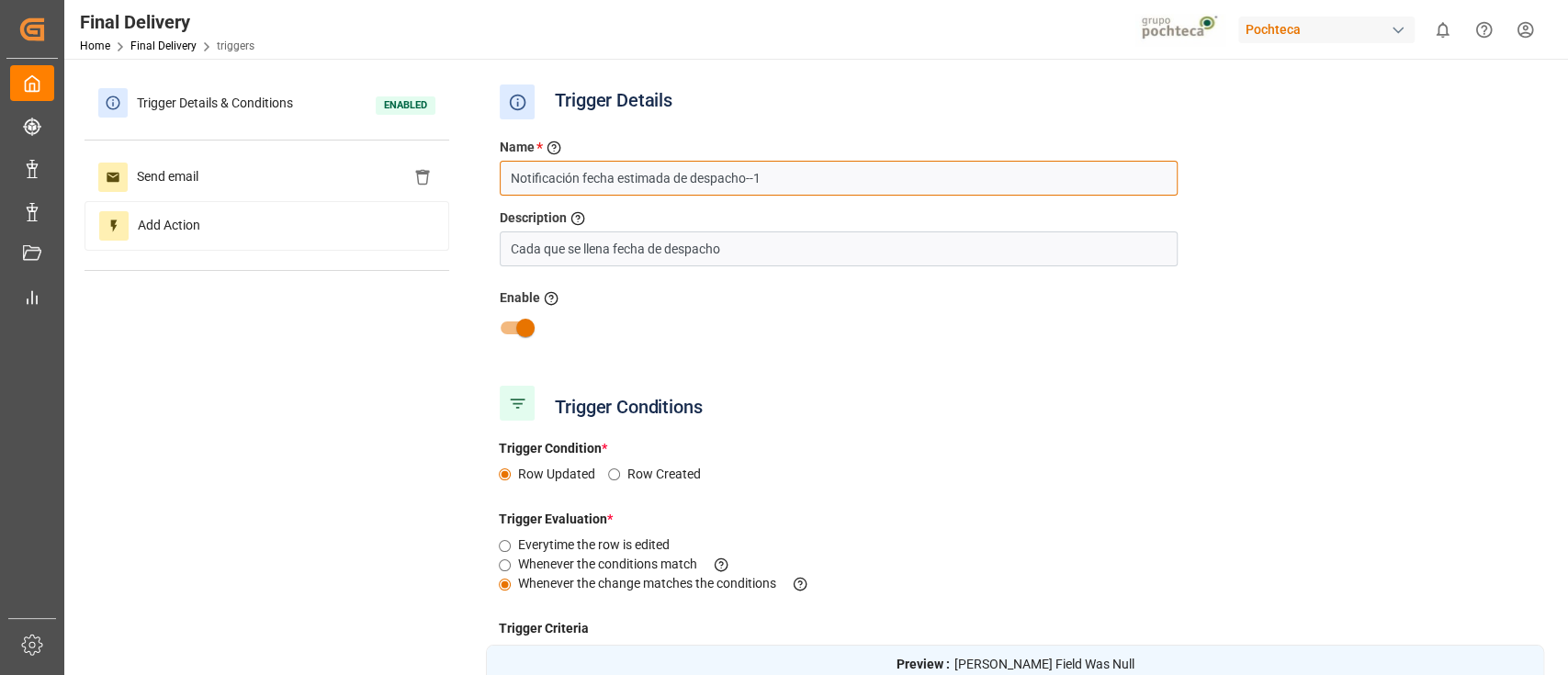
click at [619, 179] on input "Notificación fecha estimada de despacho--1" at bounding box center [838, 178] width 678 height 35
click at [582, 169] on input "Notificación fecha estimada de despacho--1" at bounding box center [838, 178] width 678 height 35
click at [835, 185] on input "Notificación cambio fecha estimada de despacho--1" at bounding box center [838, 178] width 678 height 35
click at [601, 177] on input "Notificación cambio fecha estimada de despacho" at bounding box center [838, 178] width 678 height 35
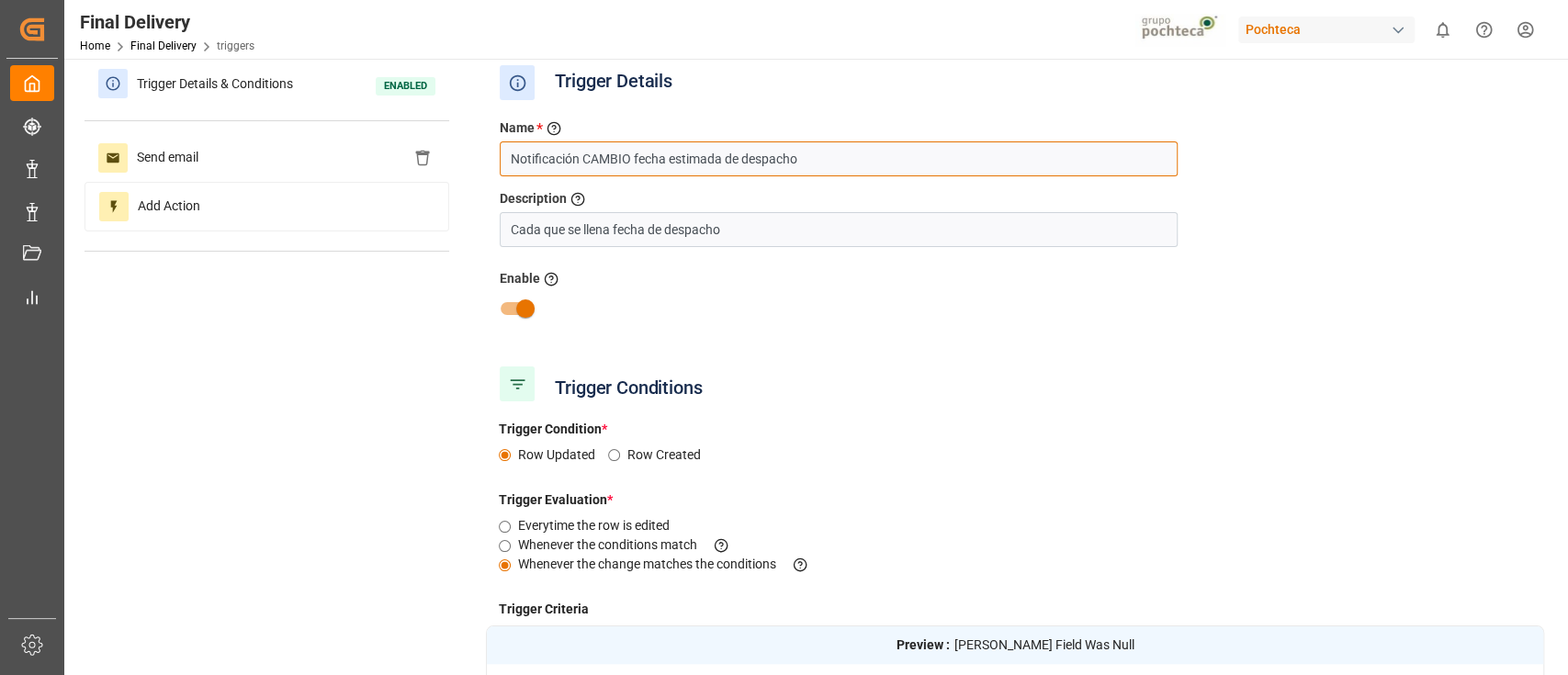
scroll to position [33, 0]
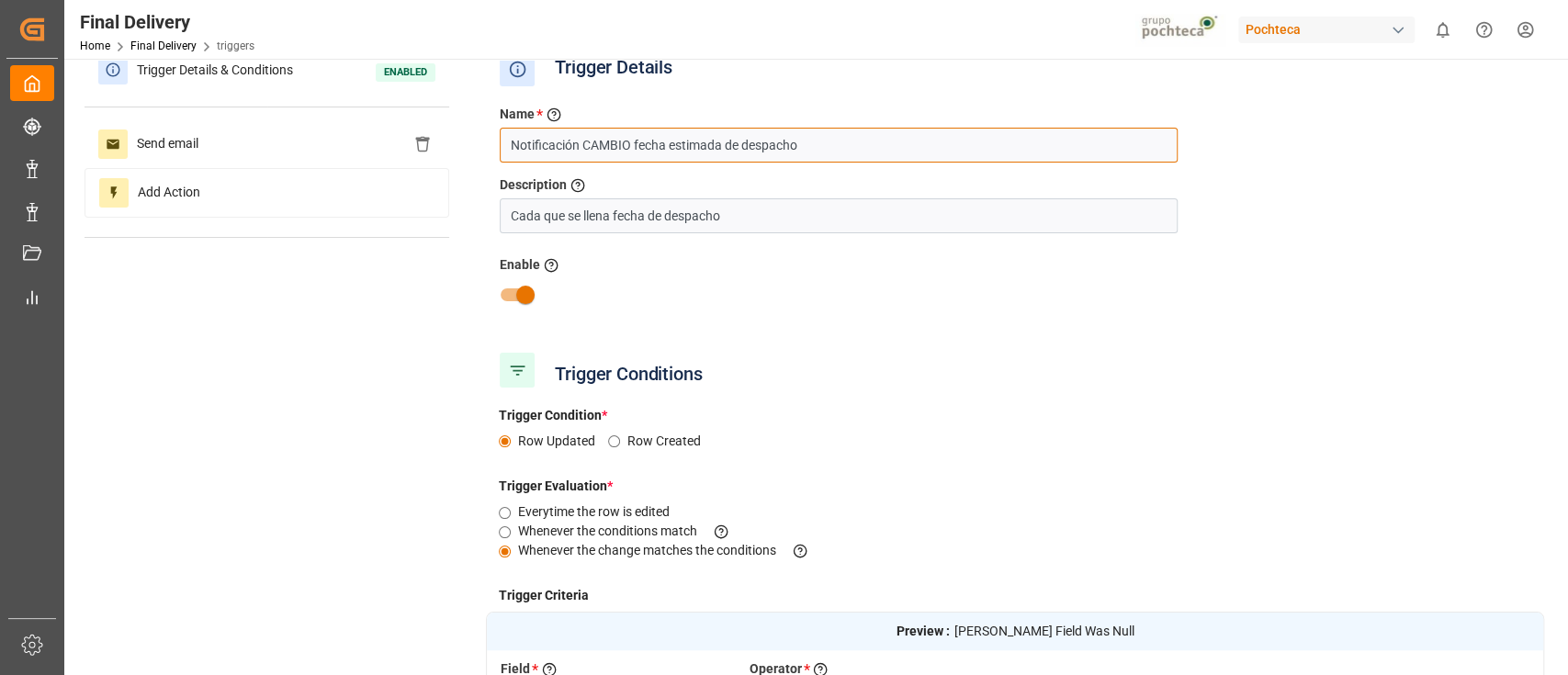
type input "Notificación CAMBIO fecha estimada de despacho"
click at [849, 317] on div "Enable Activate or Deactivate the trigger" at bounding box center [1015, 284] width 1058 height 76
click at [591, 211] on input "Cada que se llena fecha de despacho" at bounding box center [838, 215] width 678 height 35
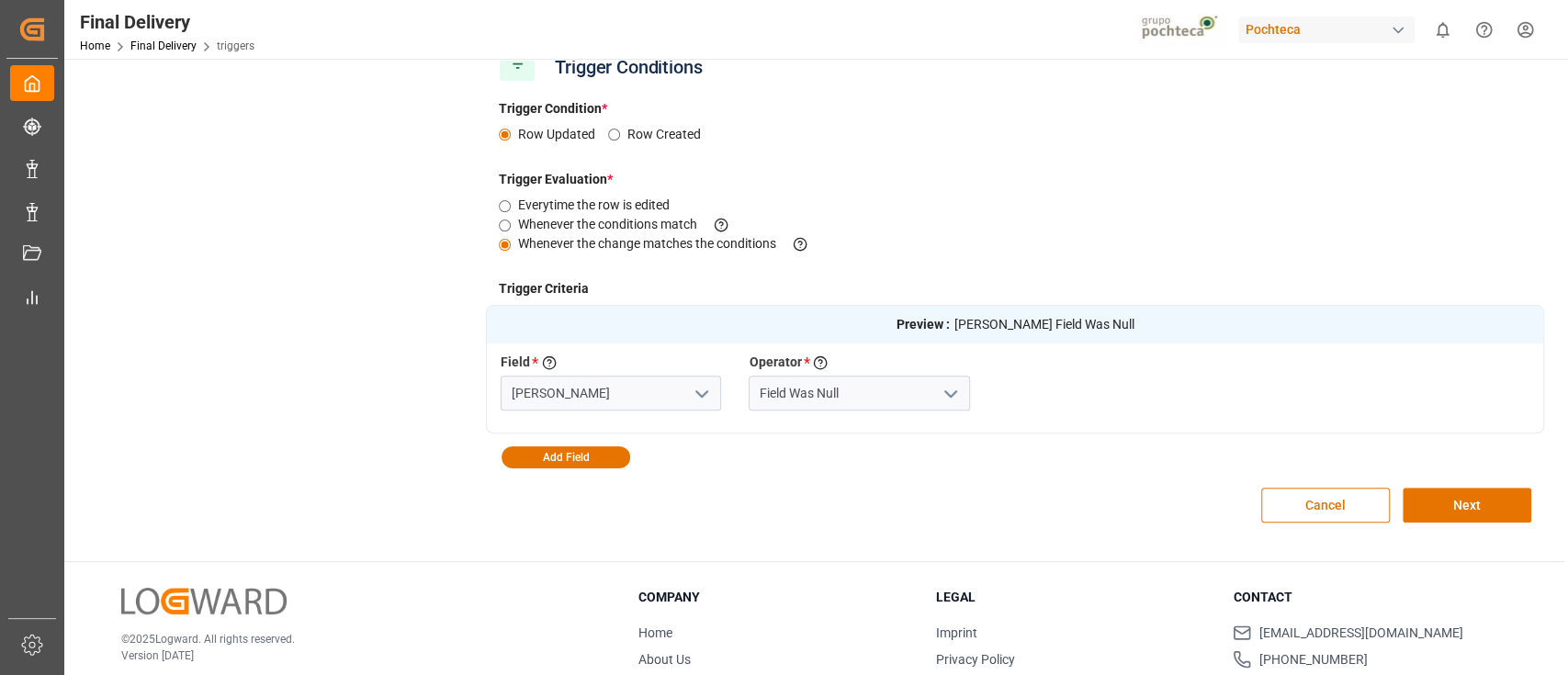
scroll to position [341, 0]
type input "Cada que se cambia fecha de despacho"
click at [943, 393] on icon "open menu" at bounding box center [950, 392] width 22 height 22
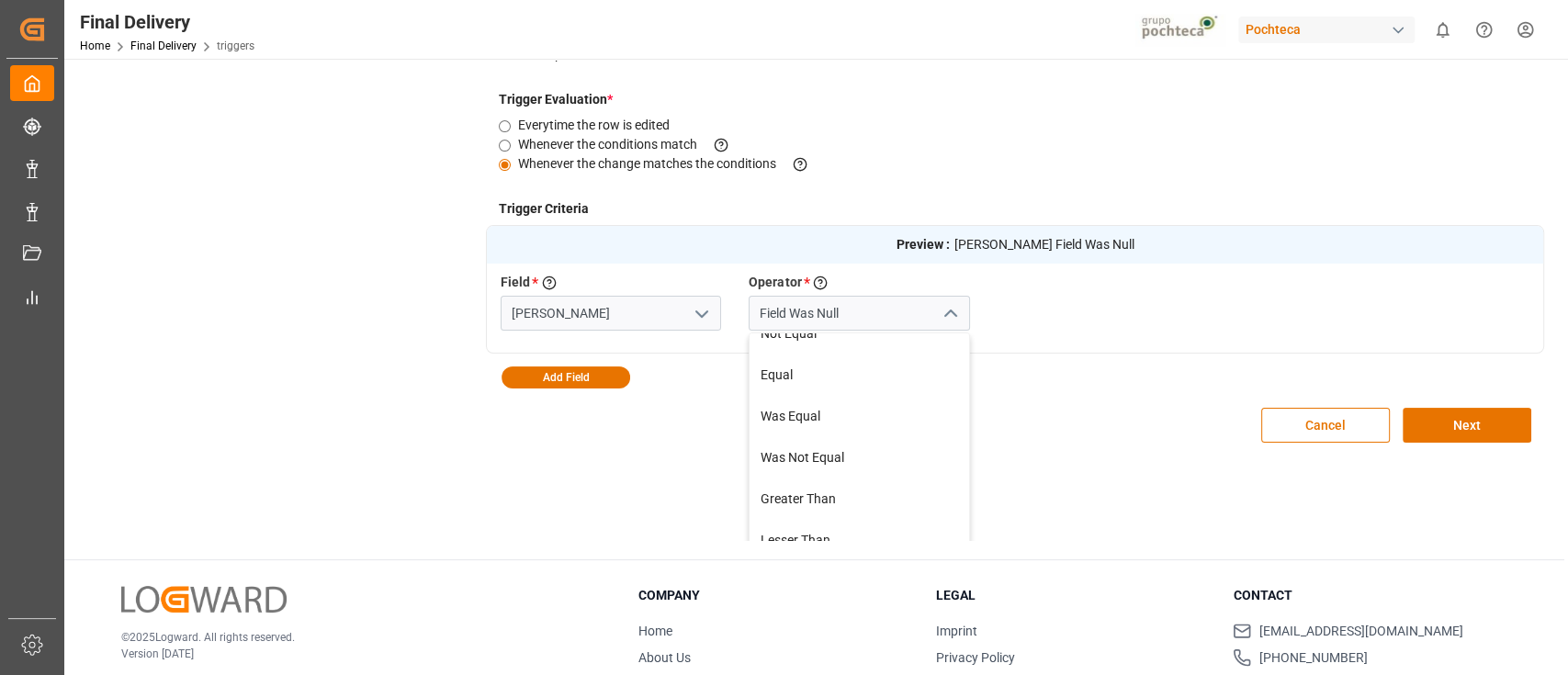
scroll to position [140, 0]
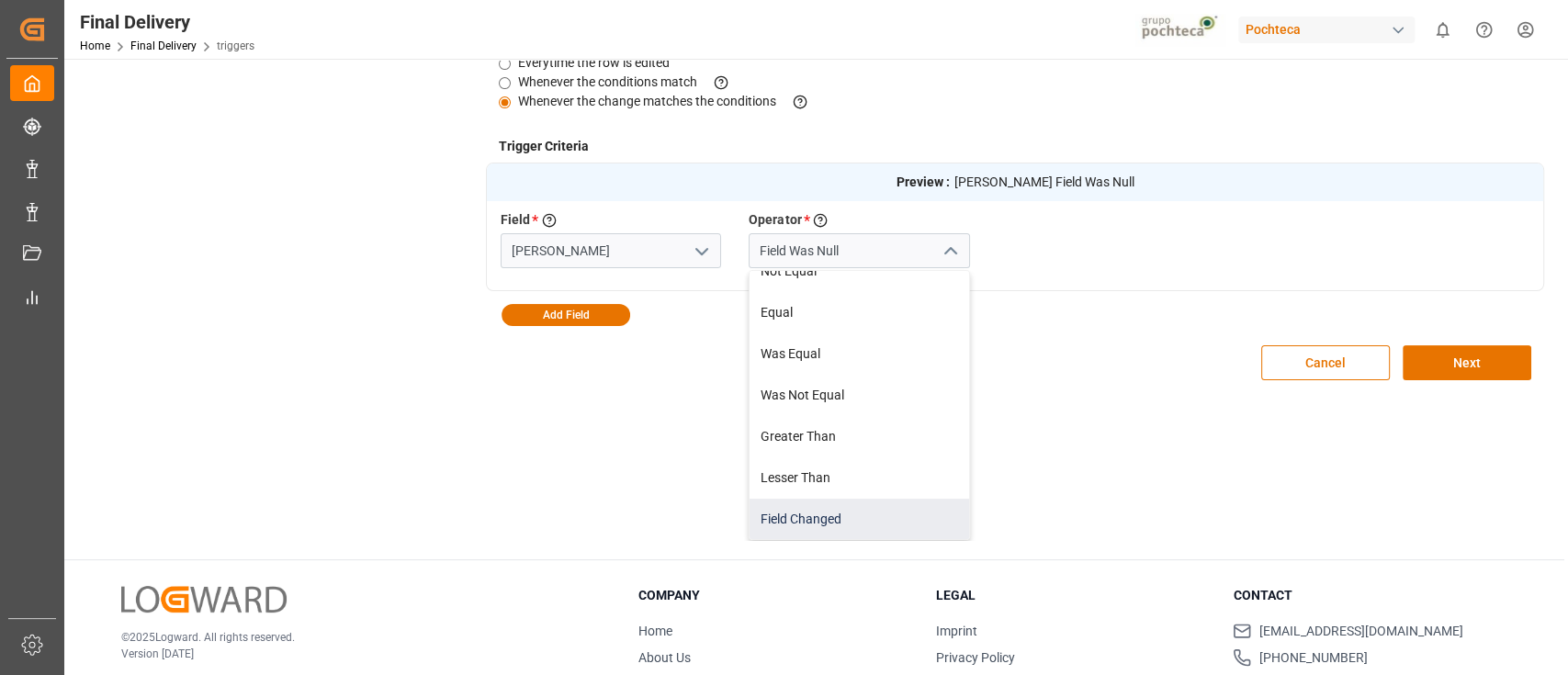
click at [853, 511] on div "Field Changed" at bounding box center [859, 520] width 219 height 42
type input "Field Changed"
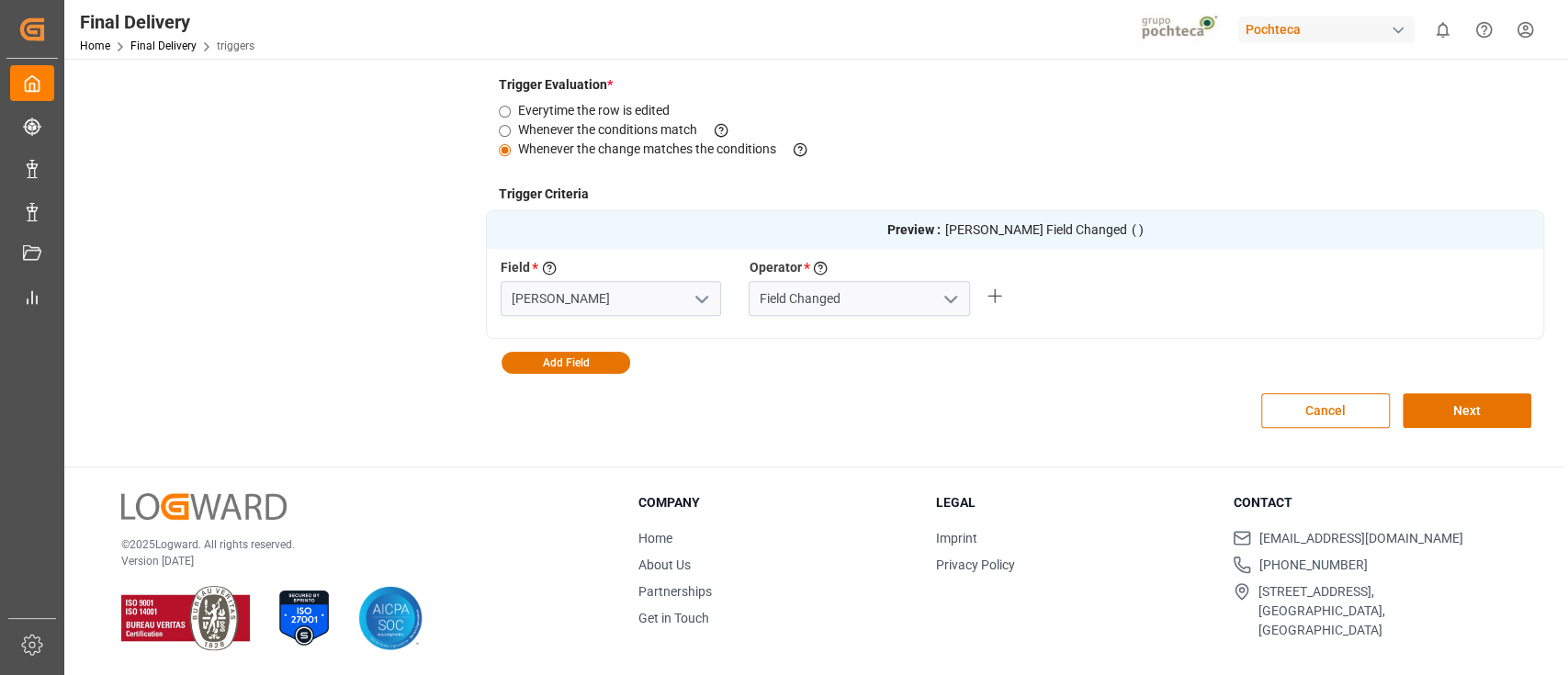
click at [792, 413] on div "Cancel Next" at bounding box center [1015, 410] width 1058 height 74
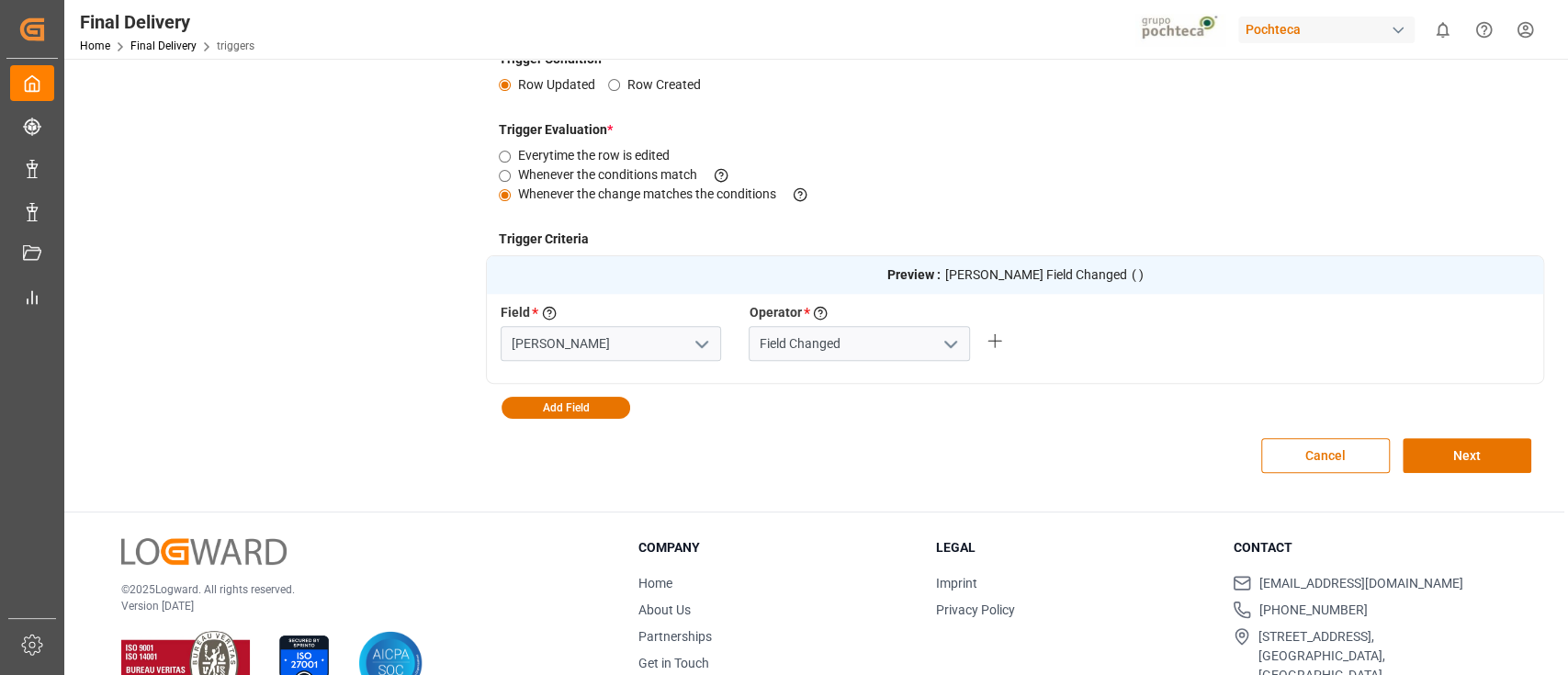
scroll to position [0, 0]
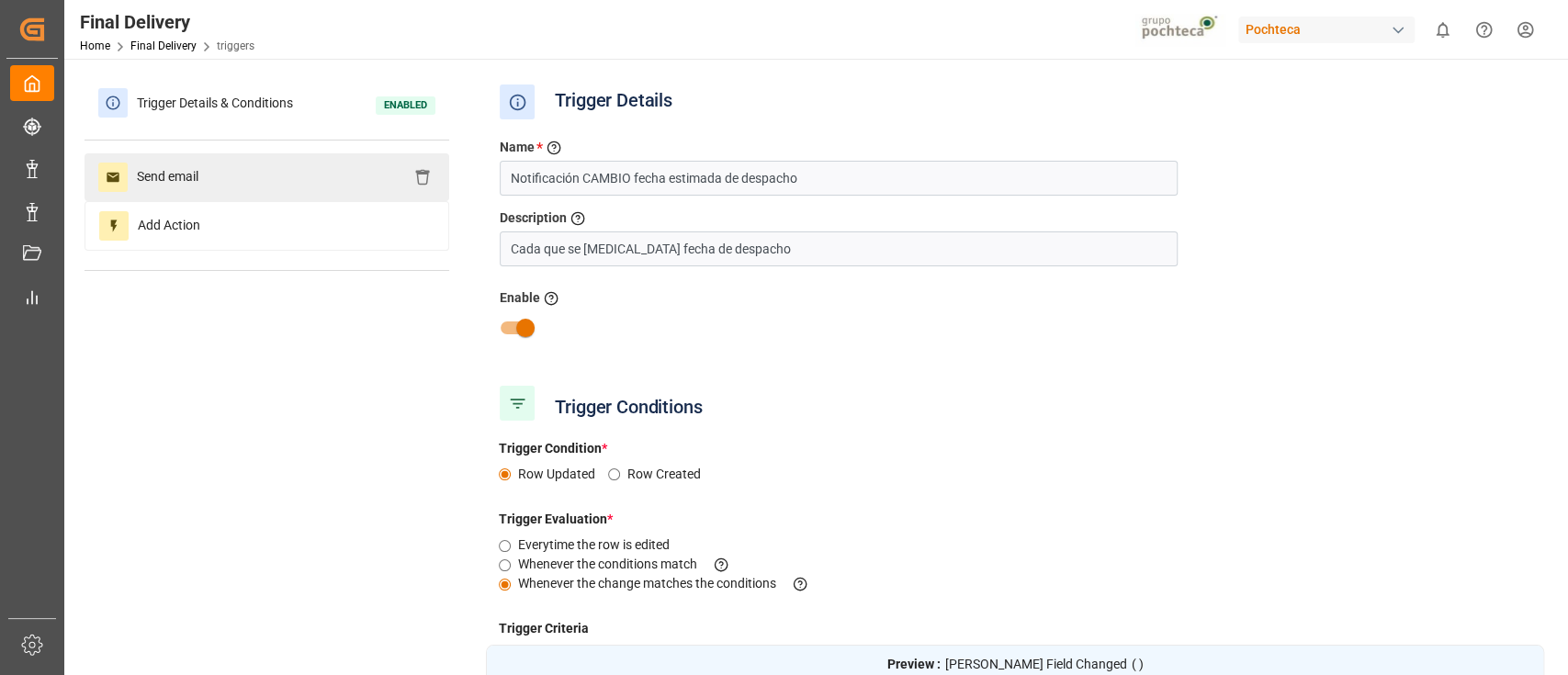
click at [273, 181] on div "Send email" at bounding box center [266, 177] width 365 height 47
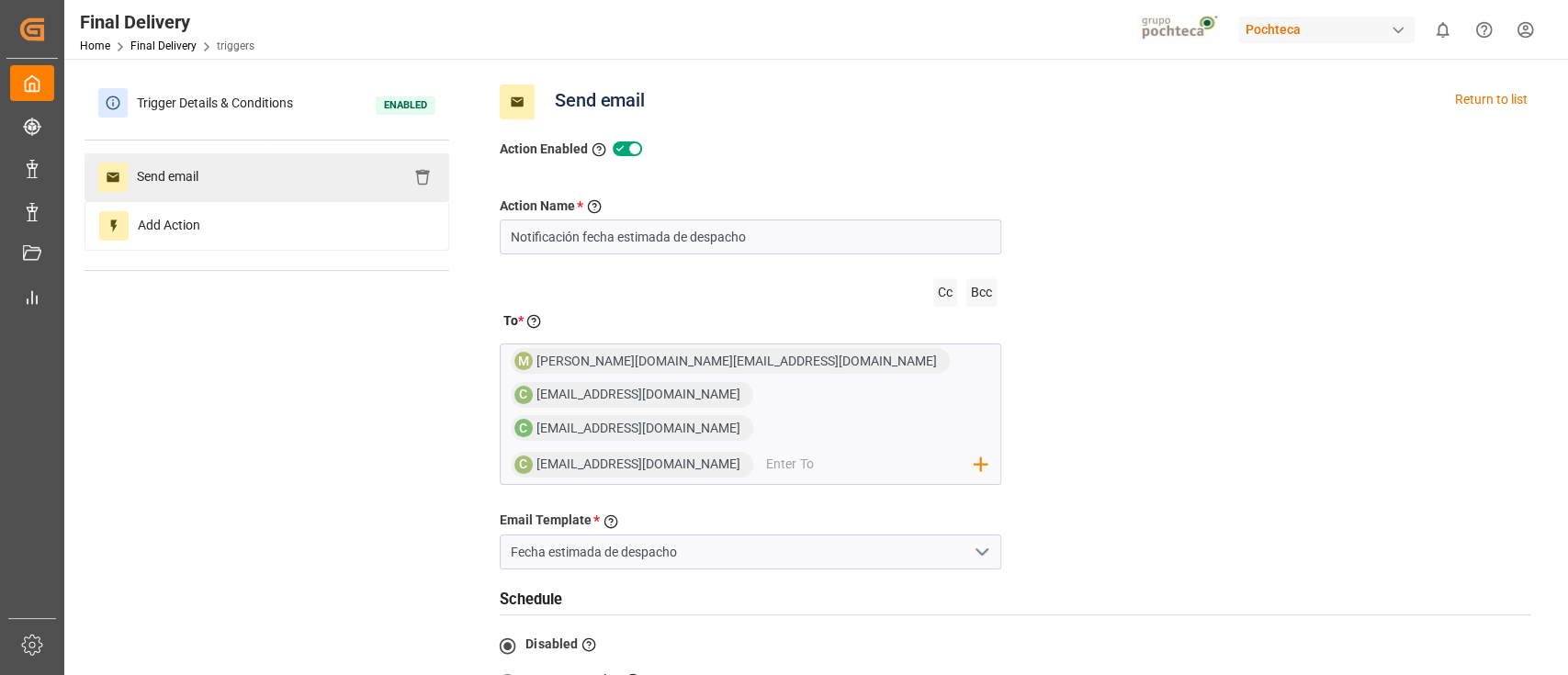
click at [207, 187] on span "Send email" at bounding box center [168, 176] width 80 height 29
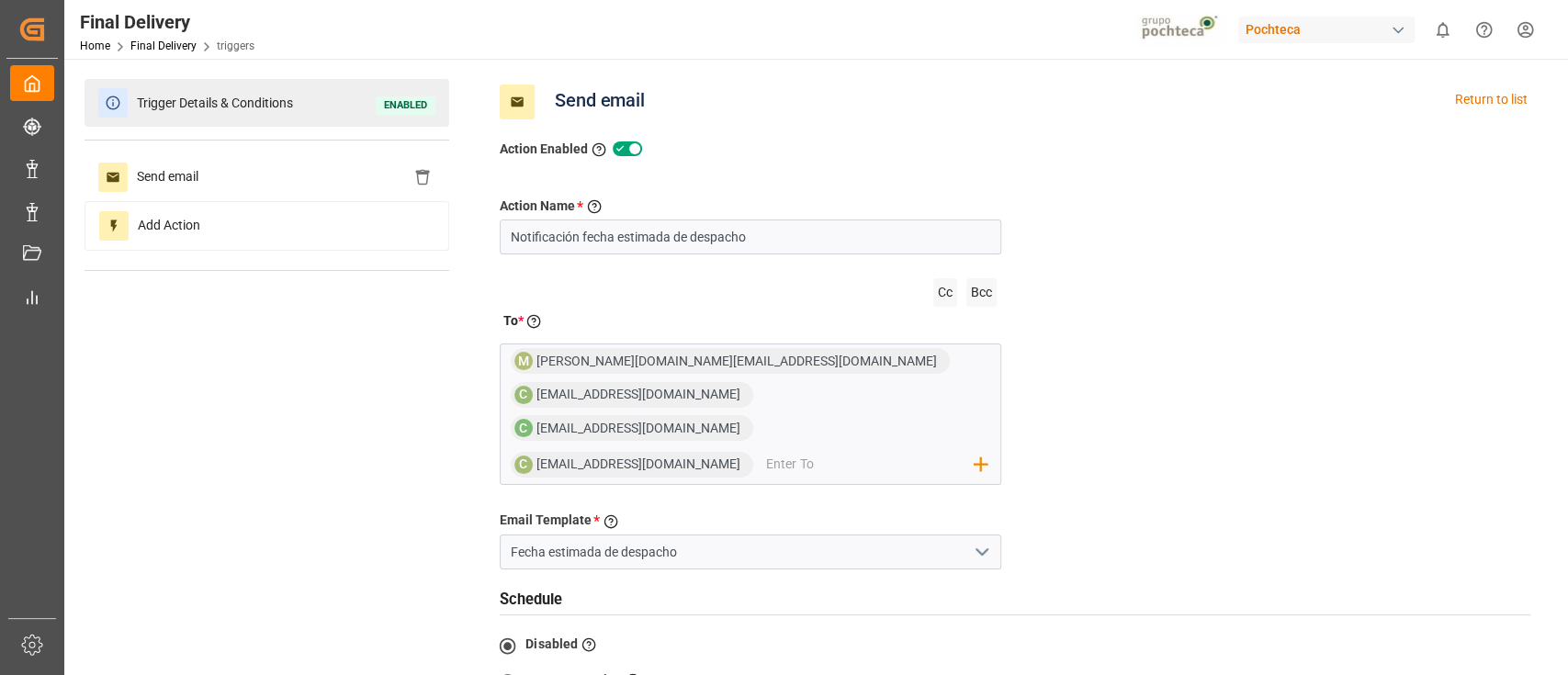
click at [252, 111] on span "Trigger Details & Conditions" at bounding box center [215, 103] width 174 height 28
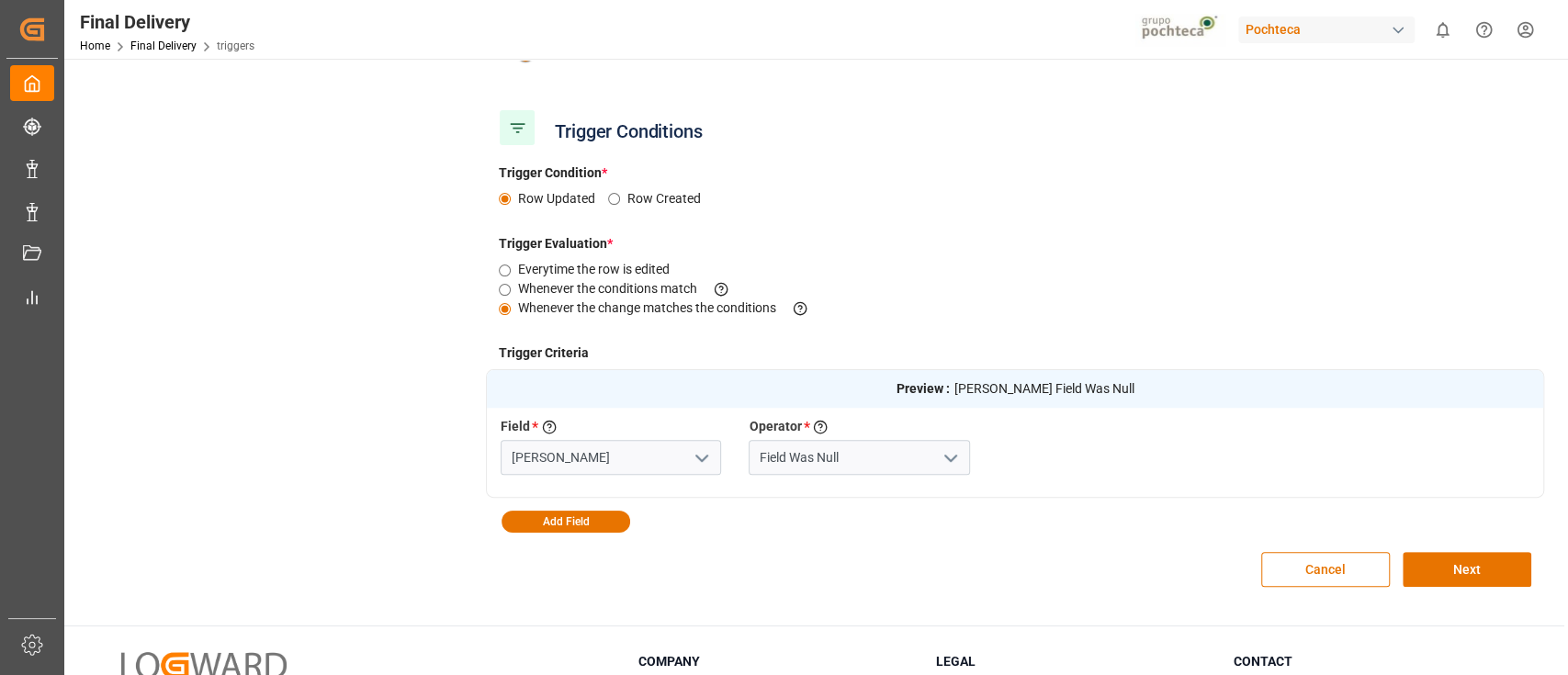
scroll to position [269, 0]
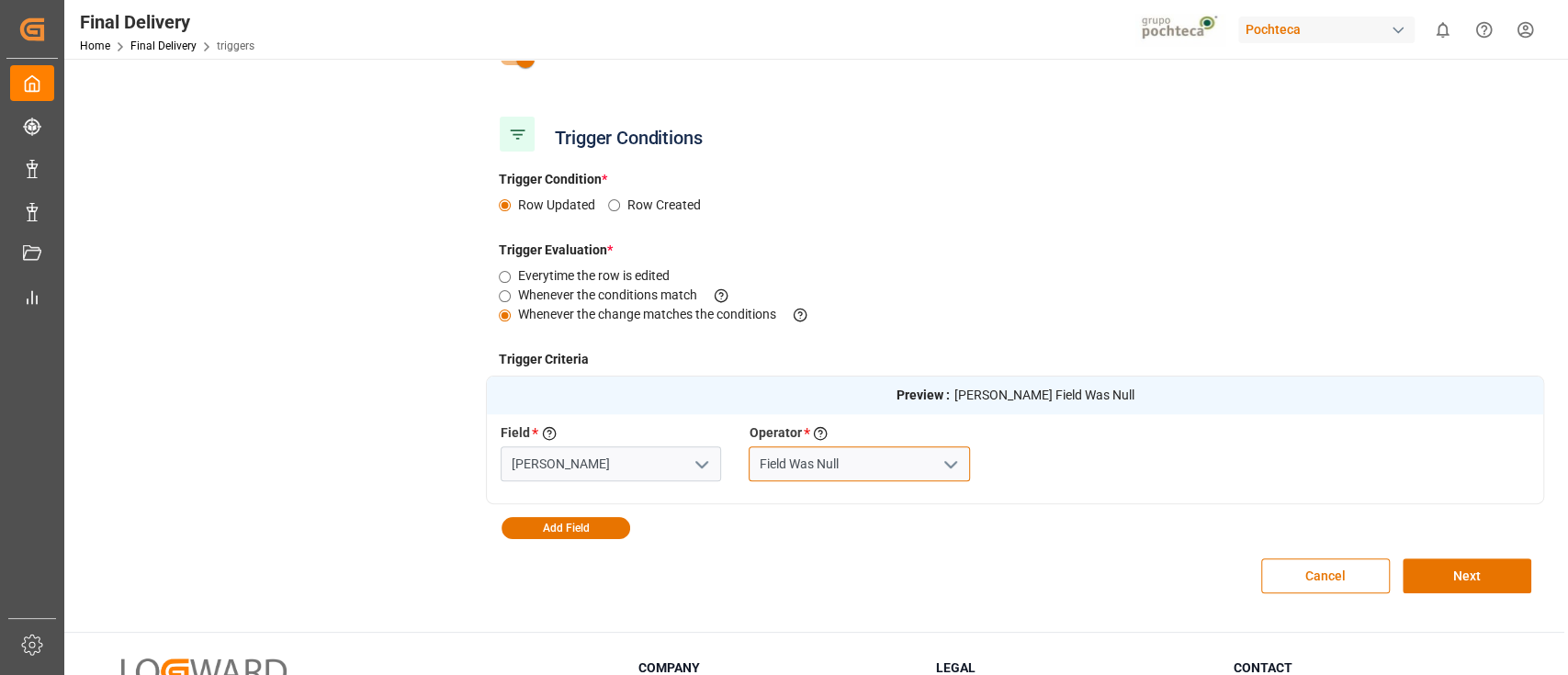
click at [886, 459] on input "Field Was Null" at bounding box center [859, 464] width 221 height 35
click at [874, 502] on div "Field Changed" at bounding box center [859, 505] width 219 height 42
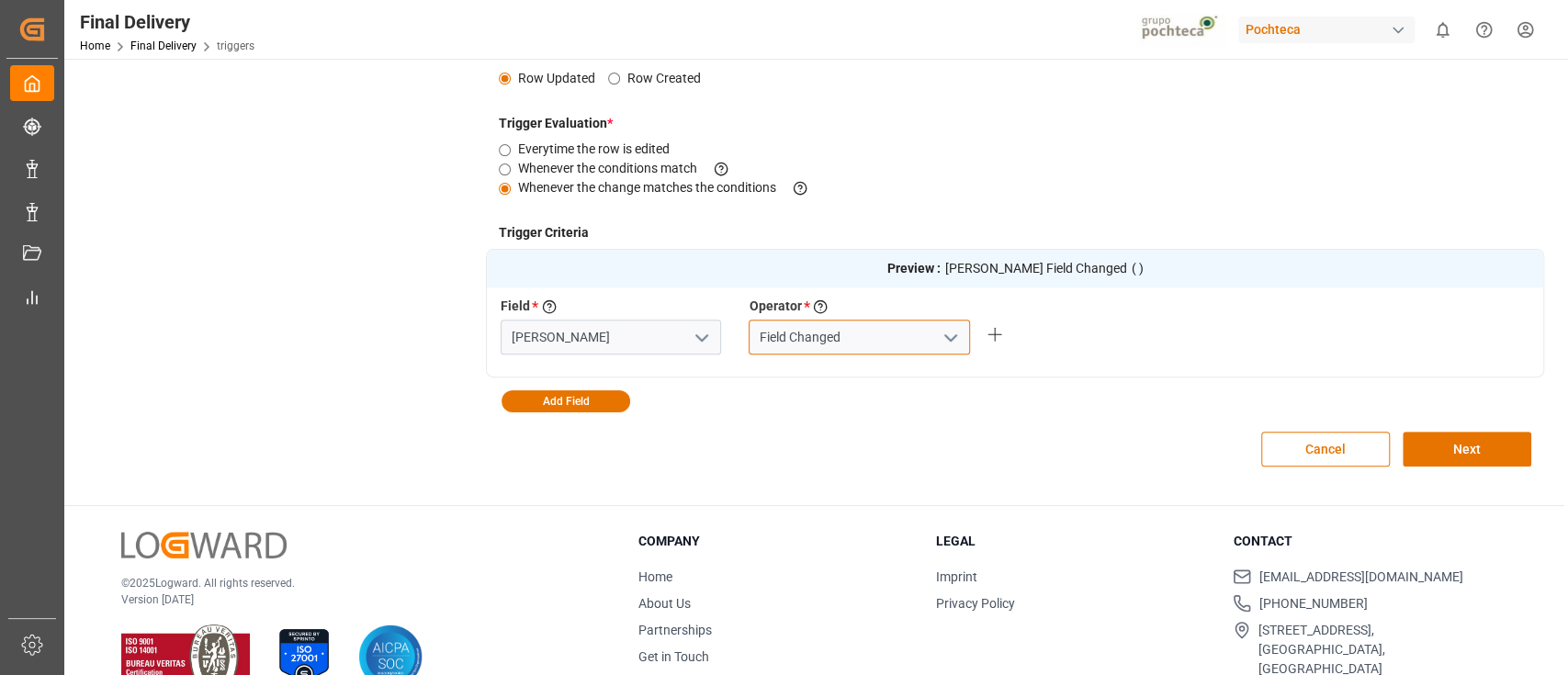
scroll to position [403, 0]
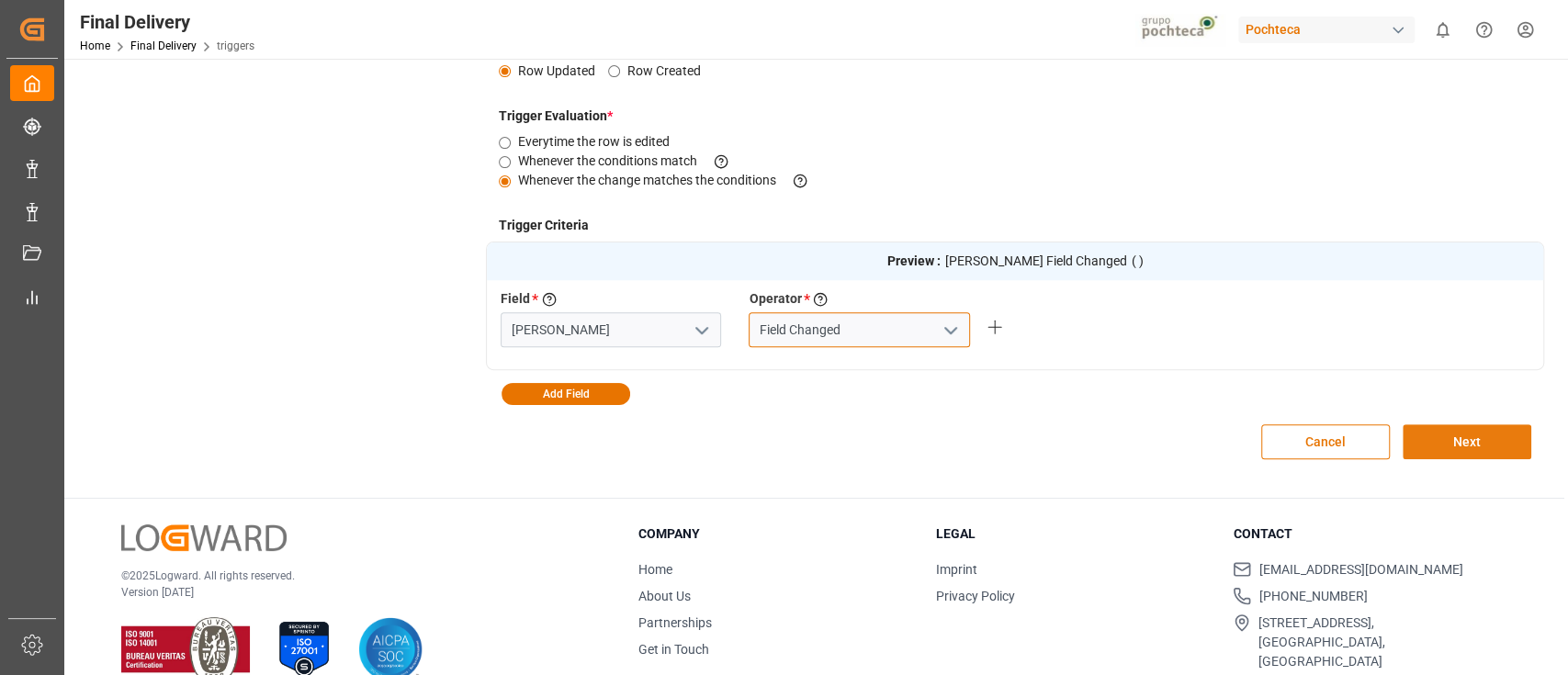
type input "Field Changed"
click at [1461, 445] on button "Next" at bounding box center [1468, 442] width 129 height 35
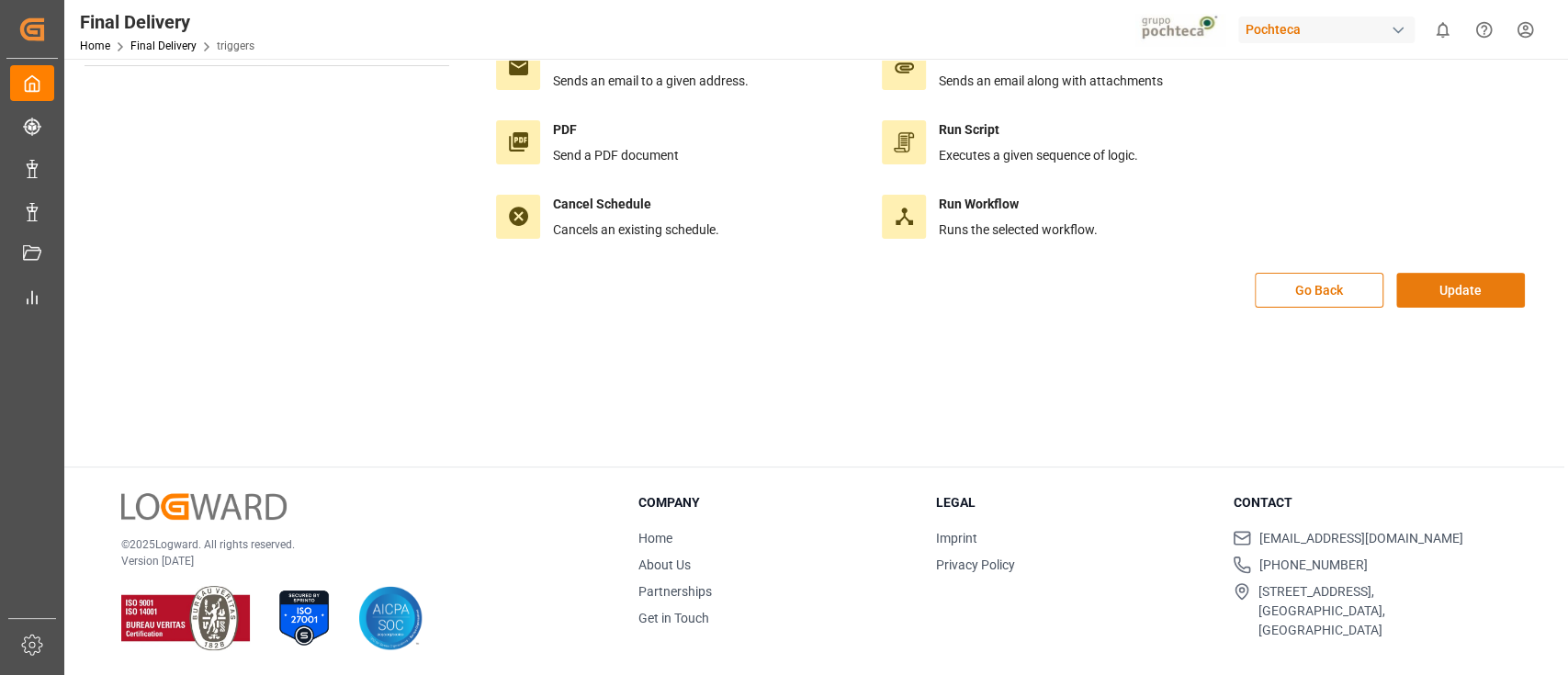
click at [1495, 290] on button "Update" at bounding box center [1461, 290] width 129 height 35
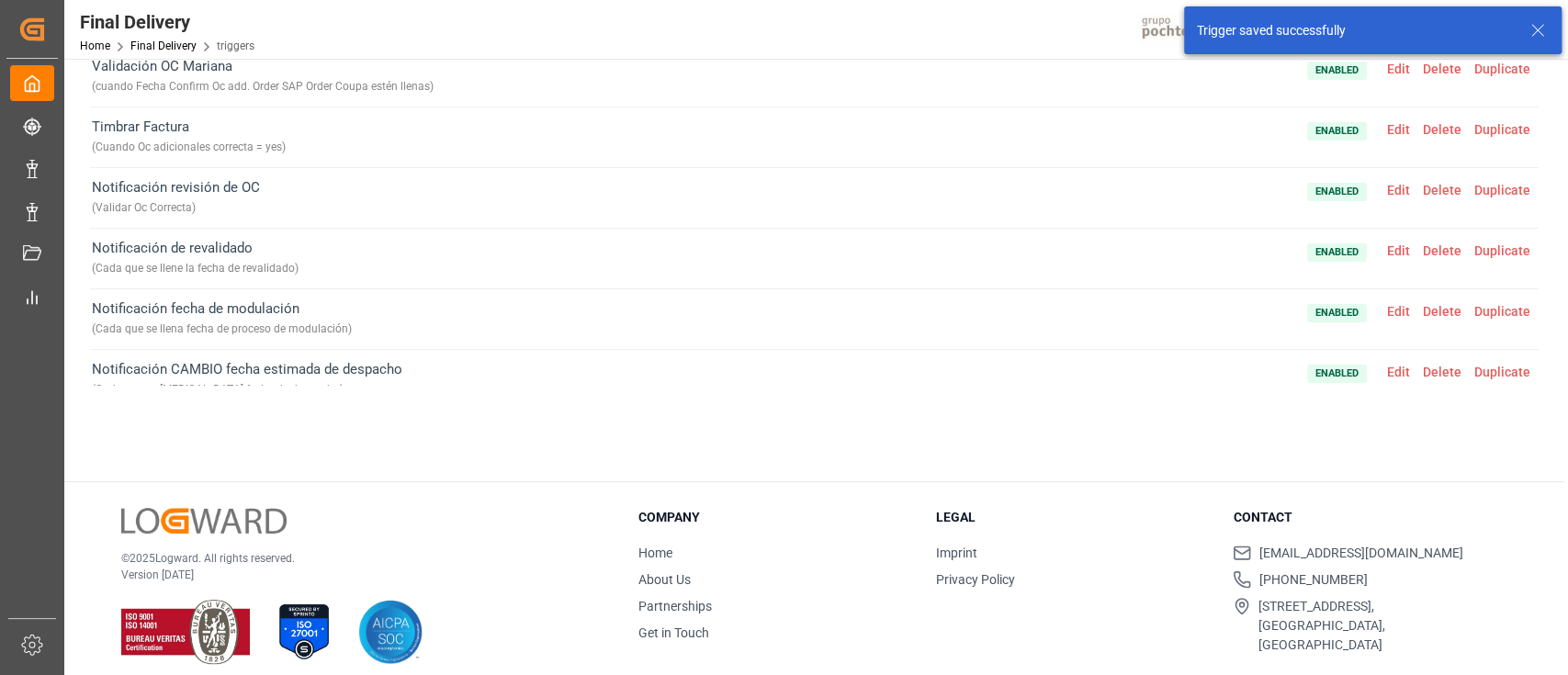
scroll to position [0, 0]
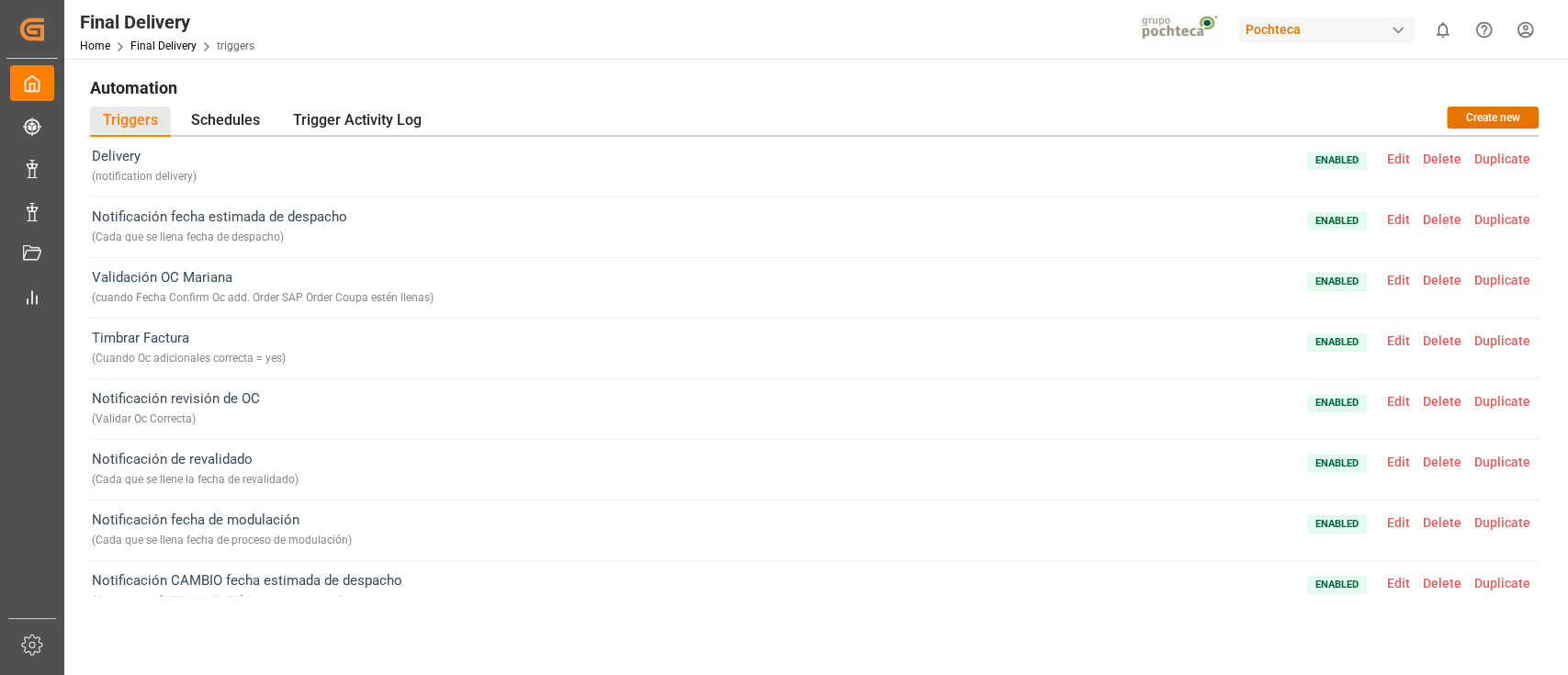
click at [1398, 216] on span "Edit" at bounding box center [1398, 220] width 36 height 15
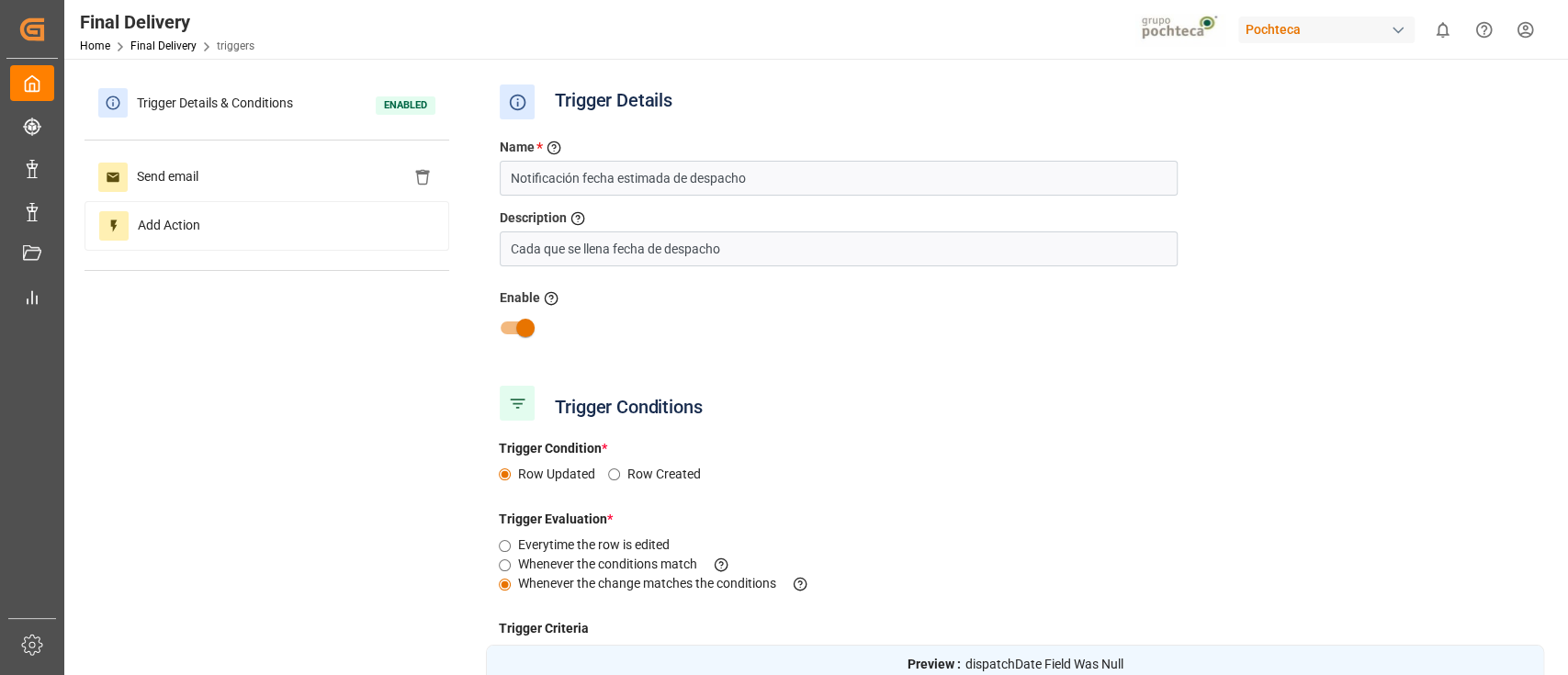
type input "[PERSON_NAME]"
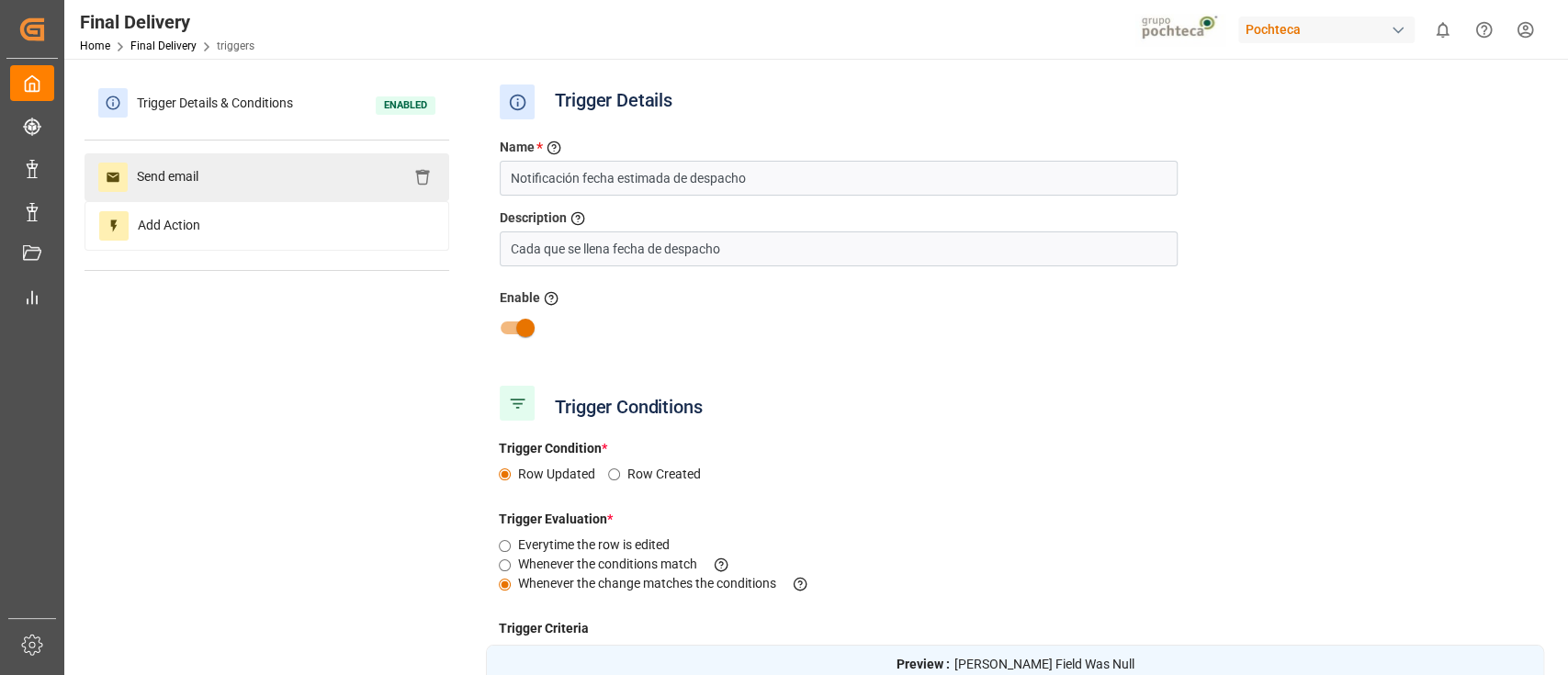
click at [276, 181] on div "Send email" at bounding box center [266, 177] width 365 height 47
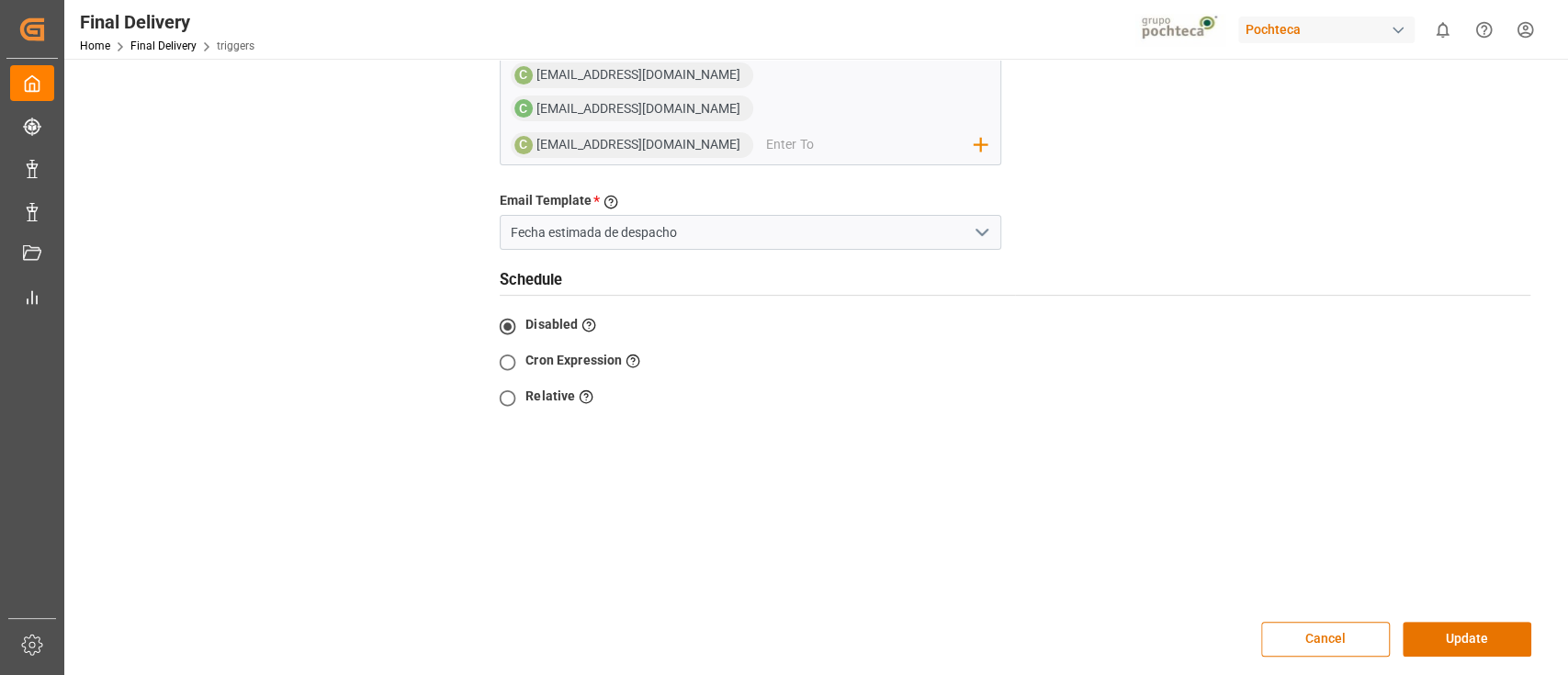
scroll to position [394, 0]
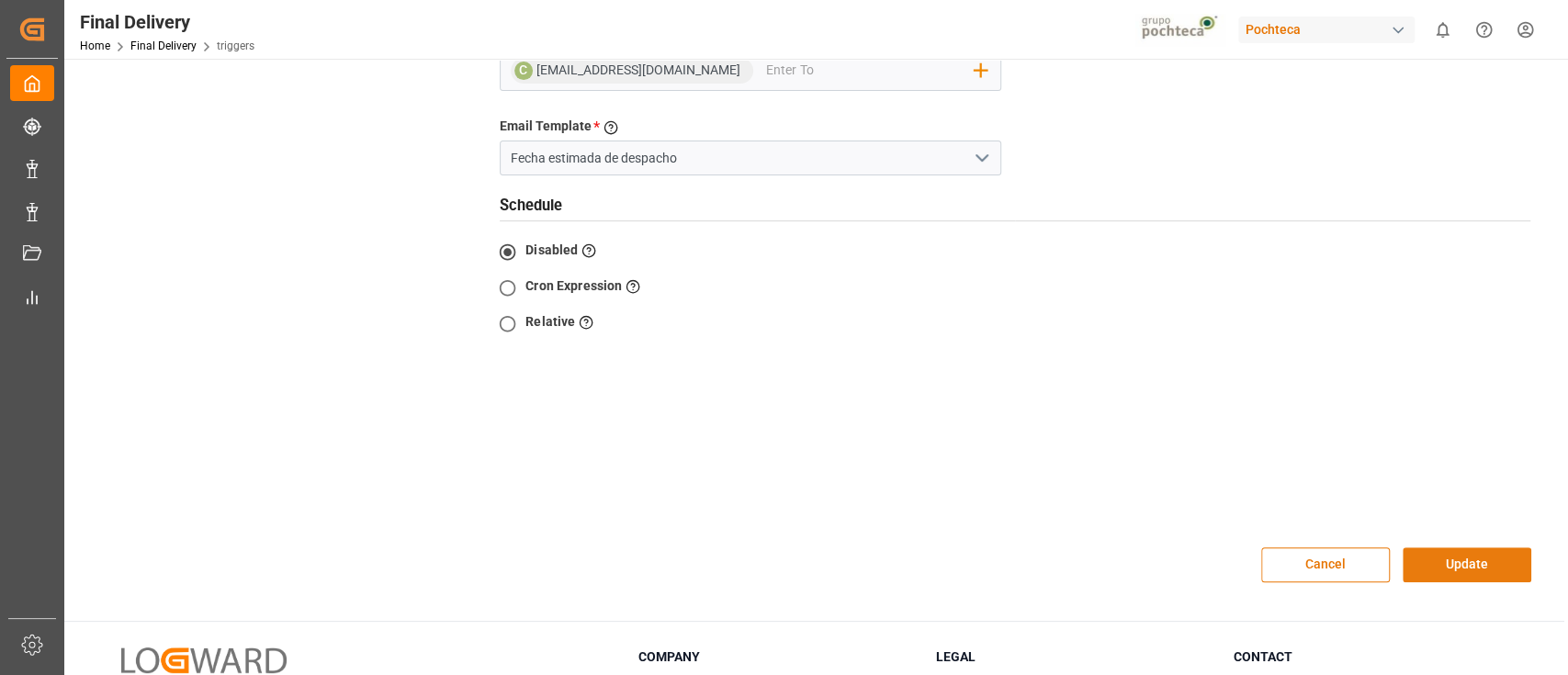
click at [1506, 547] on button "Update" at bounding box center [1468, 564] width 129 height 35
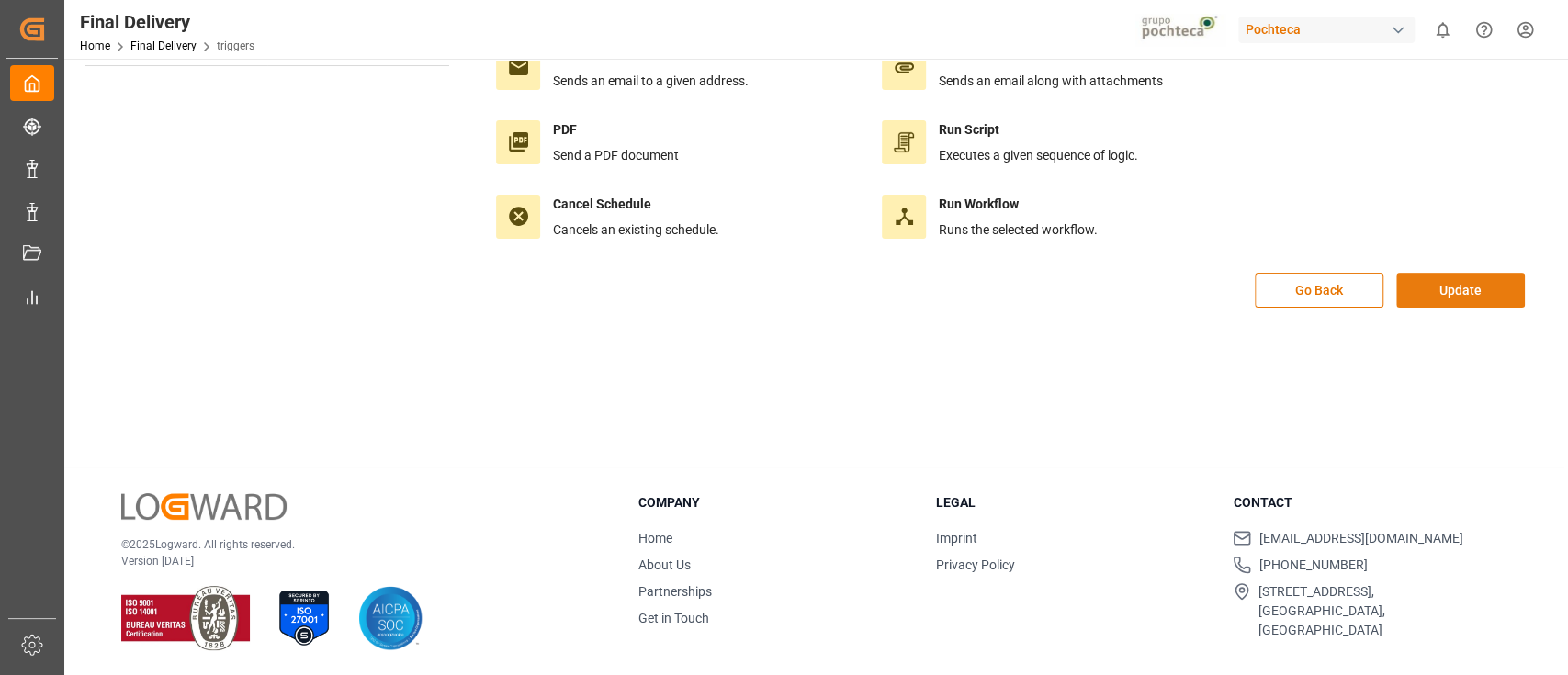
click at [1463, 277] on button "Update" at bounding box center [1461, 290] width 129 height 35
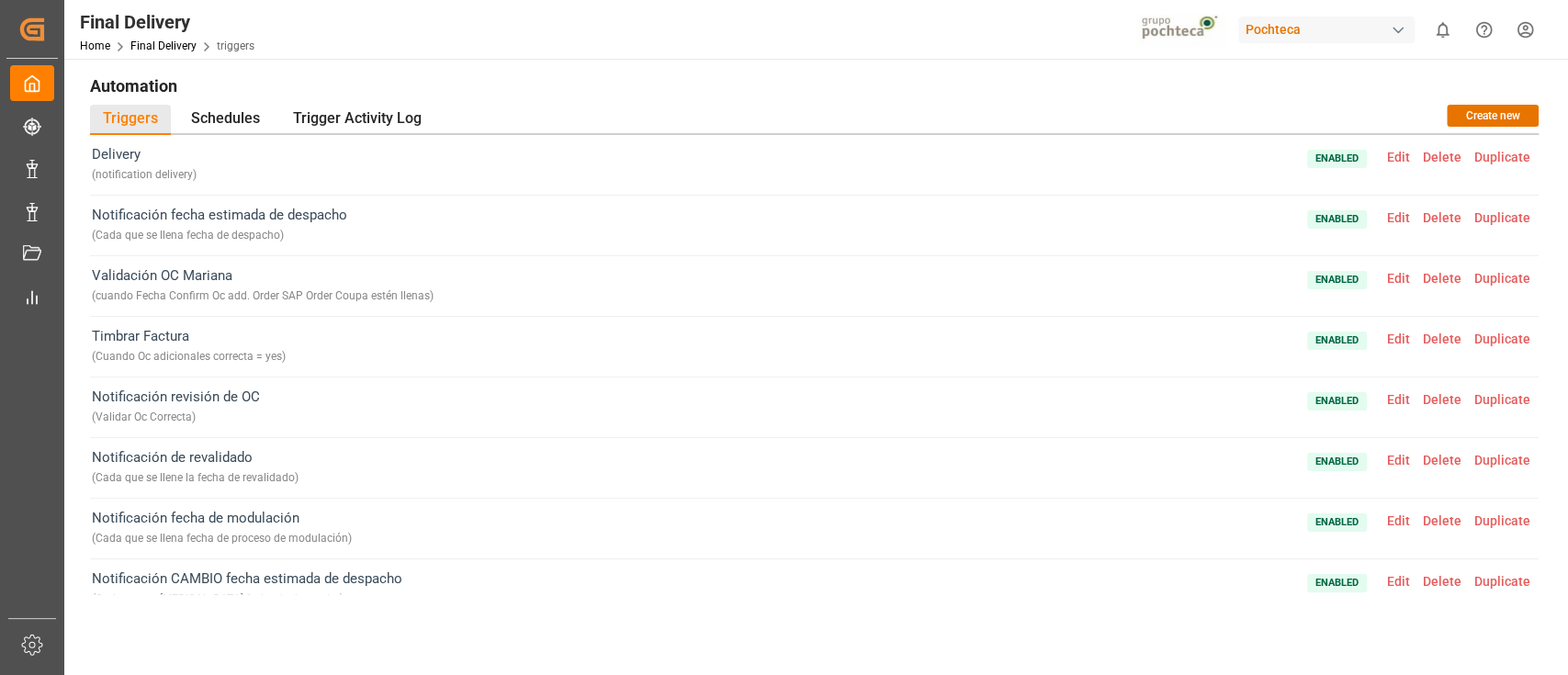
scroll to position [0, 0]
click at [324, 106] on div "Trigger Activity Log" at bounding box center [357, 121] width 155 height 30
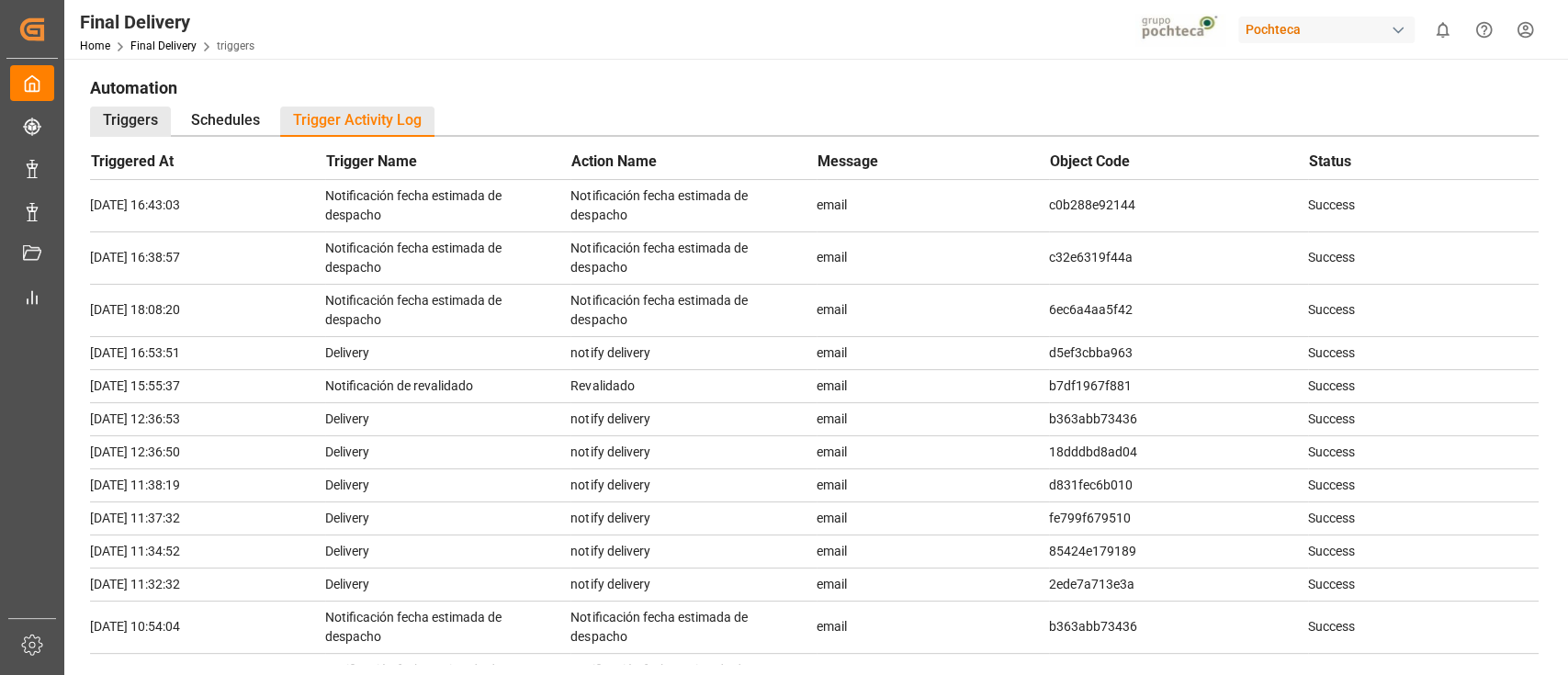
click at [151, 119] on div "Triggers" at bounding box center [130, 121] width 81 height 30
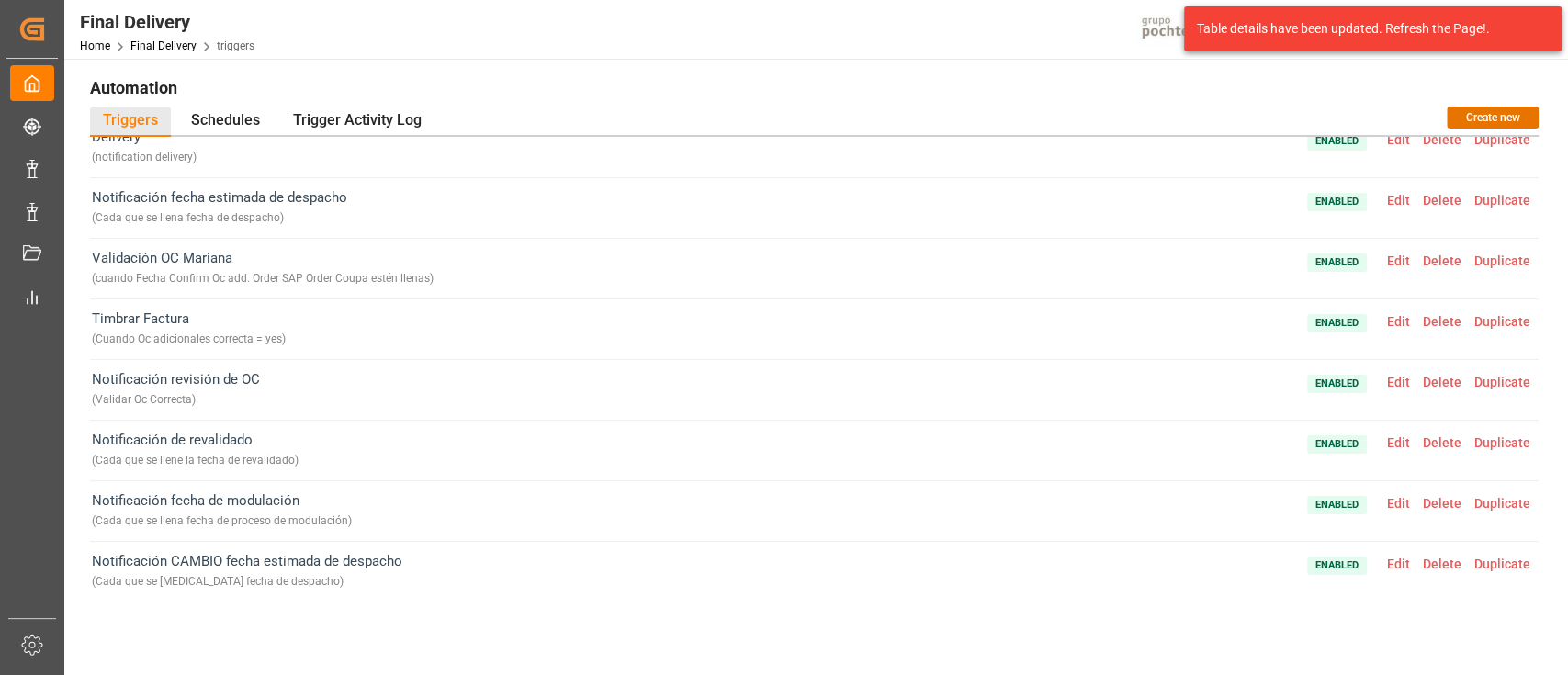
scroll to position [24, 0]
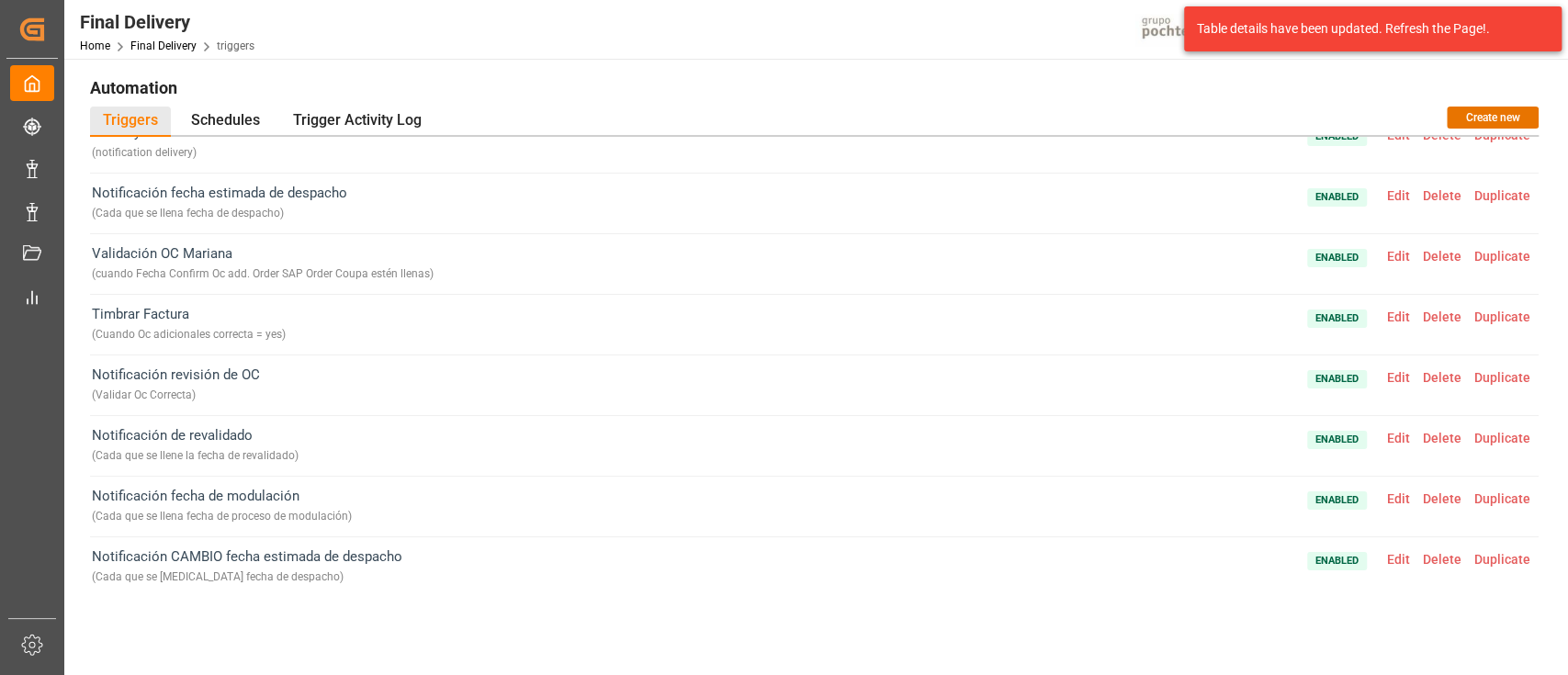
click at [1402, 563] on span "Edit" at bounding box center [1398, 559] width 36 height 15
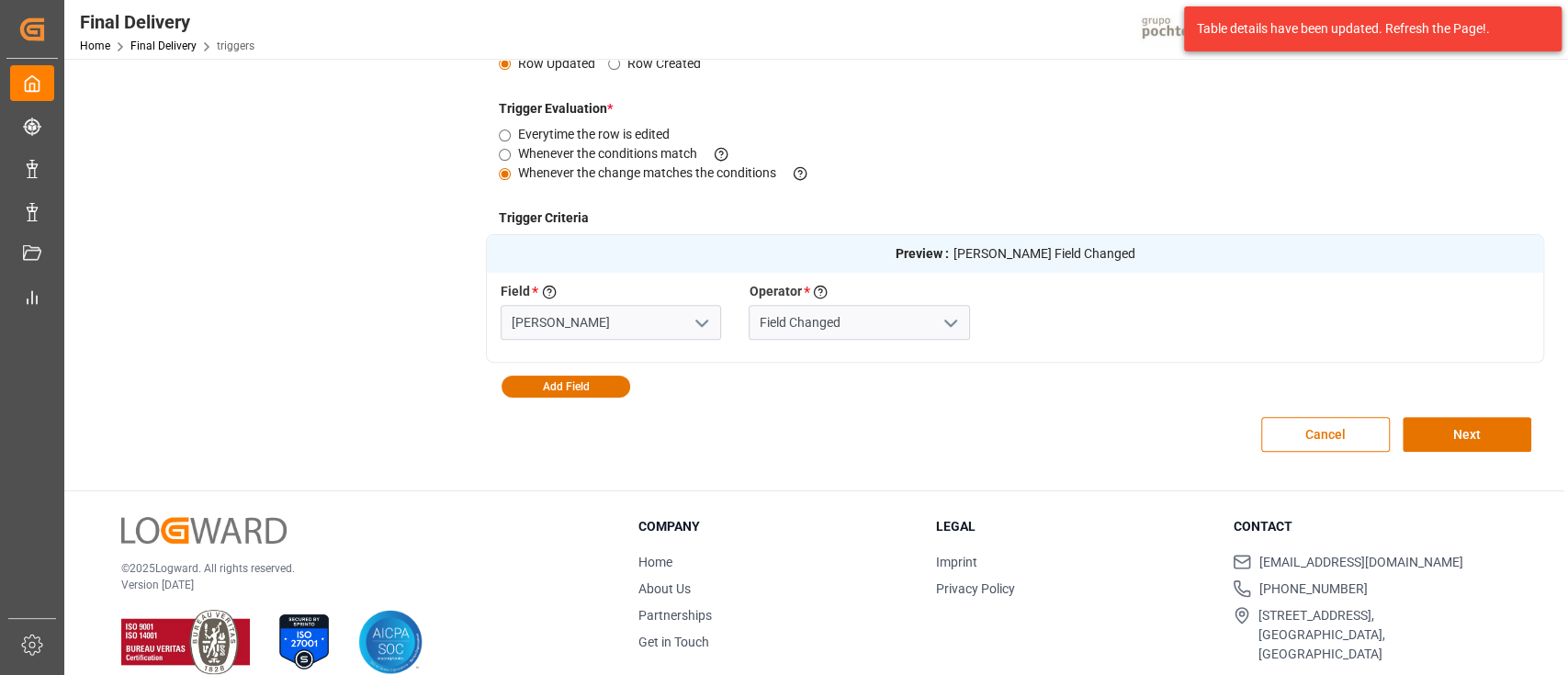
scroll to position [434, 0]
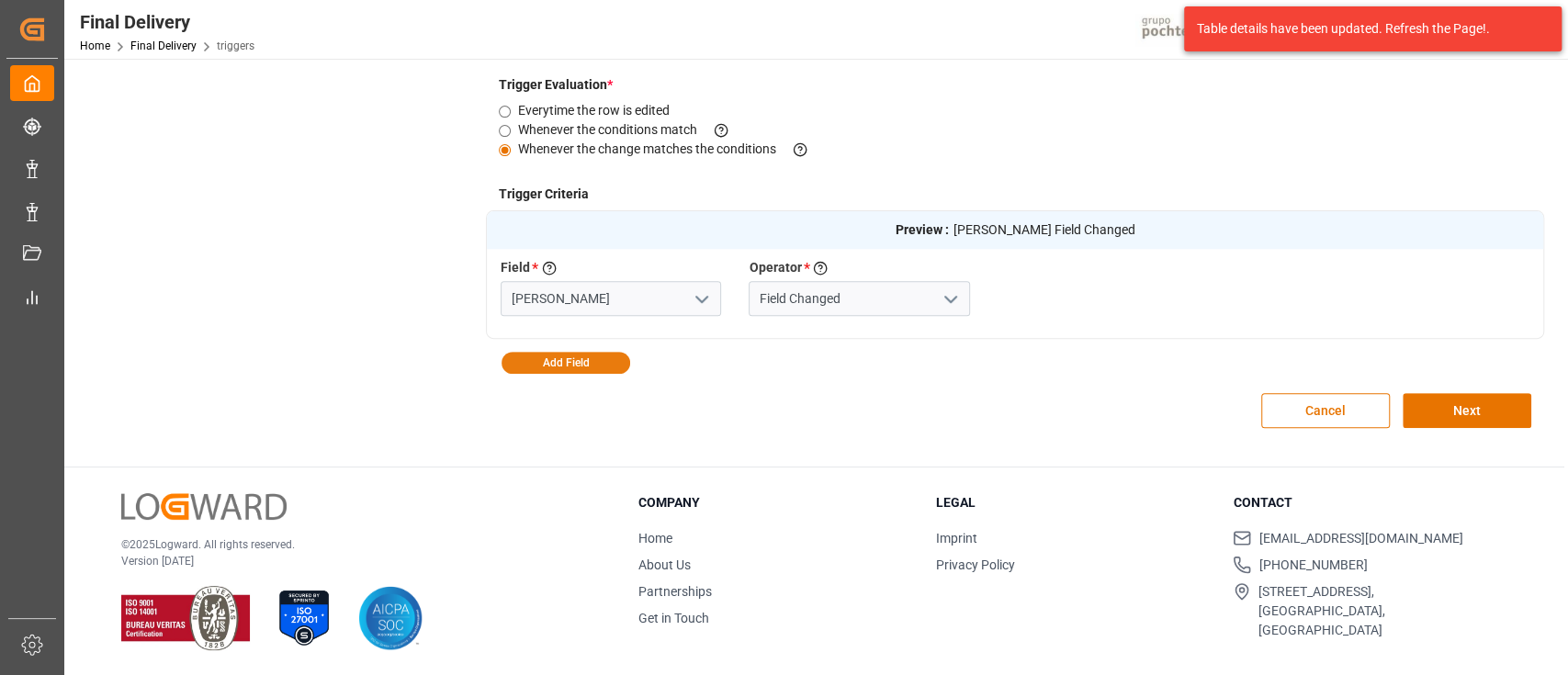
click at [556, 356] on button "Add Field" at bounding box center [566, 362] width 129 height 22
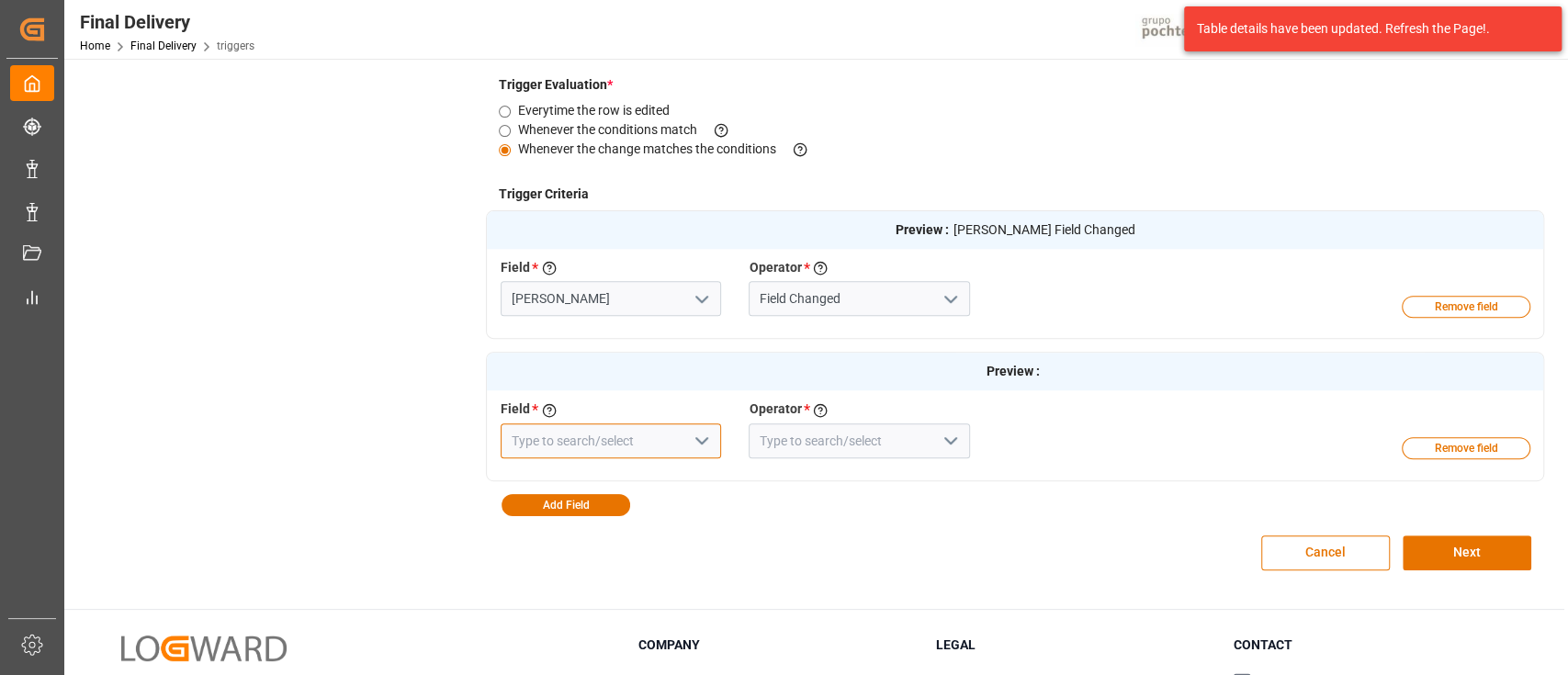
click at [620, 438] on input at bounding box center [611, 441] width 221 height 35
type input "m"
click at [643, 468] on div "Motivo cambio fecha despacho" at bounding box center [611, 482] width 219 height 42
type input "Motivo cambio fecha despacho"
click at [942, 437] on icon "open menu" at bounding box center [950, 440] width 22 height 22
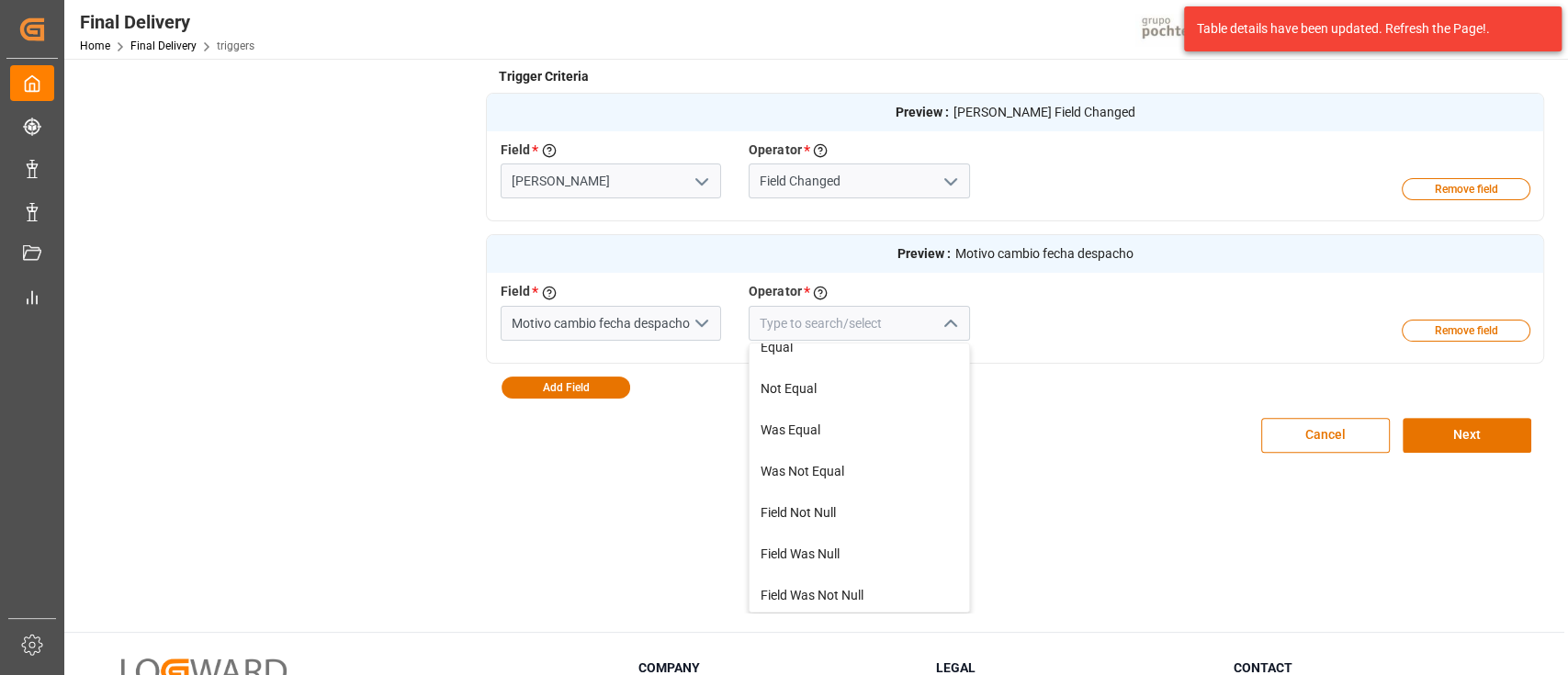
scroll to position [15, 0]
click at [858, 509] on div "Field Not Null" at bounding box center [859, 514] width 219 height 42
type input "Field Not Null"
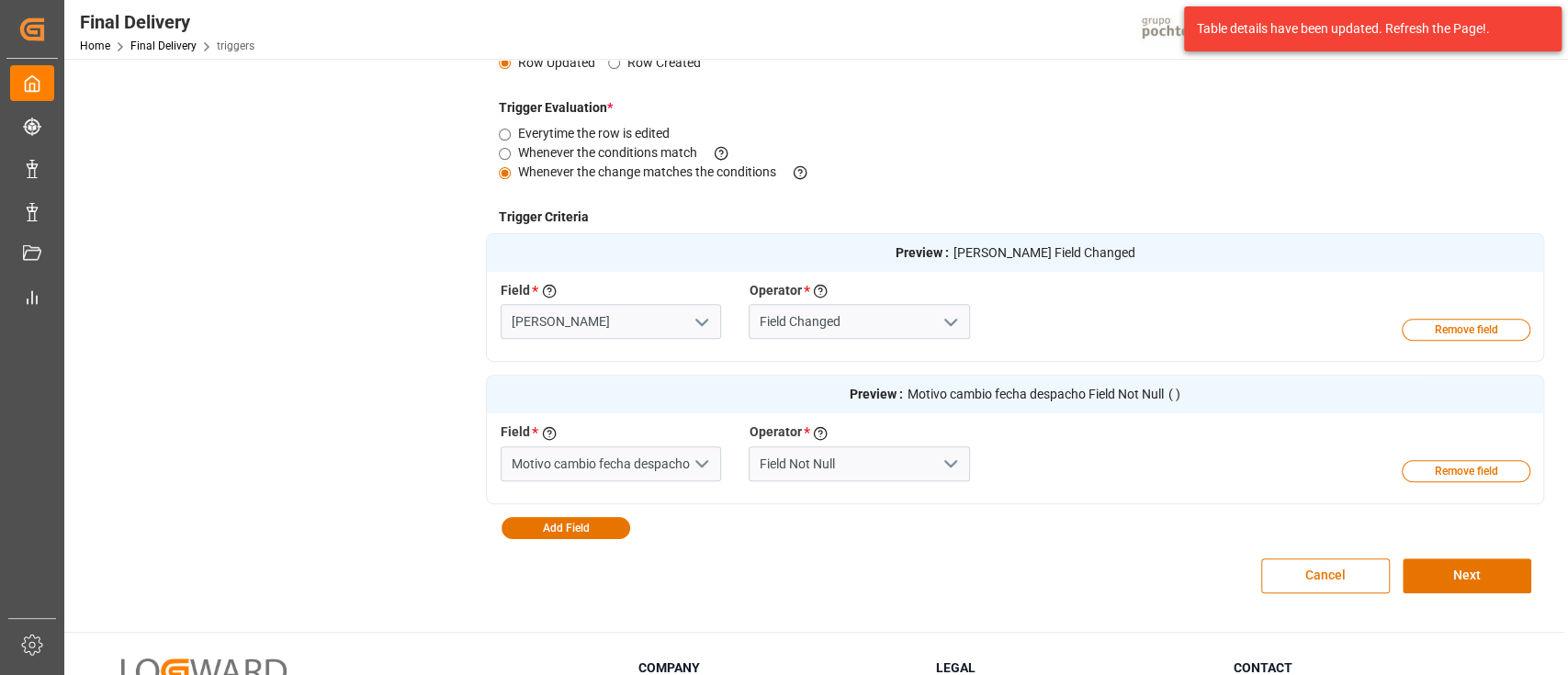
scroll to position [553, 0]
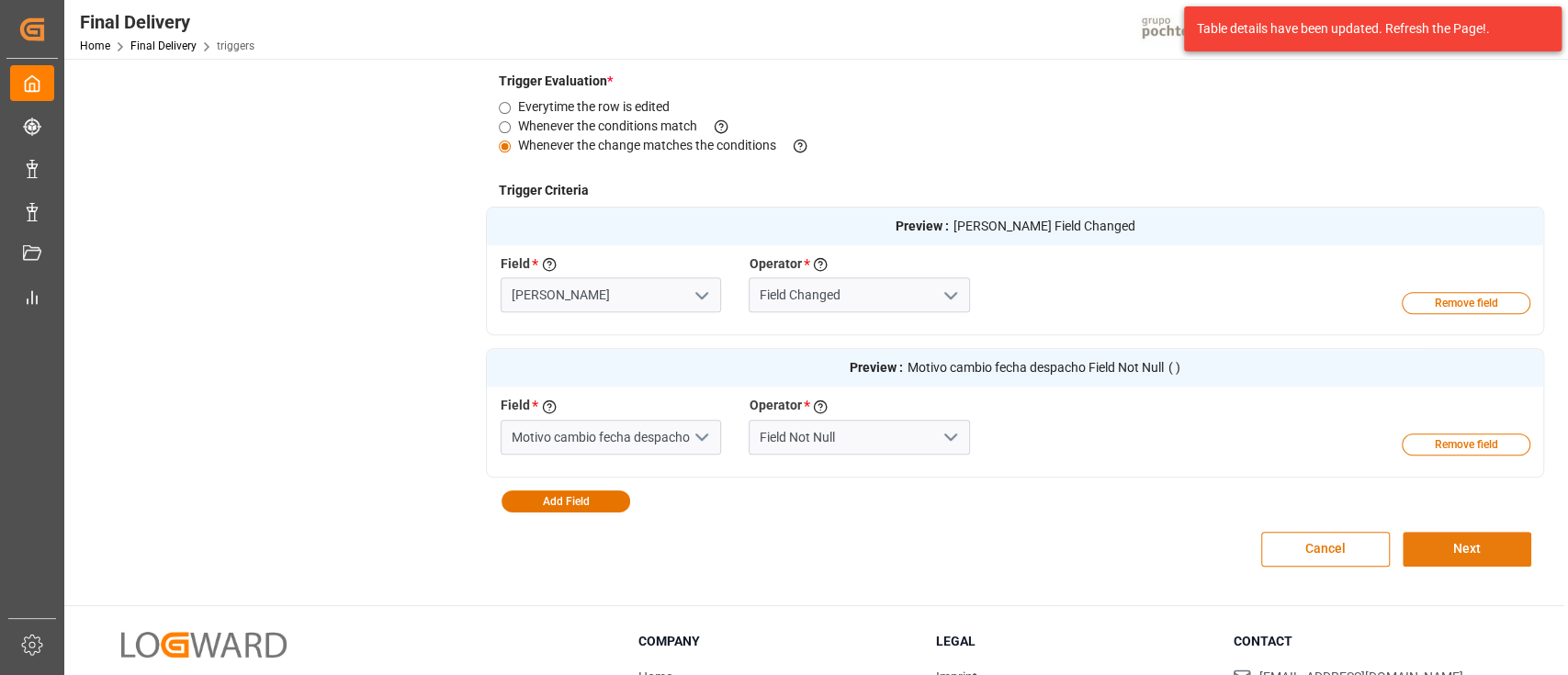
click at [1475, 550] on button "Next" at bounding box center [1468, 549] width 129 height 35
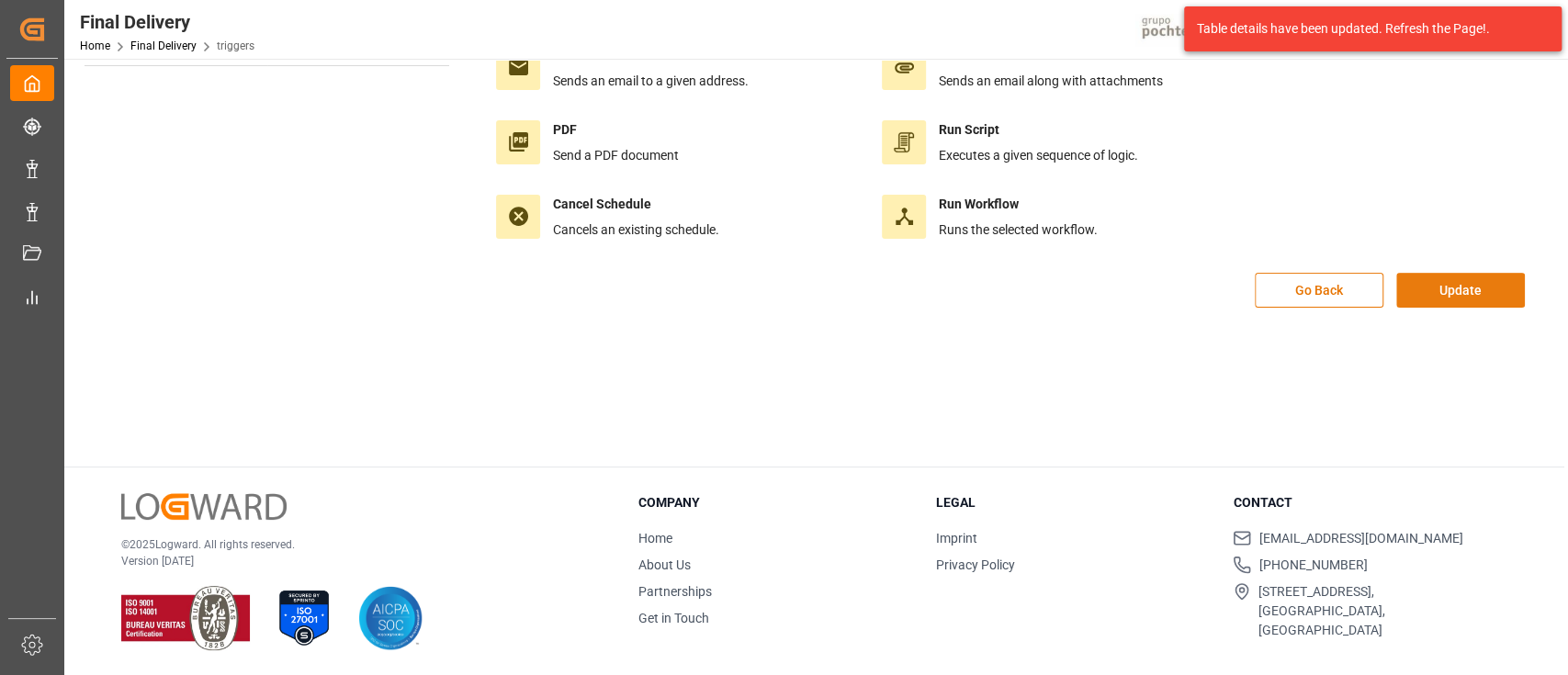
click at [1470, 286] on button "Update" at bounding box center [1461, 290] width 129 height 35
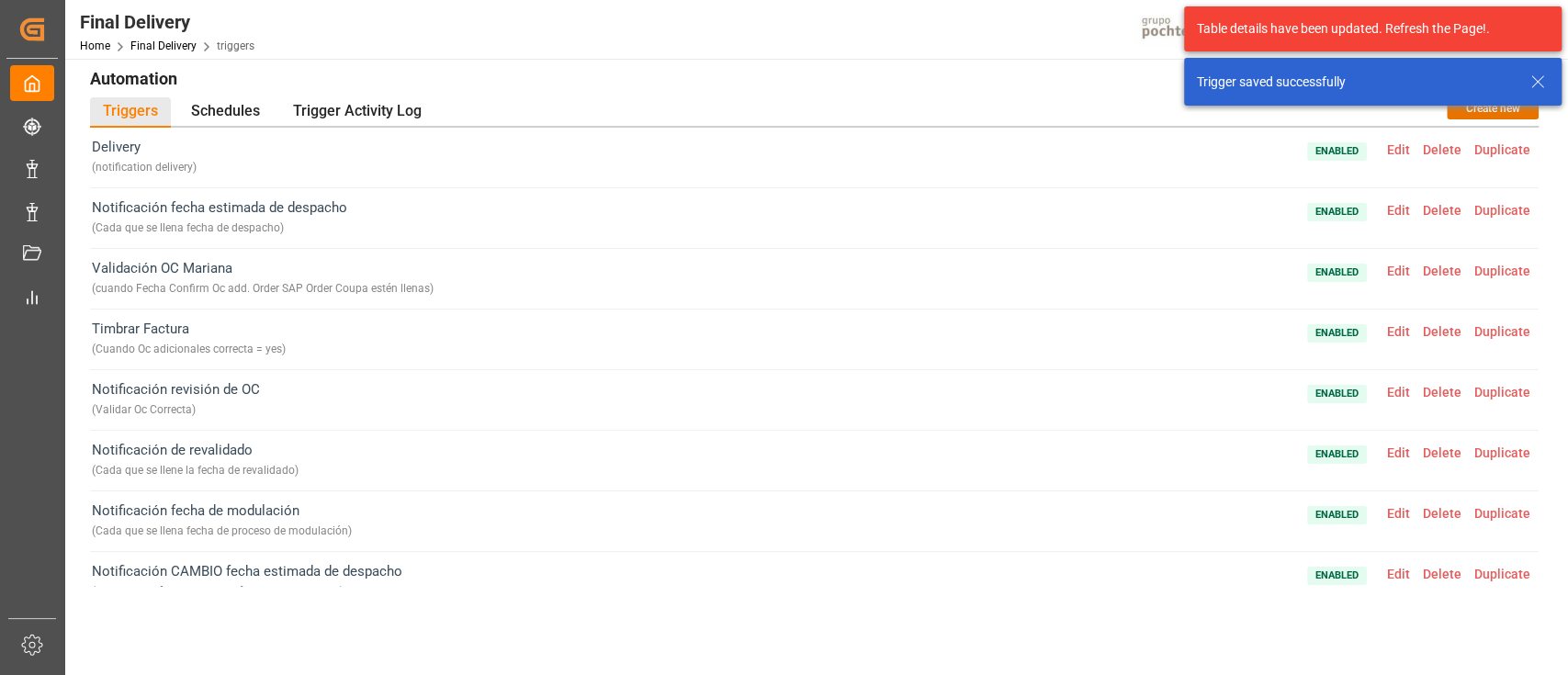
scroll to position [0, 0]
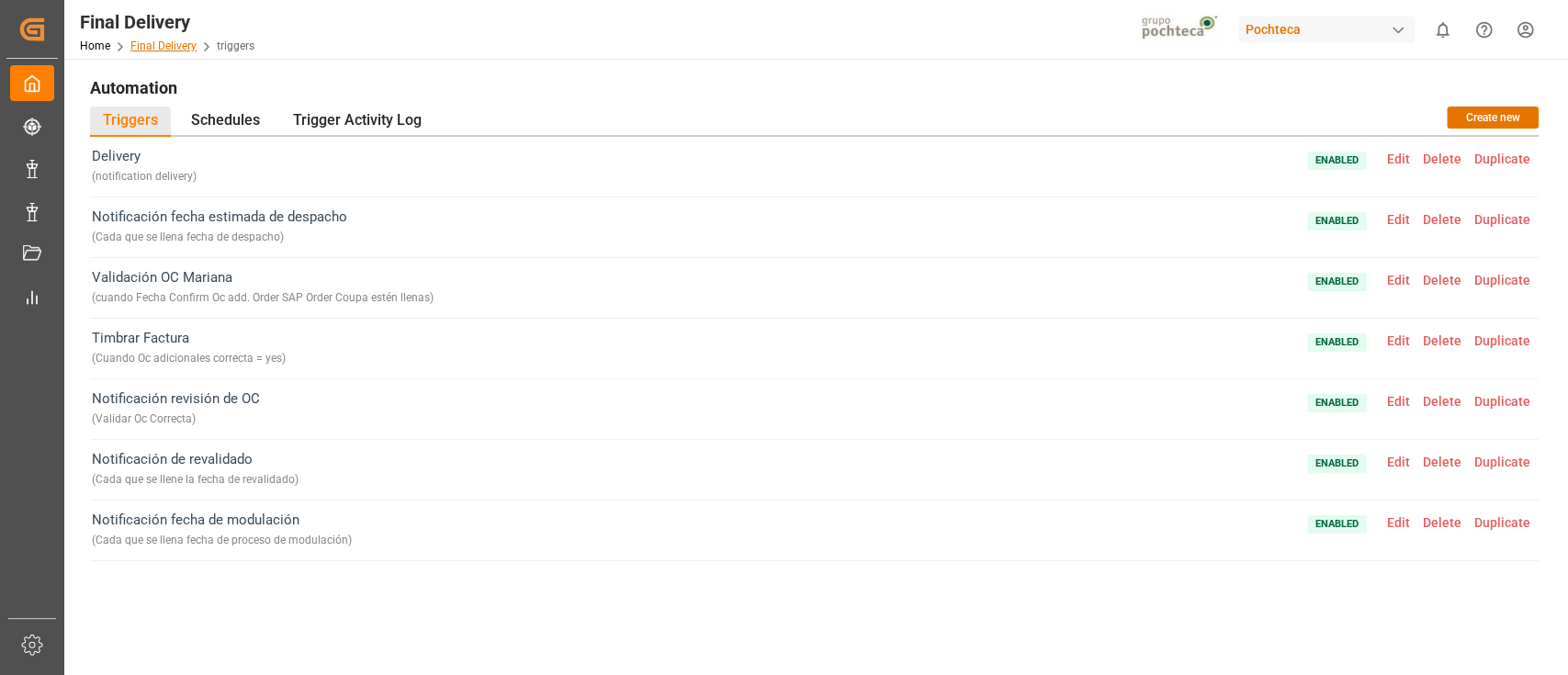
click at [176, 43] on link "Final Delivery" at bounding box center [164, 46] width 66 height 13
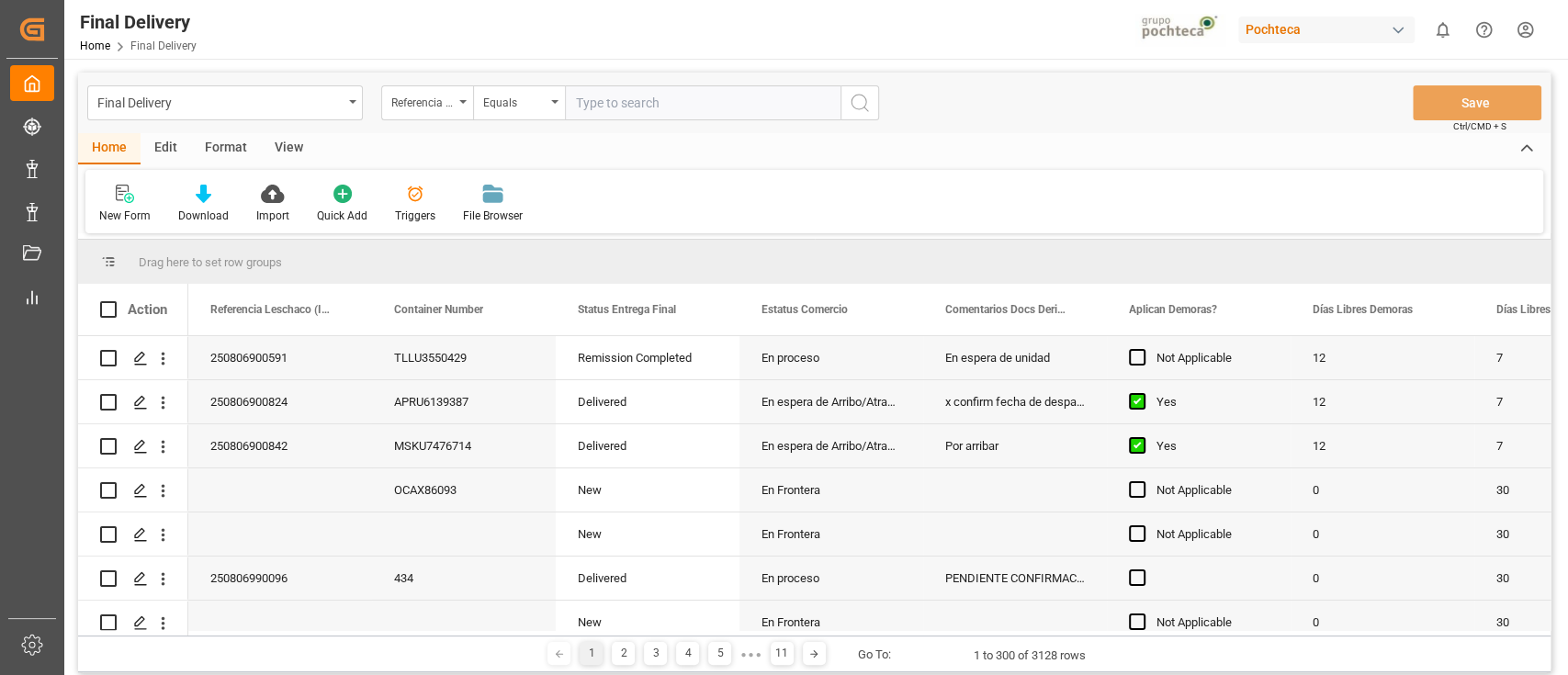
click at [456, 105] on div "Referencia Leschaco (Impo)" at bounding box center [427, 102] width 92 height 35
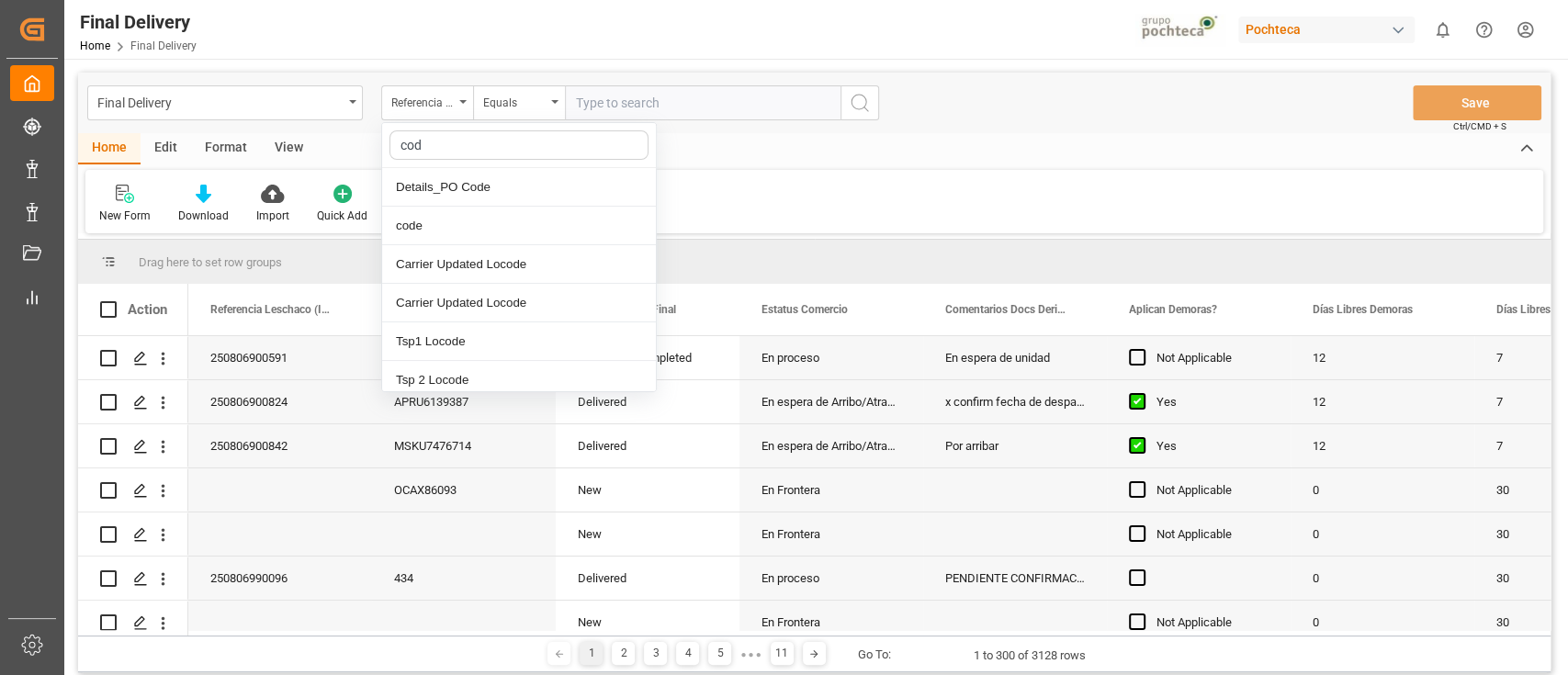
type input "code"
click at [478, 213] on div "code" at bounding box center [519, 226] width 274 height 39
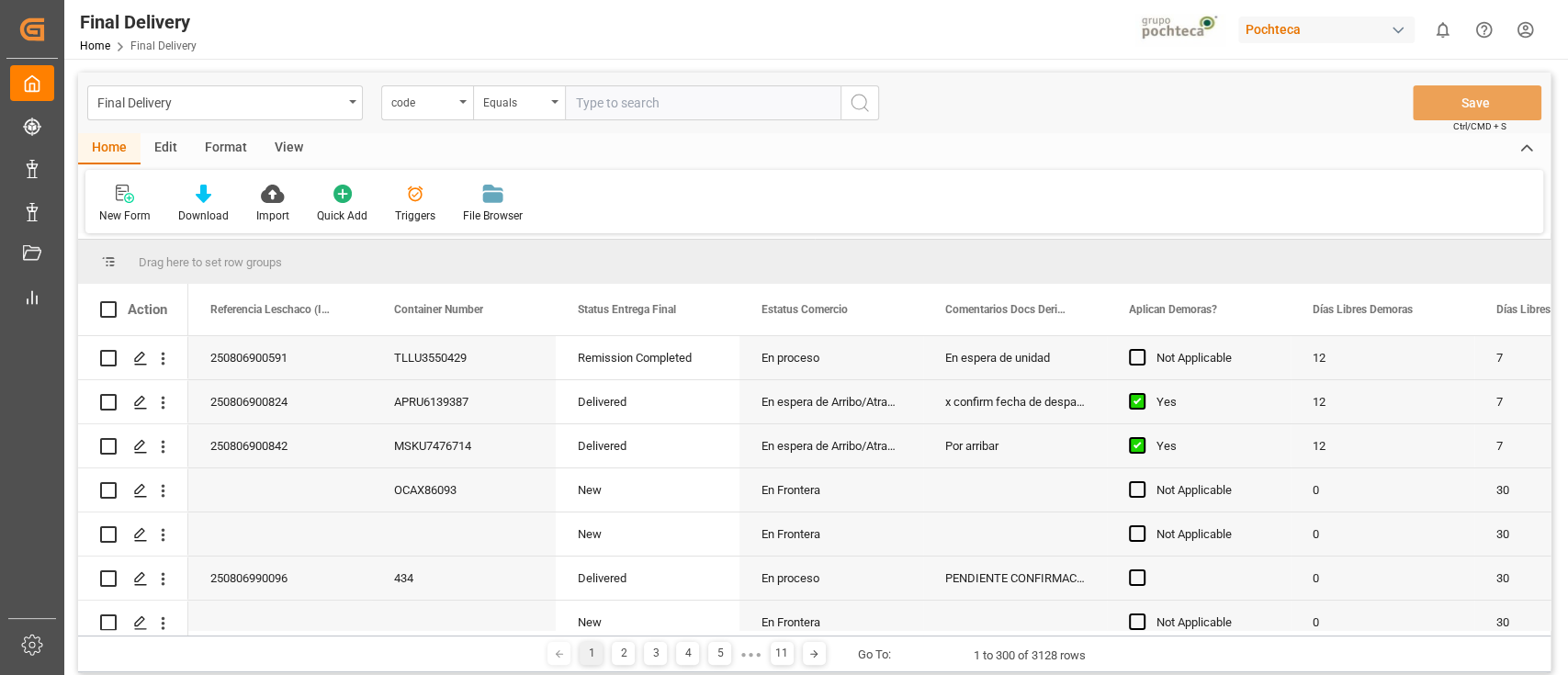
click at [633, 98] on input "text" at bounding box center [702, 102] width 276 height 35
paste input "b7df1967f881"
type input "b7df1967f881"
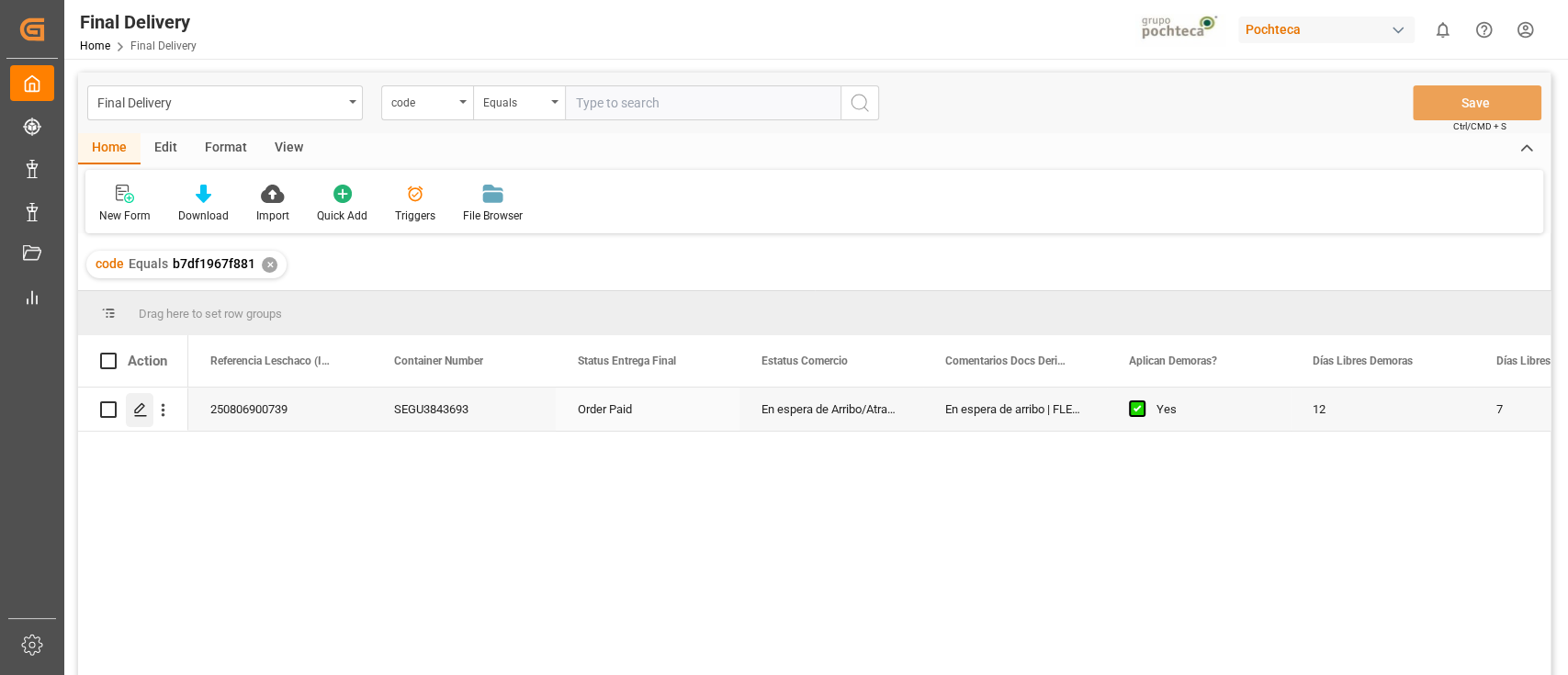
click at [147, 415] on icon "Press SPACE to select this row." at bounding box center [140, 410] width 15 height 15
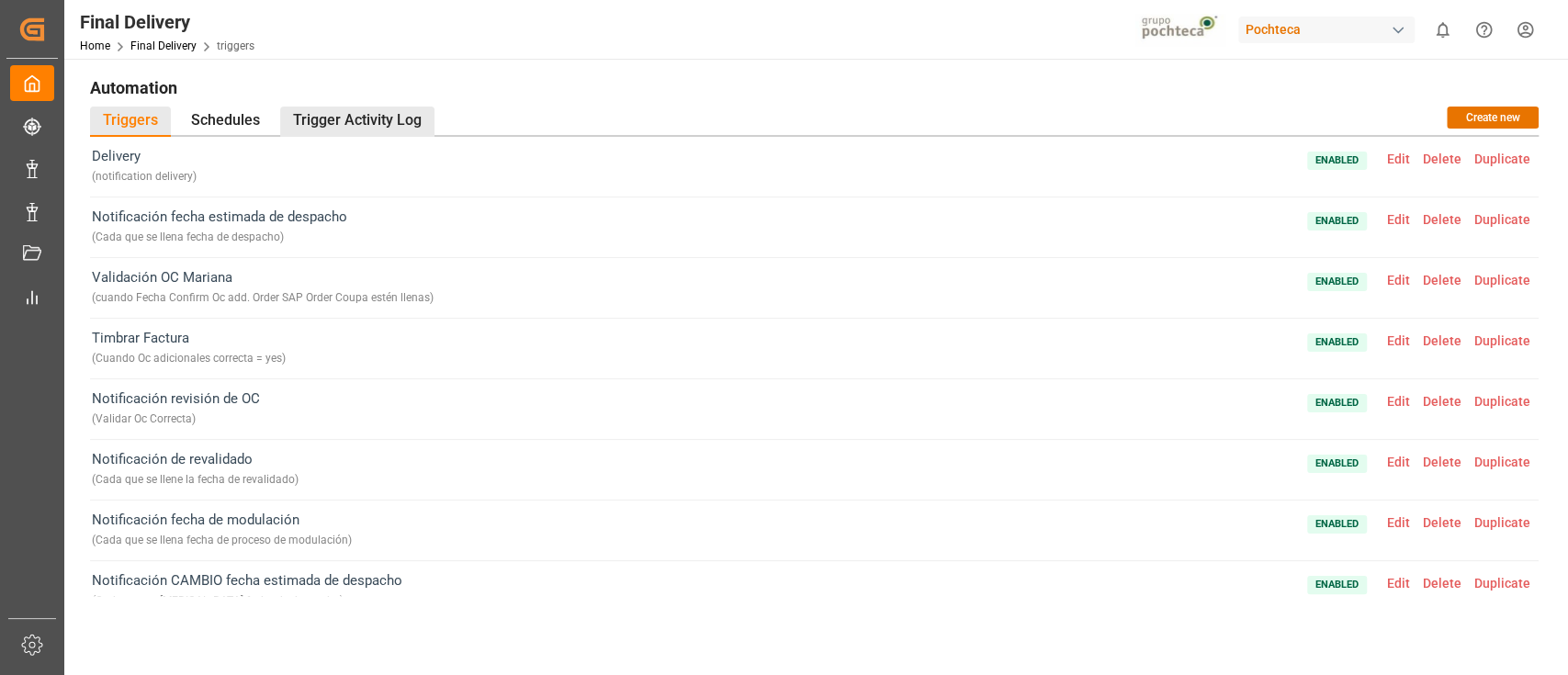
click at [391, 117] on div "Trigger Activity Log" at bounding box center [357, 121] width 155 height 30
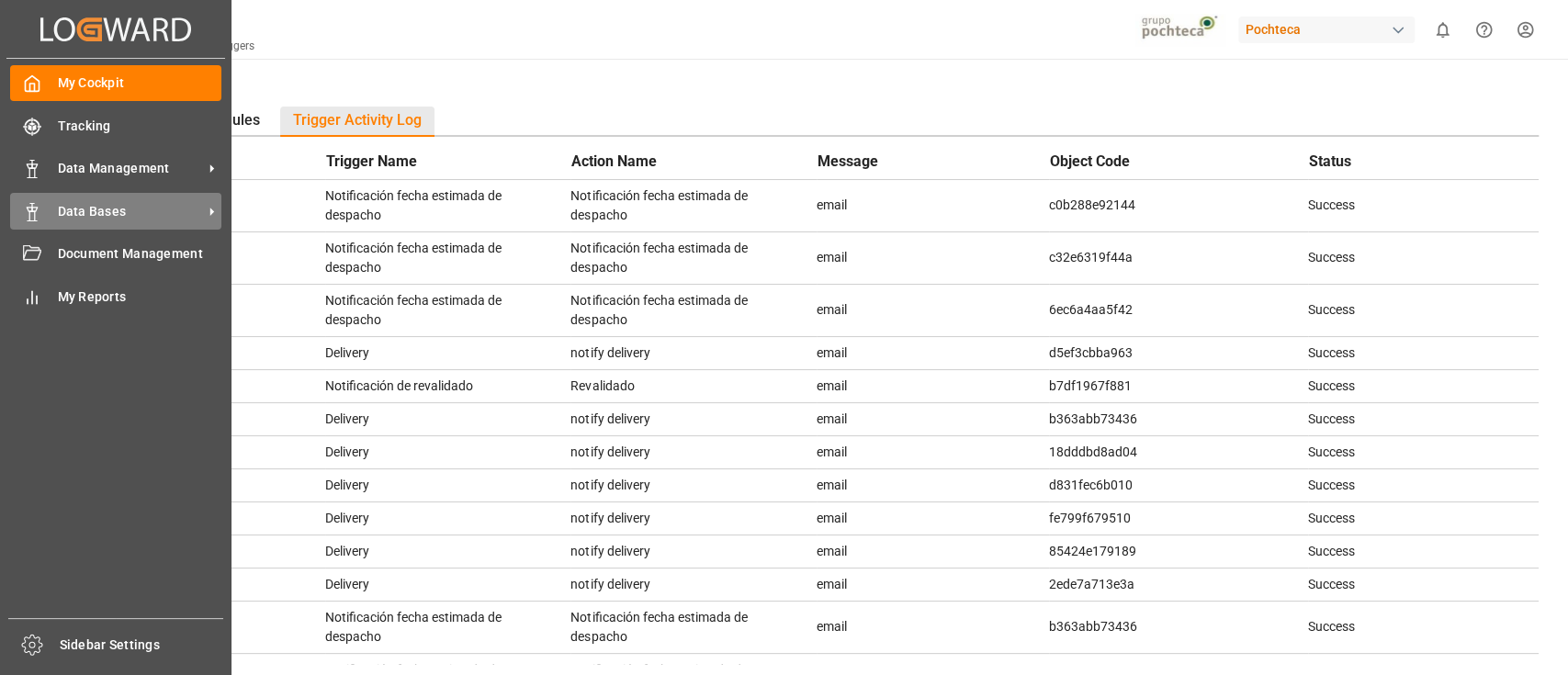
click at [150, 208] on span "Data Bases" at bounding box center [130, 211] width 145 height 19
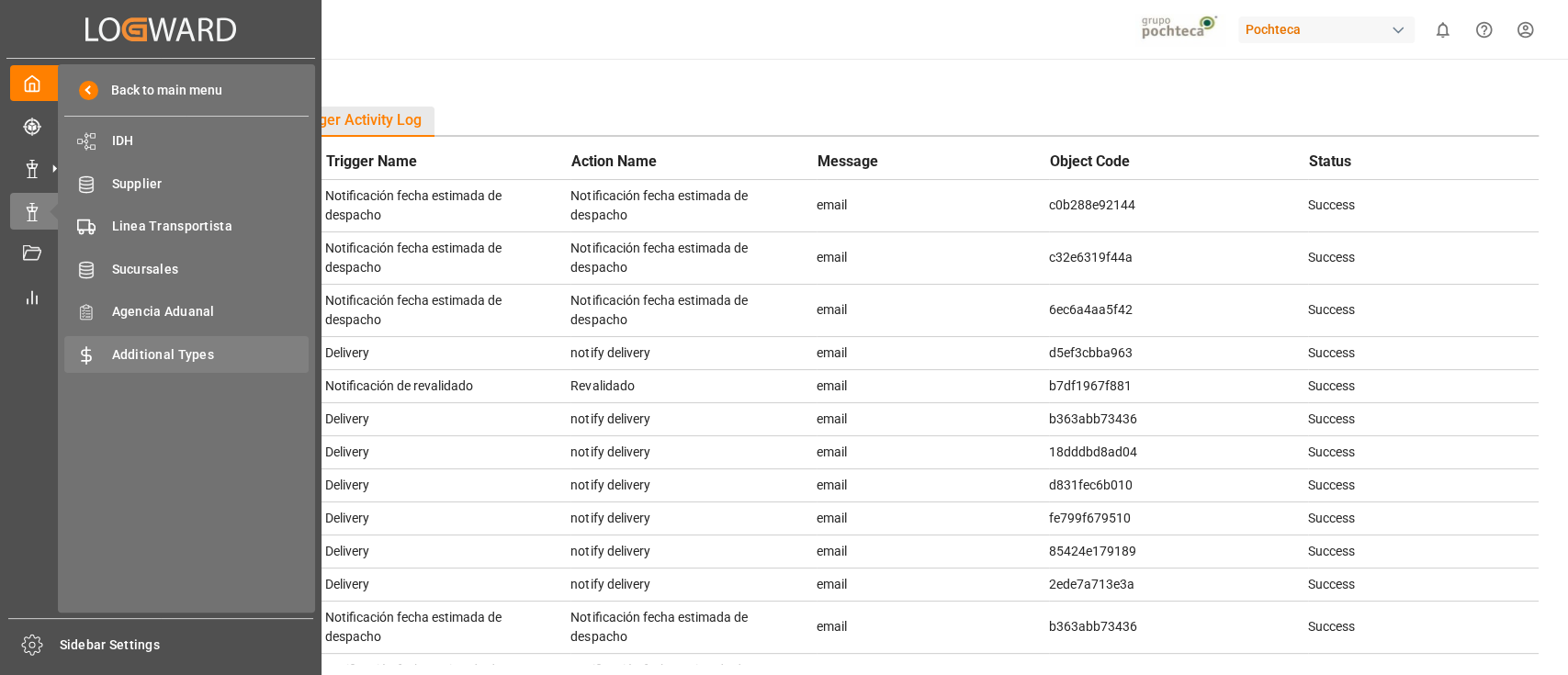
click at [240, 356] on span "Additional Types" at bounding box center [210, 355] width 197 height 19
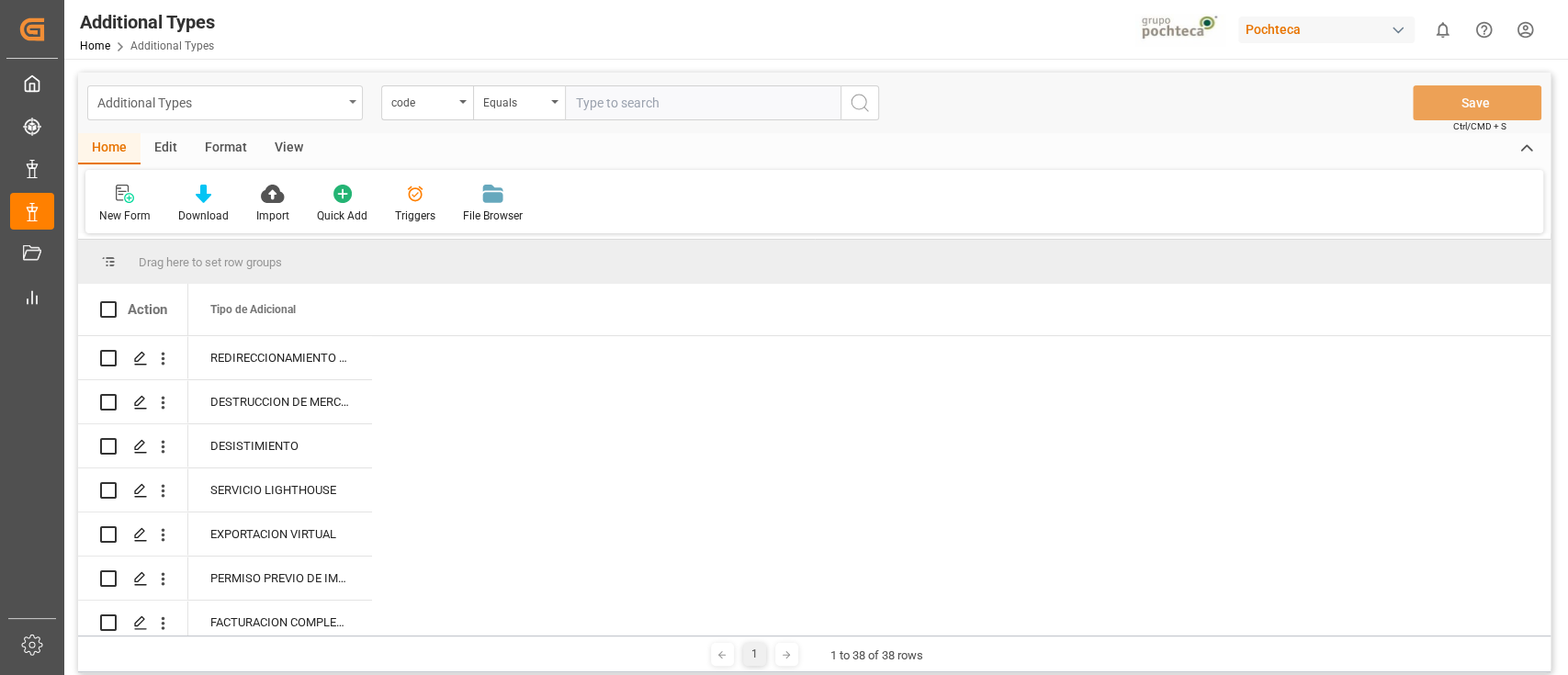
click at [347, 97] on div "Additional Types" at bounding box center [225, 102] width 276 height 35
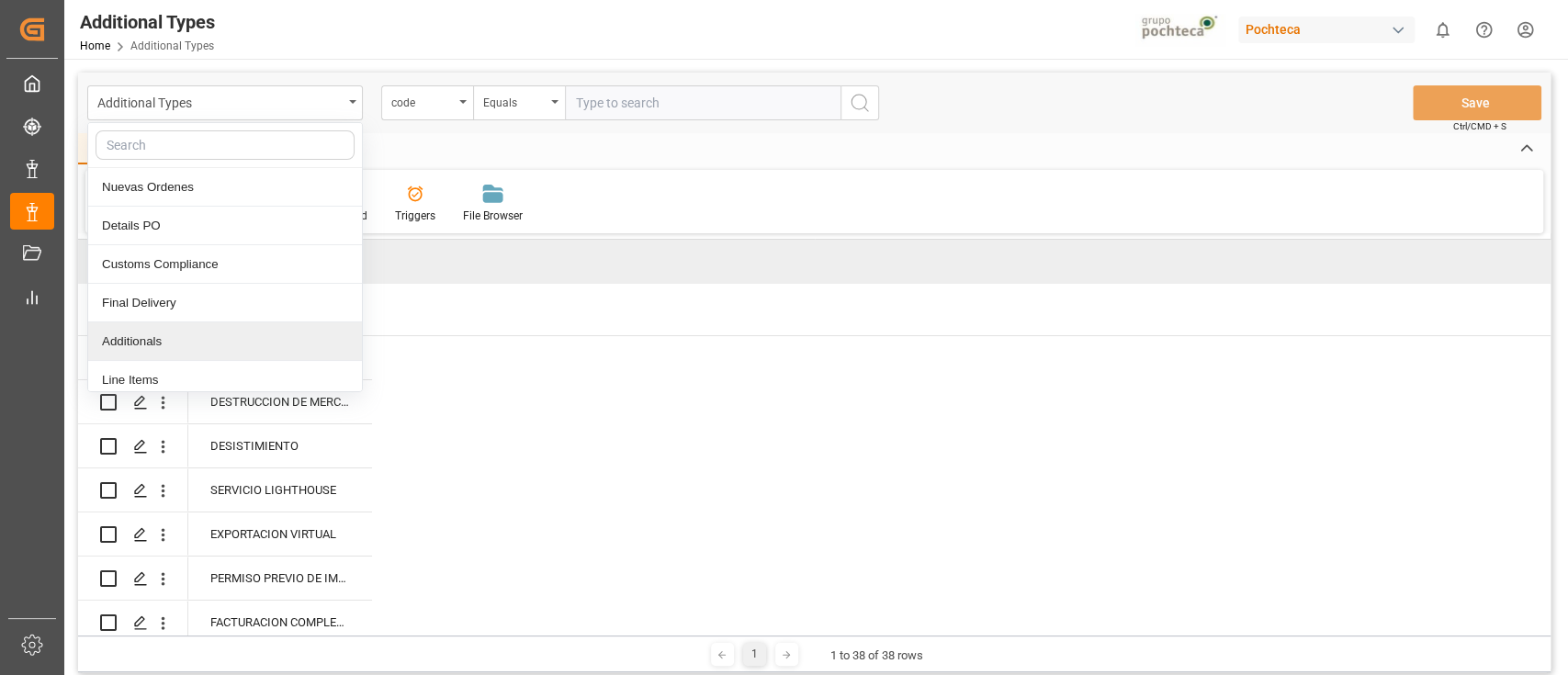
click at [159, 339] on div "Additionals" at bounding box center [225, 341] width 274 height 39
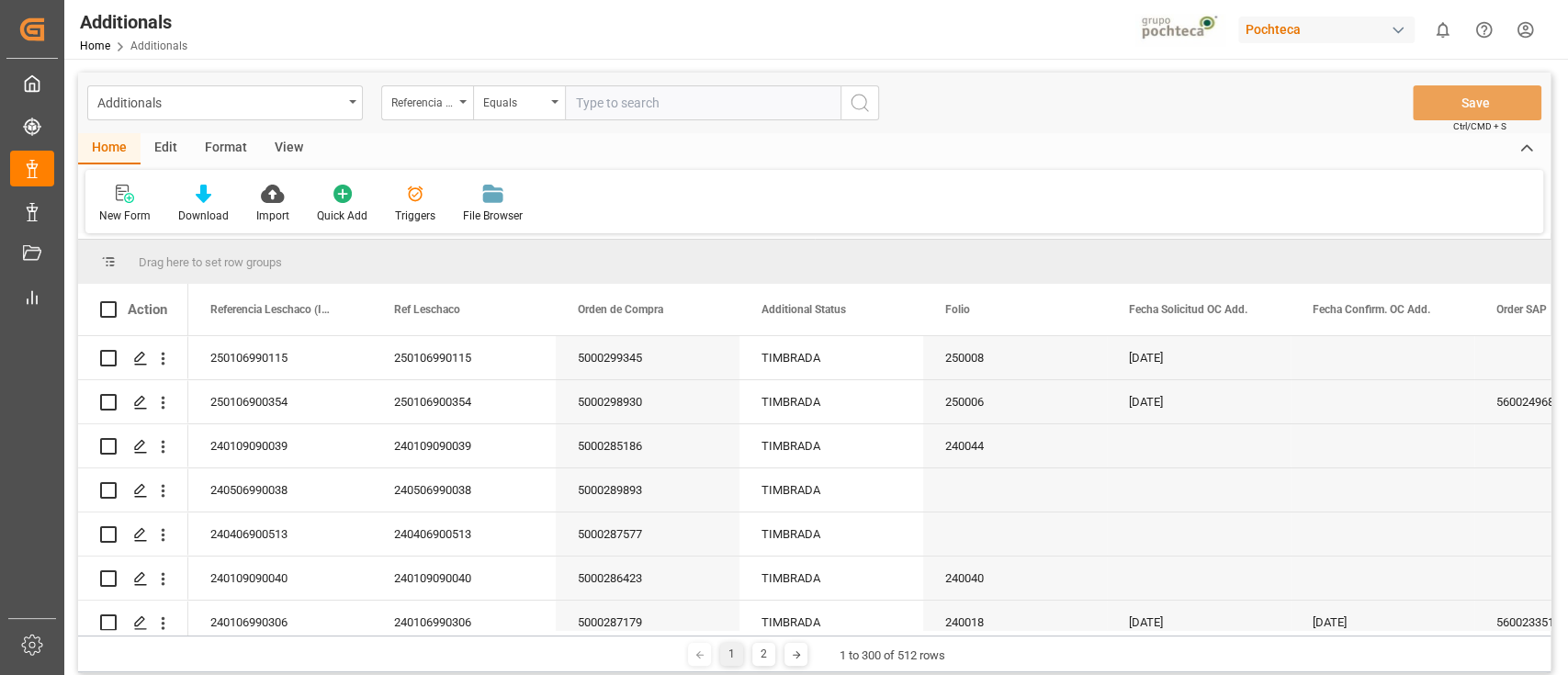
click at [170, 148] on div "Edit" at bounding box center [165, 148] width 50 height 31
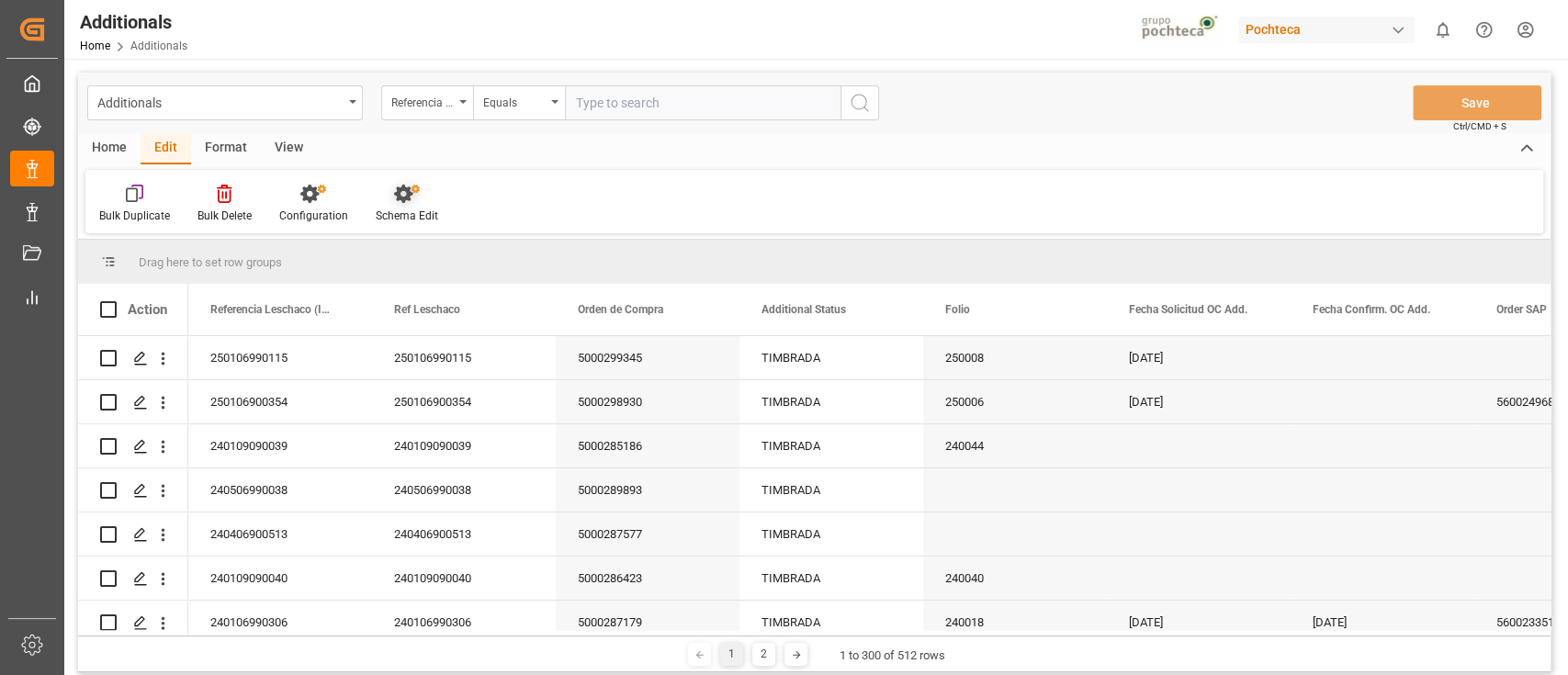
click at [416, 210] on div "Schema Edit" at bounding box center [407, 215] width 63 height 16
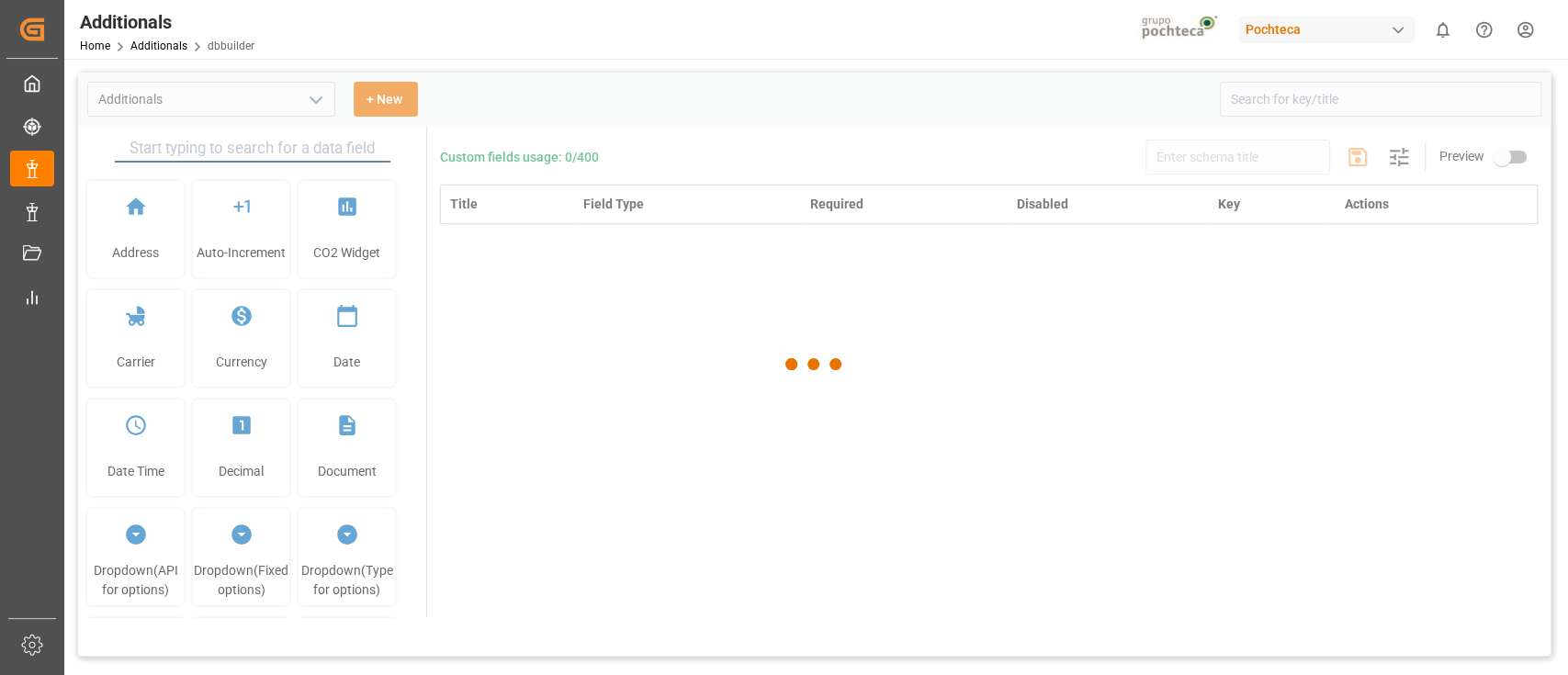
type input "Additionals"
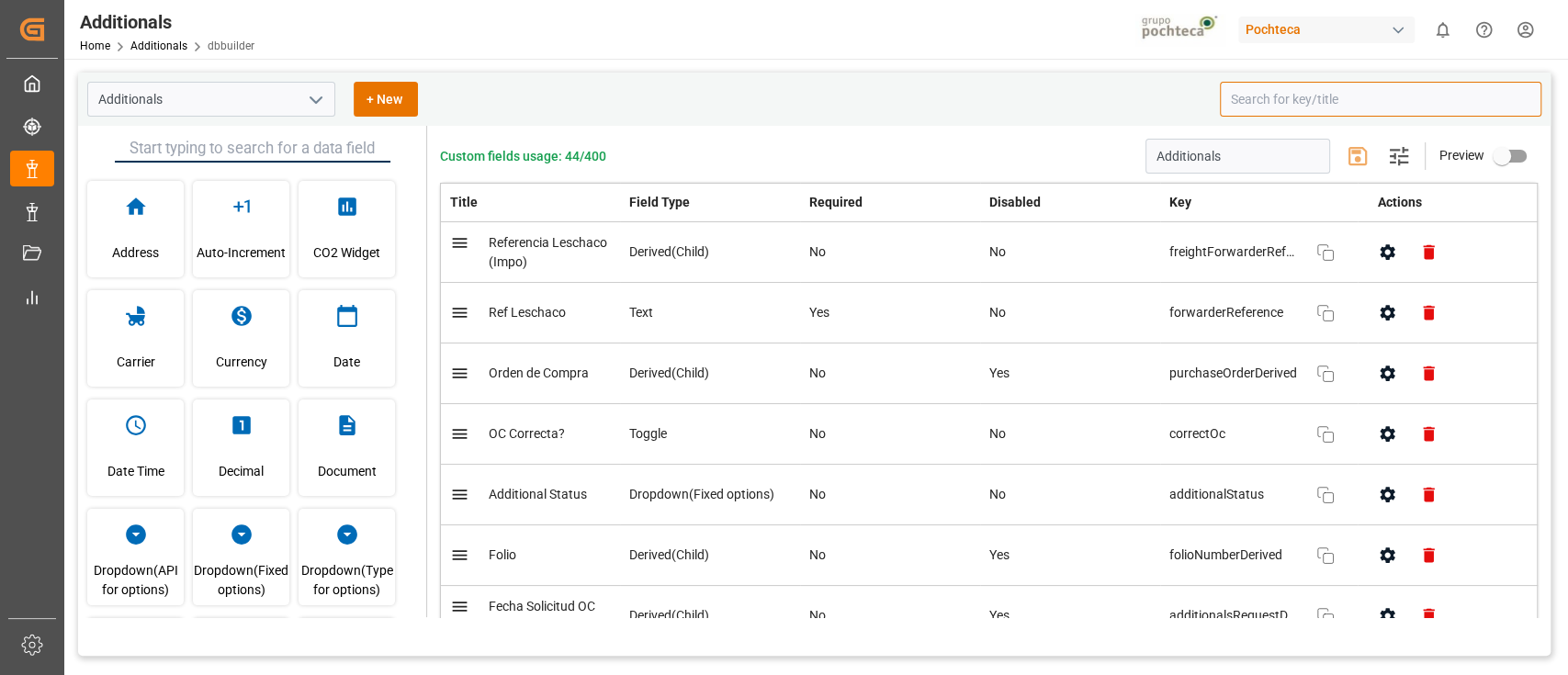
click at [1253, 98] on input at bounding box center [1380, 99] width 321 height 35
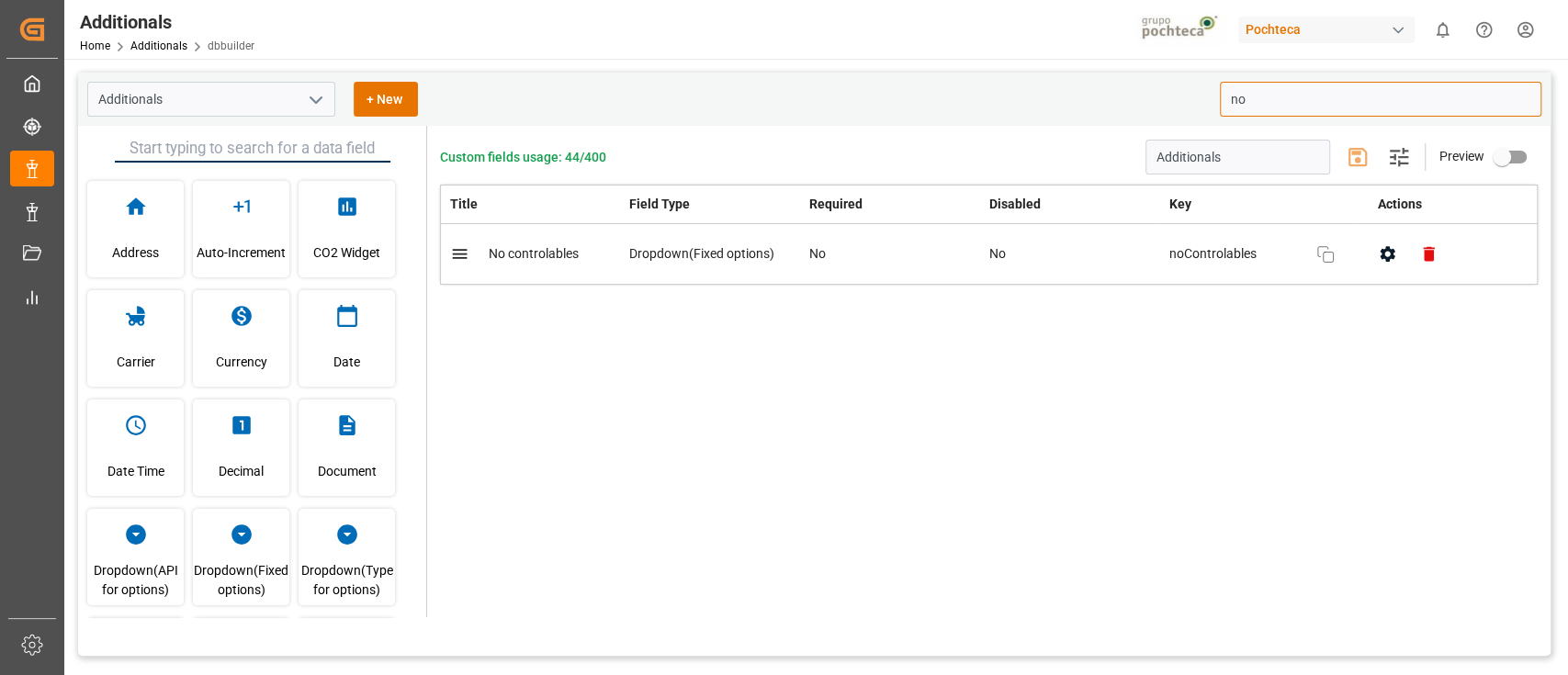
type input "no"
click at [1384, 253] on icon "button" at bounding box center [1387, 254] width 19 height 19
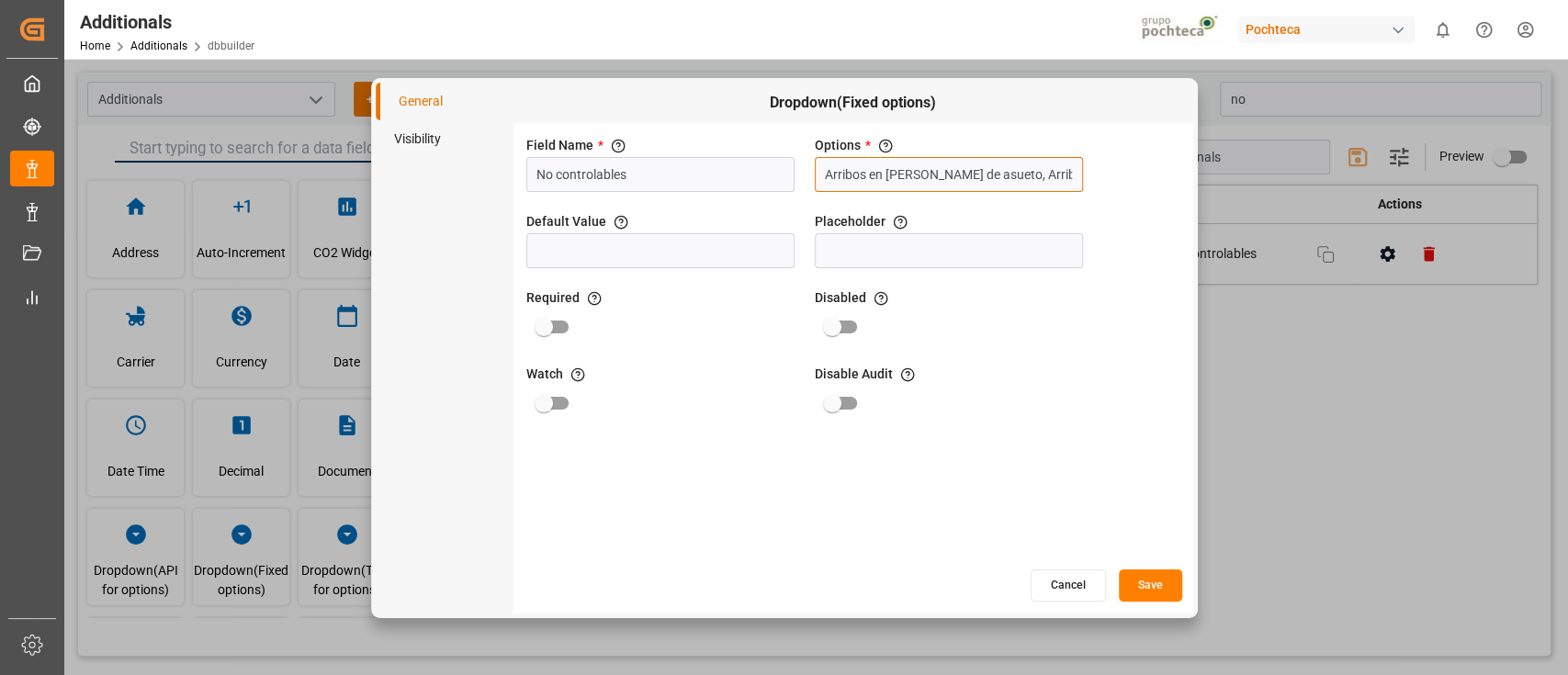
click at [928, 173] on input "Arribos en días de asueto, Arribos en fines de semana, Lentitud de servicios (m…" at bounding box center [948, 174] width 268 height 35
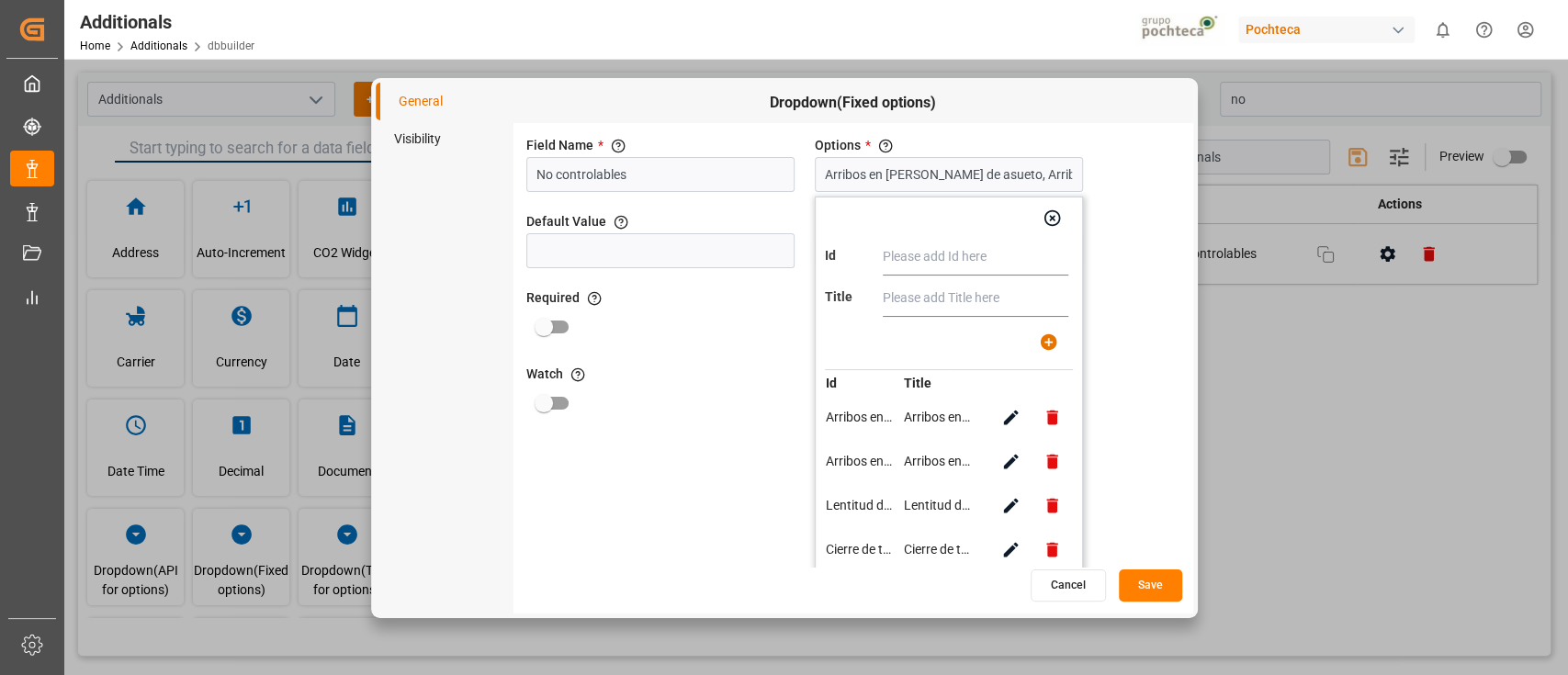
click at [1108, 503] on div "Field Name * The title of the field that will be shown in UI No controlables Op…" at bounding box center [853, 345] width 680 height 445
click at [1007, 415] on icon "button" at bounding box center [1011, 417] width 19 height 19
type input "Arribos en días de asueto"
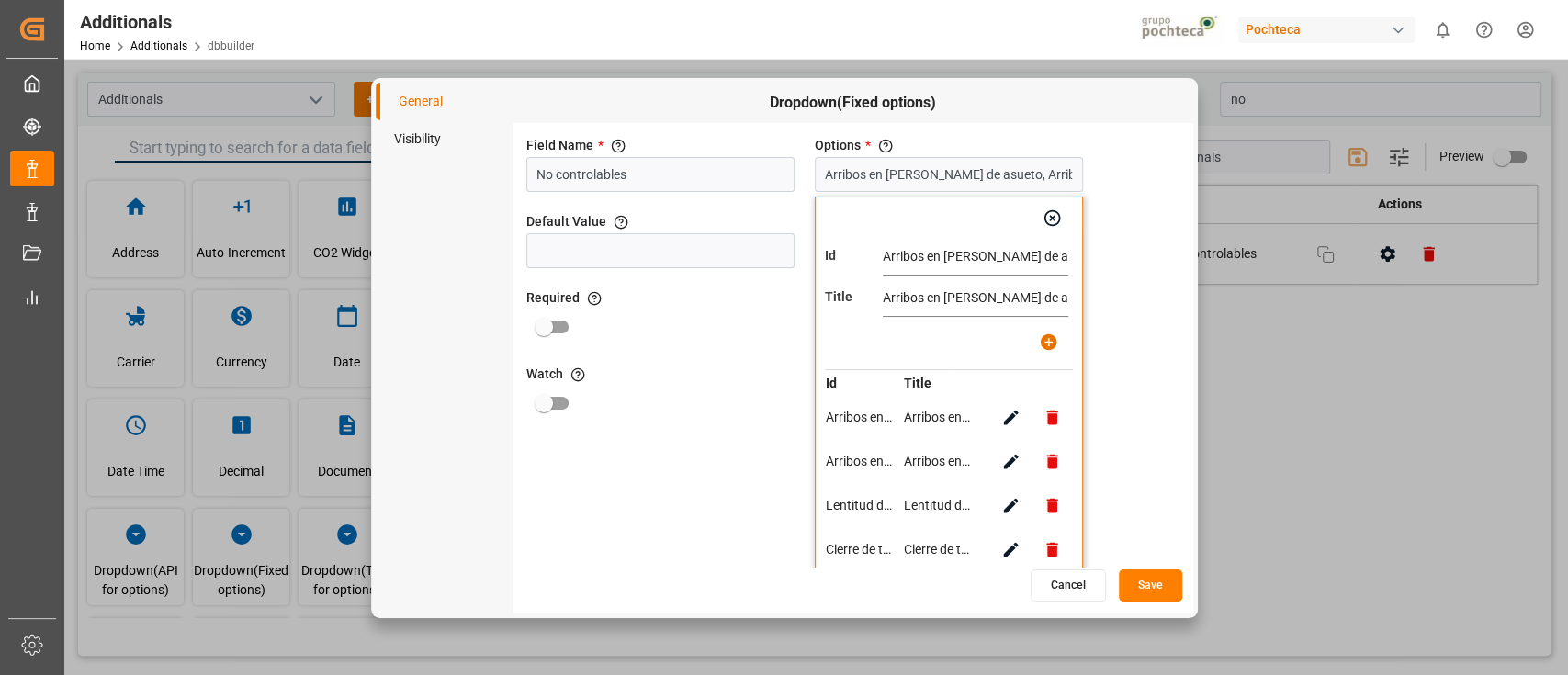
click at [936, 257] on input "Arribos en días de asueto" at bounding box center [975, 257] width 186 height 37
click at [1007, 457] on icon "button" at bounding box center [1011, 462] width 19 height 19
type input "Arribos en fines de semana"
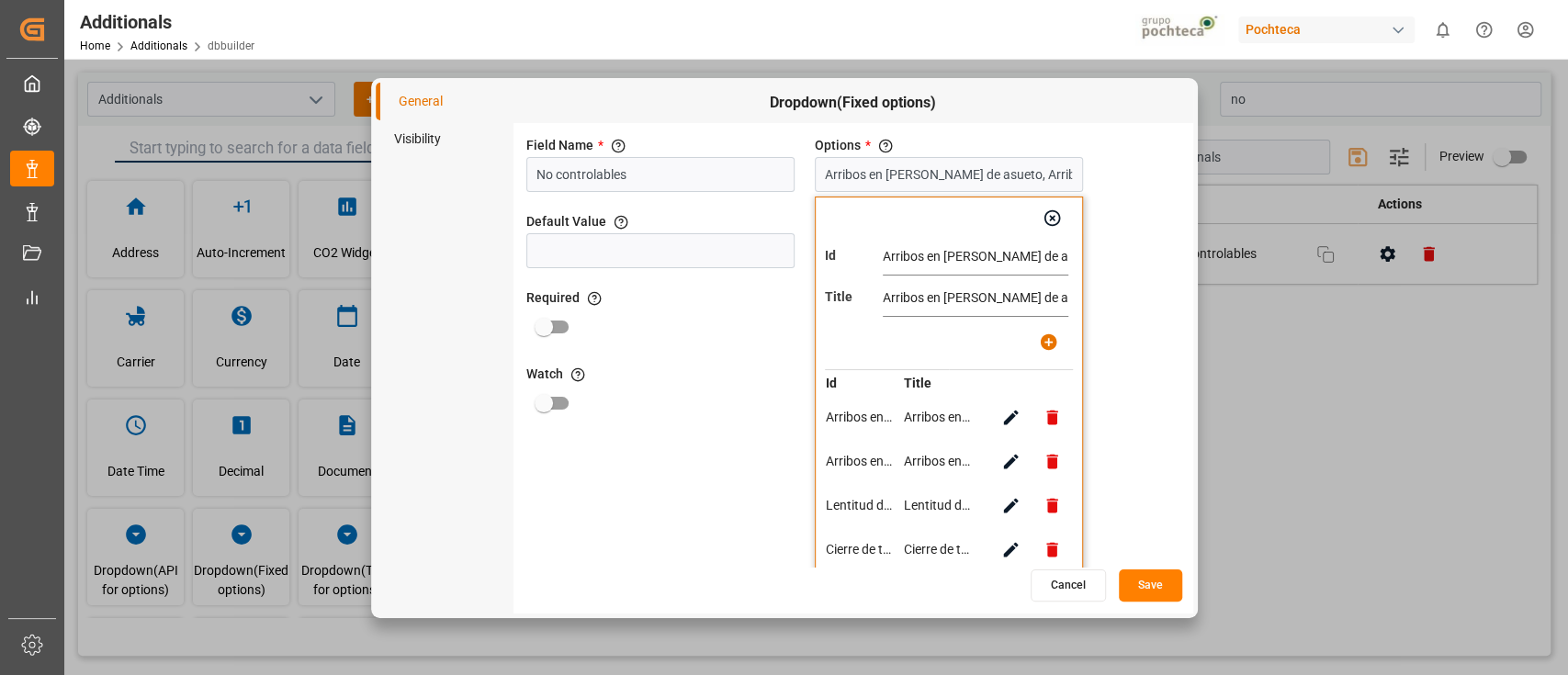
type input "Arribos en fines de semana"
click at [942, 262] on input "Arribos en fines de semana" at bounding box center [975, 257] width 186 height 37
click at [1010, 498] on icon "button" at bounding box center [1011, 505] width 19 height 19
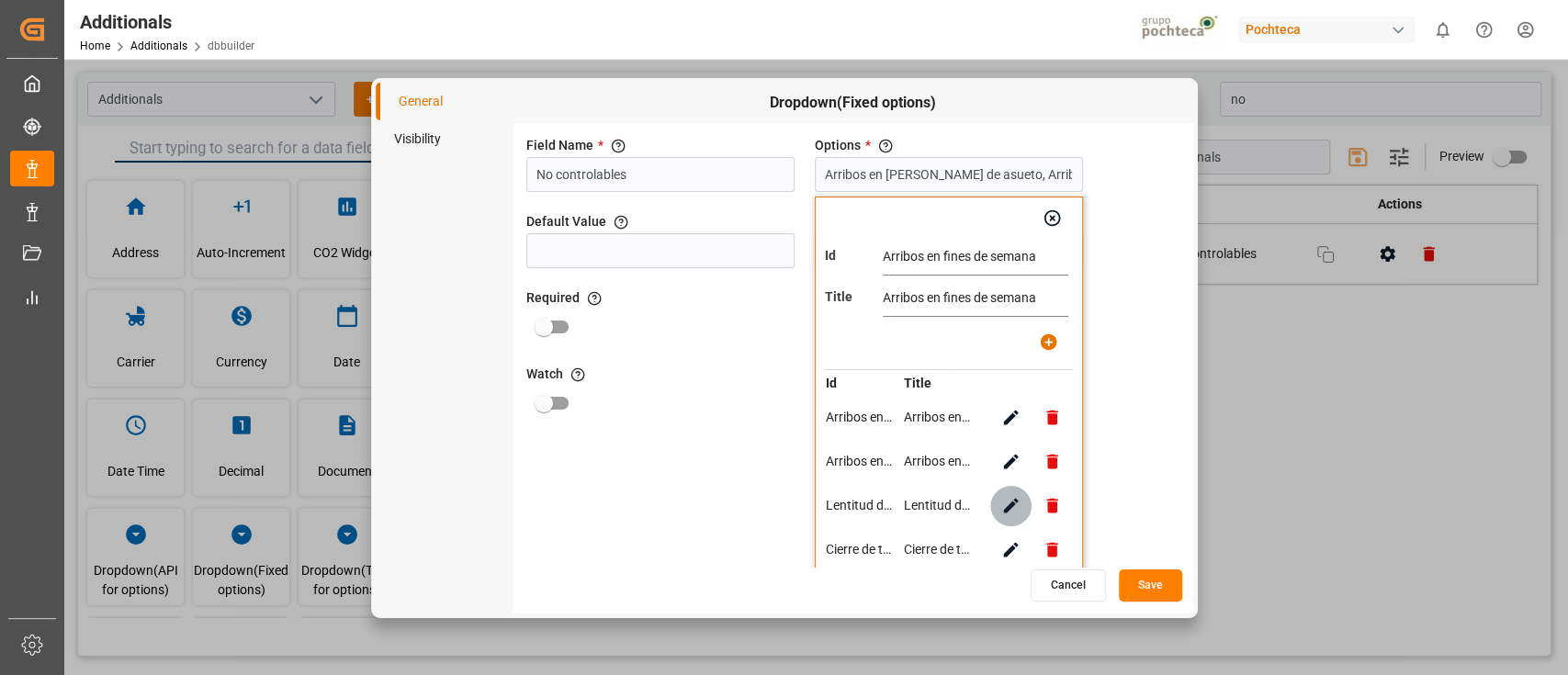
type input "Lentitud de servicios (mal clima en puertos)"
click at [952, 258] on input "Lentitud de servicios (mal clima en puertos)" at bounding box center [975, 257] width 186 height 37
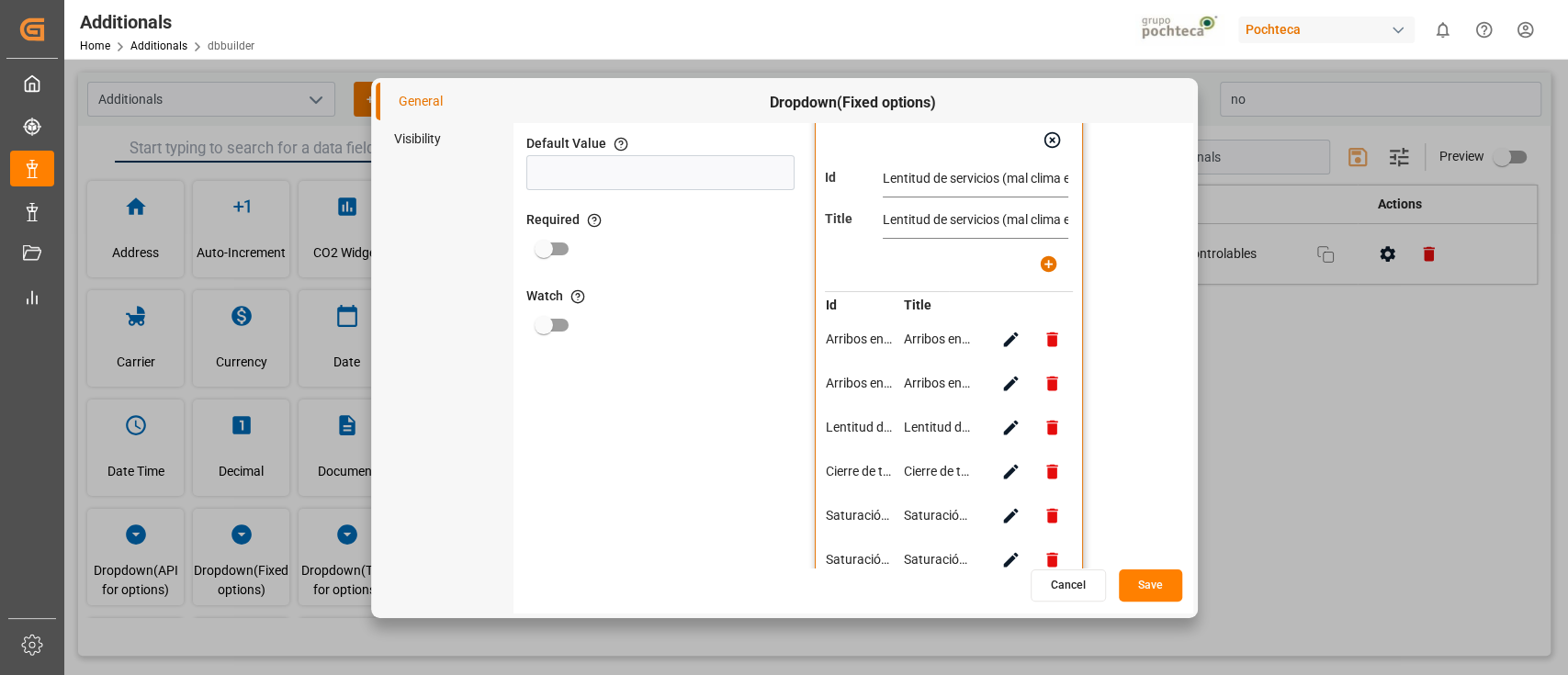
scroll to position [159, 0]
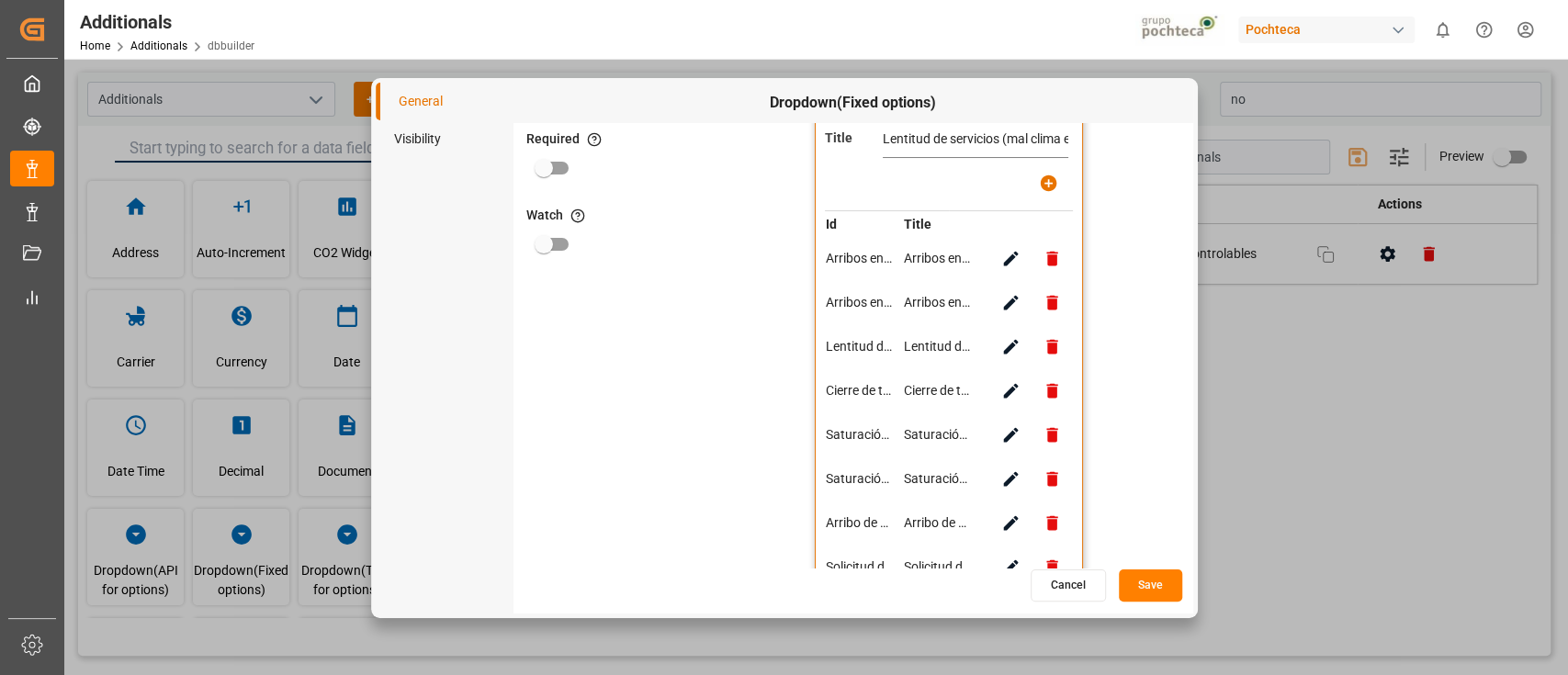
click at [1006, 388] on icon "button" at bounding box center [1011, 391] width 19 height 19
type input "Cierre de terminales por Norte y/o mal clima"
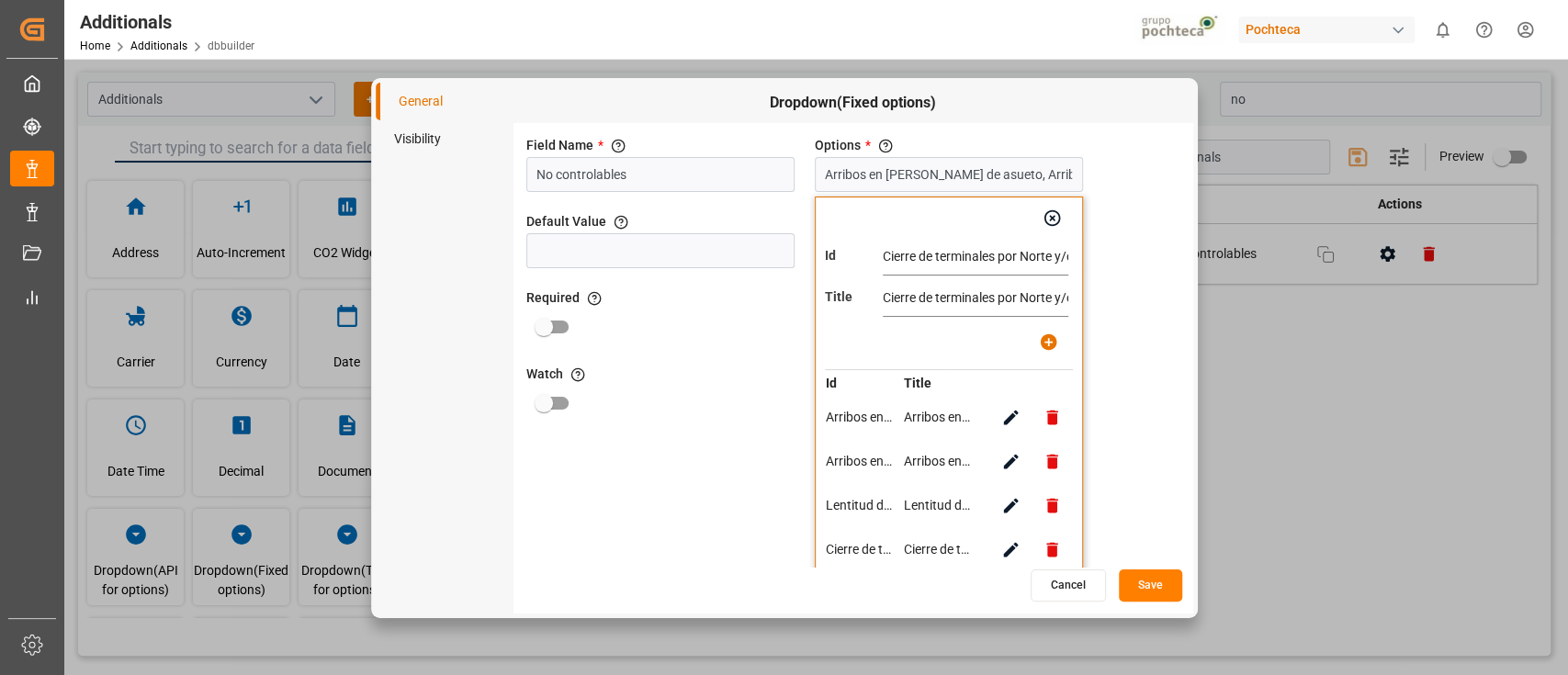
click at [963, 253] on input "Cierre de terminales por Norte y/o mal clima" at bounding box center [975, 257] width 186 height 37
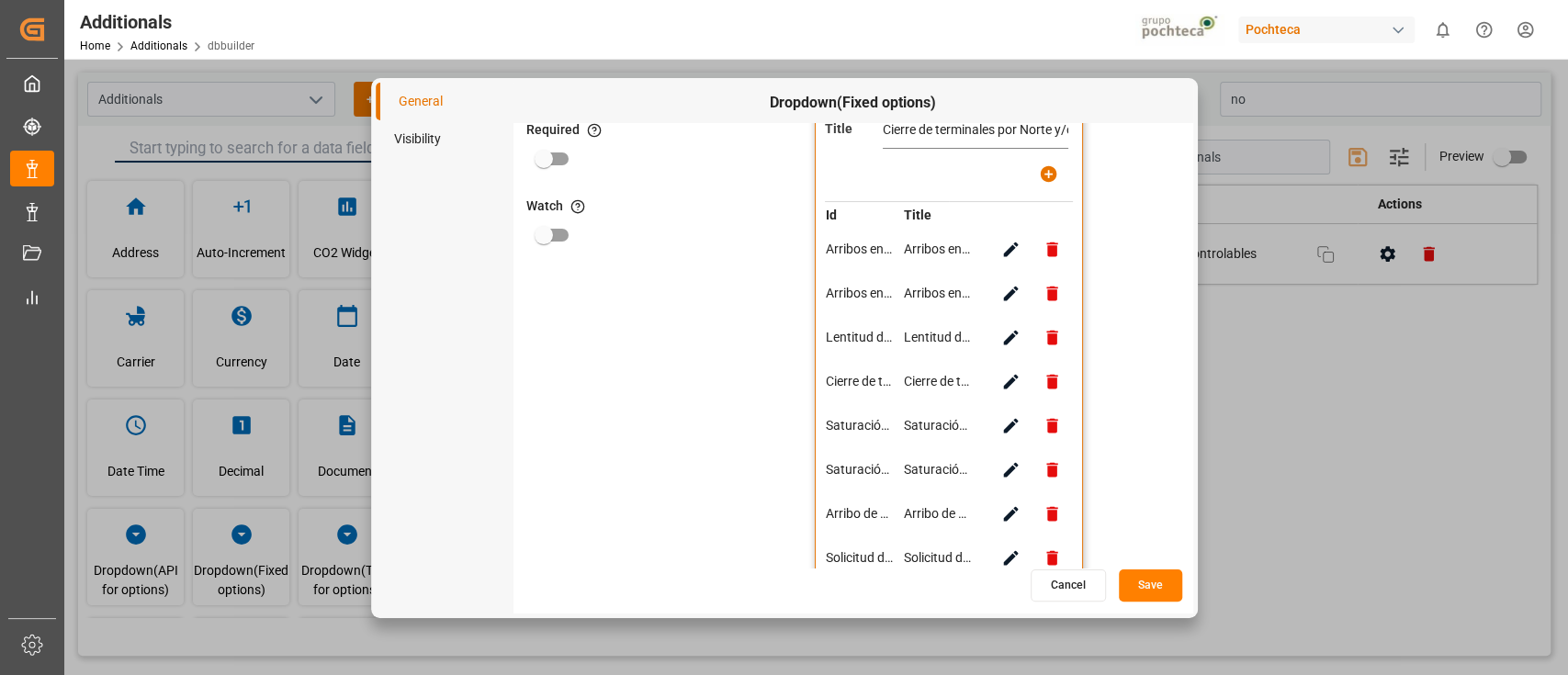
scroll to position [169, 0]
click at [1012, 420] on icon "button" at bounding box center [1011, 425] width 19 height 19
type input "Saturación en terminales"
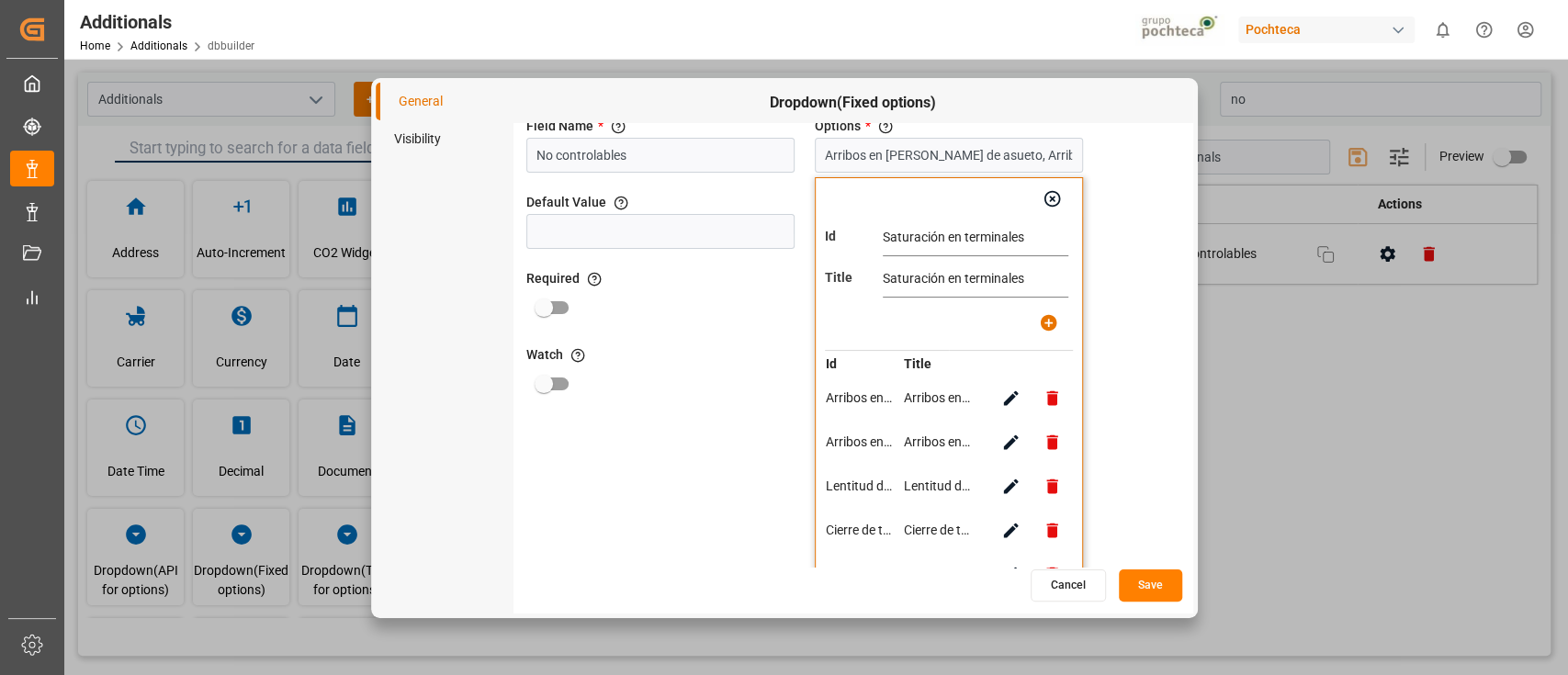
scroll to position [0, 0]
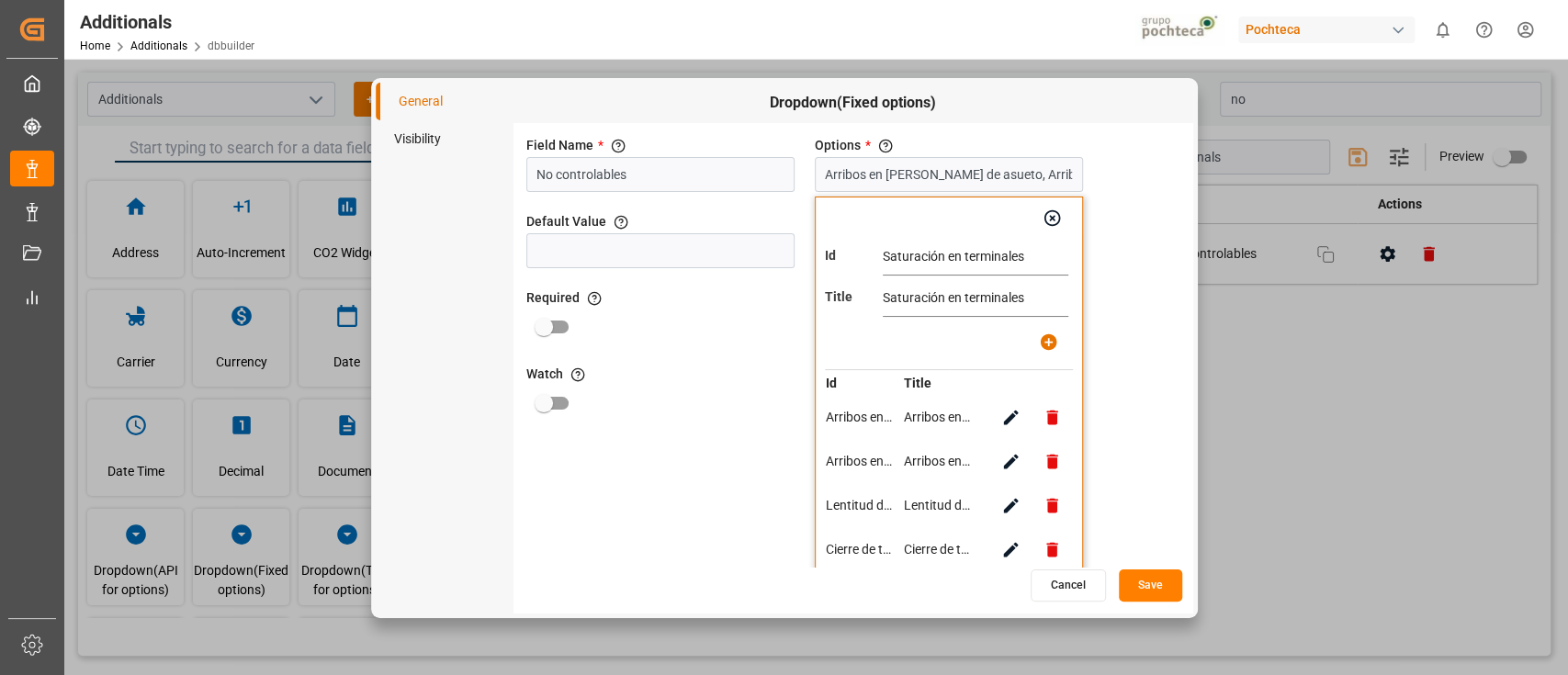
click at [954, 294] on input "Saturación en terminales" at bounding box center [975, 299] width 186 height 37
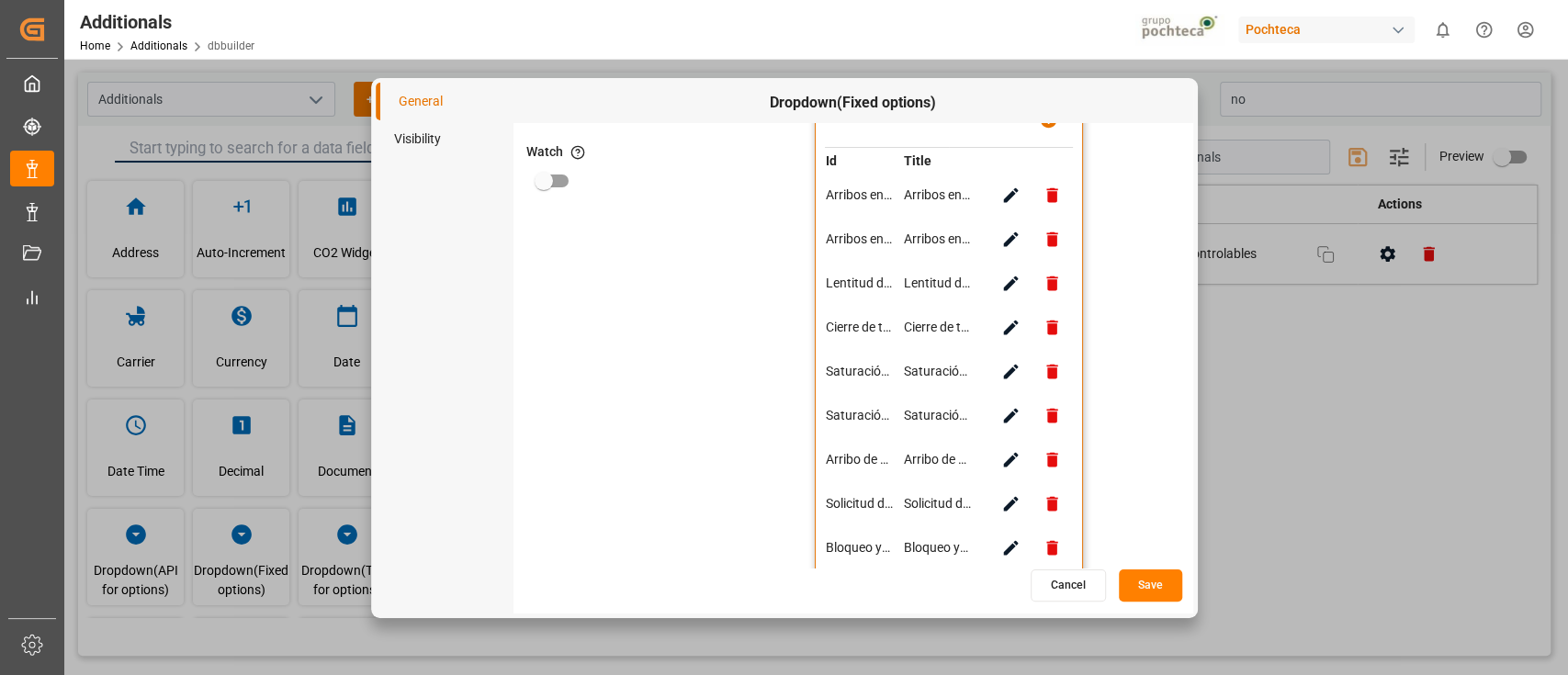
scroll to position [277, 0]
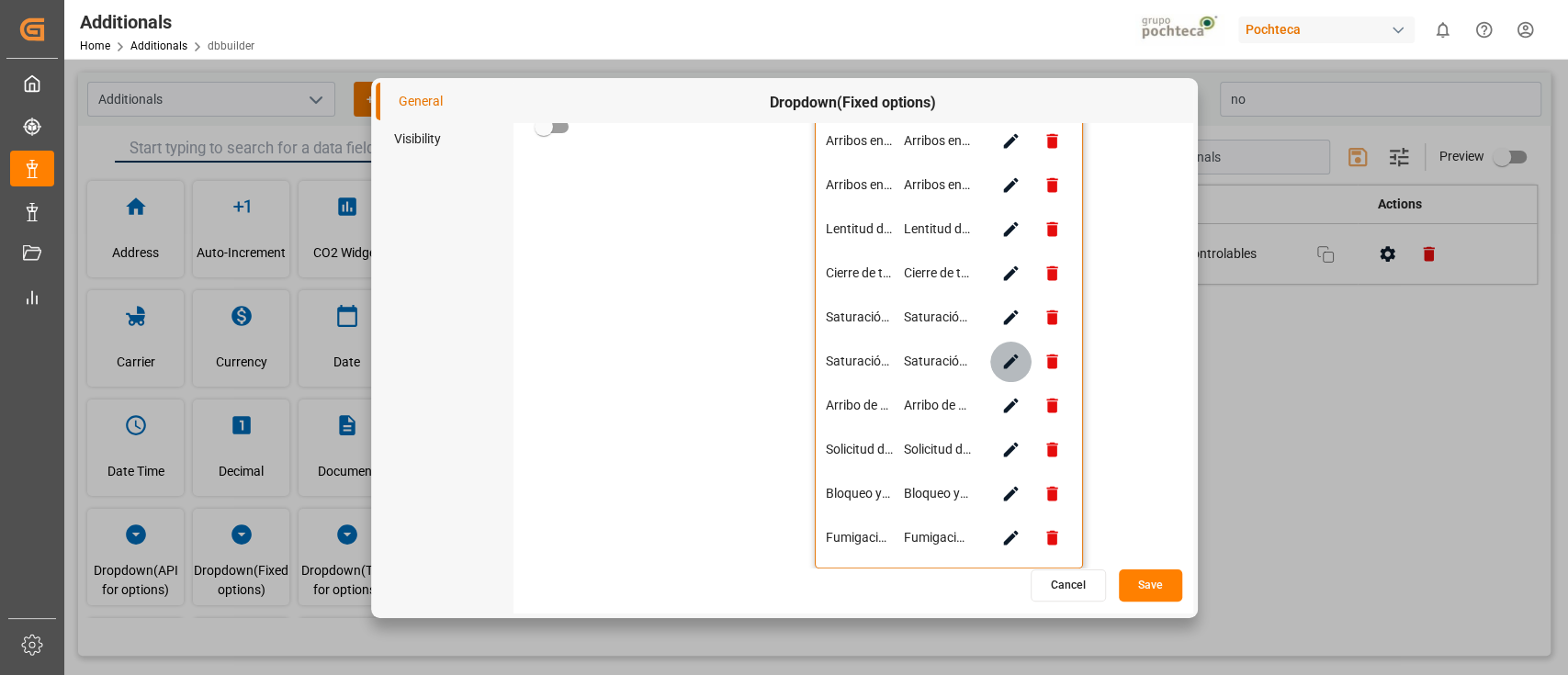
click at [1018, 356] on icon "button" at bounding box center [1011, 361] width 19 height 19
type input "Saturación en terminales por Norte o mal clima"
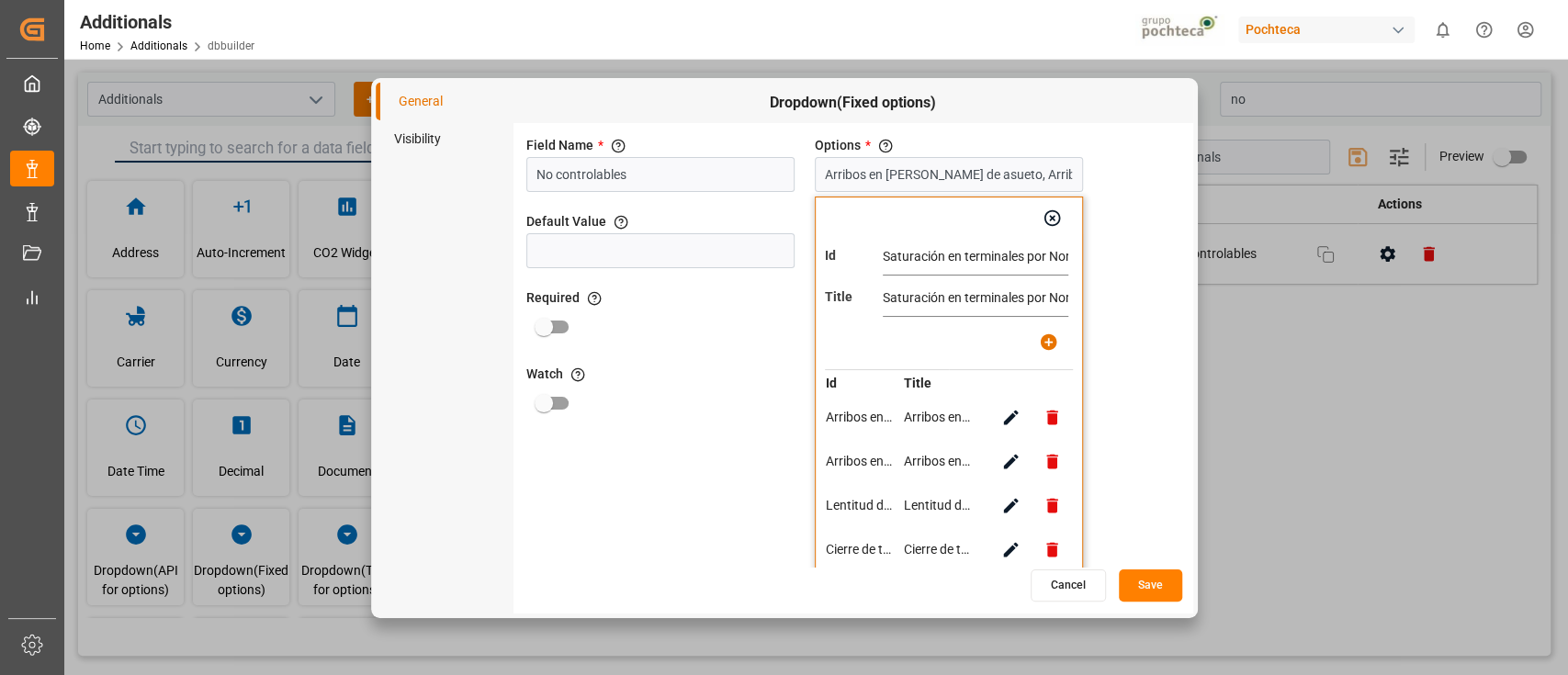
click at [970, 263] on input "Saturación en terminales por Norte o mal clima" at bounding box center [975, 257] width 186 height 37
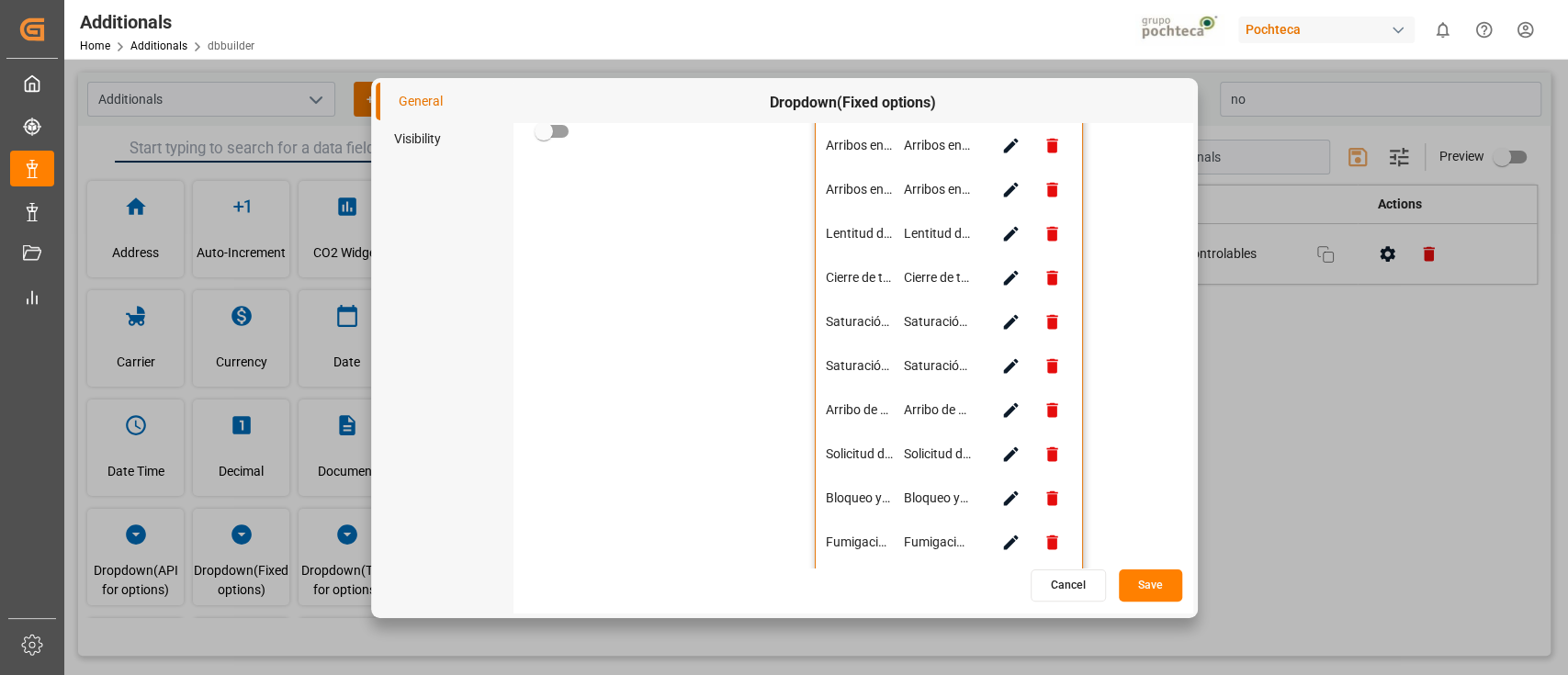
scroll to position [277, 0]
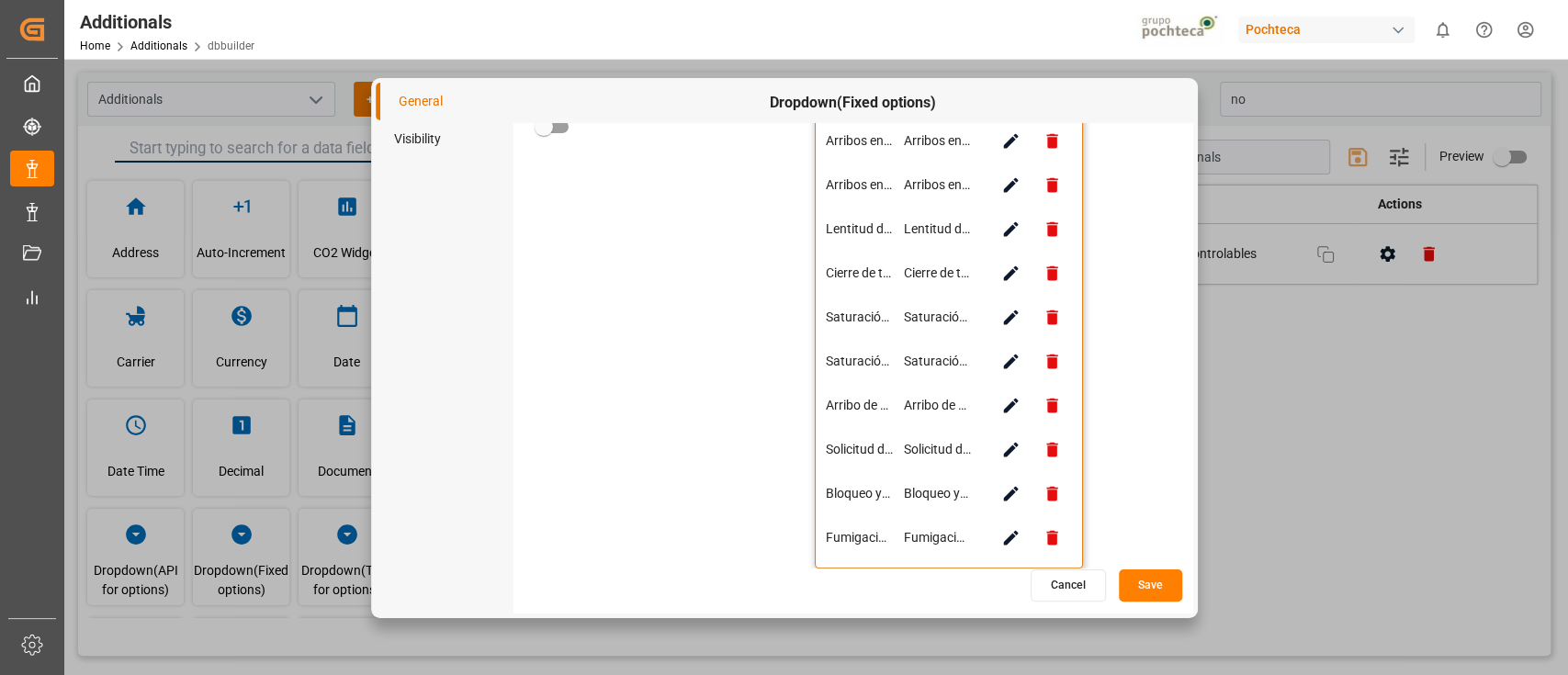
click at [1012, 405] on icon "button" at bounding box center [1011, 407] width 15 height 15
type input "Arribo de carrotanques a final de semana (jueves,viernes, sábado, domingo)"
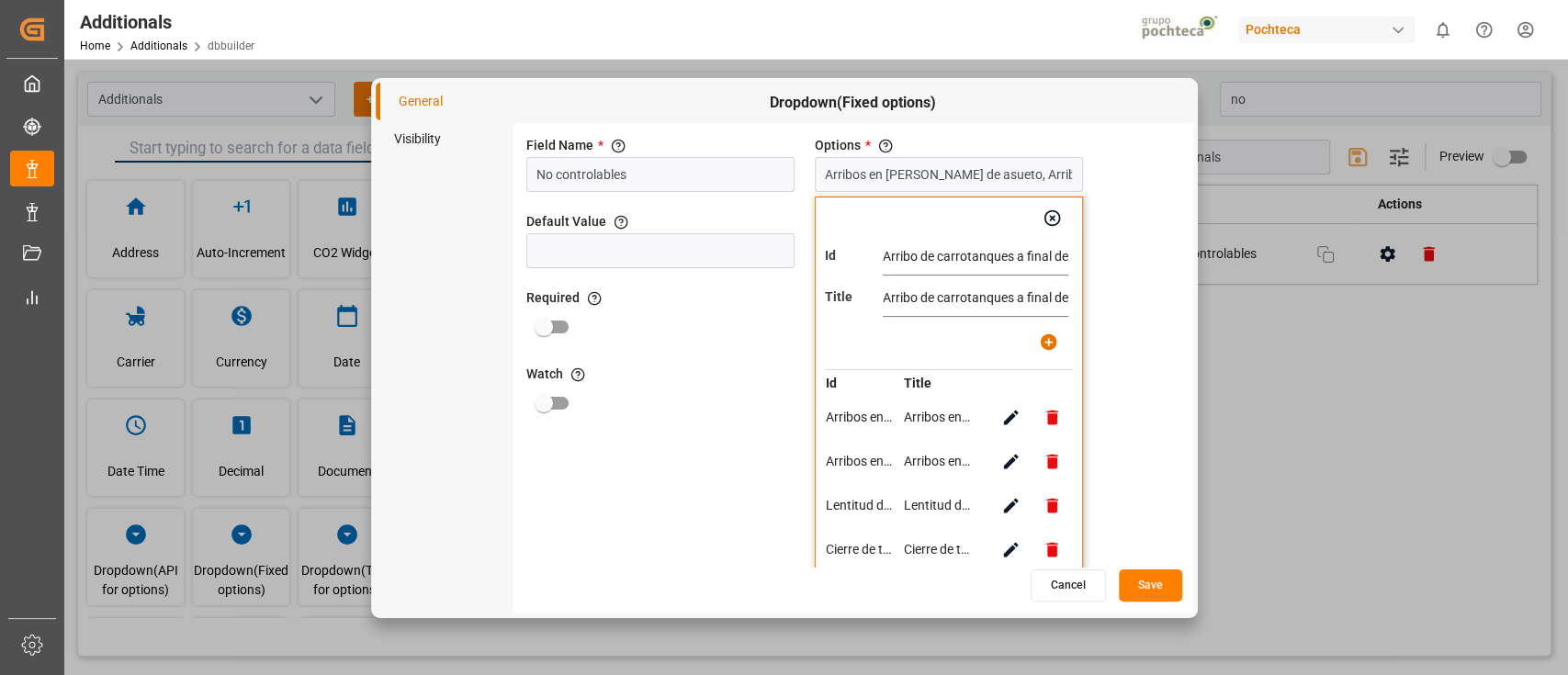
click at [956, 254] on input "Arribo de carrotanques a final de semana (jueves,viernes, sábado, domingo)" at bounding box center [975, 257] width 186 height 37
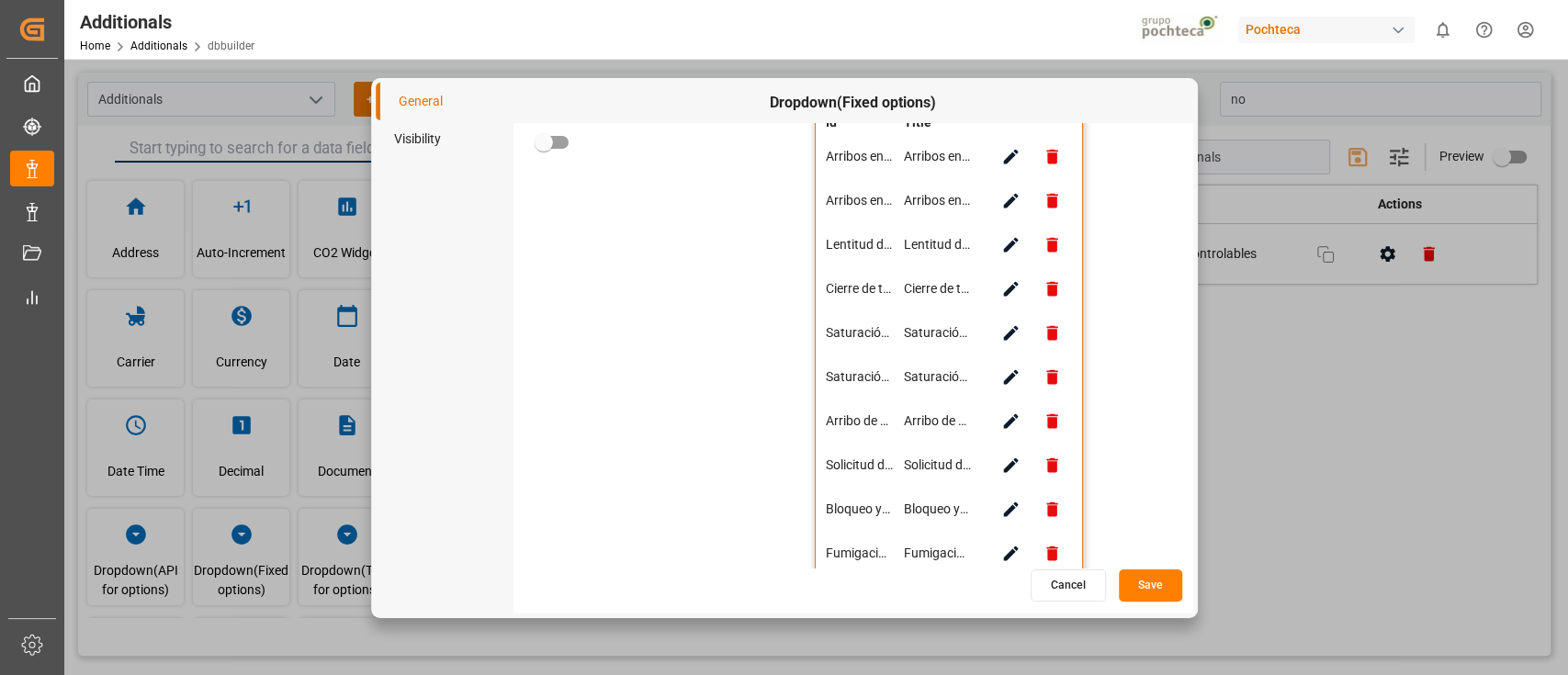
scroll to position [277, 0]
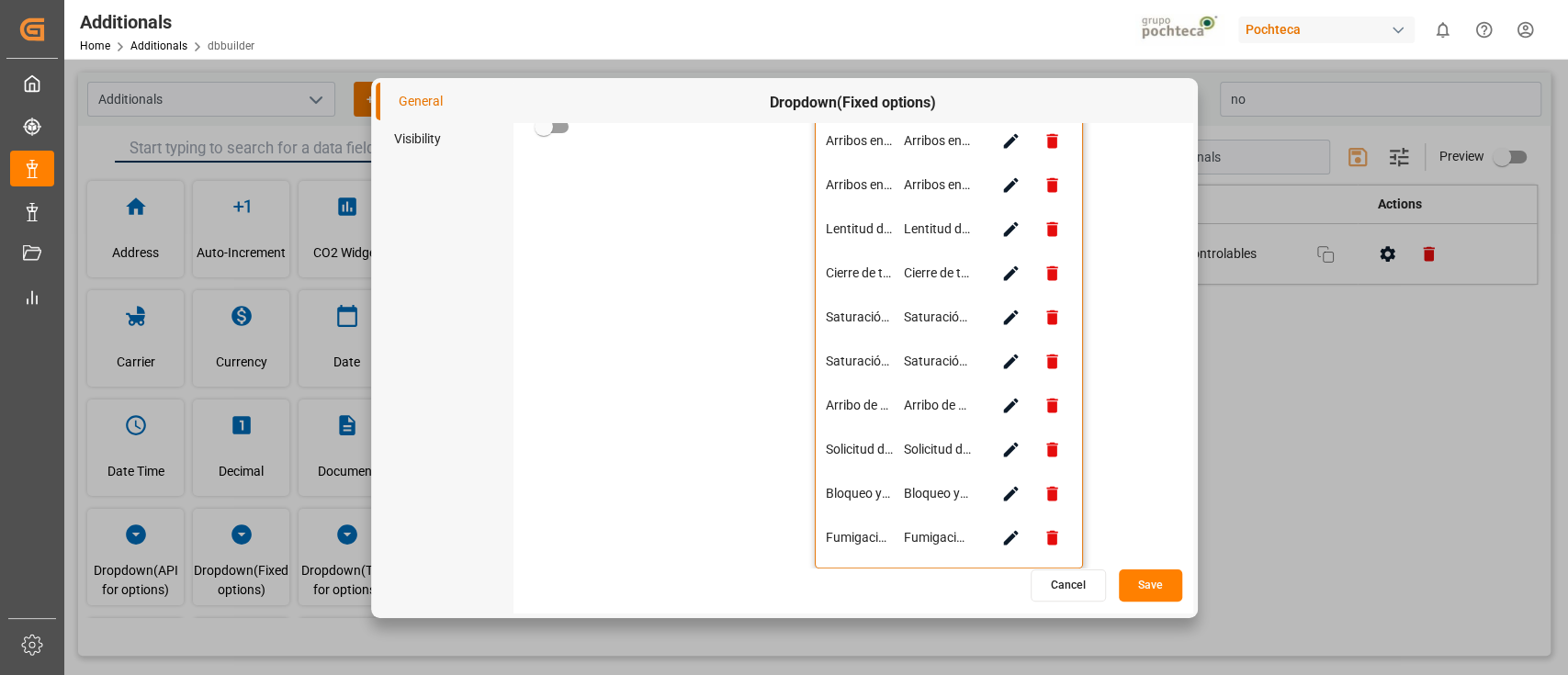
click at [1008, 452] on icon "button" at bounding box center [1011, 450] width 15 height 15
type input "Solicitud de revisión de la autoridad"
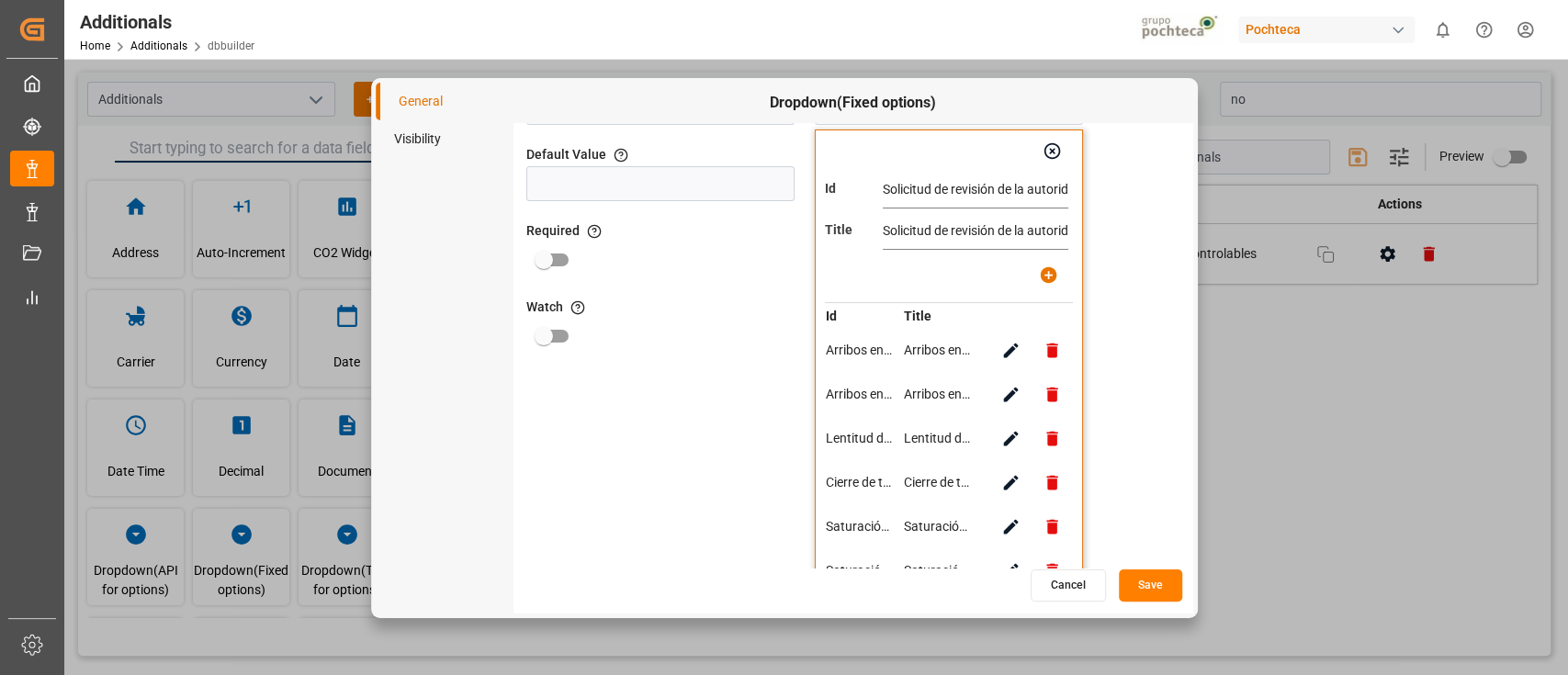
scroll to position [0, 0]
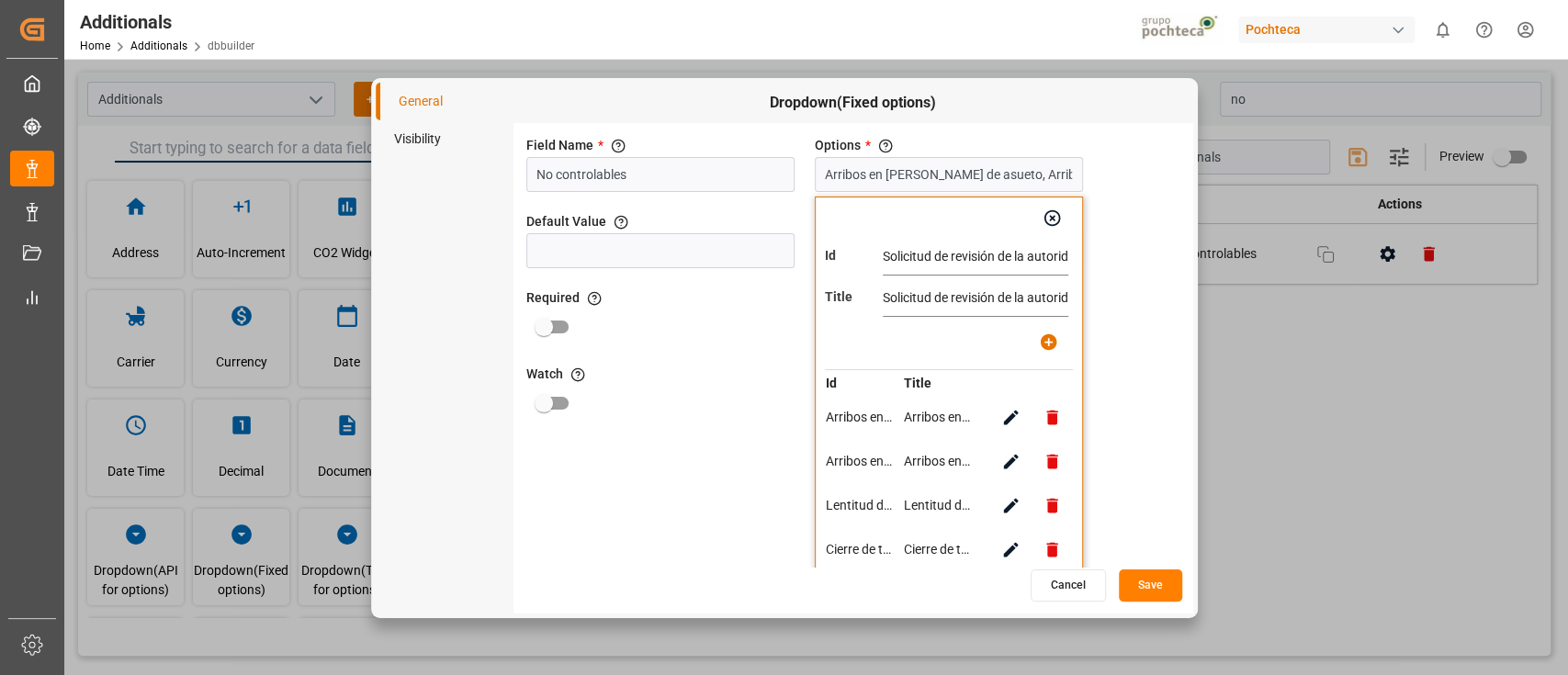
click at [942, 253] on input "Solicitud de revisión de la autoridad" at bounding box center [975, 257] width 186 height 37
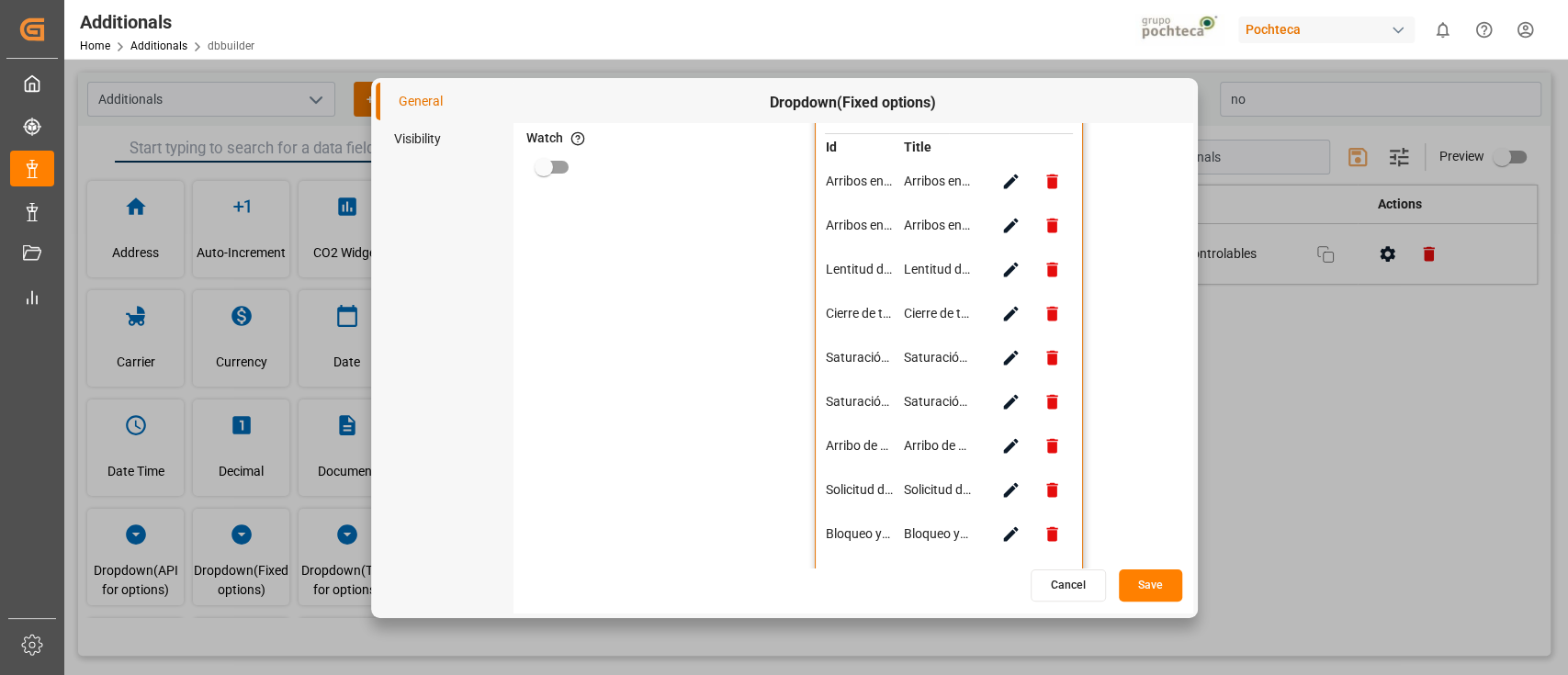
scroll to position [277, 0]
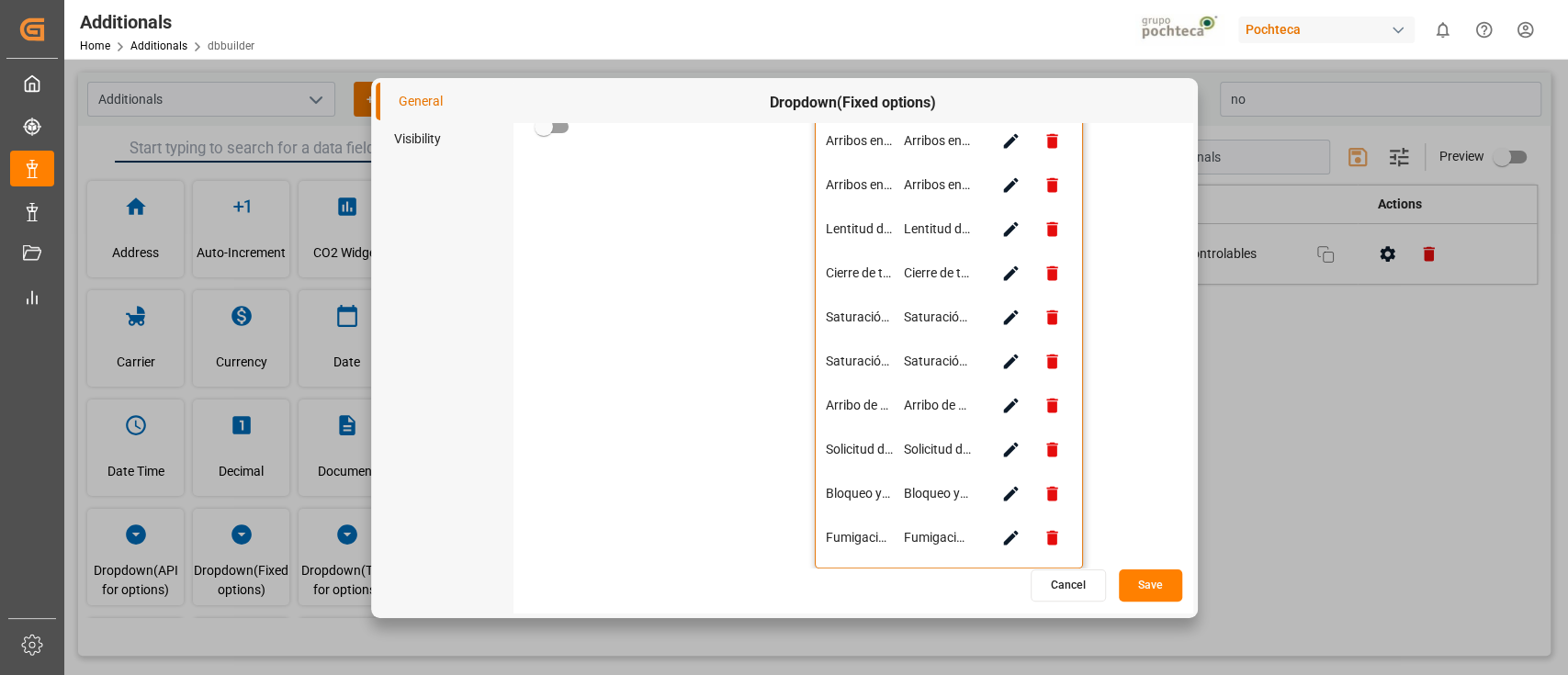
click at [1014, 492] on icon "button" at bounding box center [1011, 494] width 19 height 19
type input "Bloqueo y/o manifestaciones de terminales/aduanas"
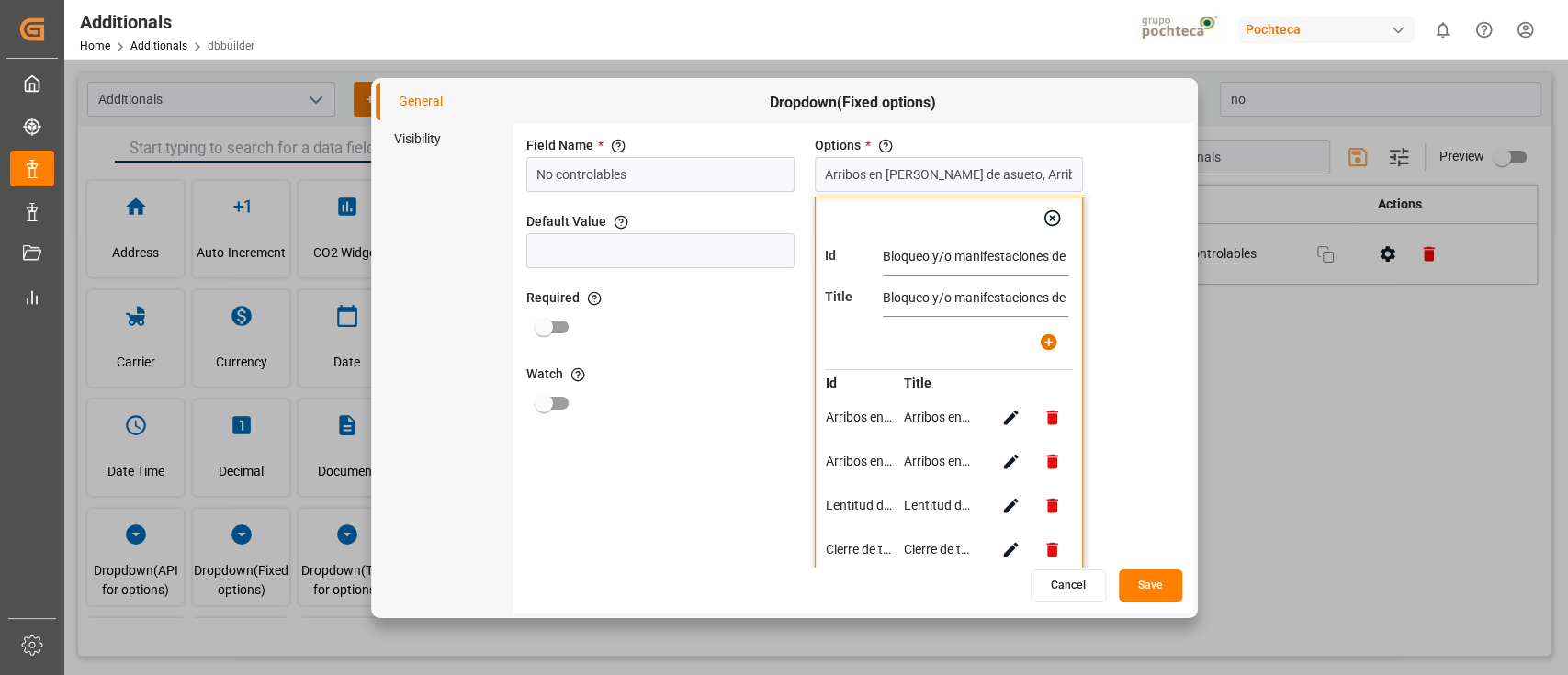
click at [948, 259] on input "Bloqueo y/o manifestaciones de terminales/aduanas" at bounding box center [975, 257] width 186 height 37
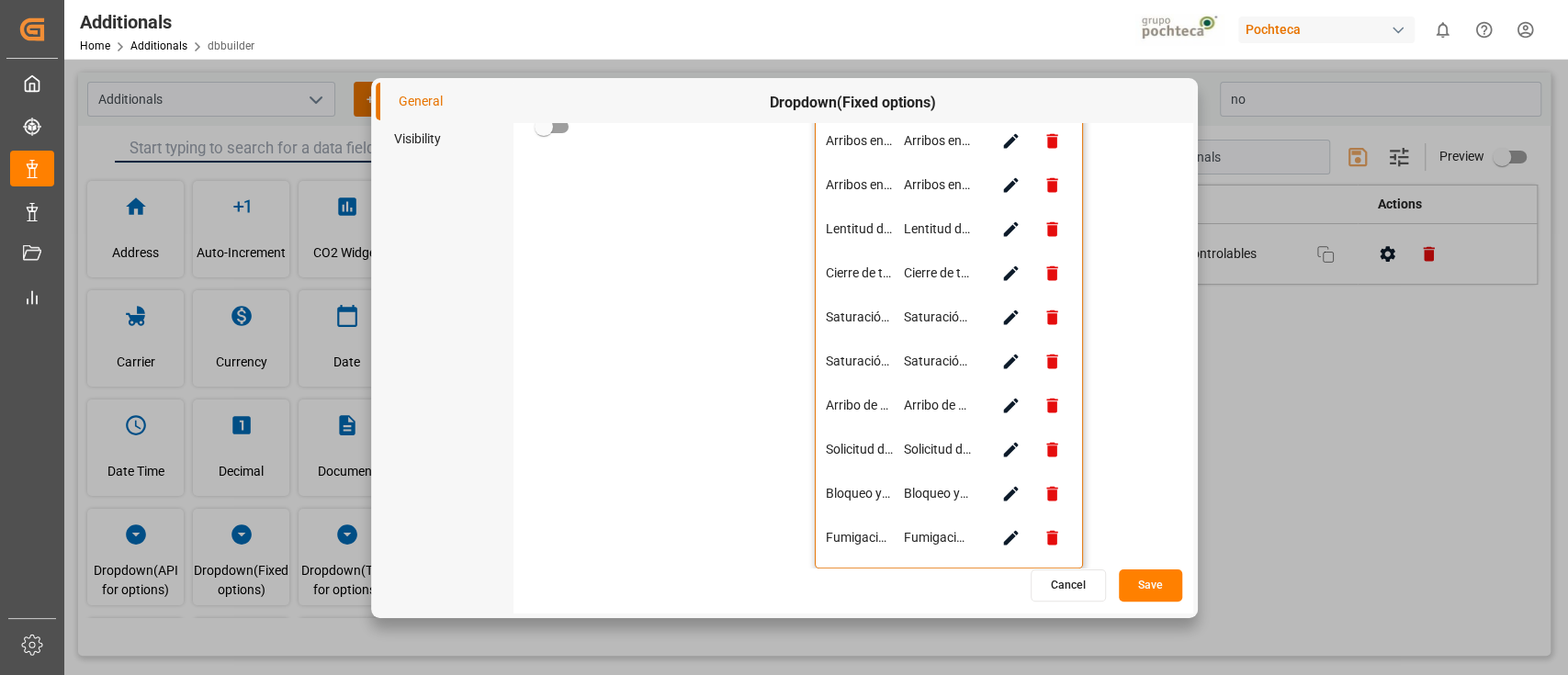
click at [1012, 534] on icon "button" at bounding box center [1011, 538] width 15 height 15
type input "Fumigación de embarques"
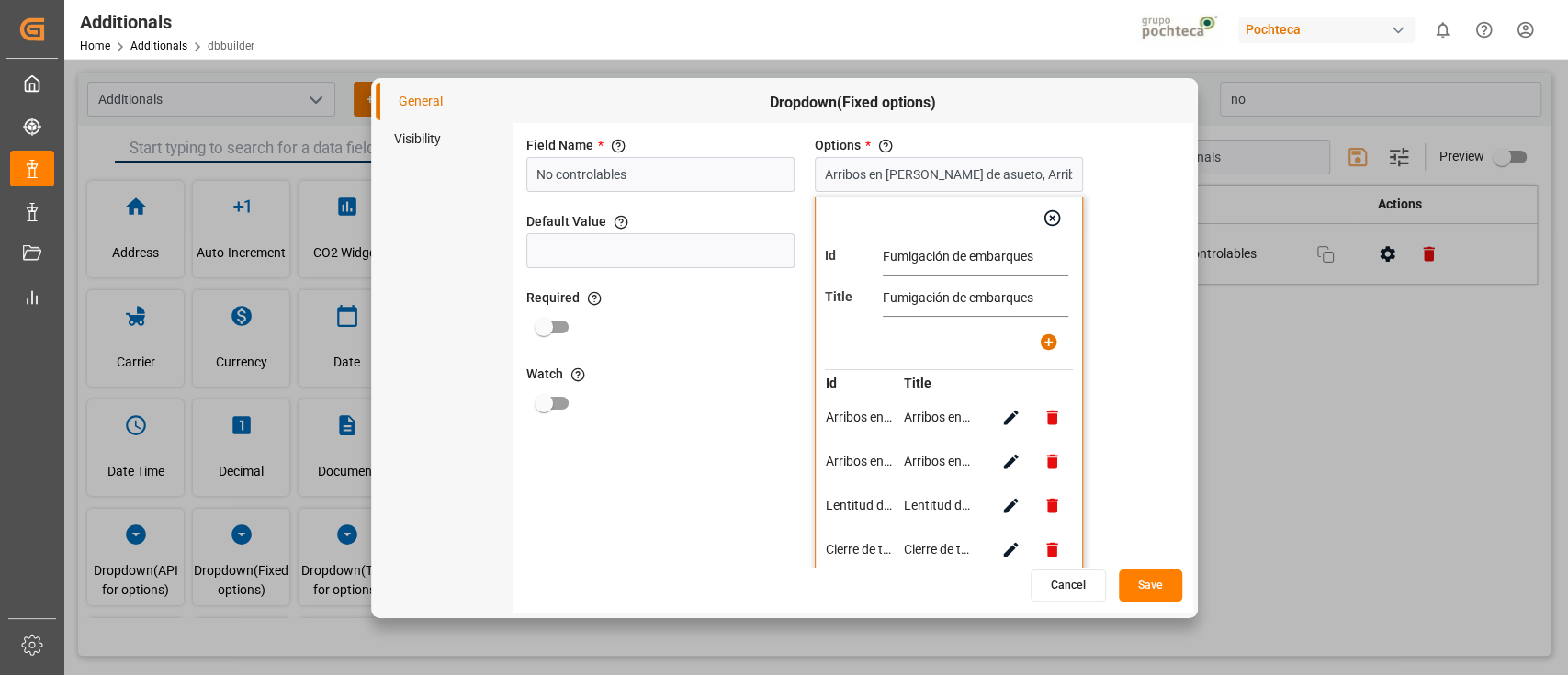
click at [956, 254] on input "Fumigación de embarques" at bounding box center [975, 257] width 186 height 37
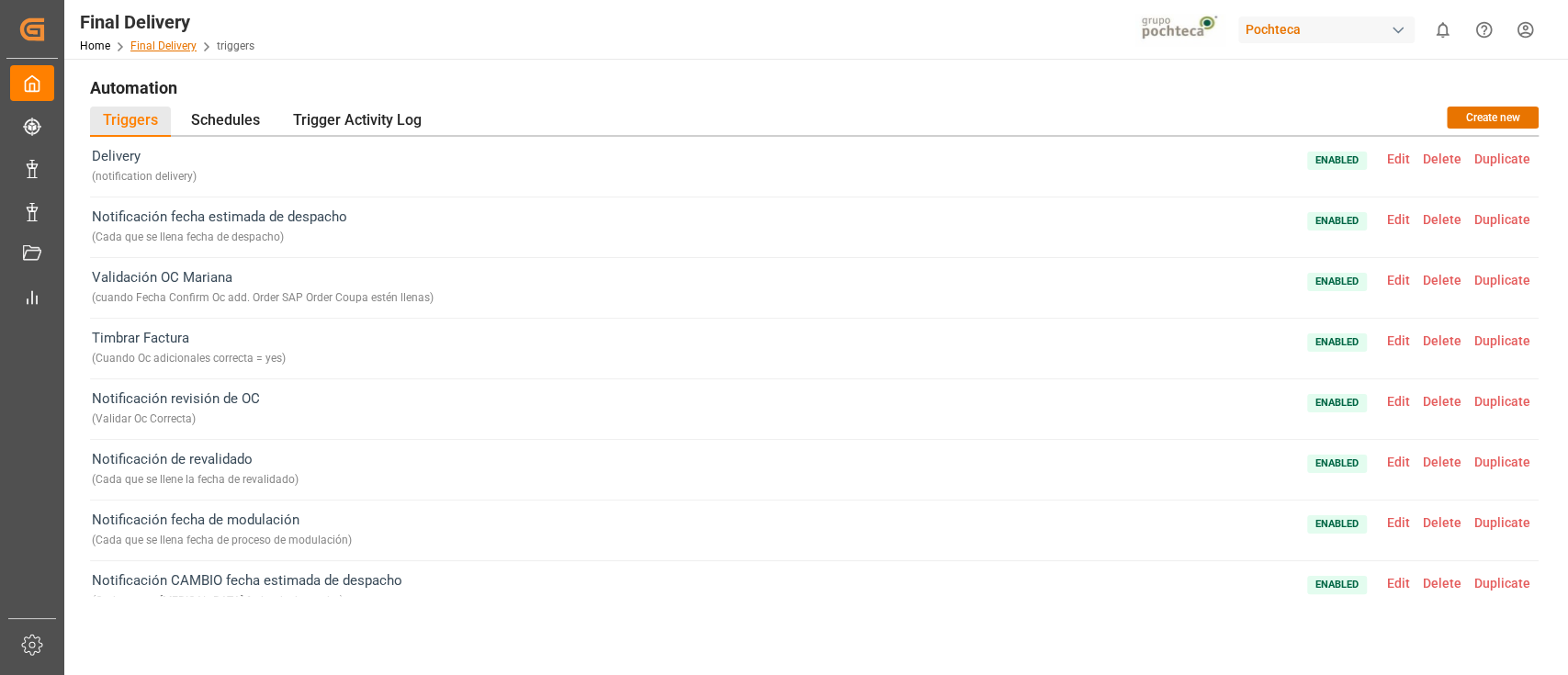
click at [140, 46] on link "Final Delivery" at bounding box center [164, 46] width 66 height 13
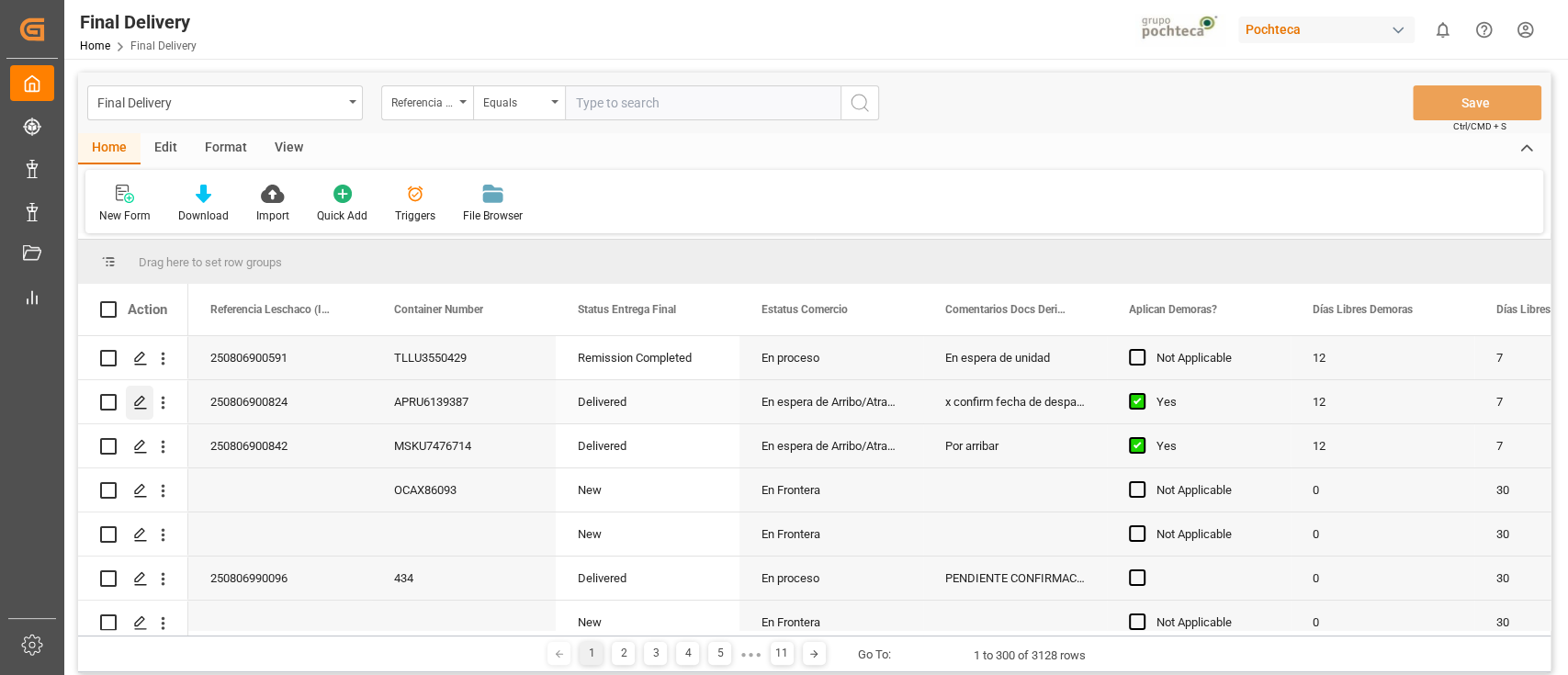
click at [137, 411] on div "Press SPACE to select this row." at bounding box center [139, 403] width 27 height 34
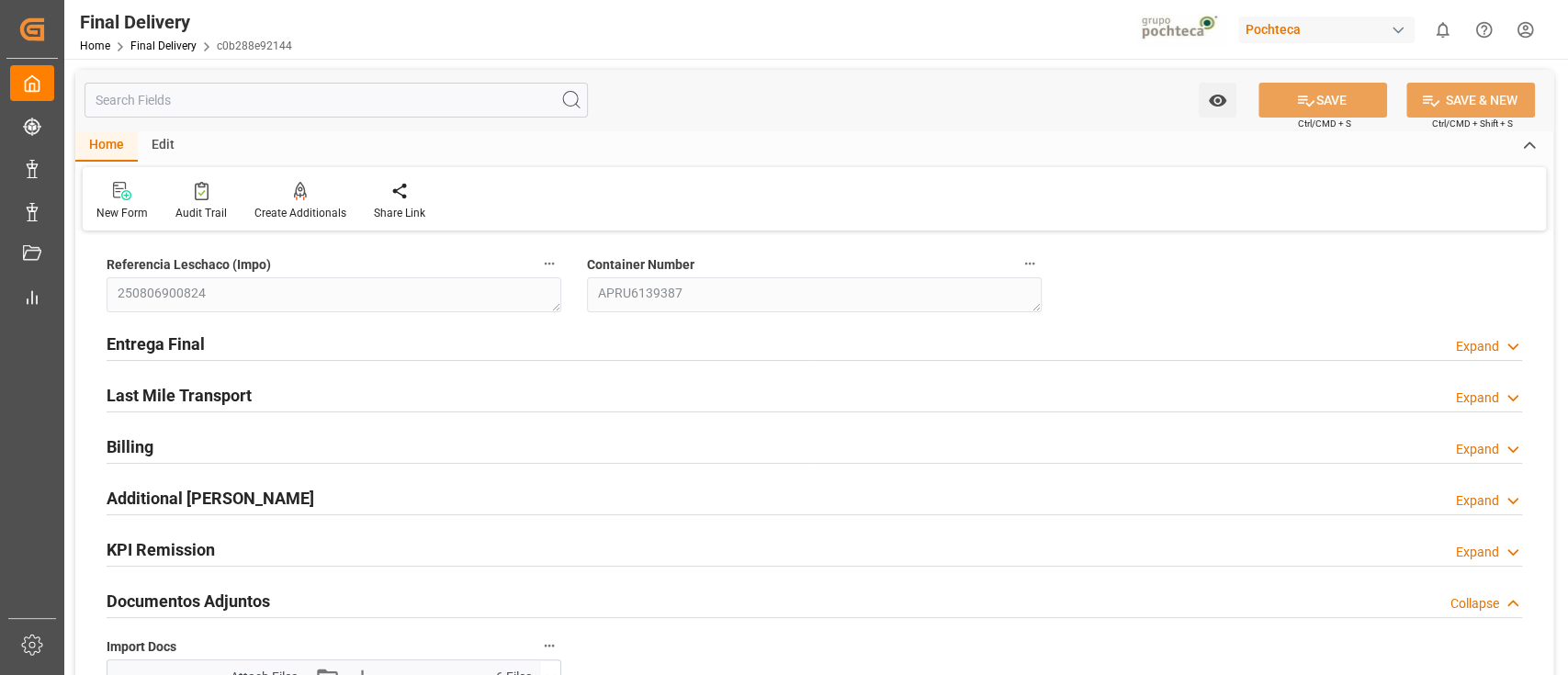
type input "12"
type input "7"
type input "136337"
type input "16-08-2025"
type input "[DATE]"
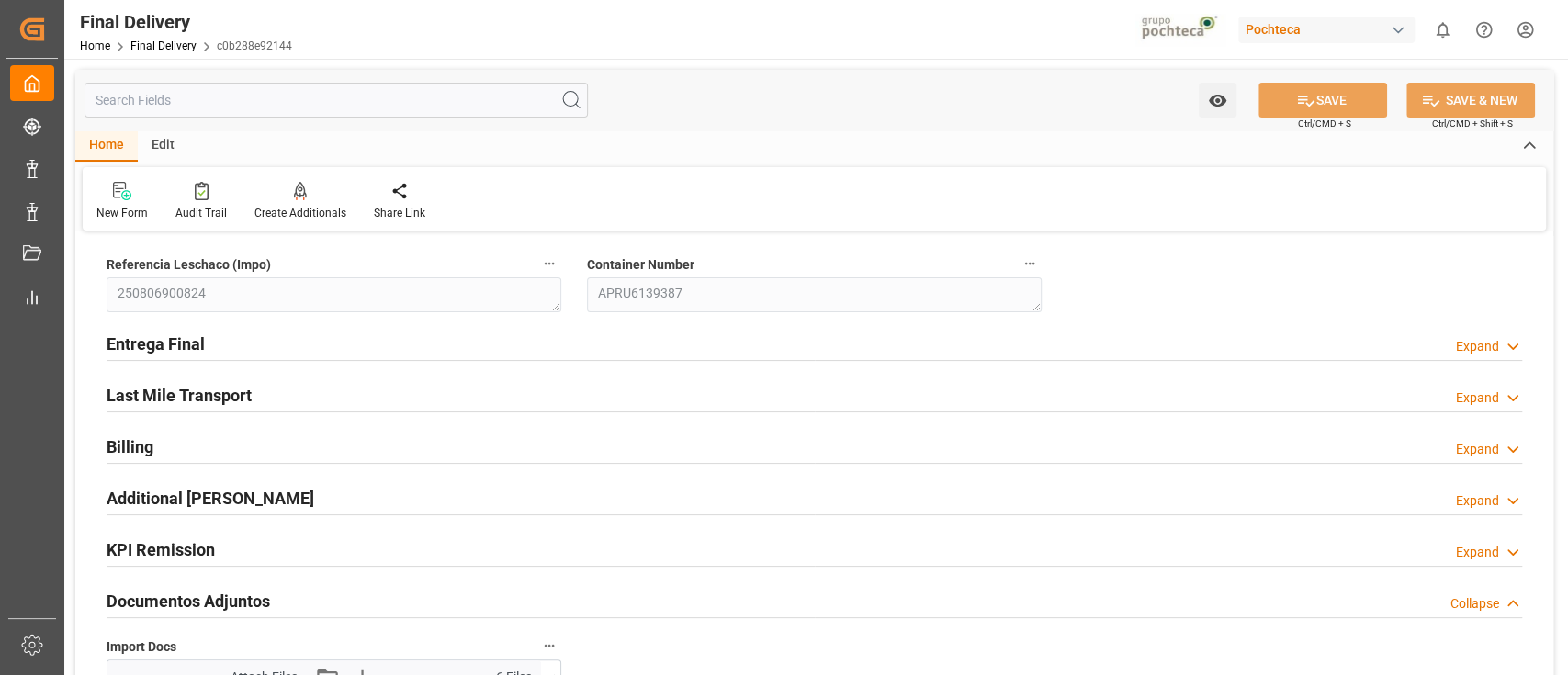
type input "[DATE] 00:00"
type input "[DATE]"
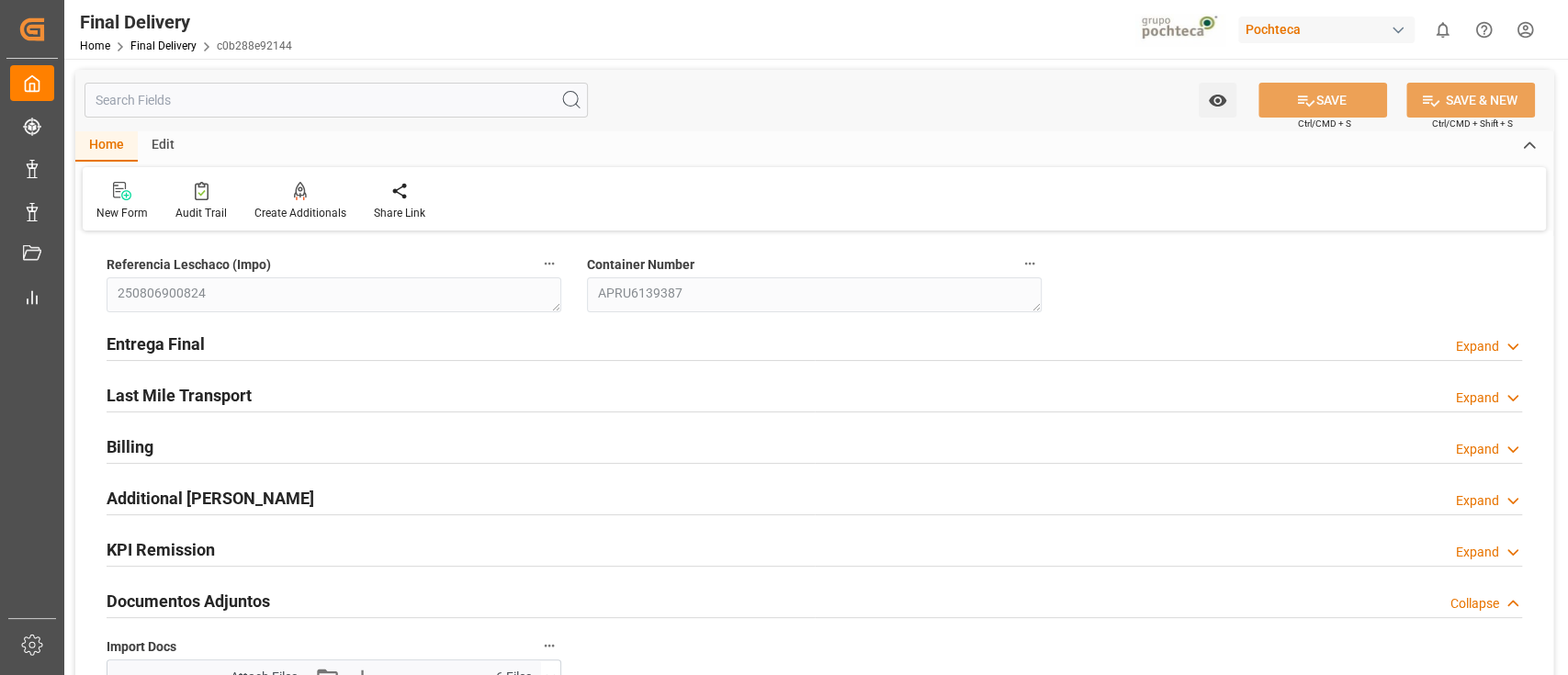
type input "25-08-2025"
click at [898, 342] on div "Entrega Final Expand" at bounding box center [813, 342] width 1415 height 35
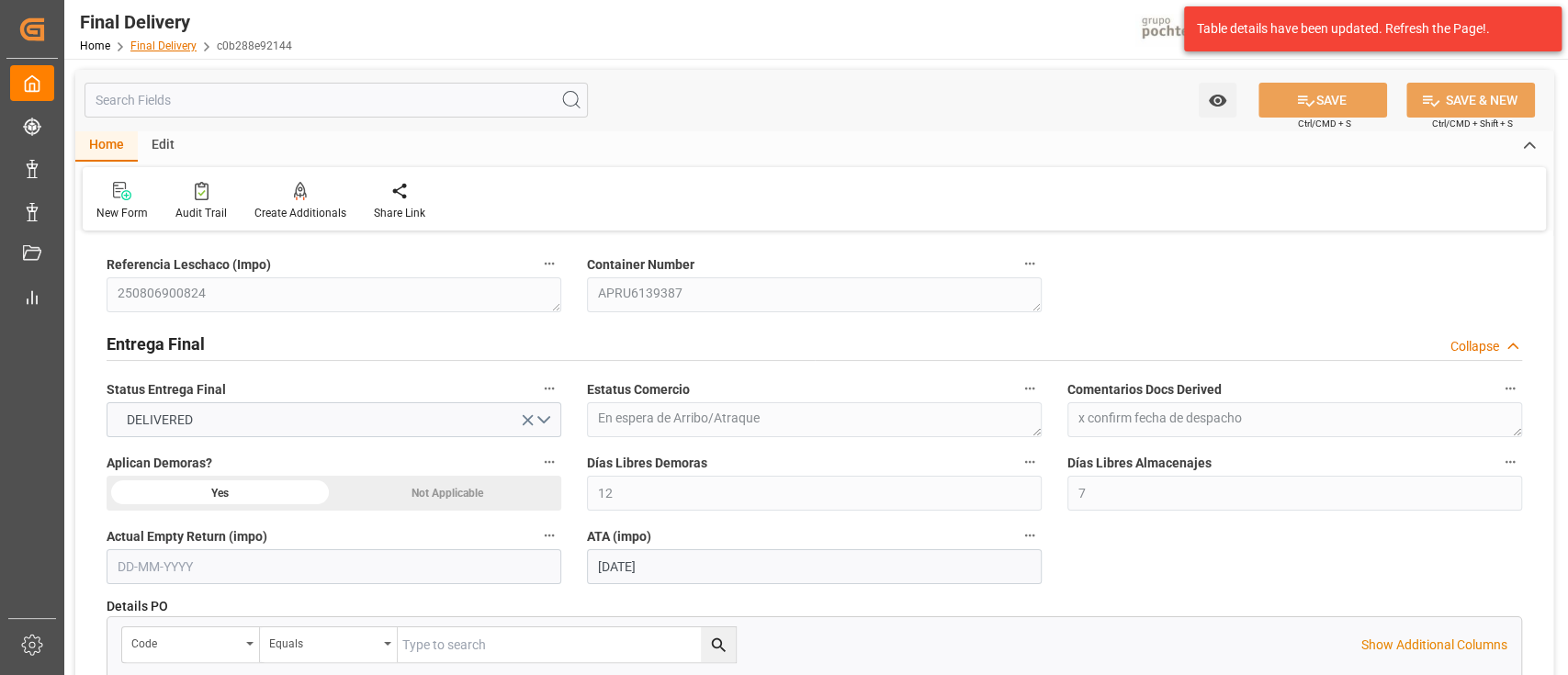
click at [185, 41] on link "Final Delivery" at bounding box center [164, 46] width 66 height 13
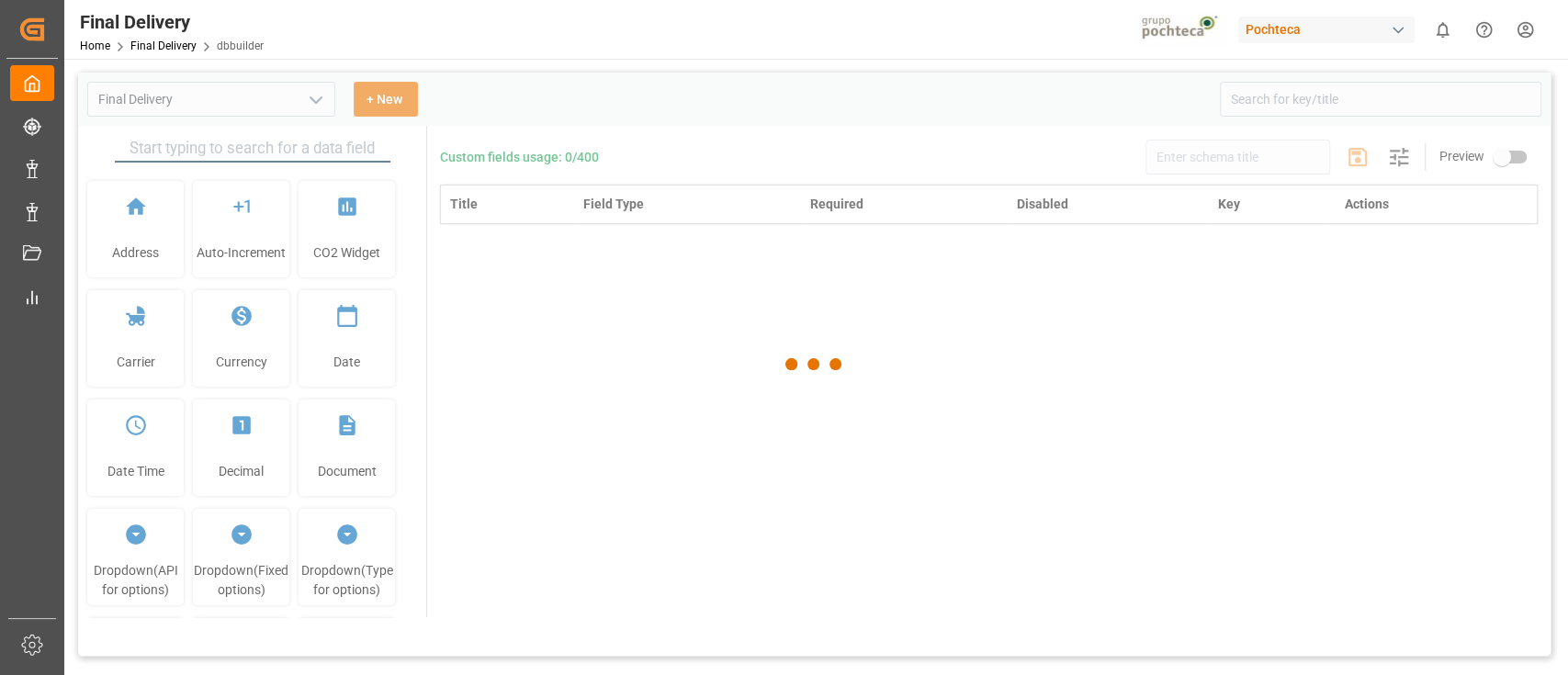
type input "Final Delivery"
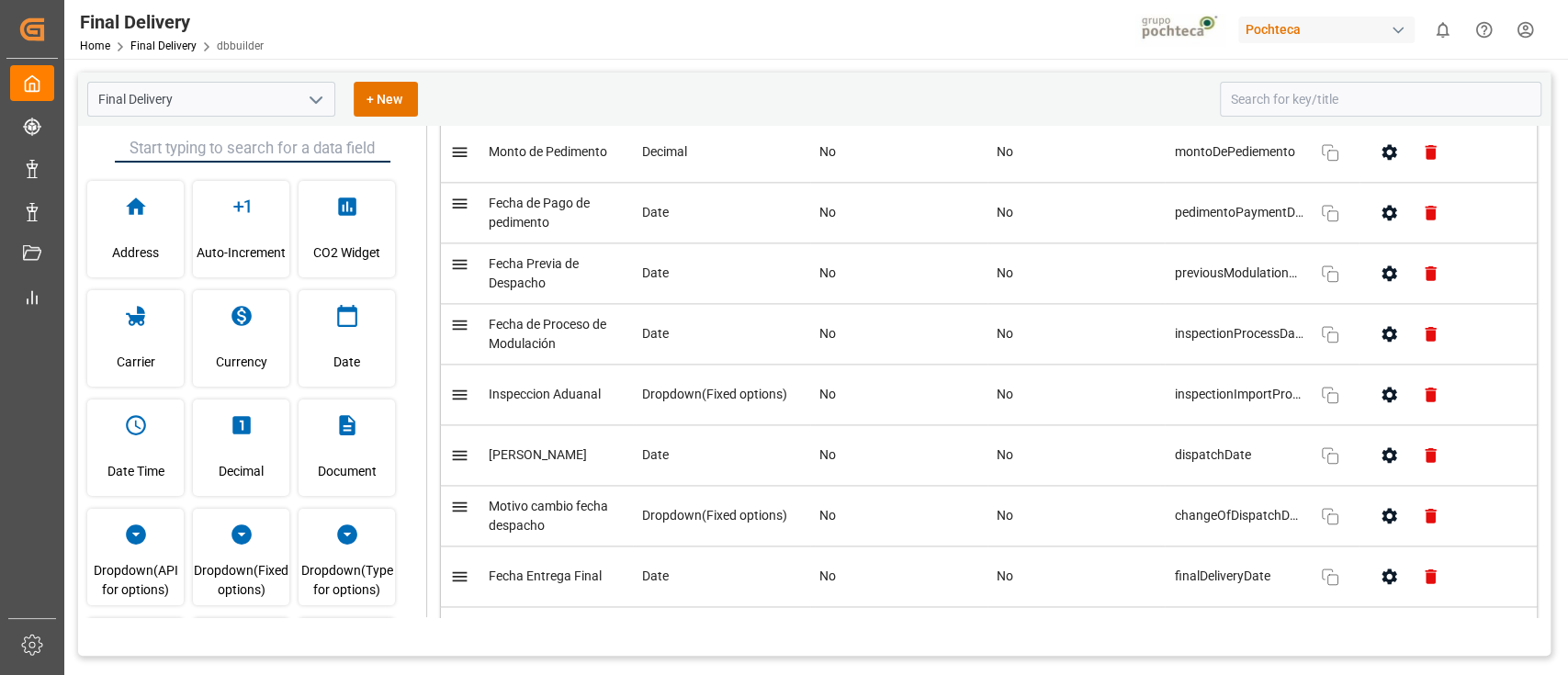
scroll to position [1677, 0]
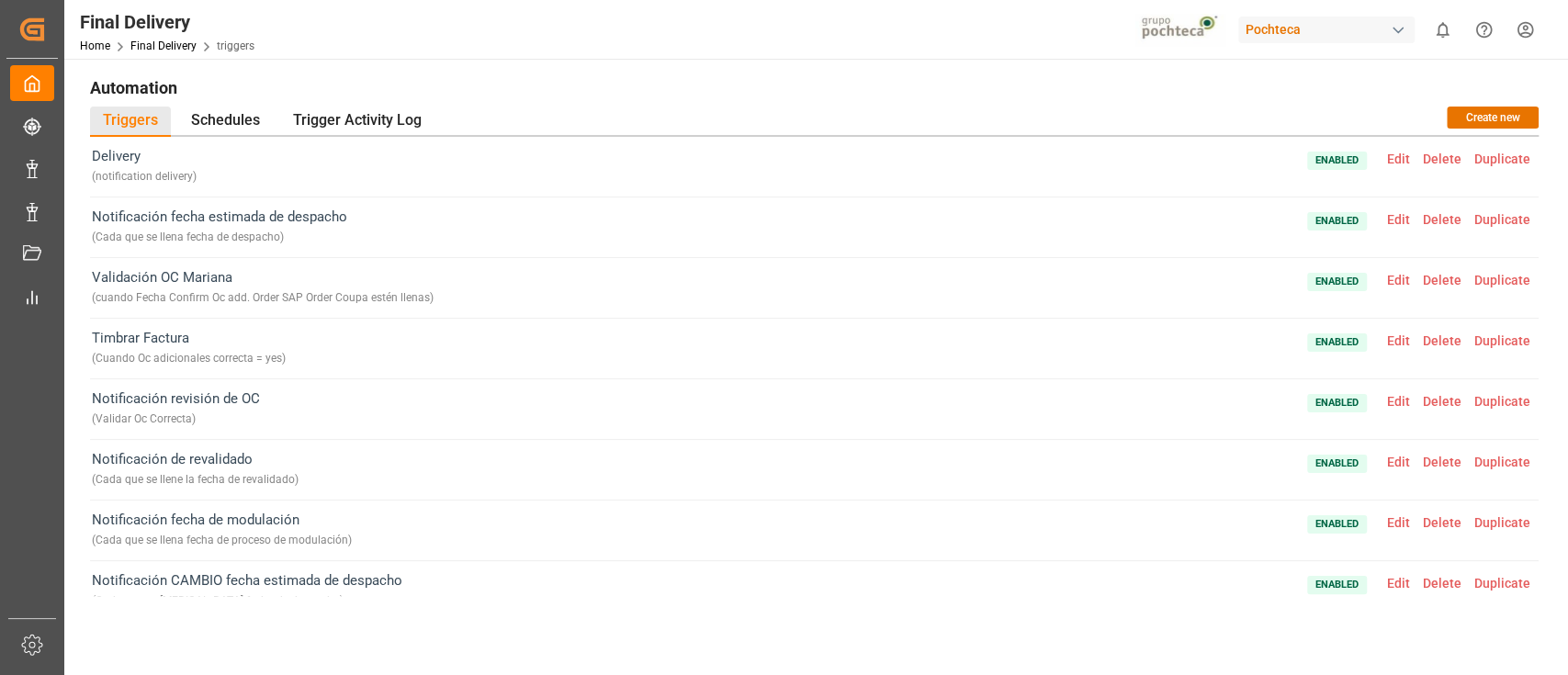
scroll to position [24, 0]
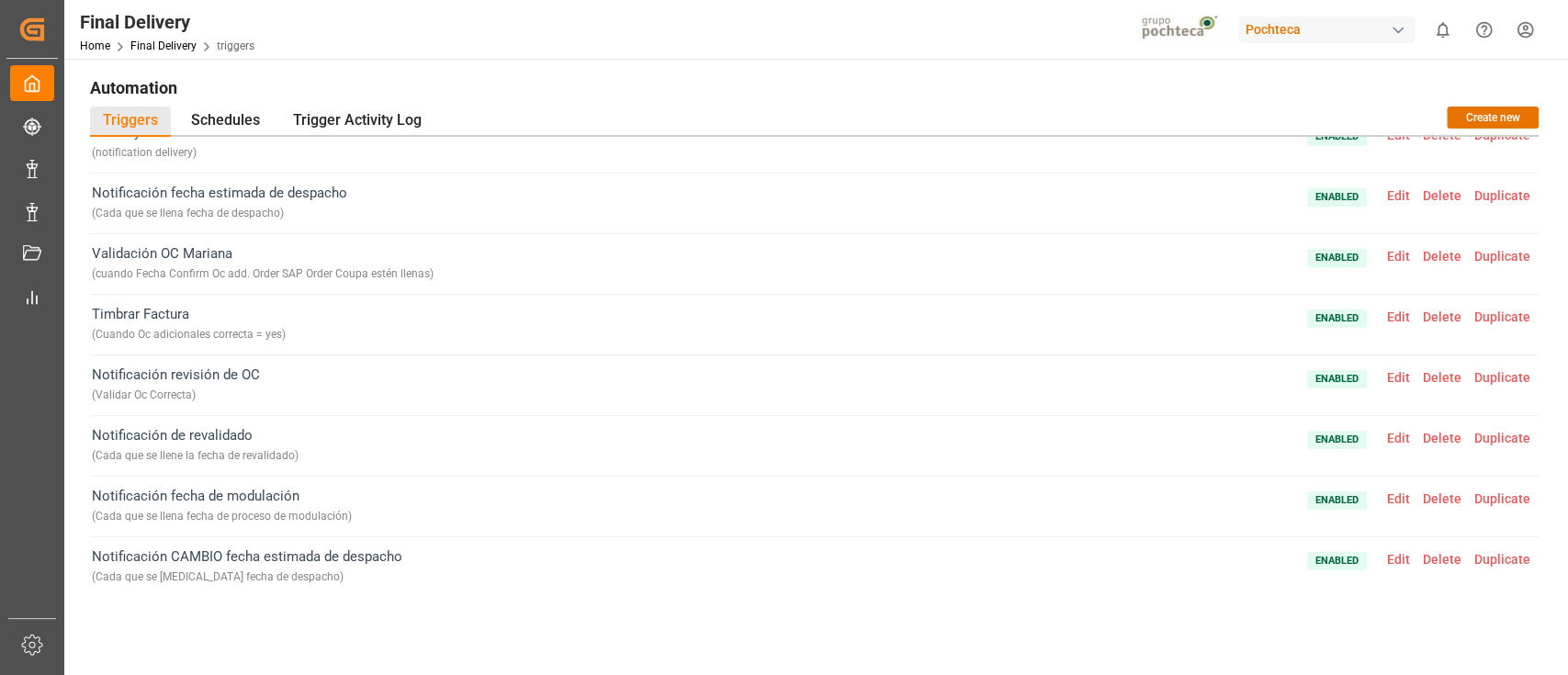
click at [1398, 558] on span "Edit" at bounding box center [1398, 559] width 36 height 15
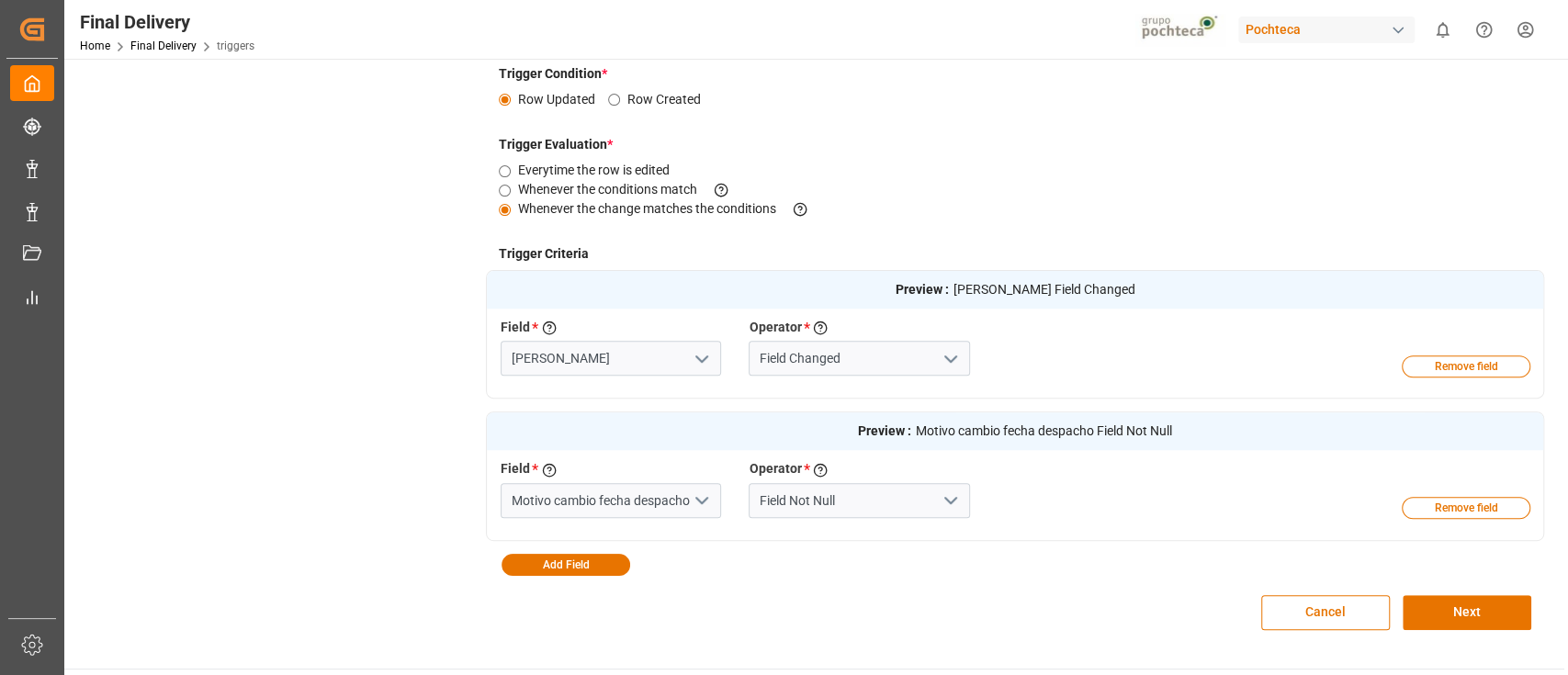
scroll to position [381, 0]
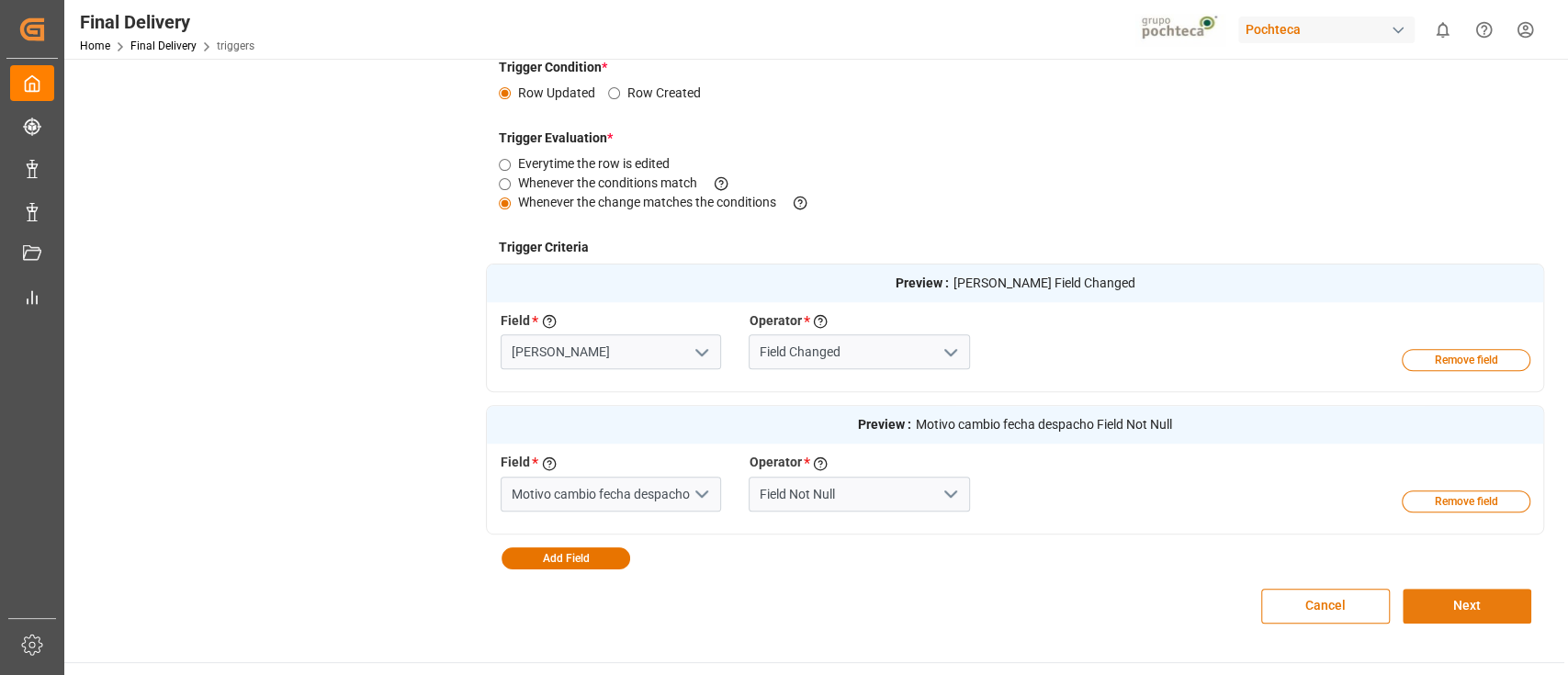
click at [1448, 613] on button "Next" at bounding box center [1468, 606] width 129 height 35
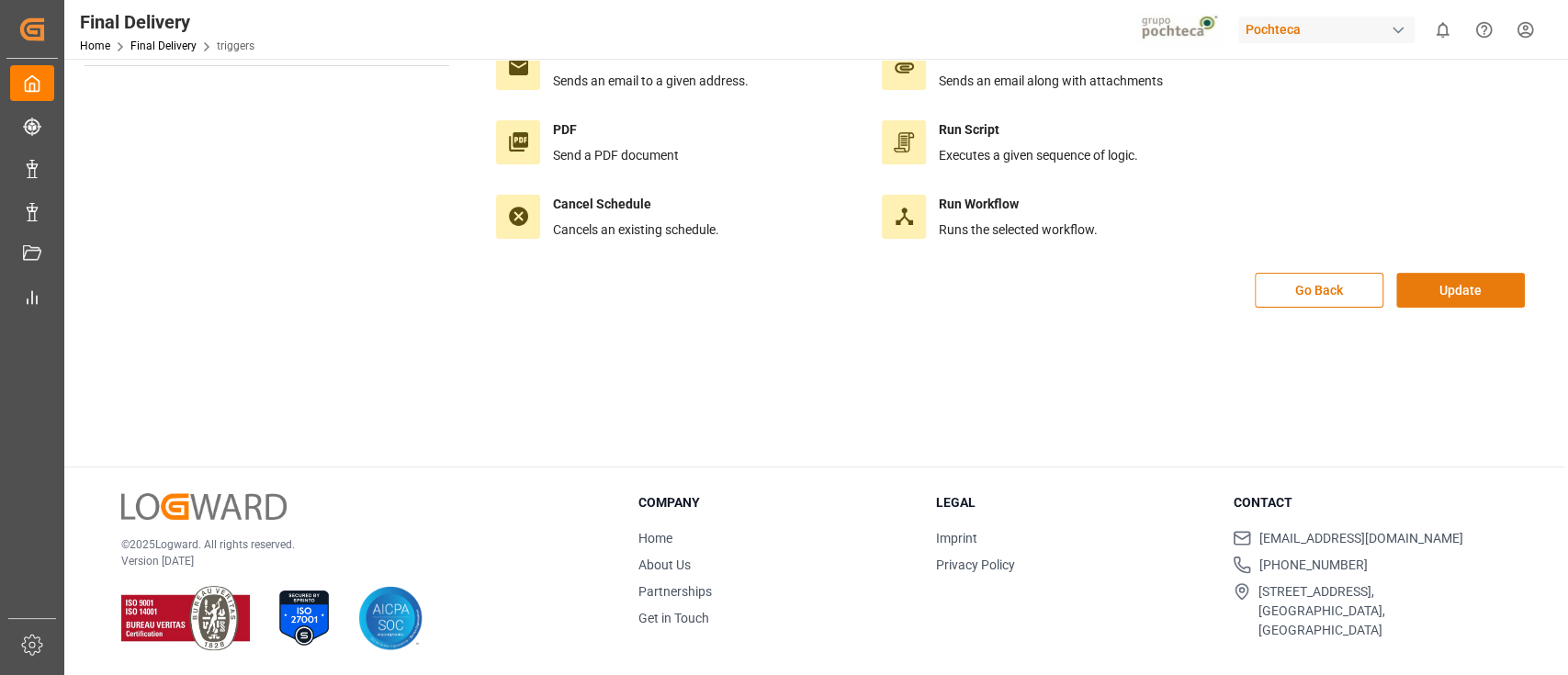
click at [1448, 289] on button "Update" at bounding box center [1461, 290] width 129 height 35
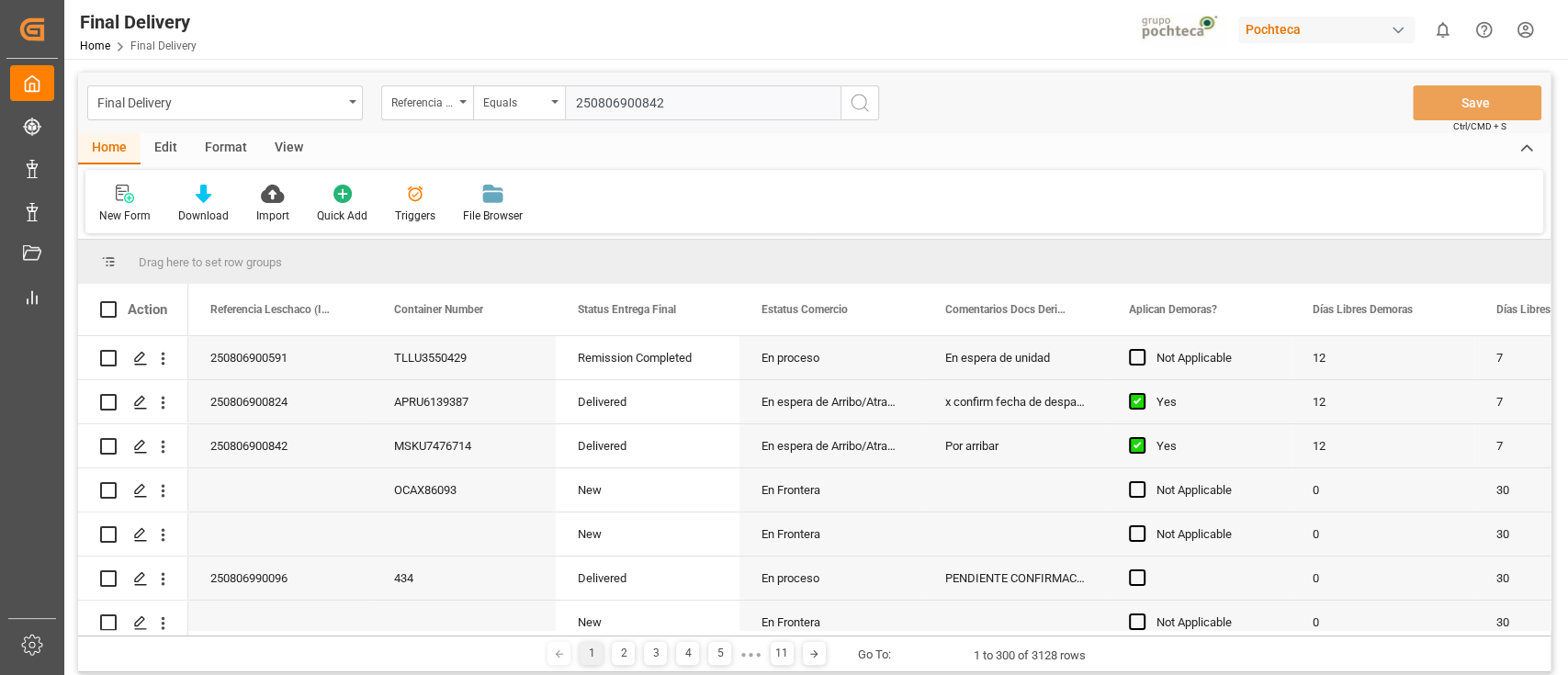
type input "250806900842"
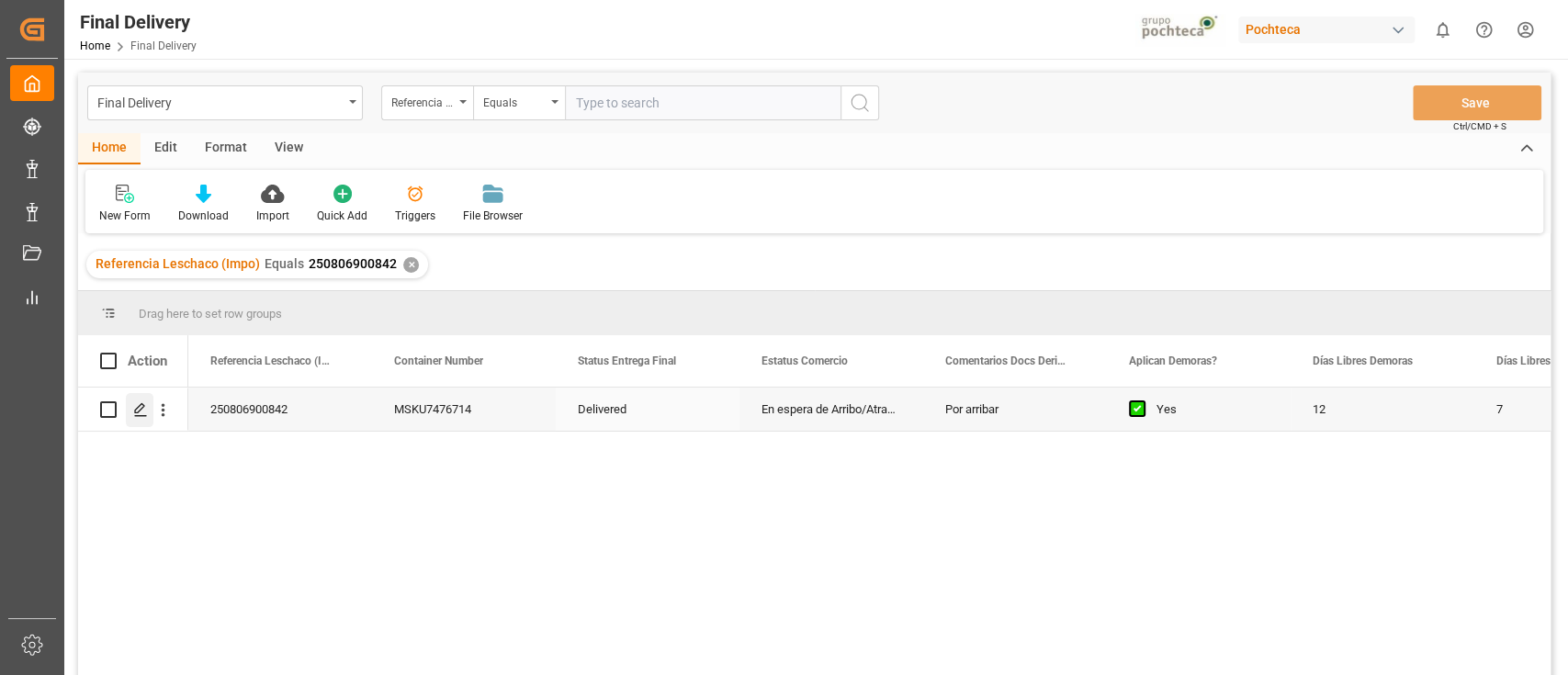
click at [145, 408] on icon "Press SPACE to select this row." at bounding box center [140, 410] width 15 height 15
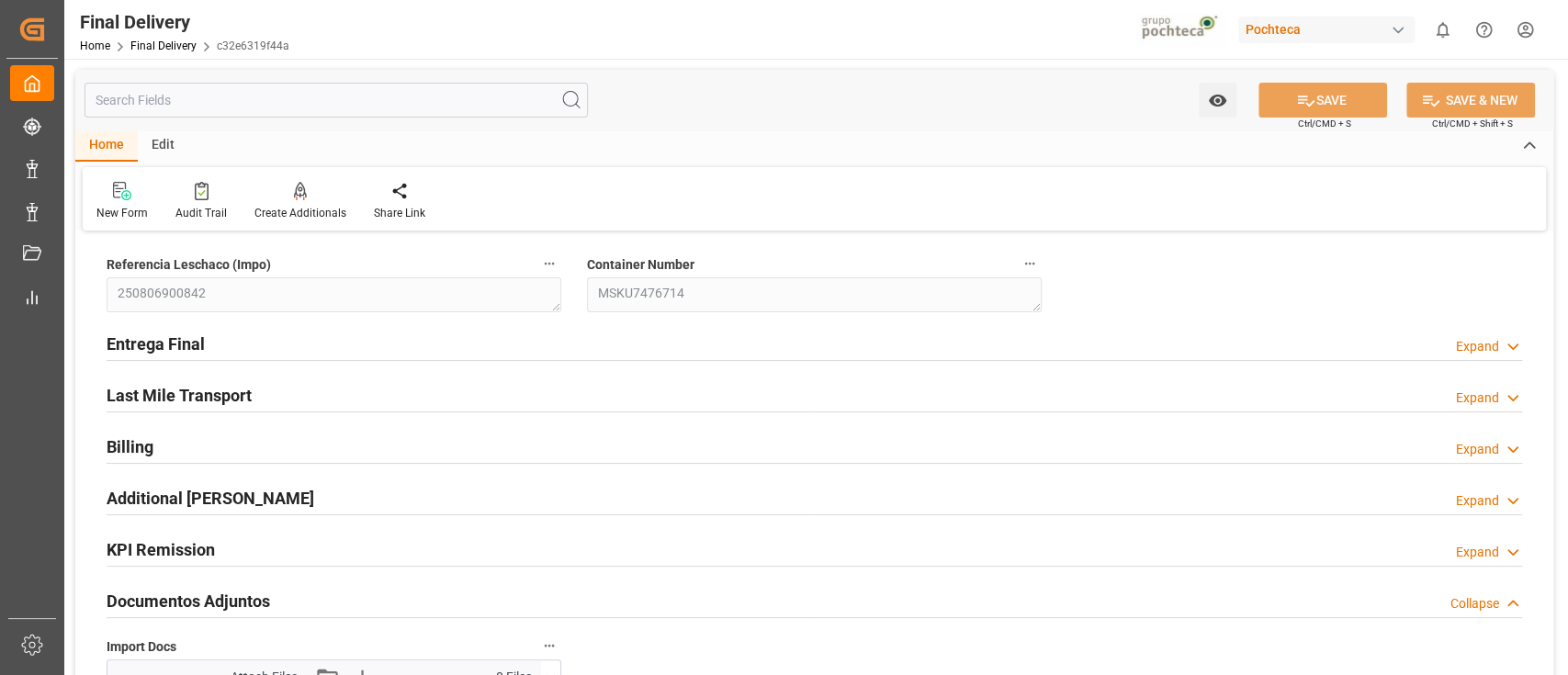
type input "12"
type input "7"
type input "92964"
type input "[DATE]"
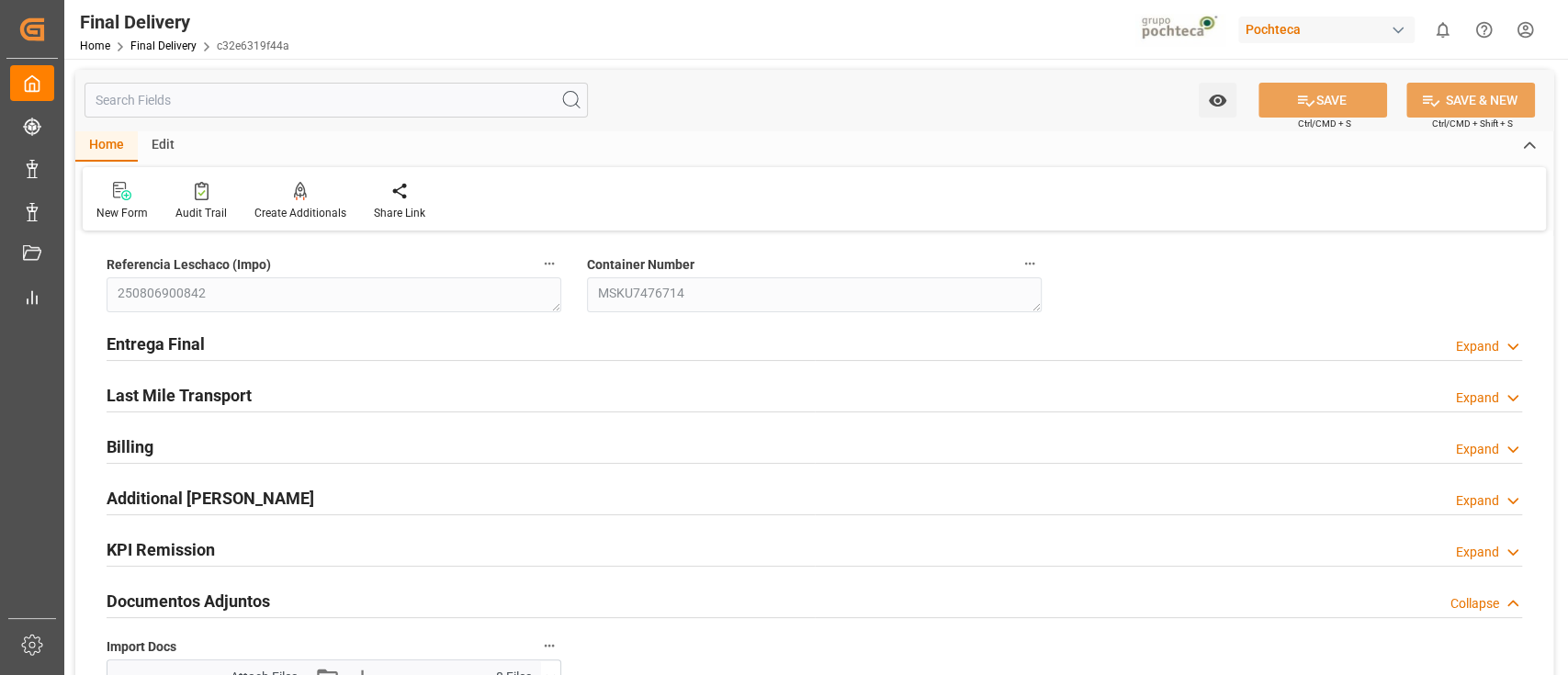
type input "[DATE] 00:00"
type input "[DATE]"
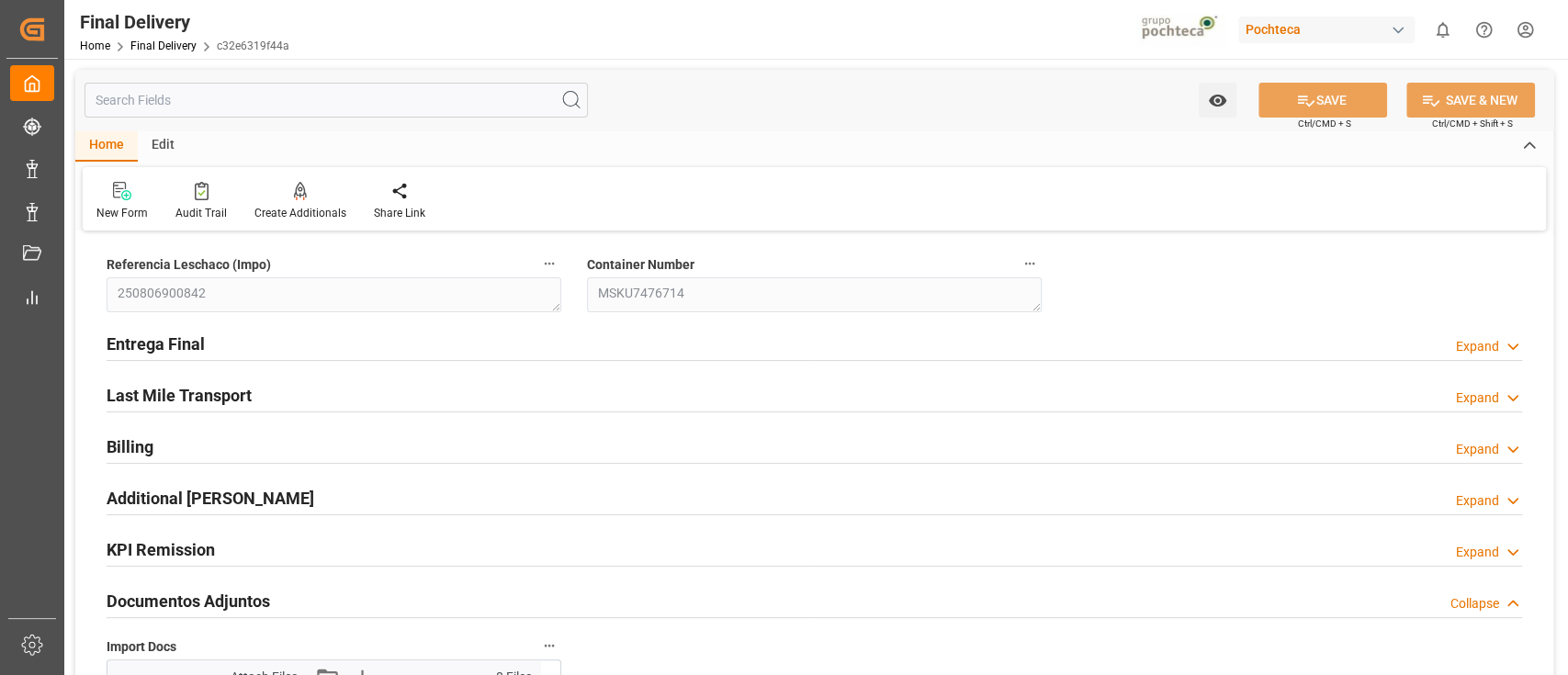
type input "[DATE]"
click at [763, 347] on div "Entrega Final Expand" at bounding box center [813, 342] width 1415 height 35
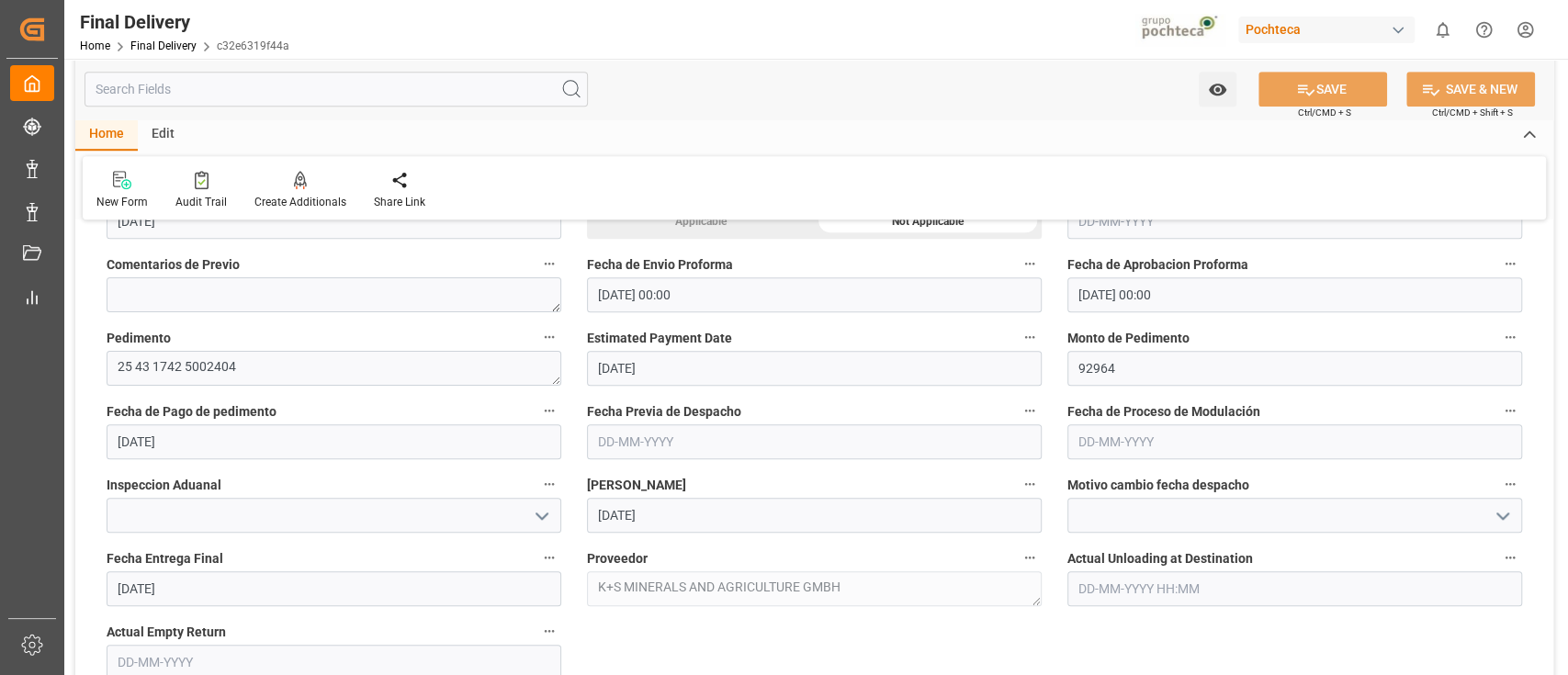
scroll to position [876, 0]
